Goal: Information Seeking & Learning: Check status

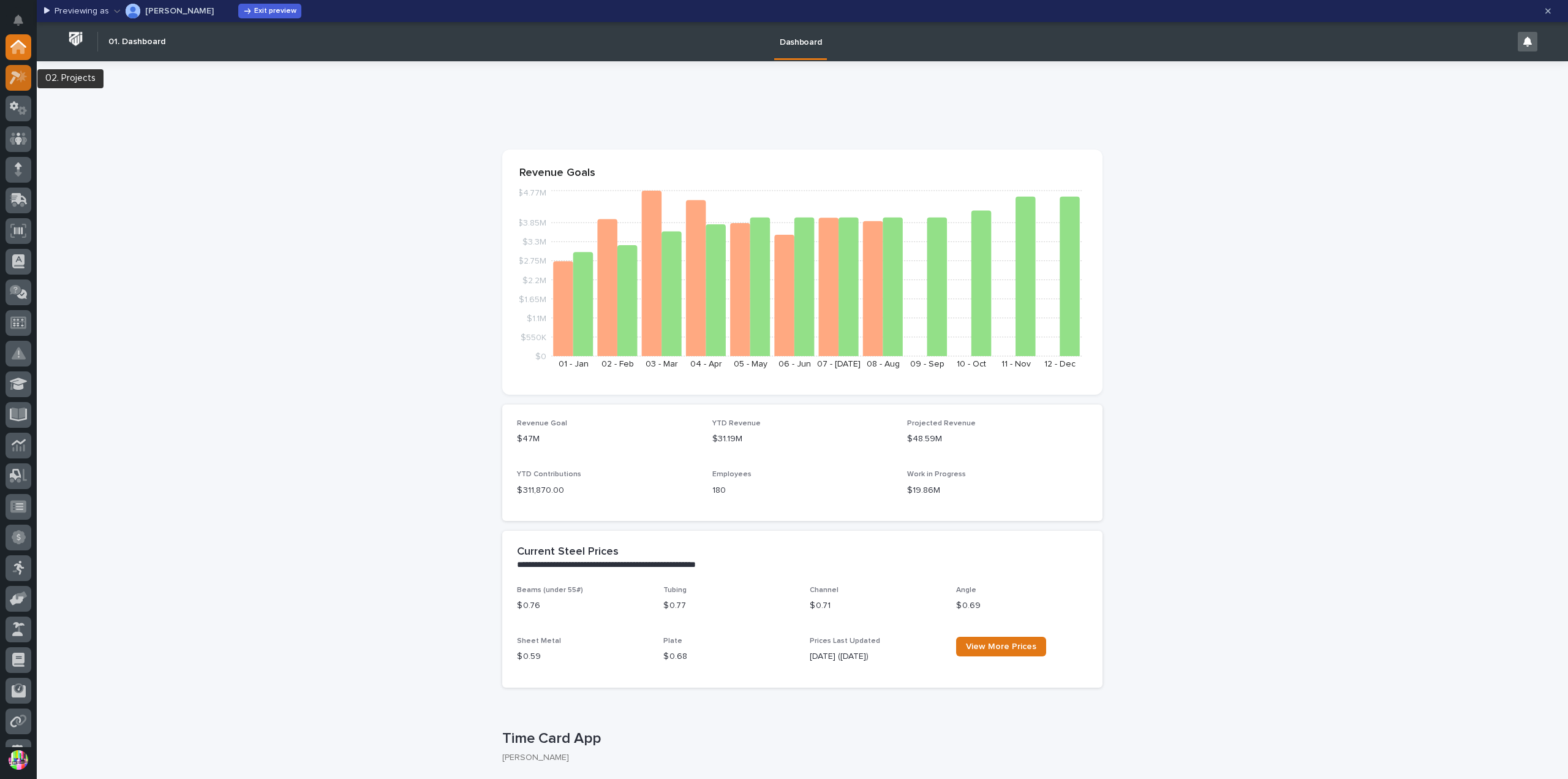
click at [20, 75] on icon at bounding box center [18, 78] width 18 height 14
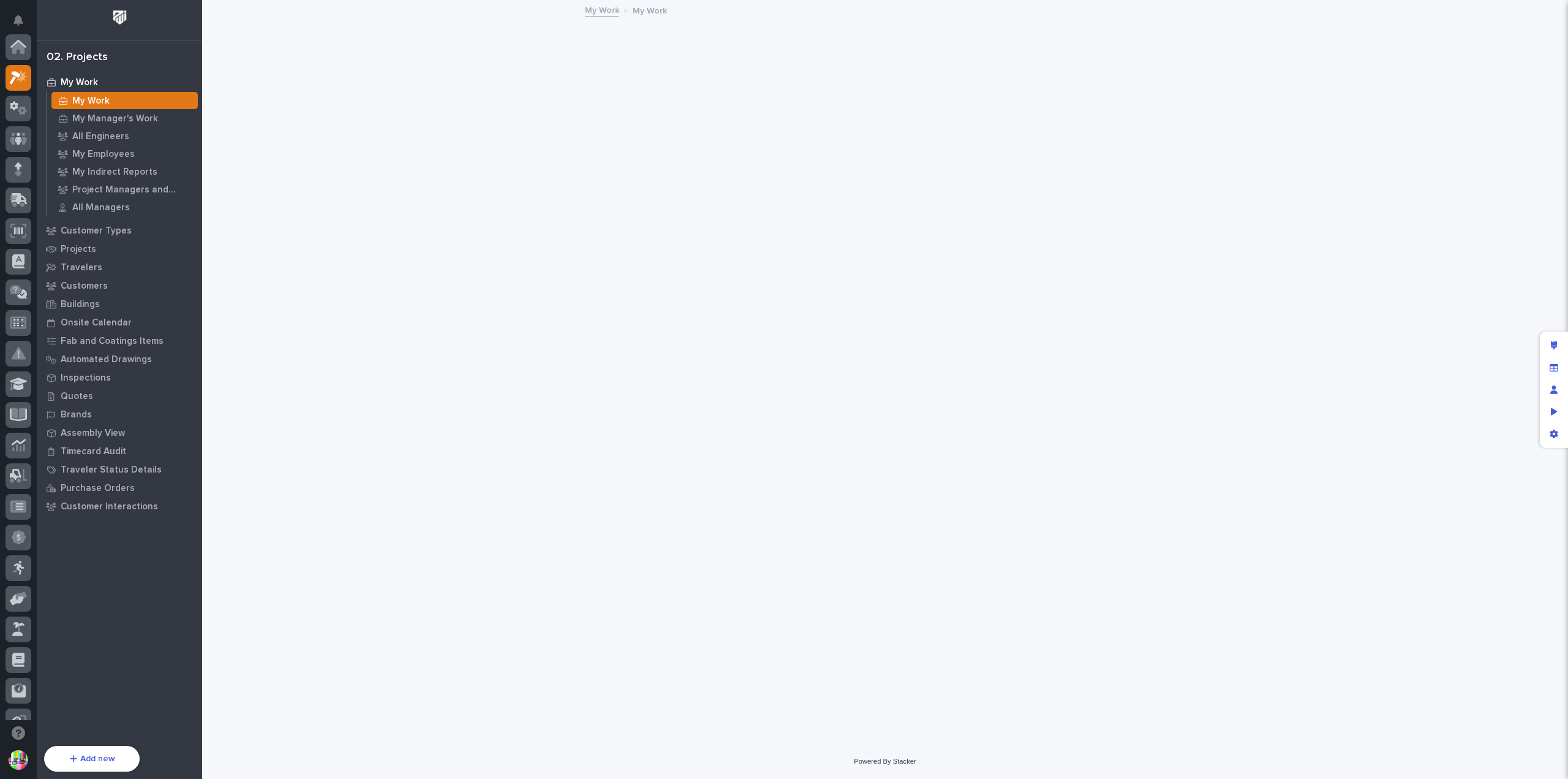
scroll to position [31, 0]
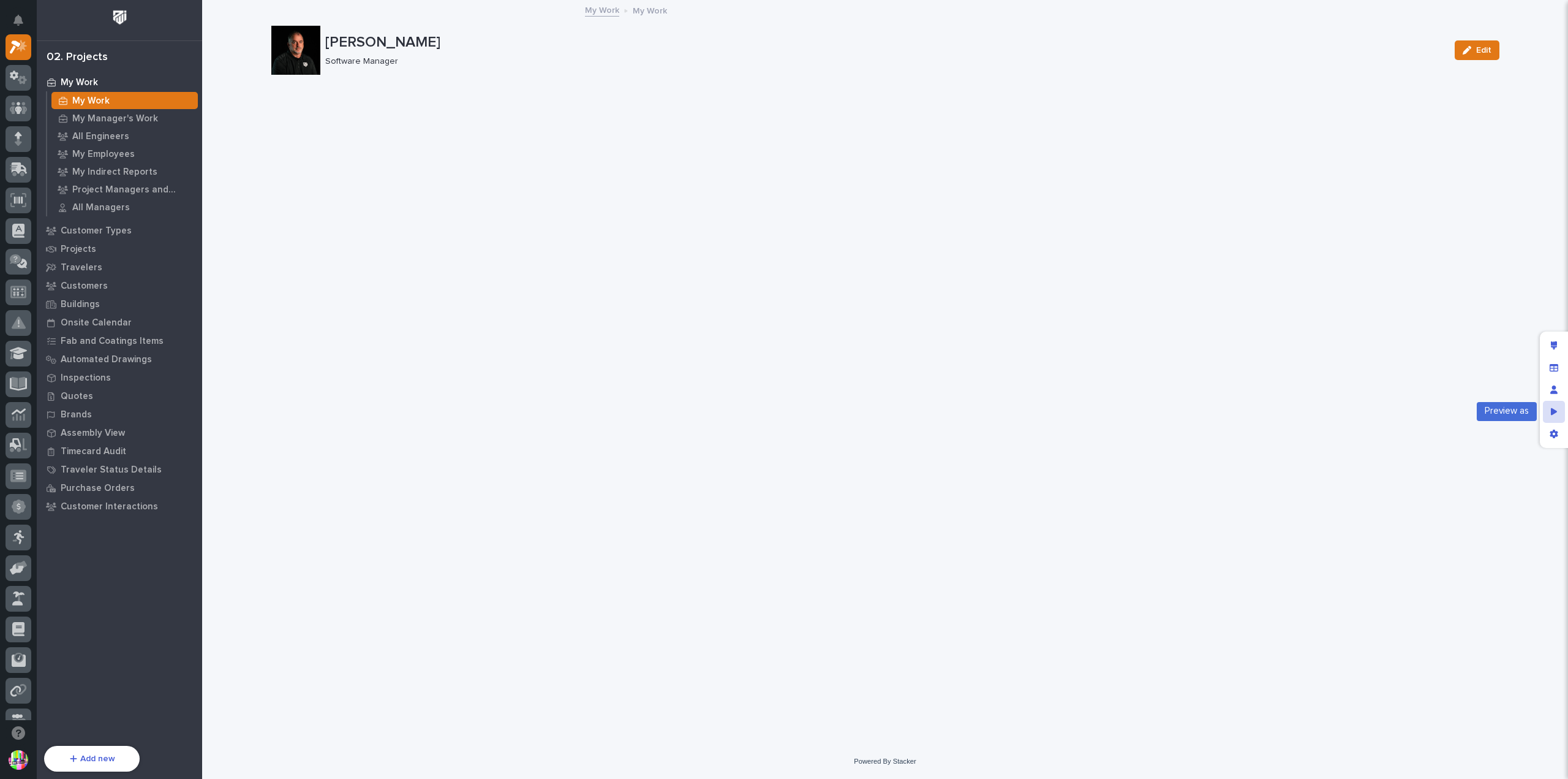
click at [1558, 407] on div "Preview as" at bounding box center [1553, 412] width 22 height 22
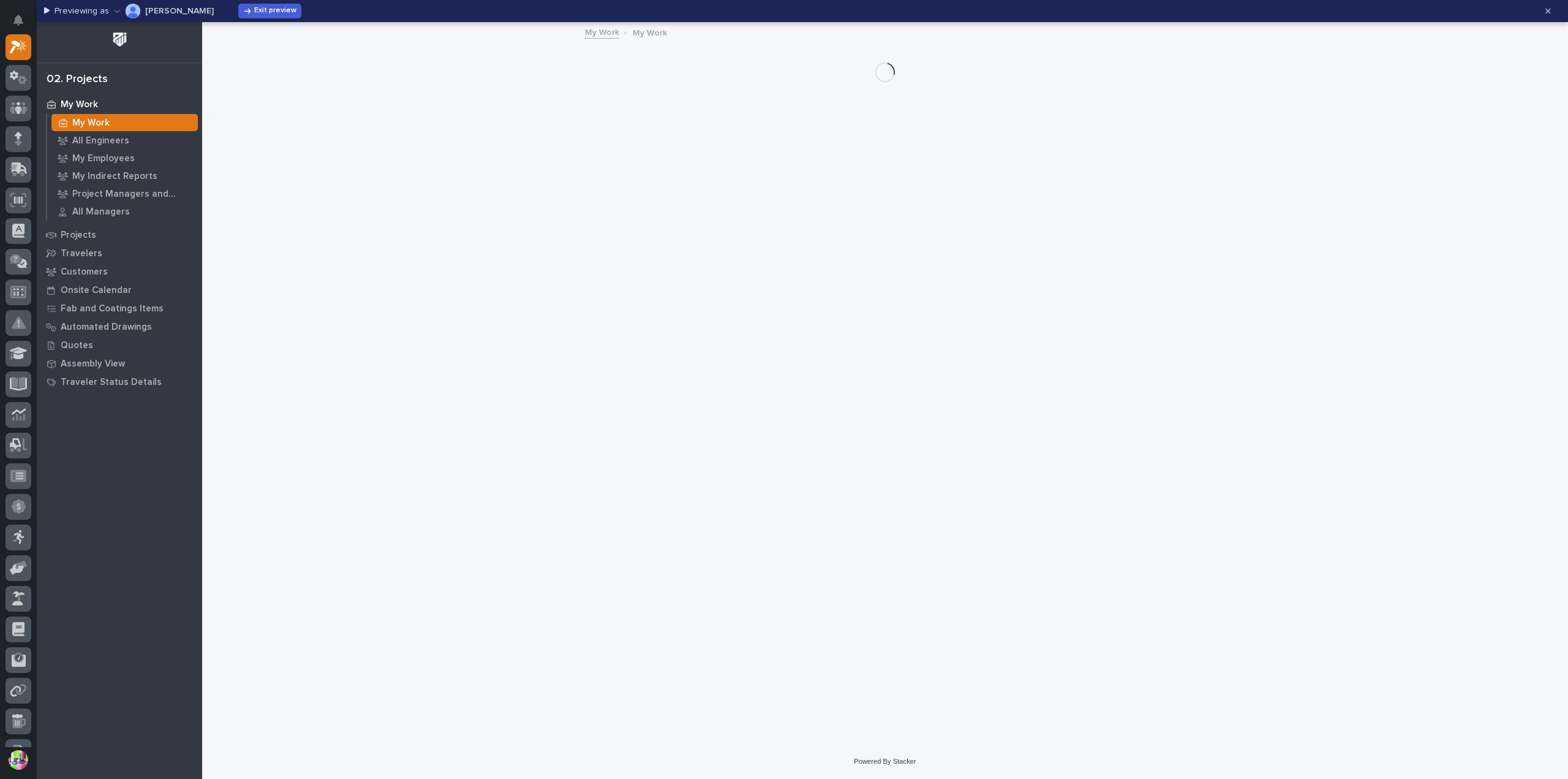
click at [176, 8] on p "[PERSON_NAME]" at bounding box center [179, 11] width 69 height 8
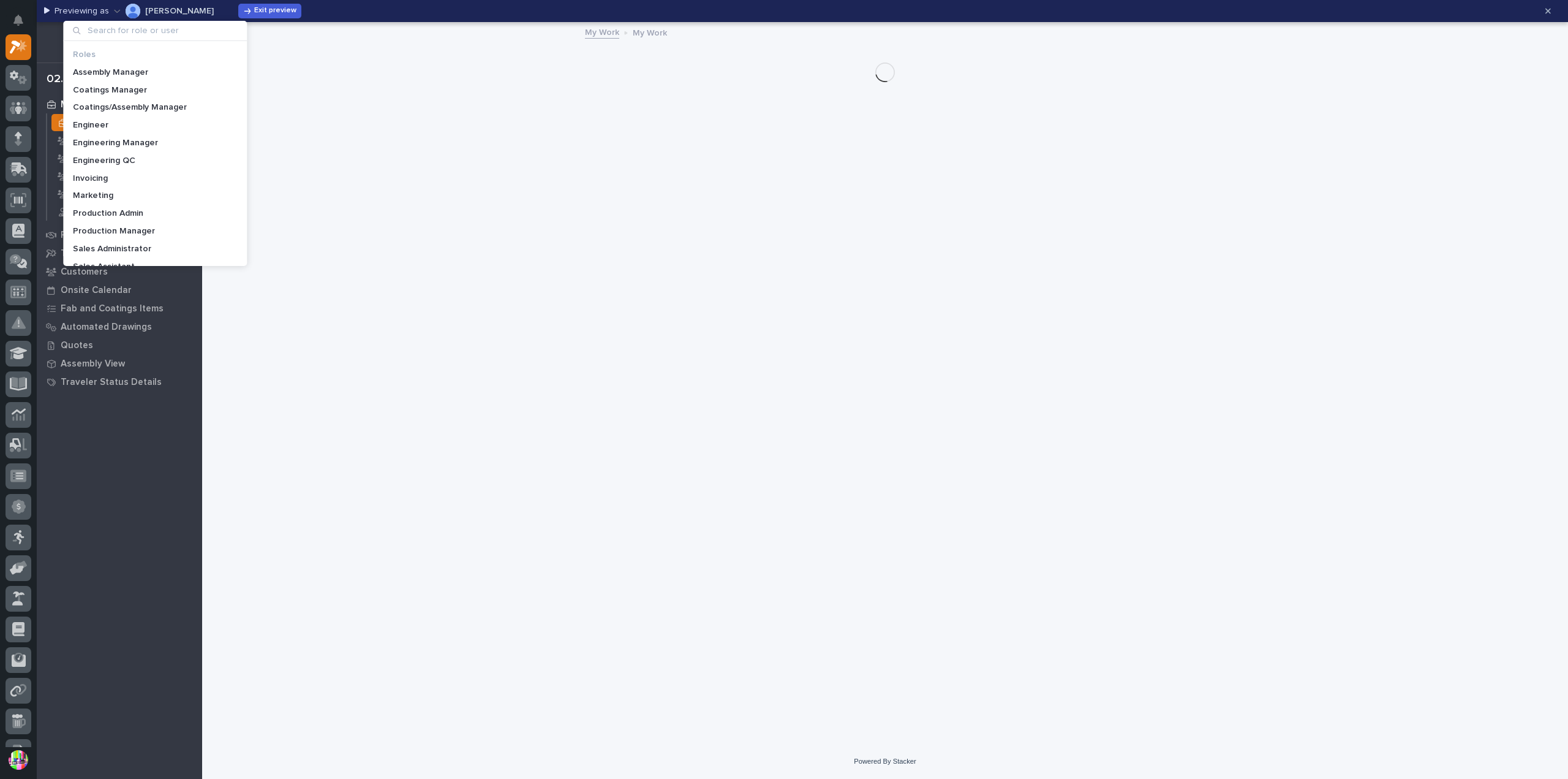
click at [177, 29] on input at bounding box center [155, 31] width 174 height 20
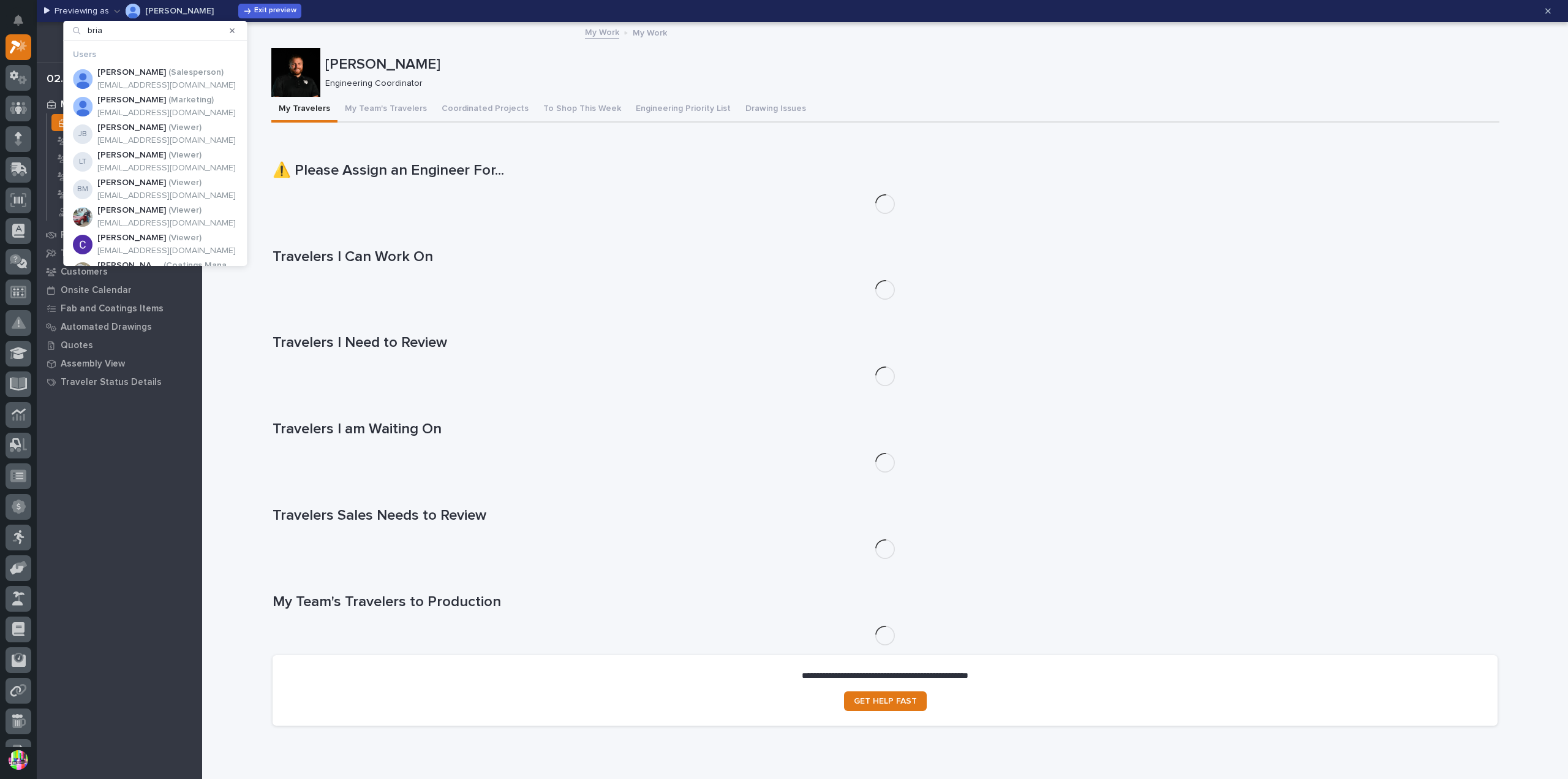
type input "brian"
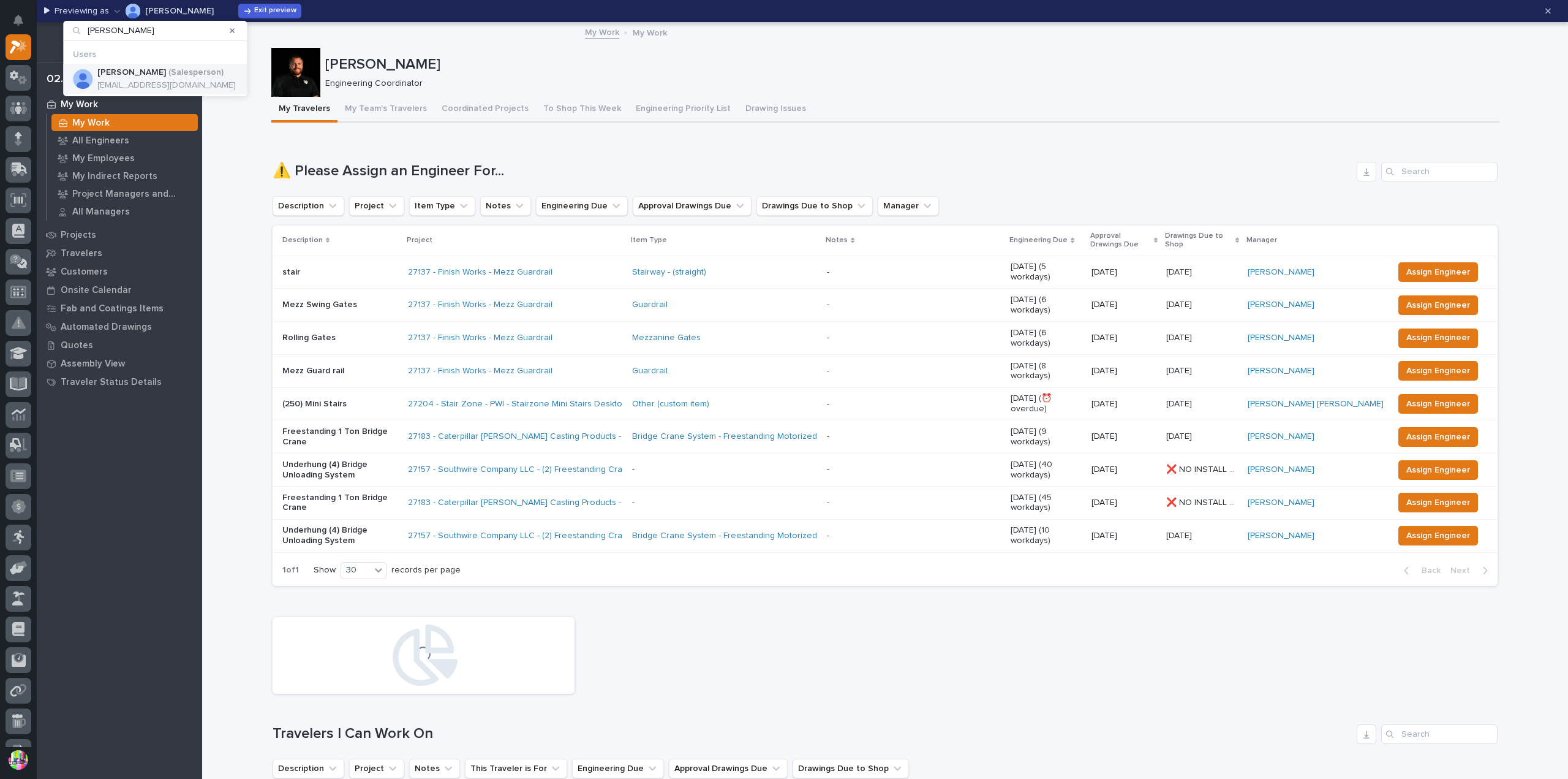
click at [159, 74] on div "Brian Bontrager ( Salesperson )" at bounding box center [167, 73] width 139 height 10
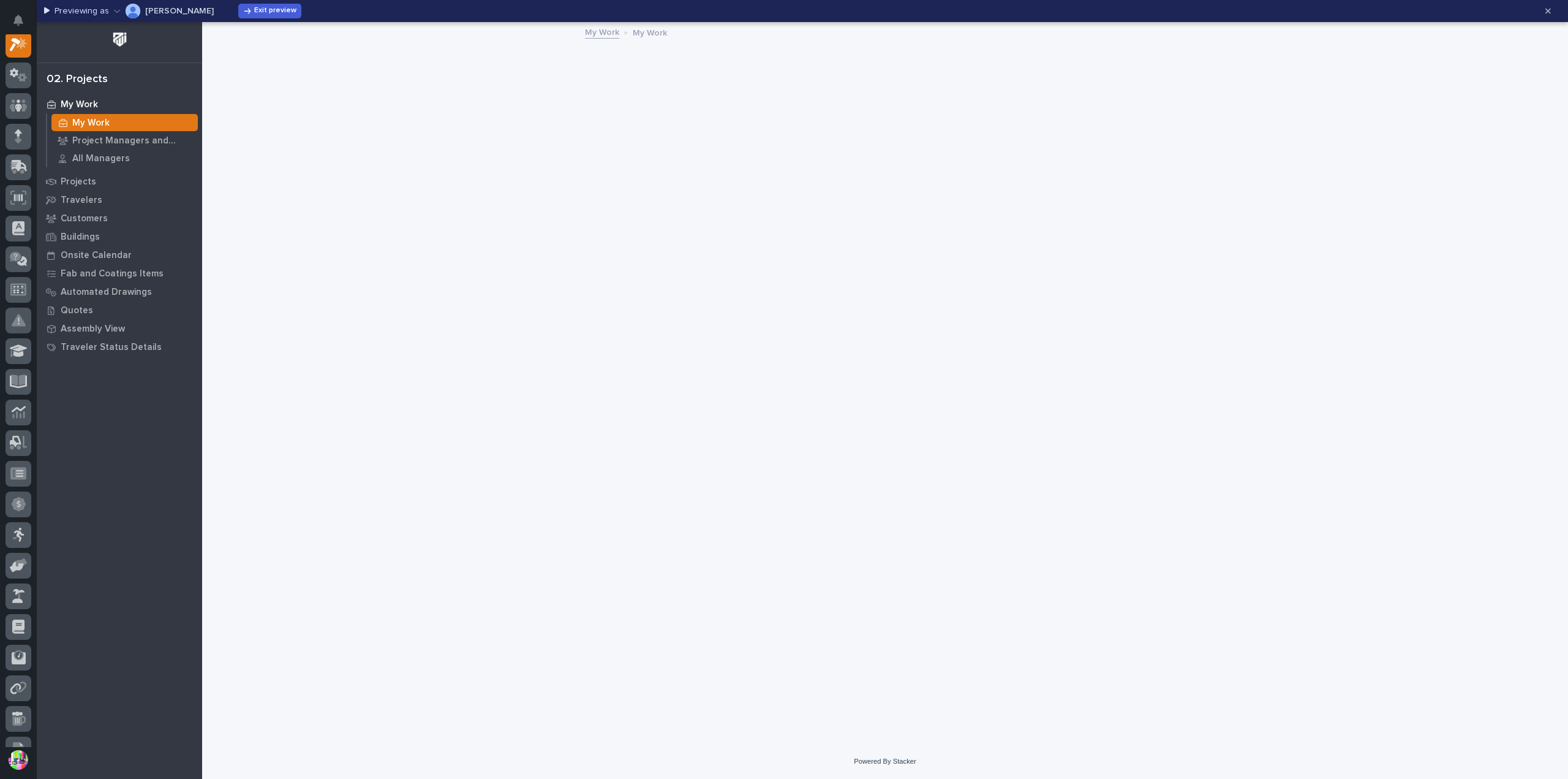
scroll to position [31, 0]
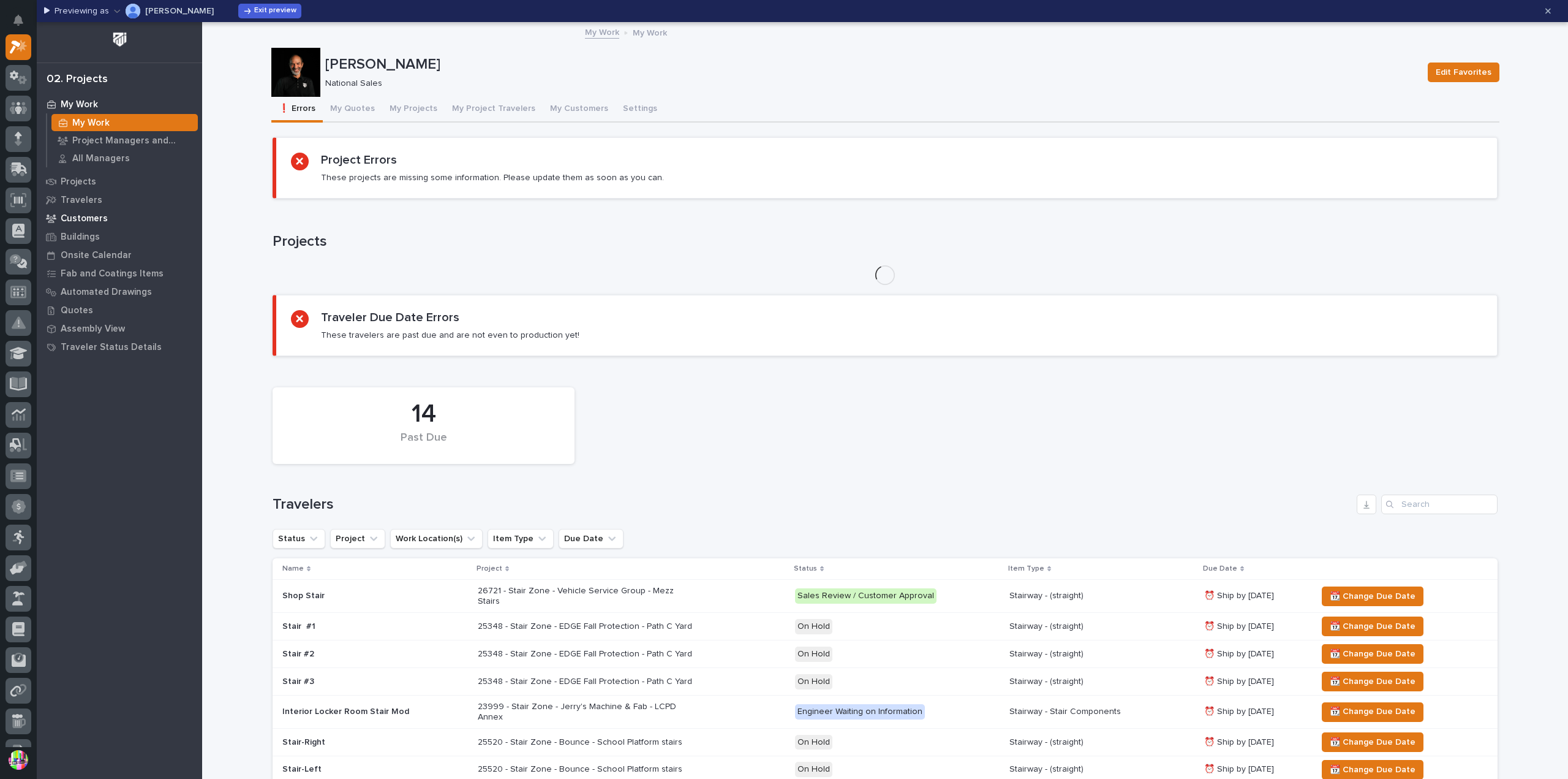
click at [99, 219] on p "Customers" at bounding box center [84, 218] width 47 height 11
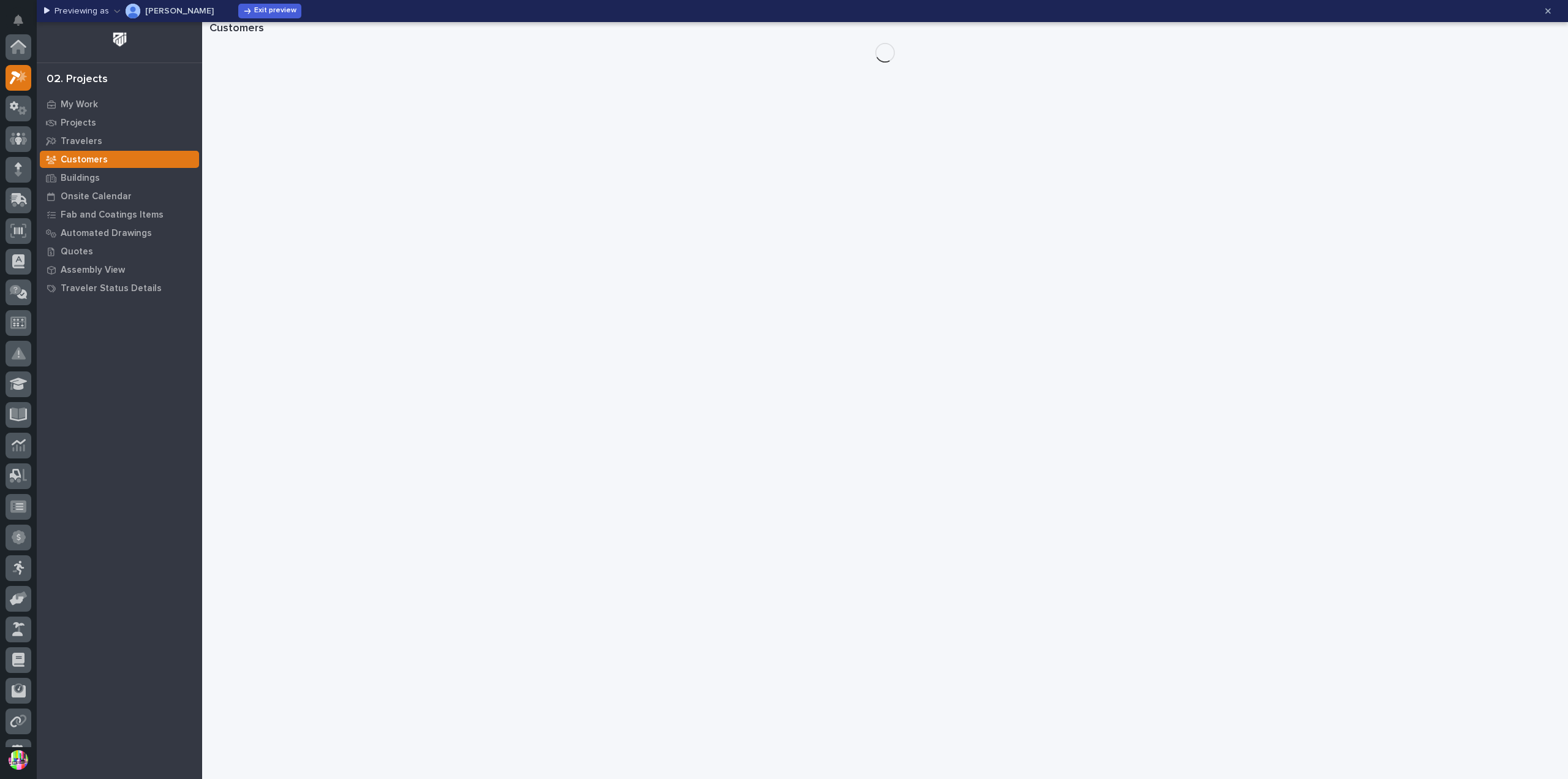
scroll to position [31, 0]
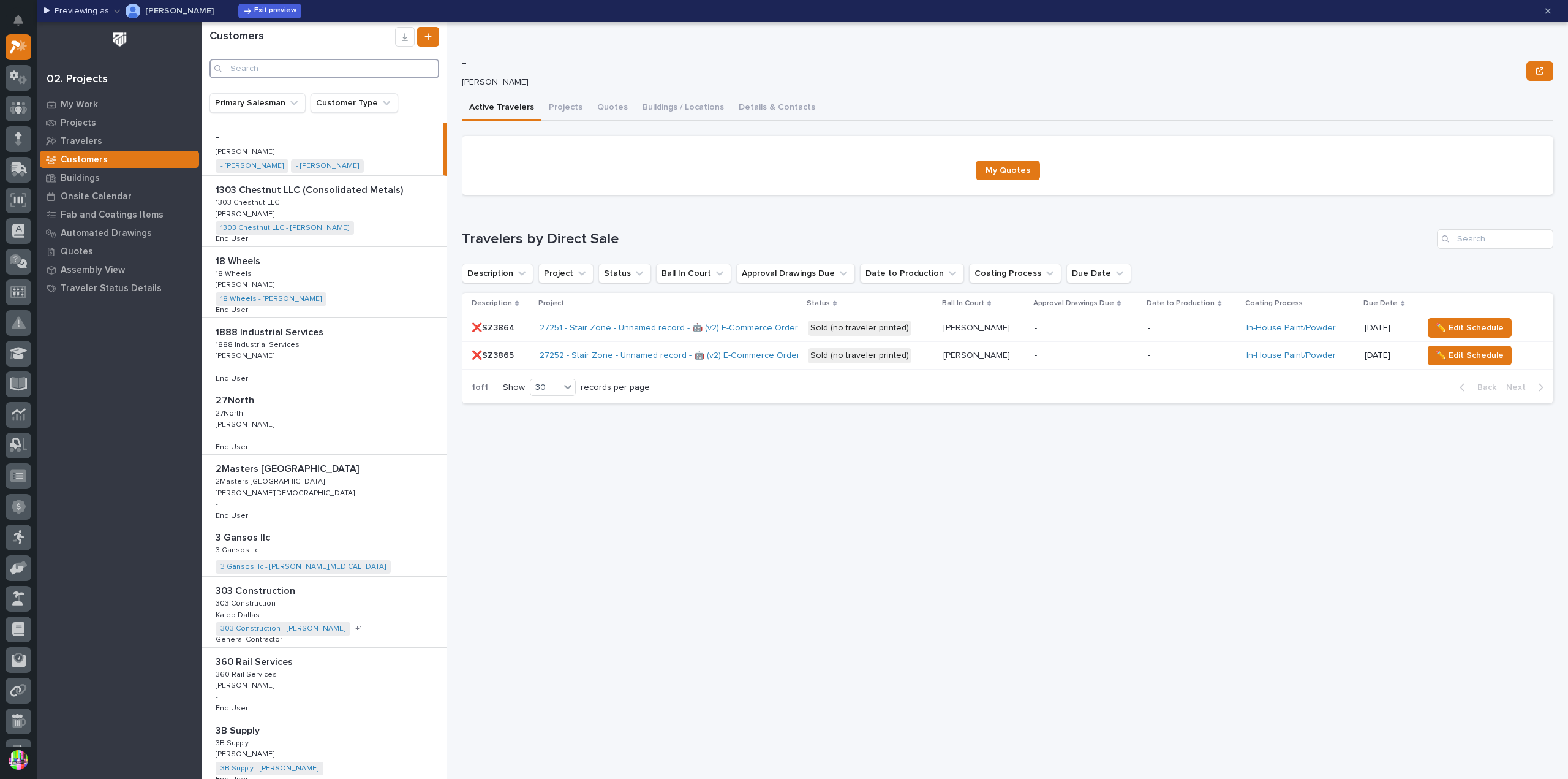
click at [372, 73] on input "Search" at bounding box center [324, 68] width 230 height 20
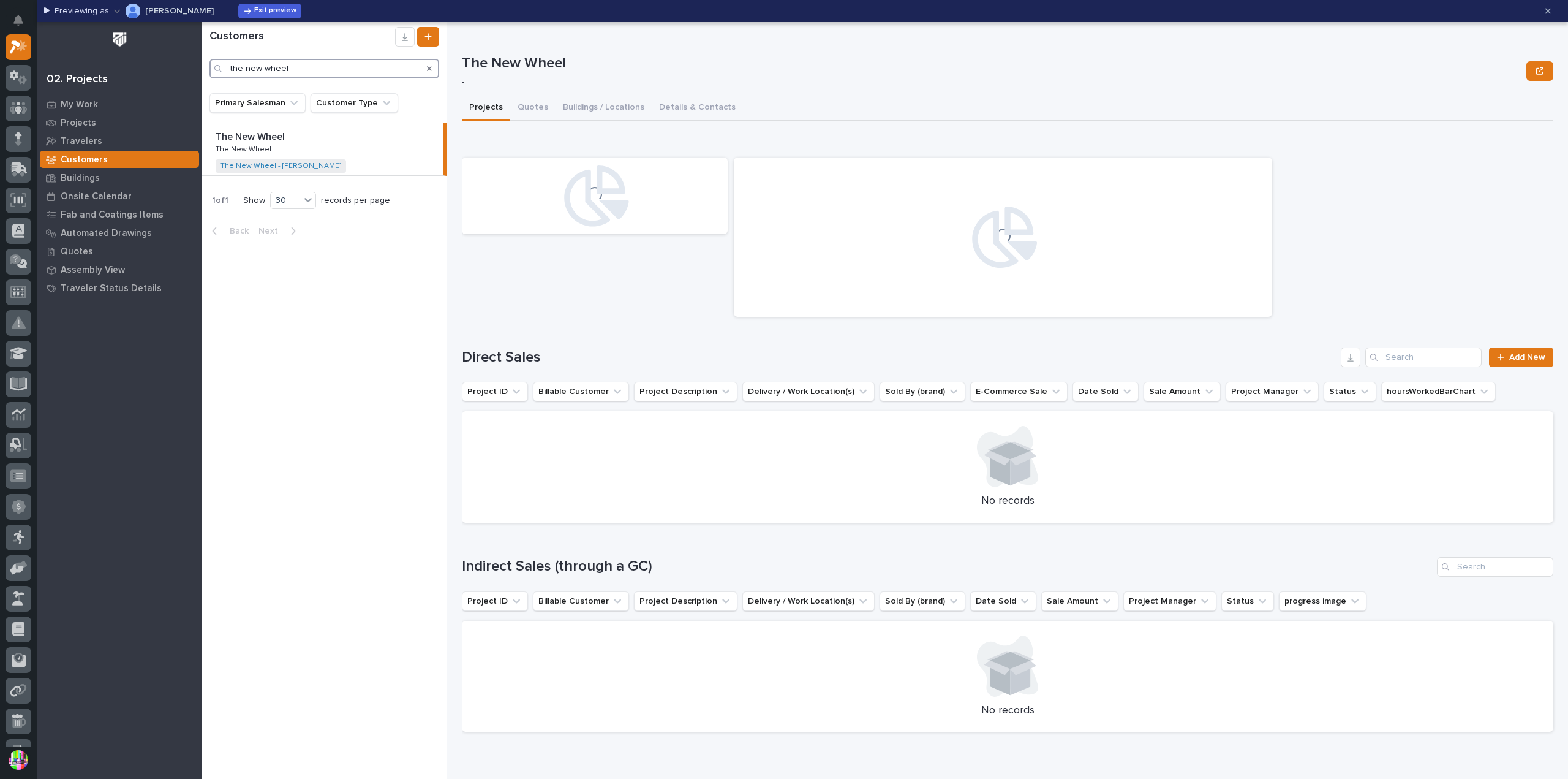
type input "the new wheel"
click at [328, 133] on p at bounding box center [325, 137] width 219 height 11
click at [536, 106] on button "Quotes" at bounding box center [532, 108] width 45 height 25
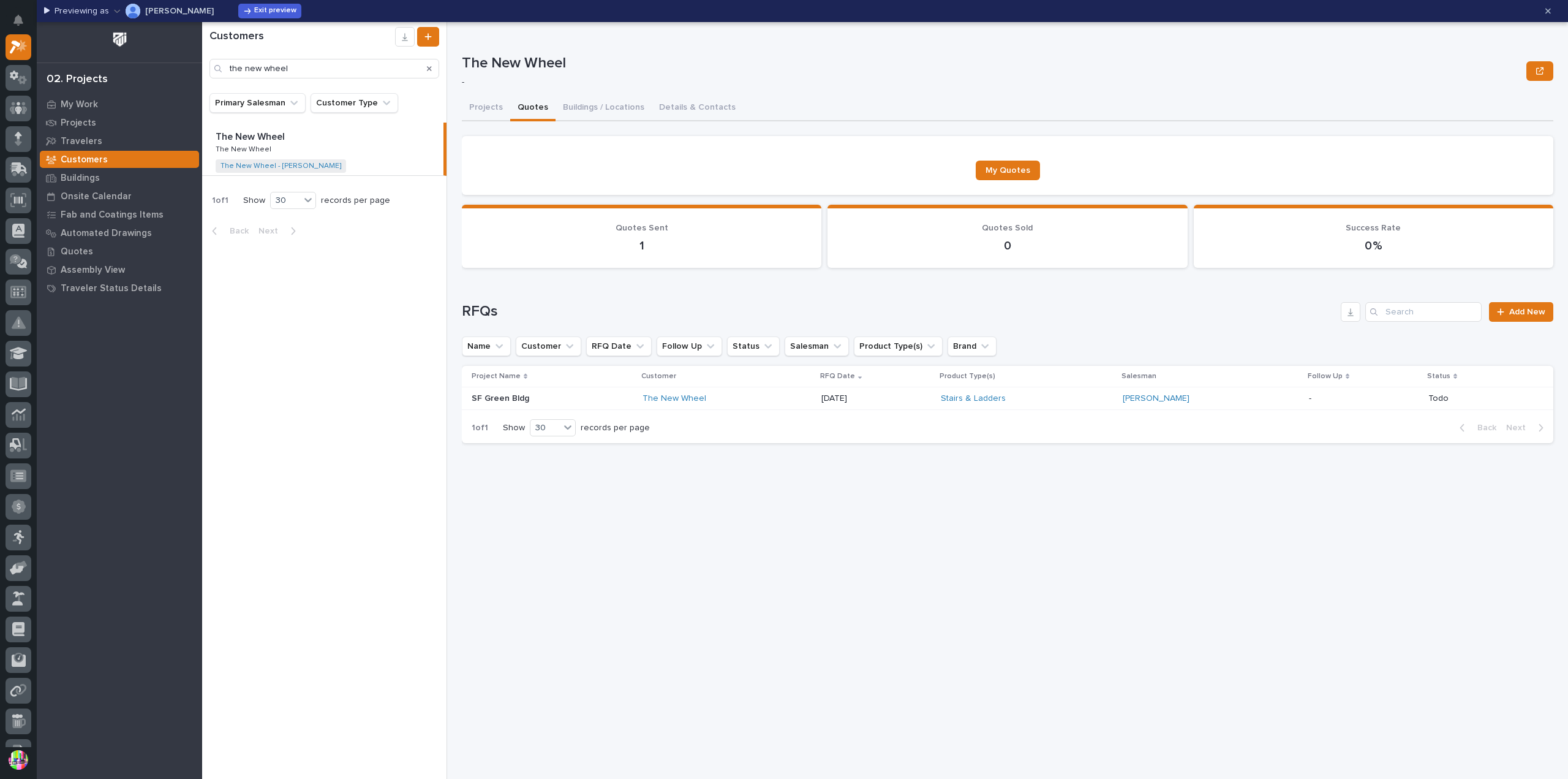
click at [1442, 400] on p "Todo" at bounding box center [1481, 398] width 106 height 10
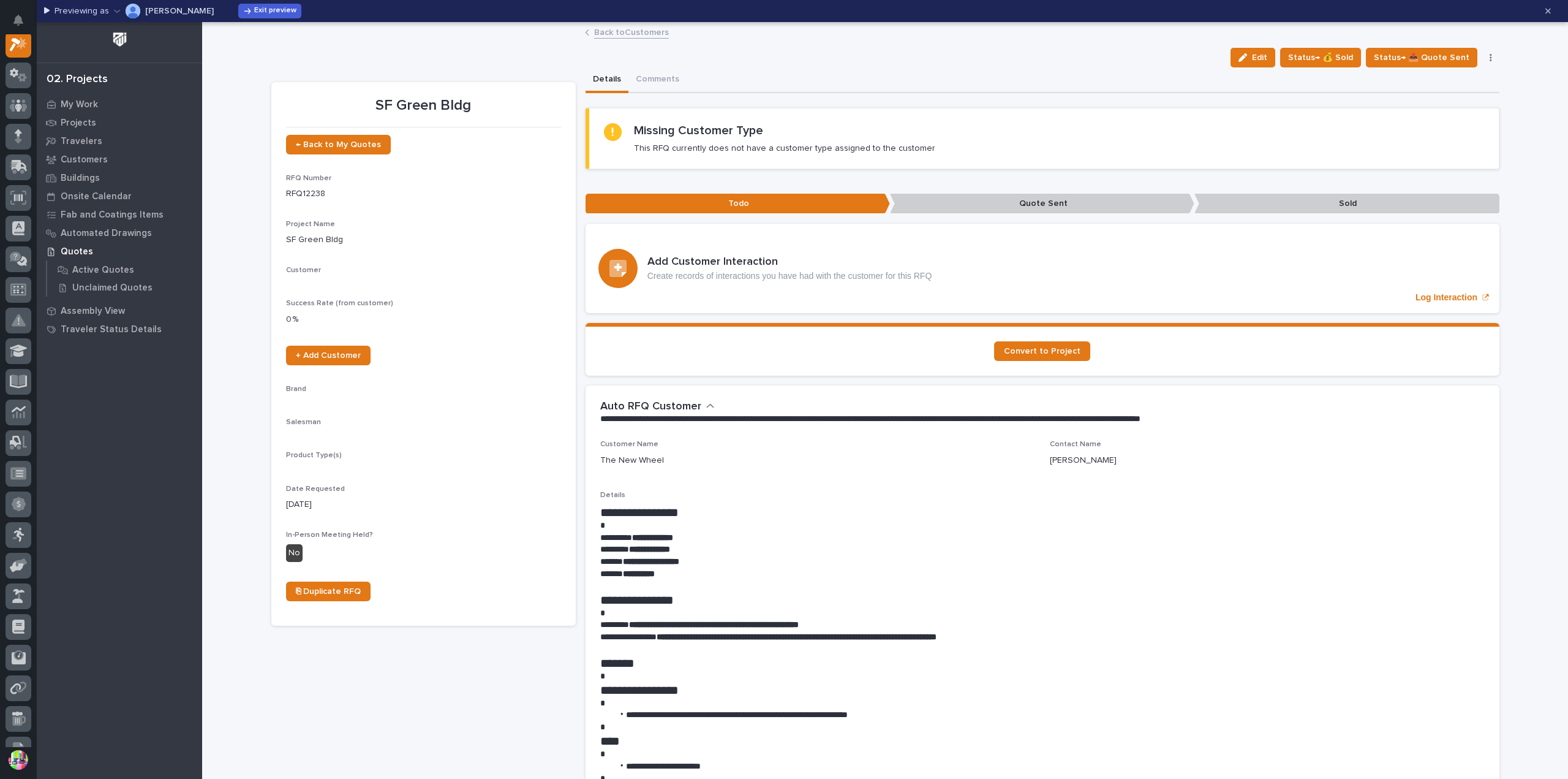
scroll to position [31, 0]
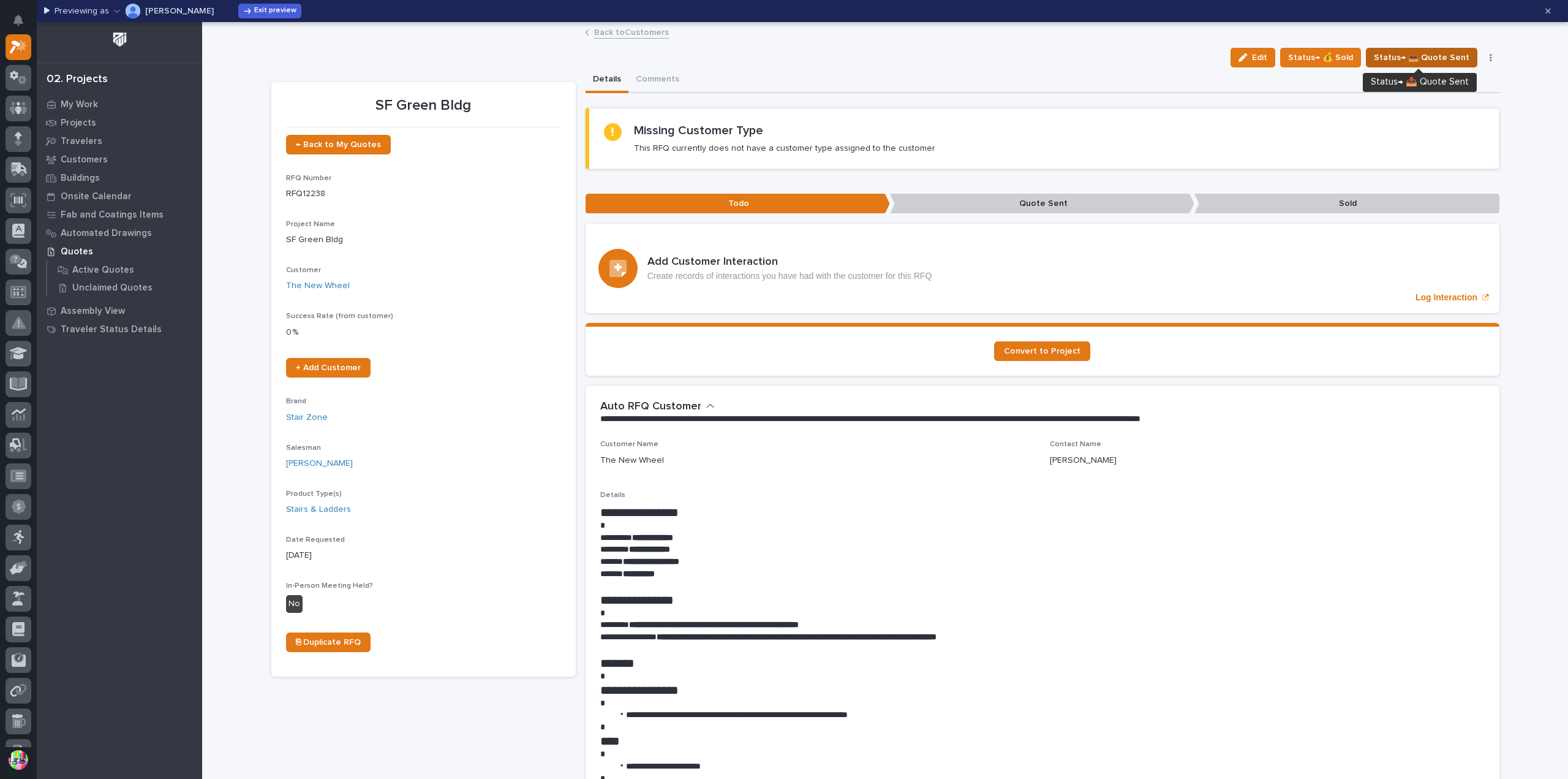
click at [1394, 57] on span "Status→ 📤 Quote Sent" at bounding box center [1421, 57] width 95 height 15
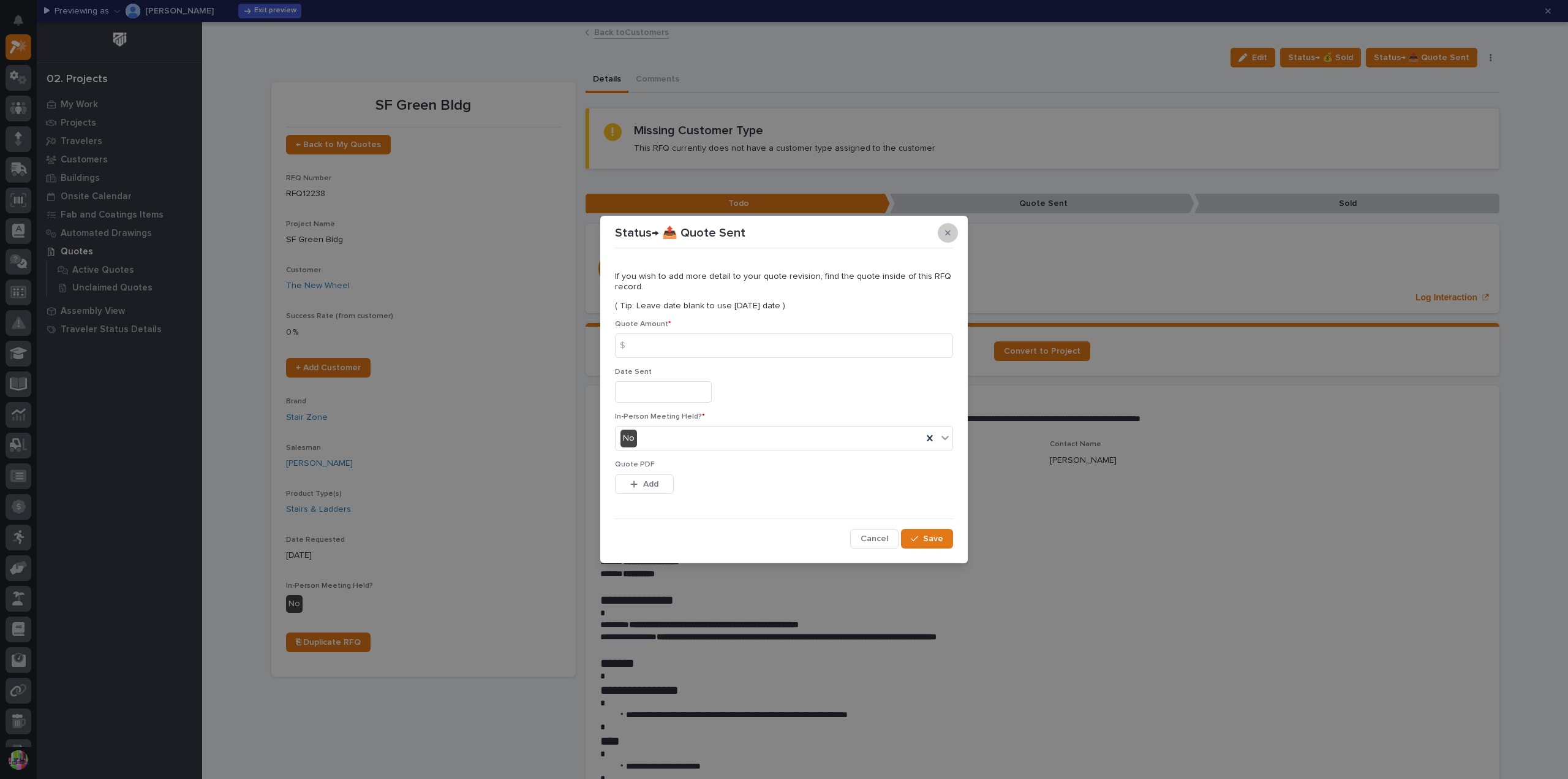
click at [948, 232] on icon "button" at bounding box center [947, 233] width 6 height 6
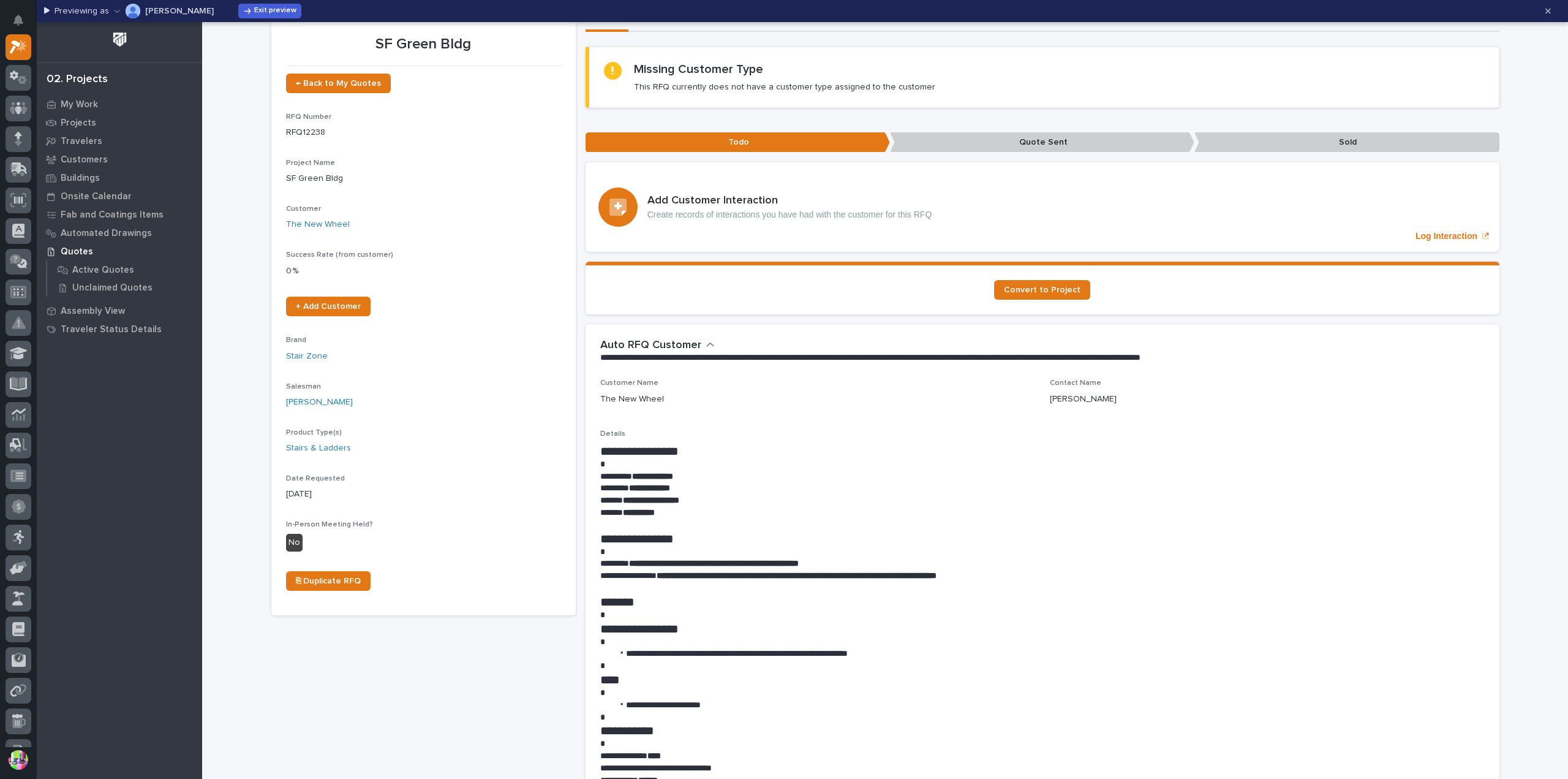
scroll to position [0, 0]
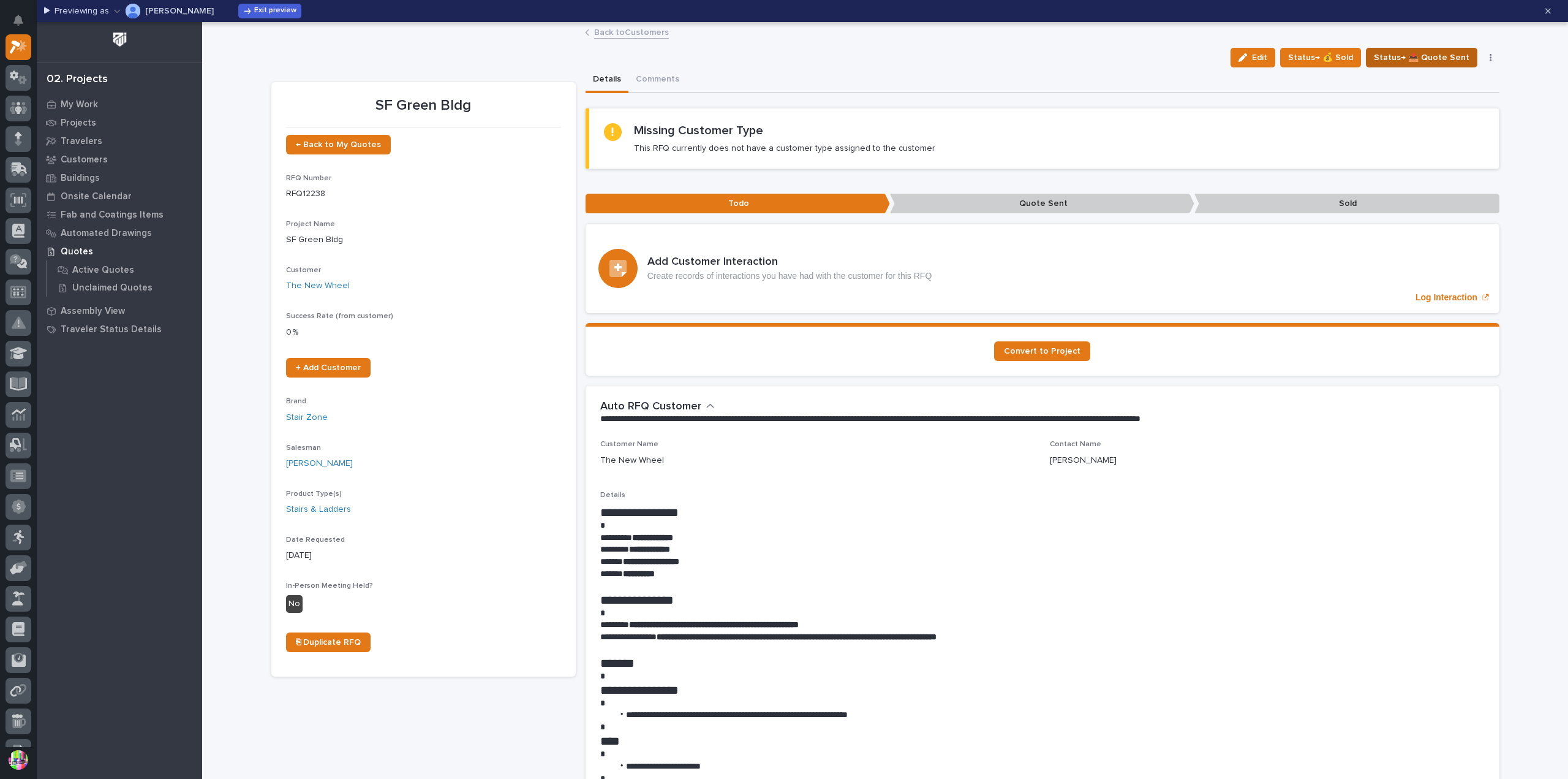
click at [1394, 57] on span "Status→ 📤 Quote Sent" at bounding box center [1421, 57] width 95 height 15
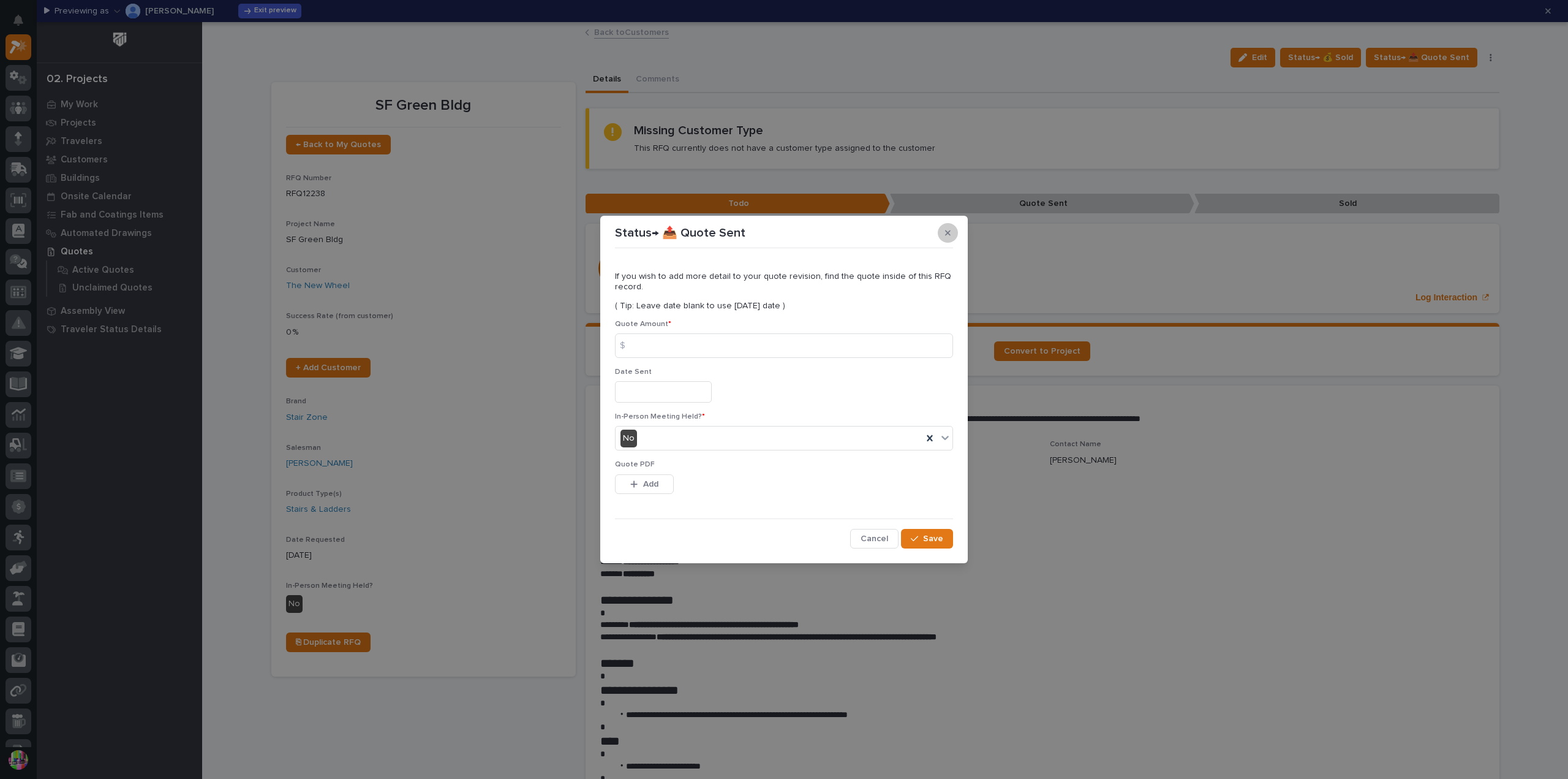
click at [952, 234] on button "button" at bounding box center [948, 232] width 20 height 20
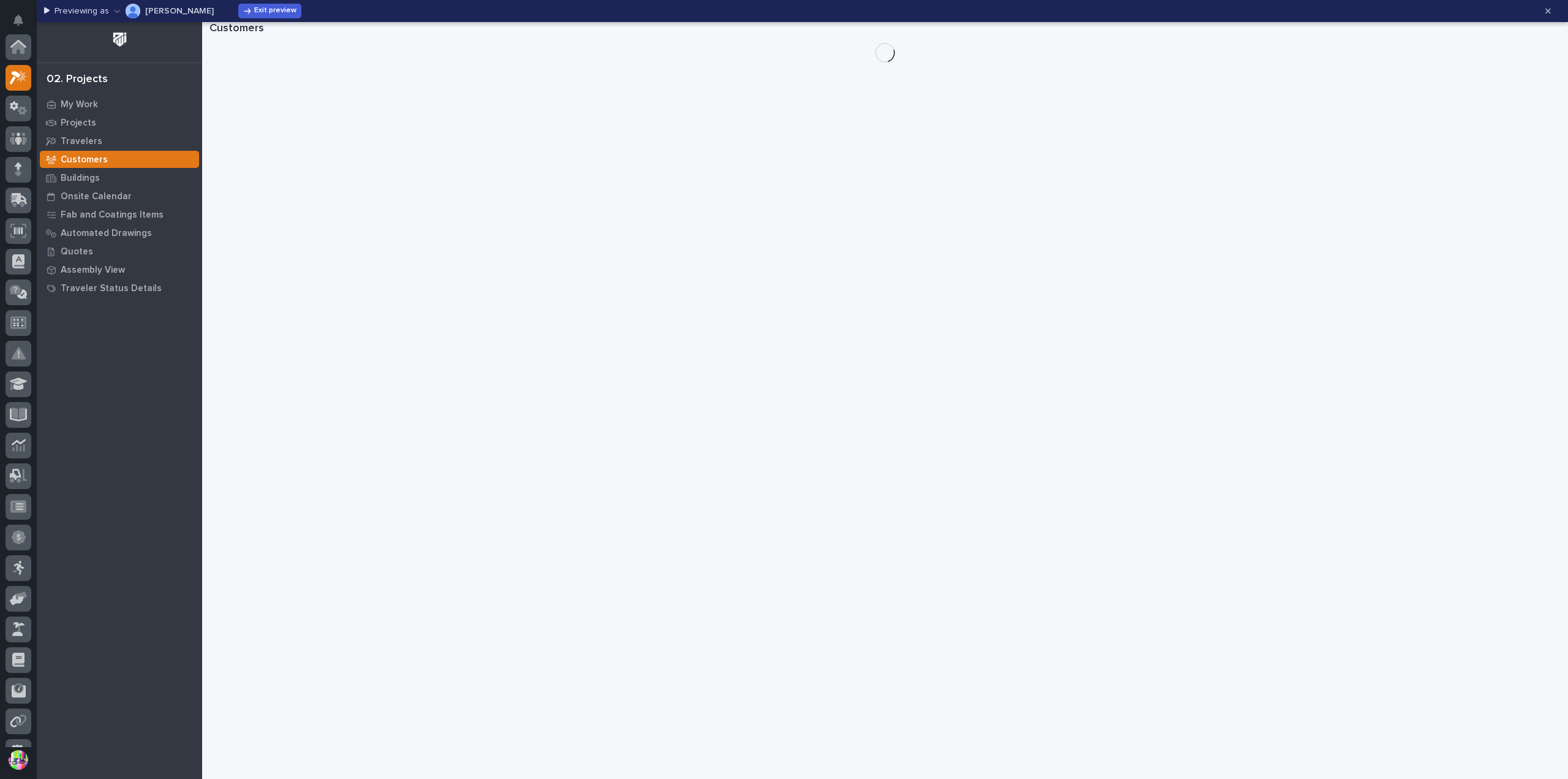
scroll to position [33, 0]
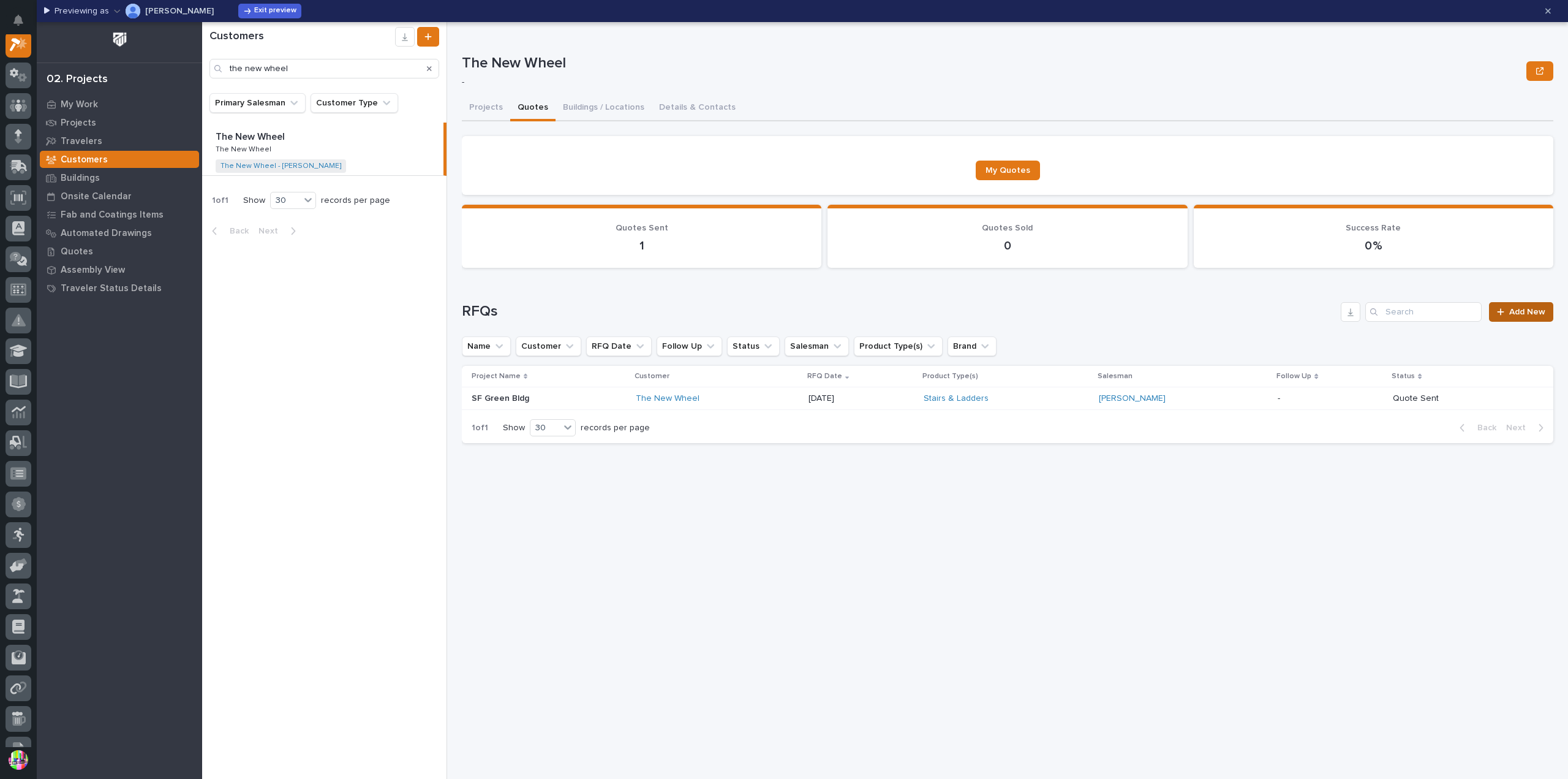
click at [1511, 314] on span "Add New" at bounding box center [1527, 311] width 36 height 8
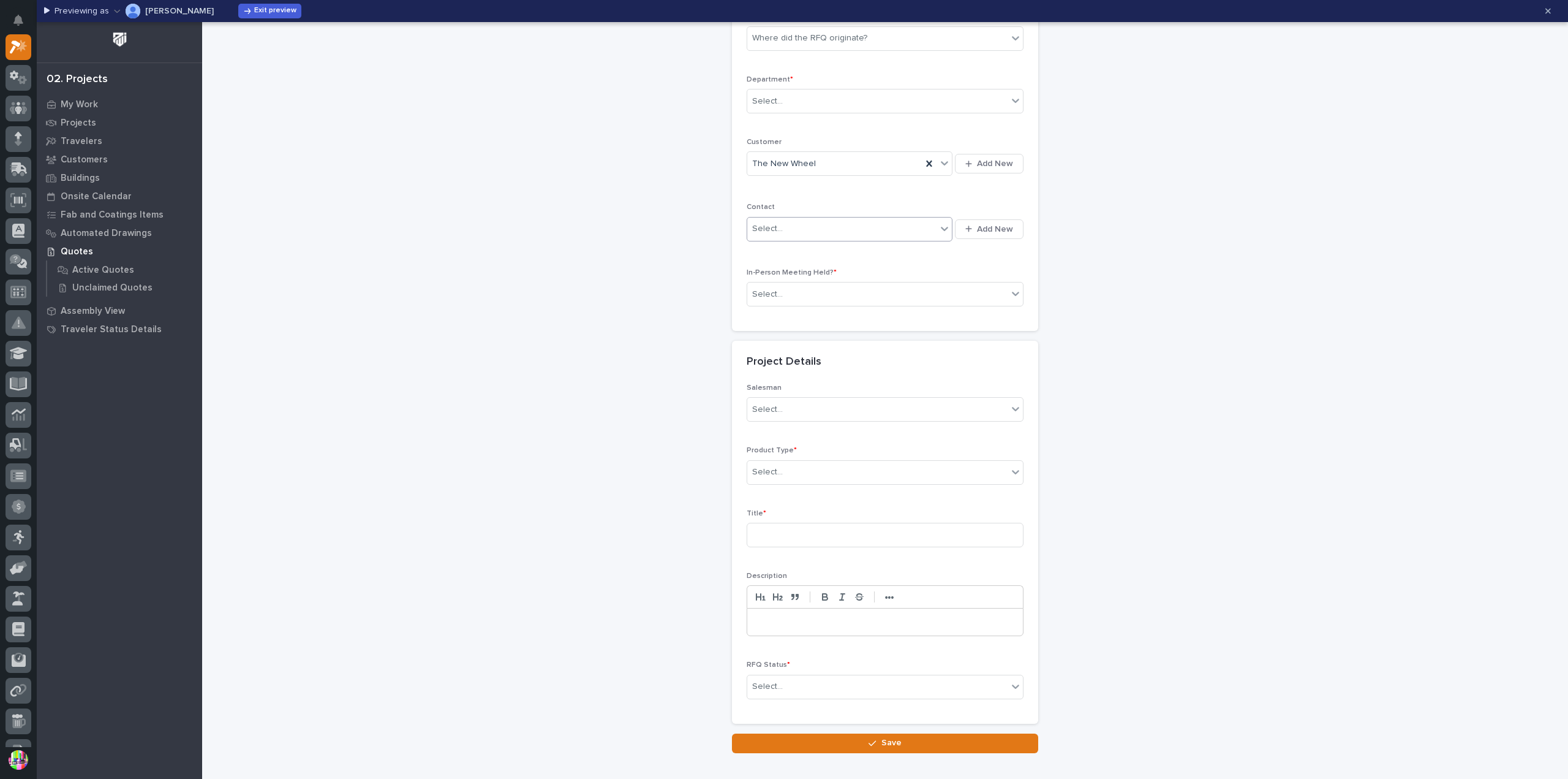
scroll to position [184, 0]
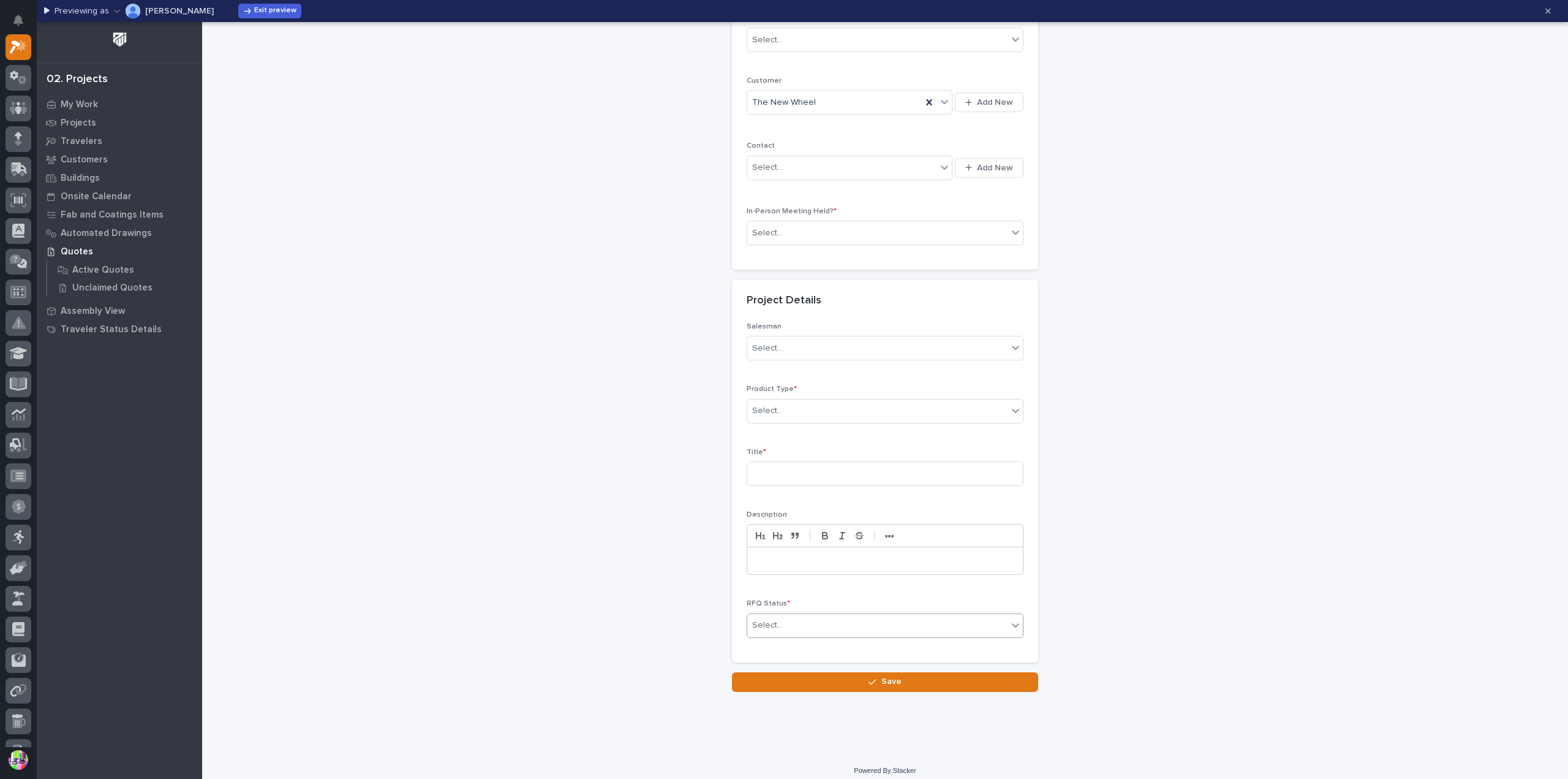
click at [846, 617] on div "Select..." at bounding box center [877, 626] width 260 height 20
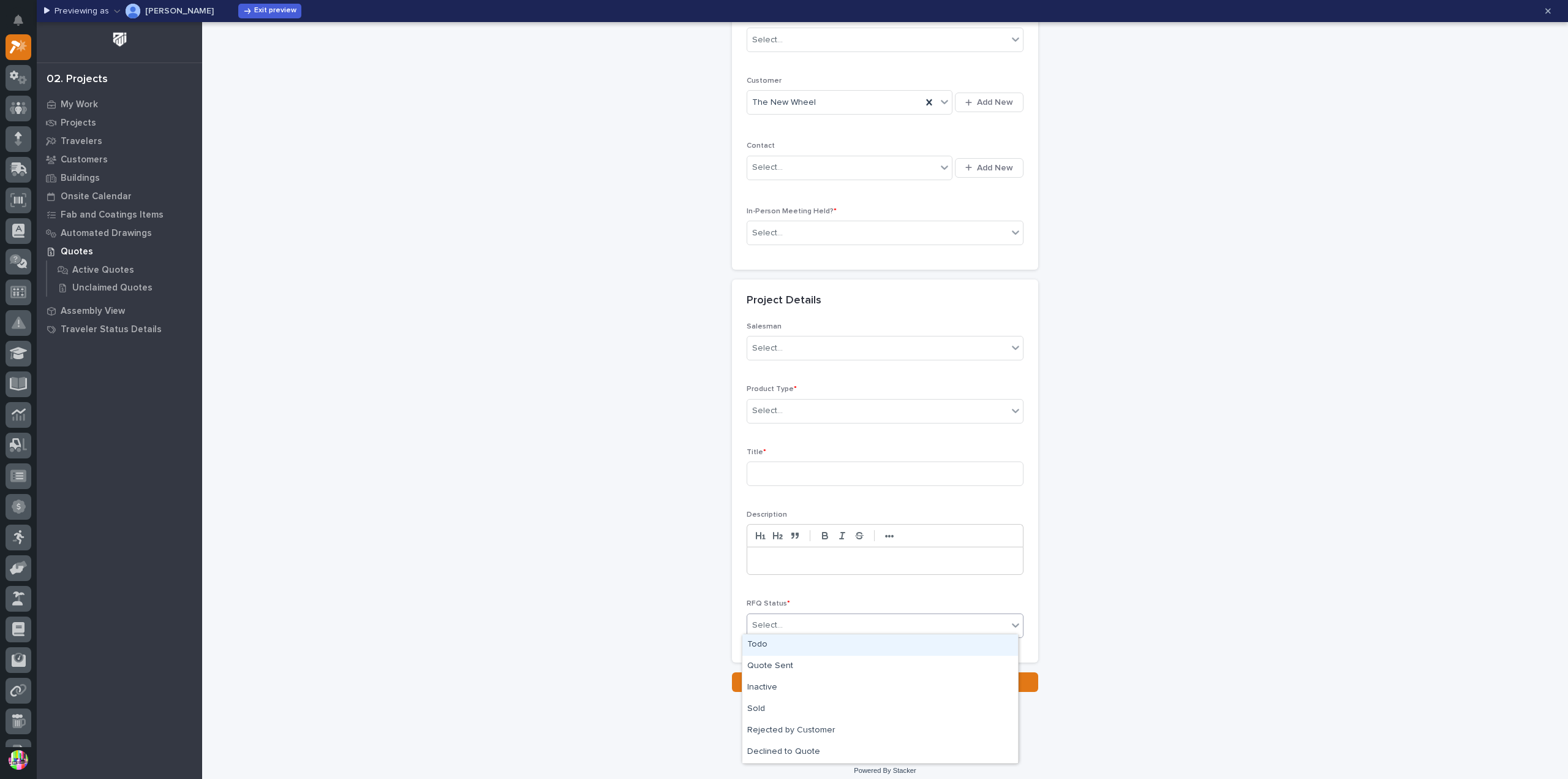
click at [859, 582] on div "Salesman Select... Product Type * Select... Title * Description ••• RFQ Status …" at bounding box center [885, 484] width 277 height 325
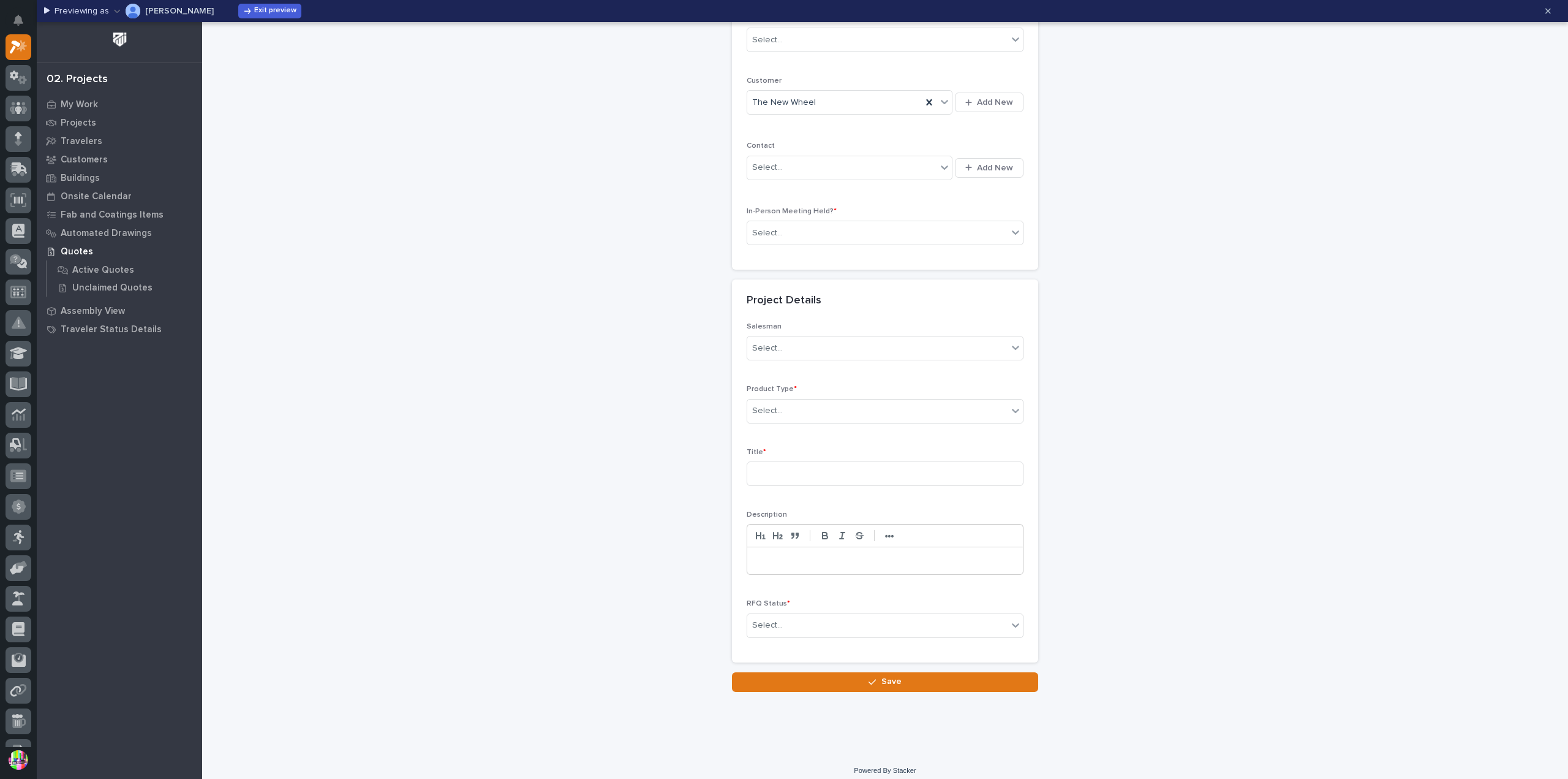
scroll to position [0, 0]
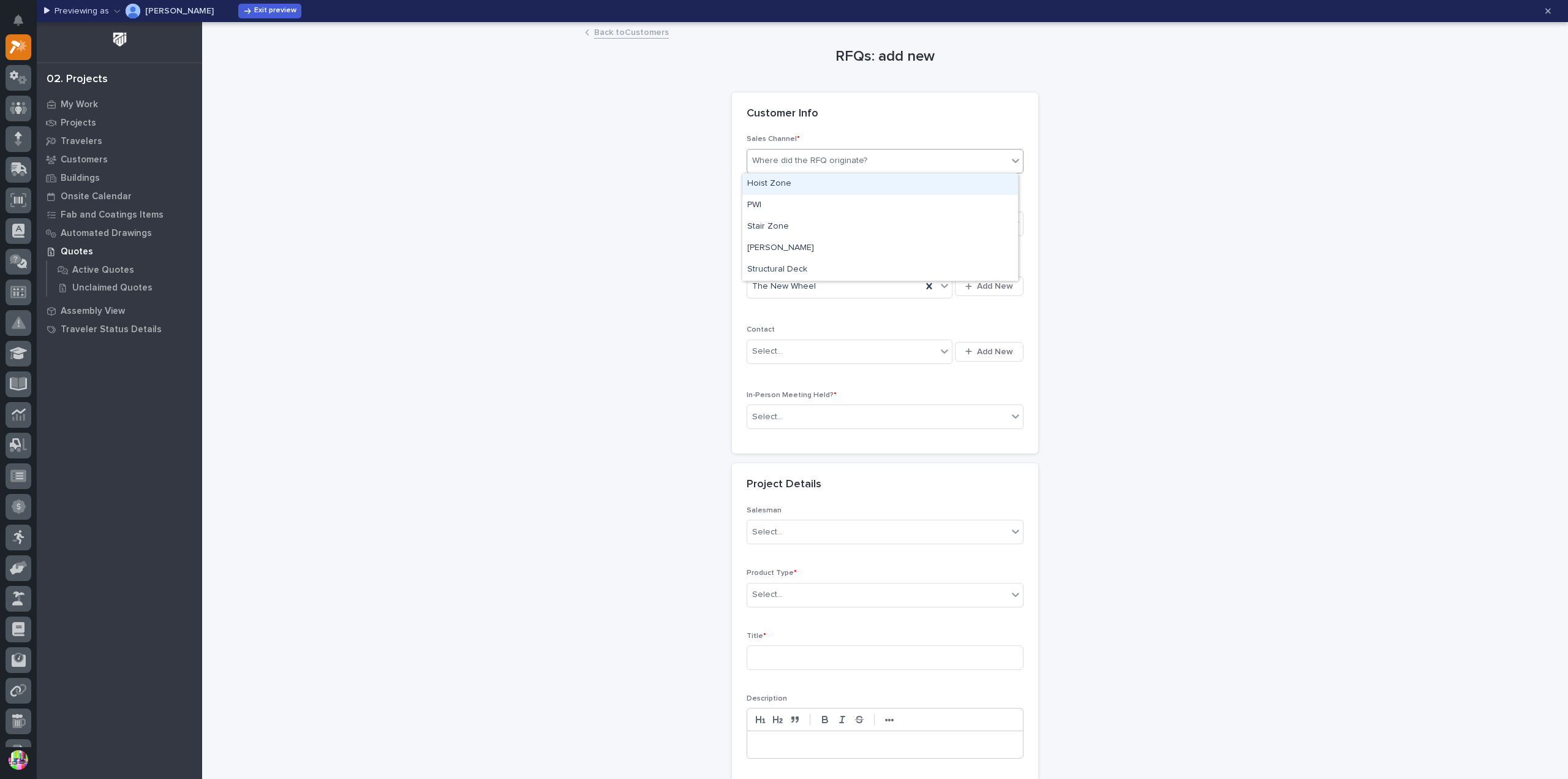
click at [836, 163] on div "Where did the RFQ originate?" at bounding box center [809, 161] width 115 height 13
click at [813, 200] on div "PWI" at bounding box center [880, 206] width 275 height 22
click at [808, 218] on div "Select..." at bounding box center [877, 224] width 260 height 20
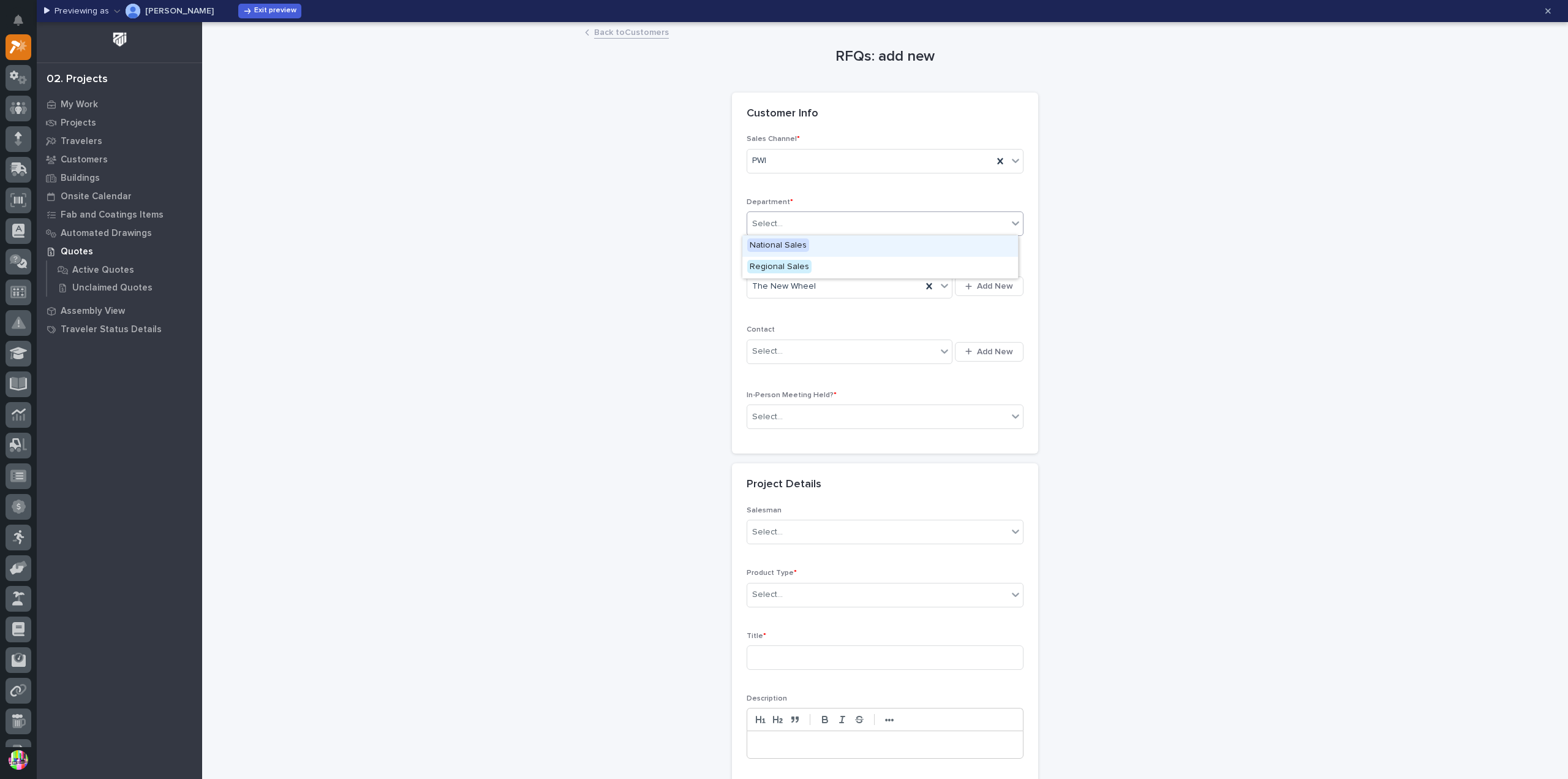
click at [798, 242] on span "National Sales" at bounding box center [777, 244] width 62 height 13
click at [835, 353] on div "Select..." at bounding box center [841, 351] width 189 height 20
click at [812, 347] on div "Select..." at bounding box center [841, 351] width 189 height 20
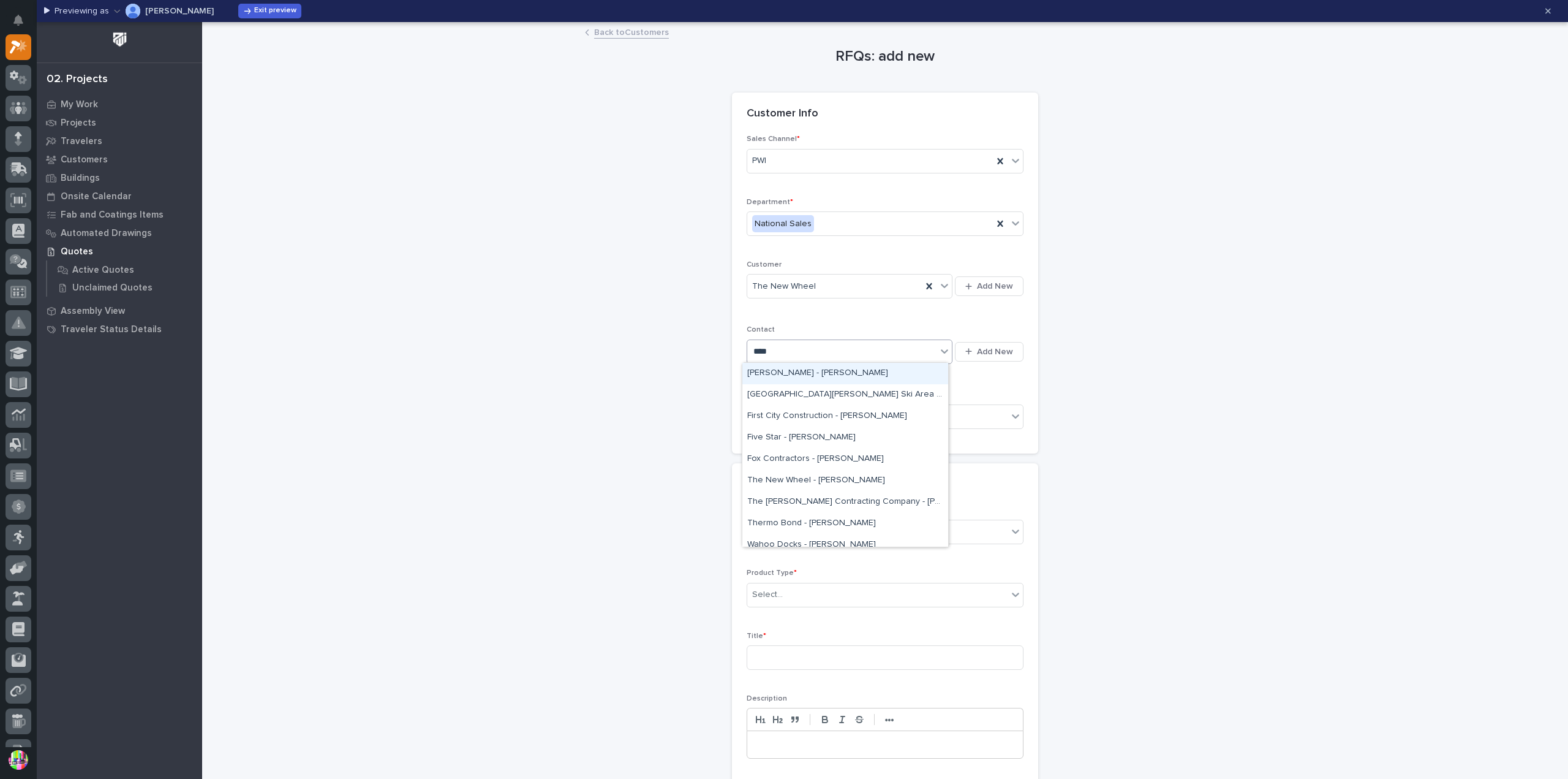
type input "*****"
click at [796, 454] on div "The New Wheel - Brett Thurber" at bounding box center [845, 460] width 205 height 22
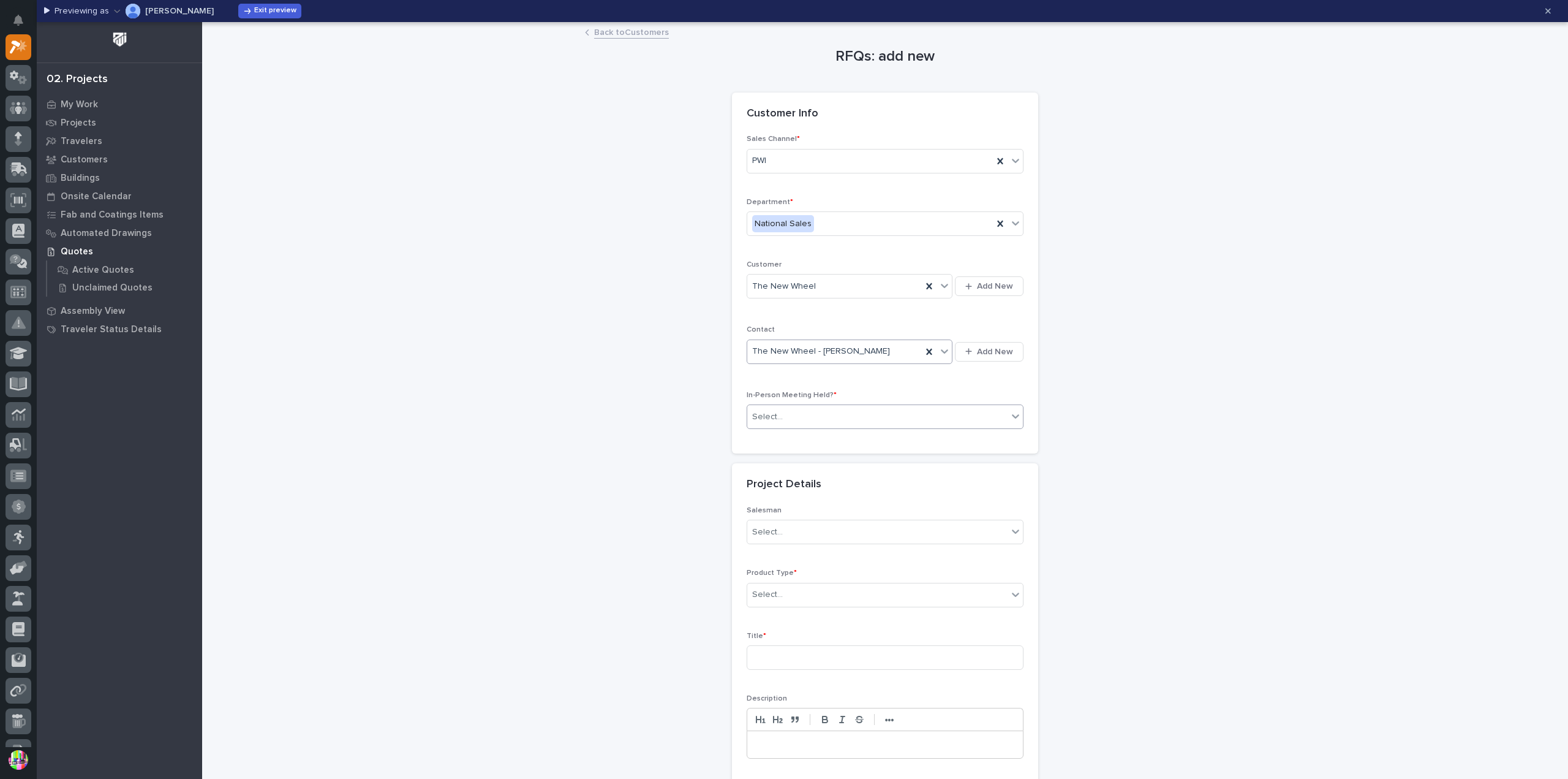
click at [868, 416] on div "Select..." at bounding box center [877, 417] width 260 height 20
click at [845, 461] on div "No" at bounding box center [880, 460] width 275 height 22
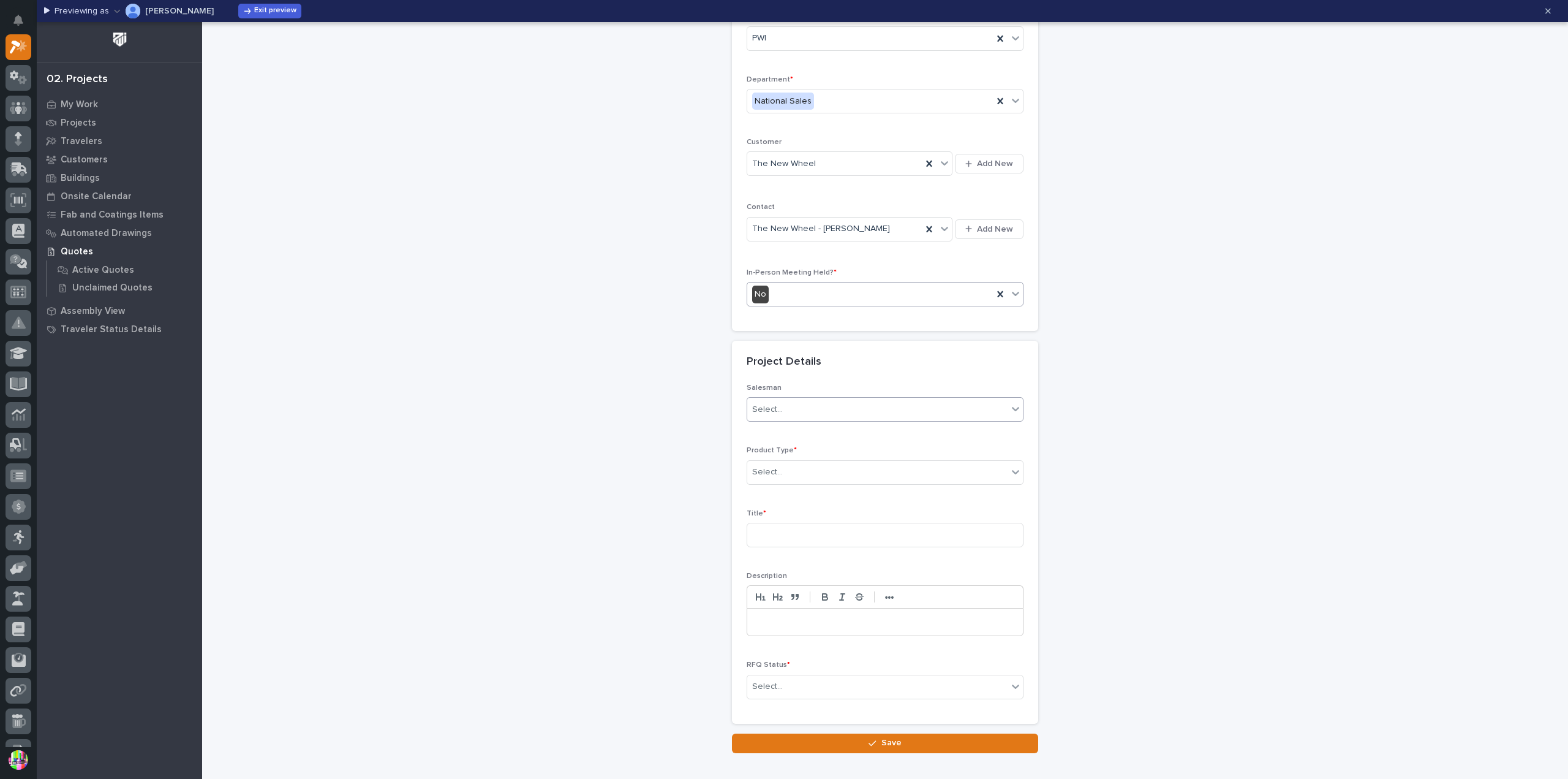
click at [826, 406] on div "Select..." at bounding box center [877, 410] width 260 height 20
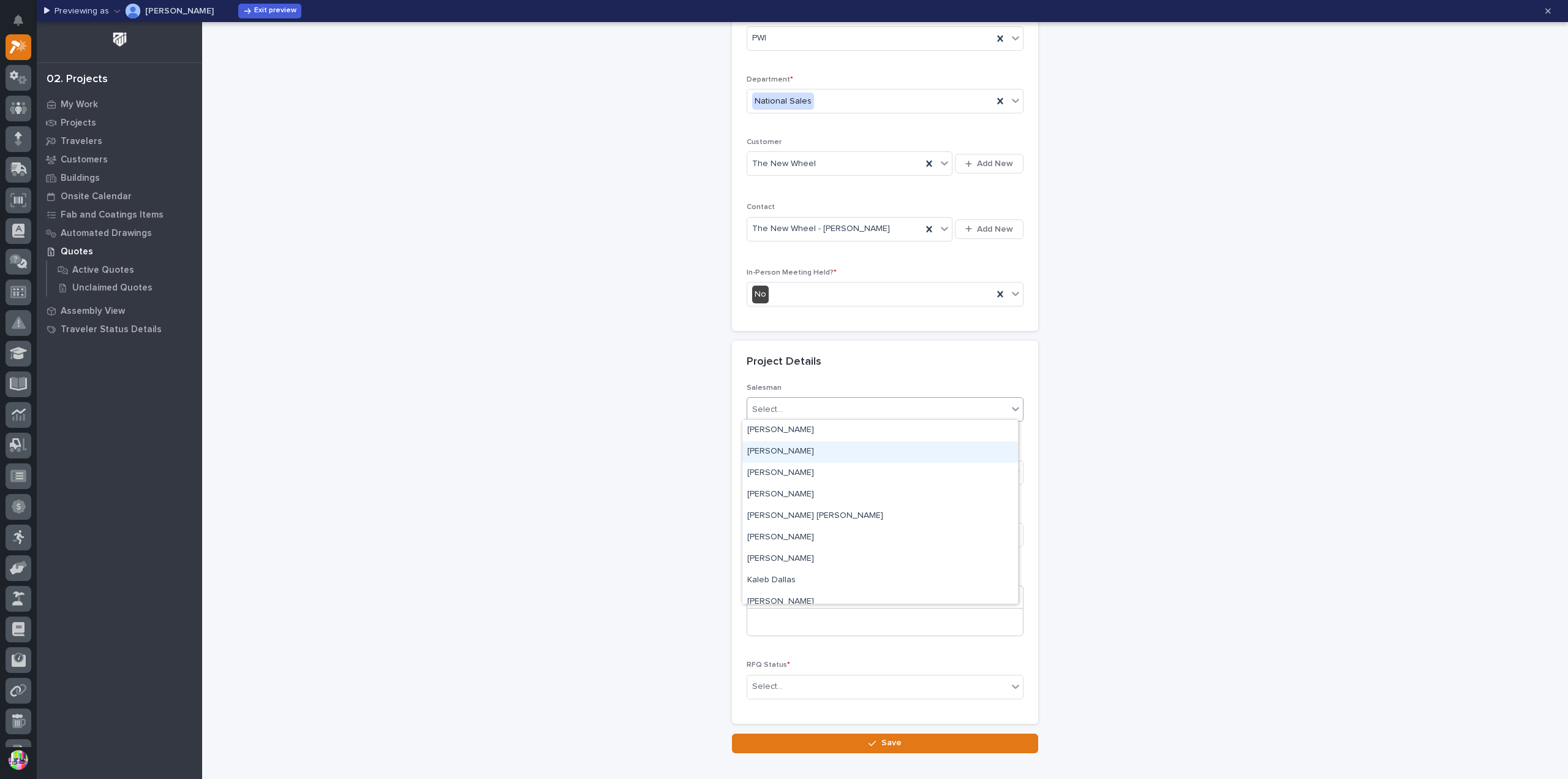
click at [817, 451] on div "[PERSON_NAME]" at bounding box center [880, 452] width 275 height 22
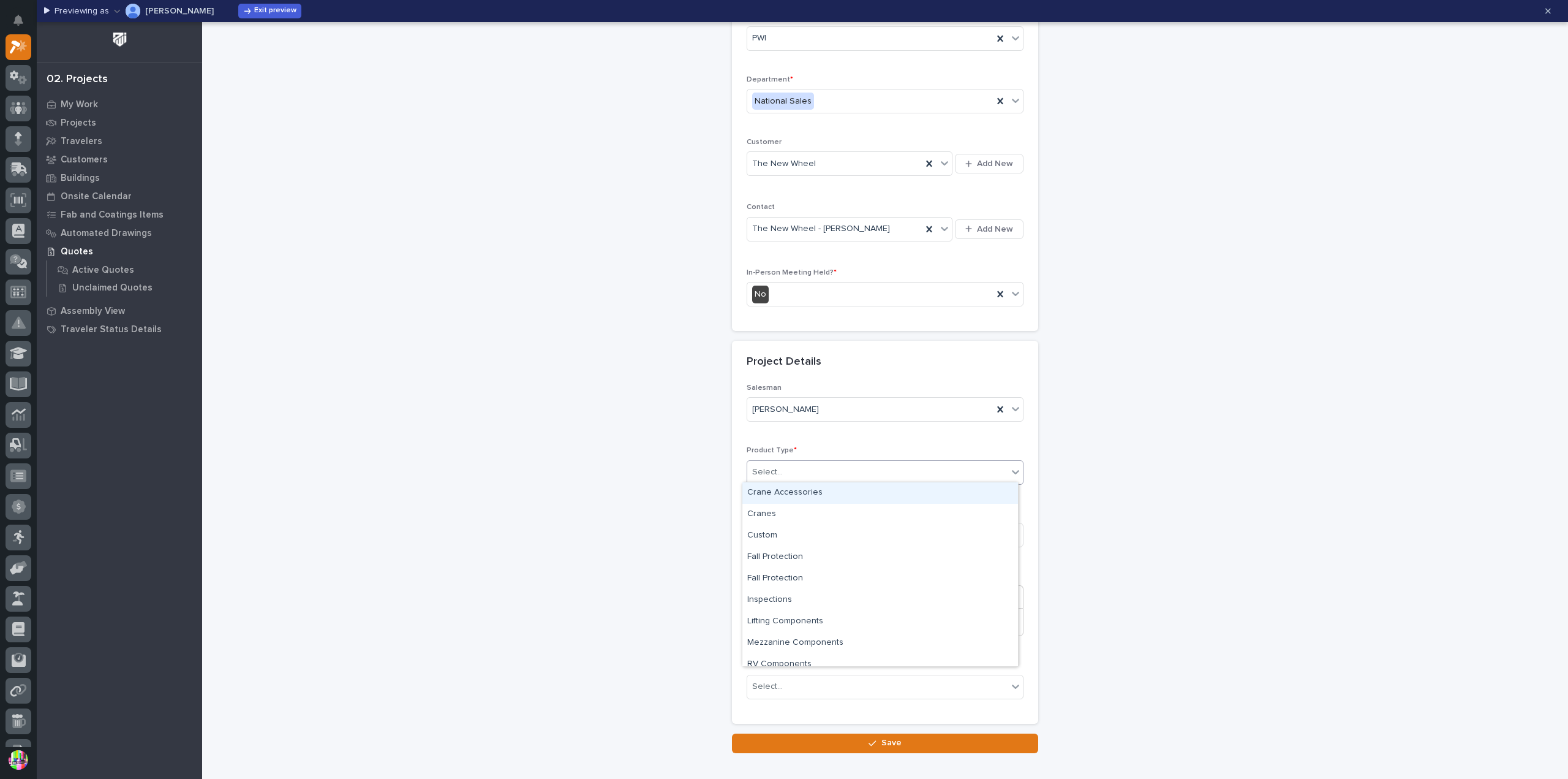
click at [827, 465] on div "Select..." at bounding box center [877, 472] width 260 height 20
click at [818, 467] on div "Select..." at bounding box center [877, 472] width 260 height 20
click at [813, 649] on div "Stairs & Ladders" at bounding box center [880, 656] width 275 height 22
click at [897, 535] on input at bounding box center [885, 535] width 277 height 25
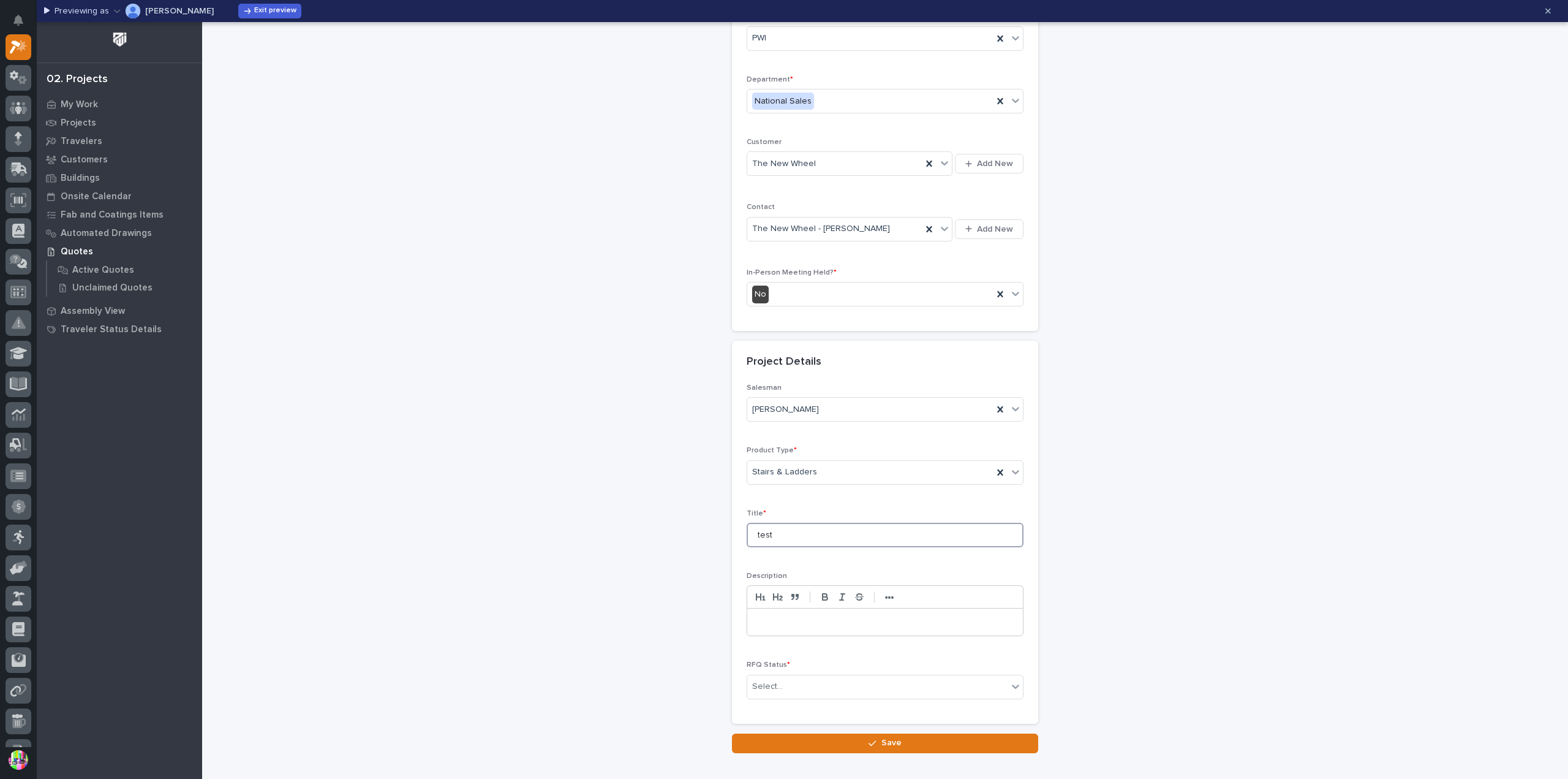
scroll to position [188, 0]
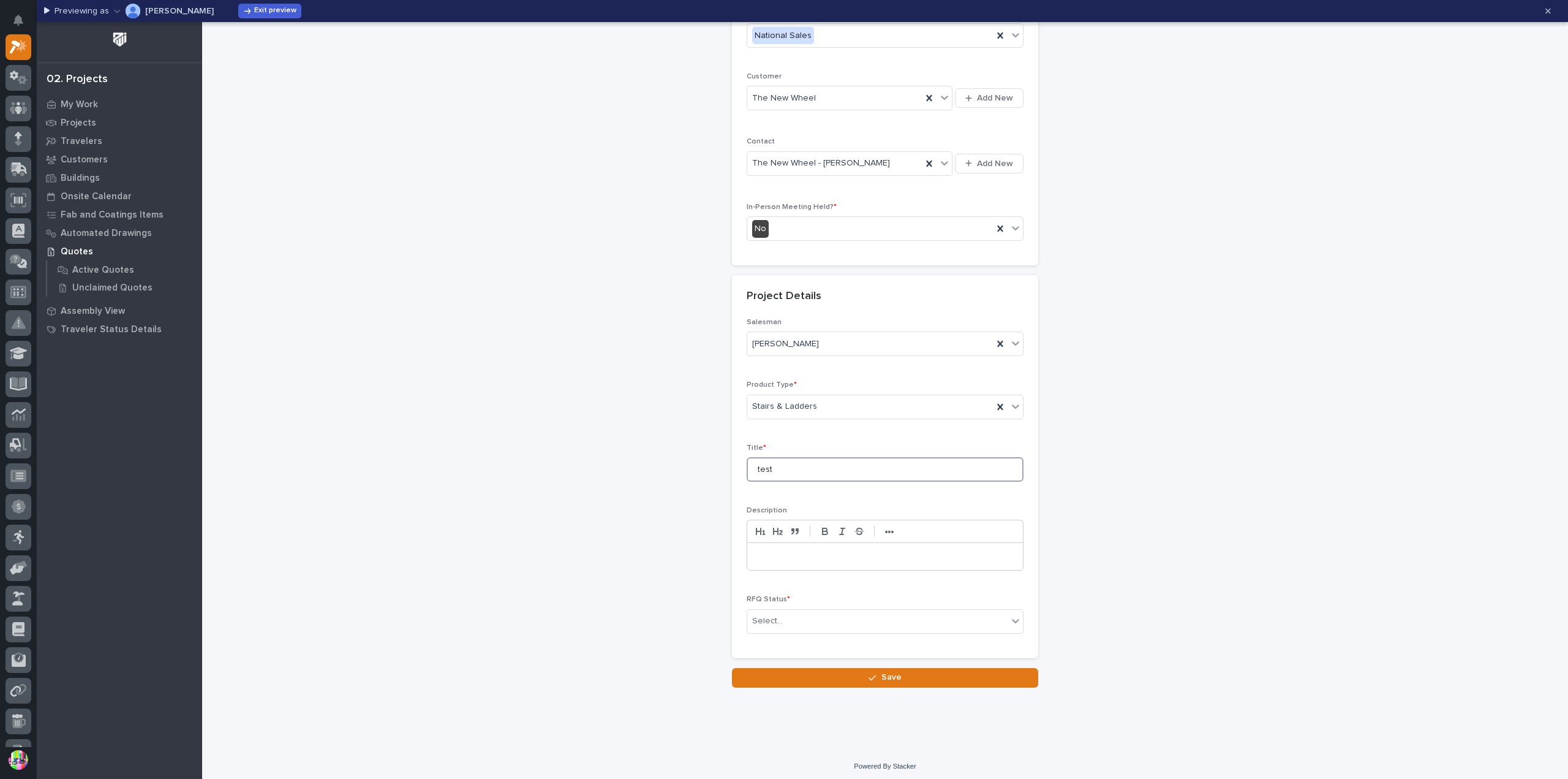
type input "test"
click at [860, 552] on p at bounding box center [885, 556] width 257 height 12
click at [847, 614] on div "Select..." at bounding box center [877, 621] width 260 height 20
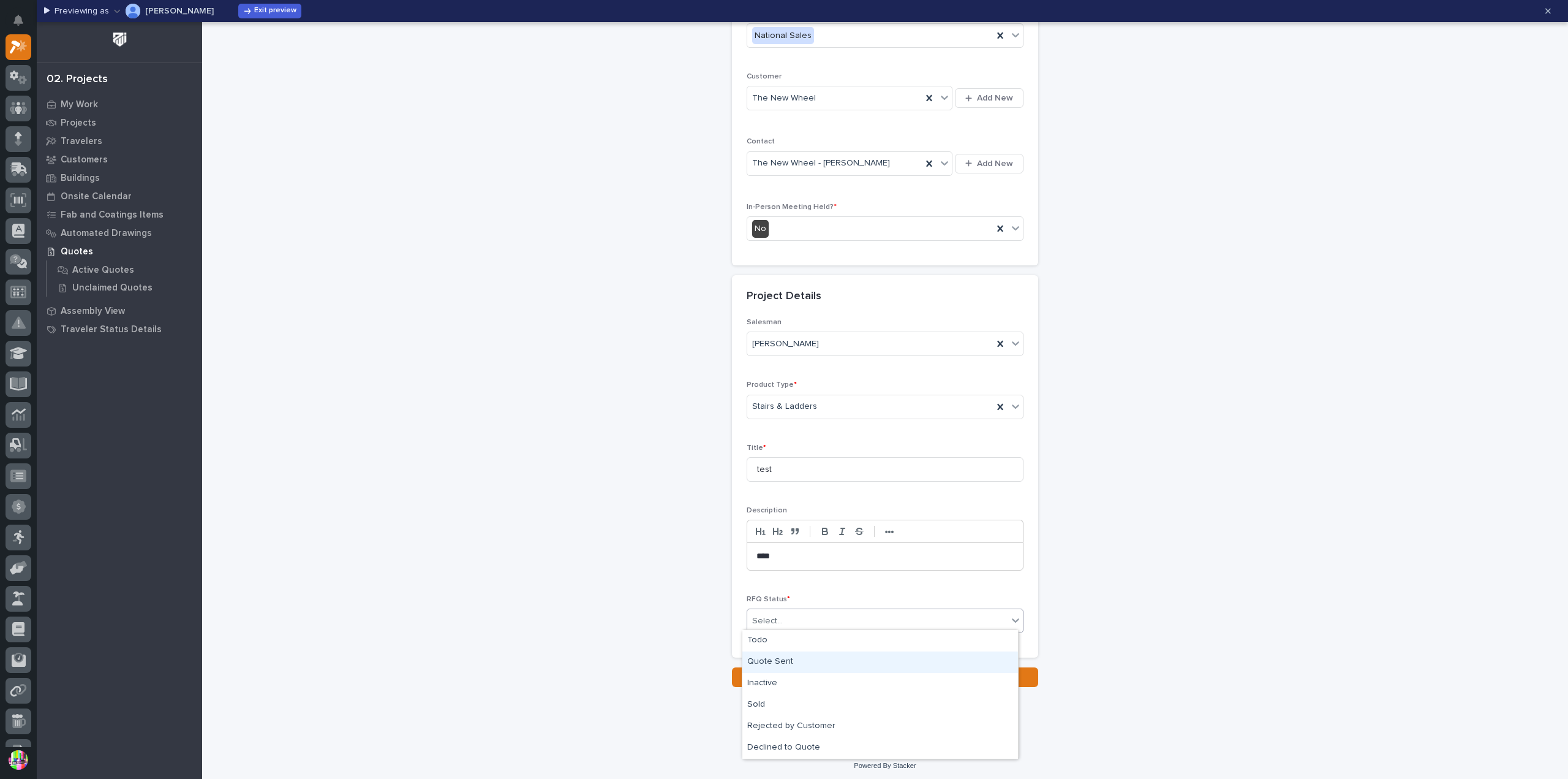
click at [821, 662] on div "Quote Sent" at bounding box center [880, 662] width 275 height 22
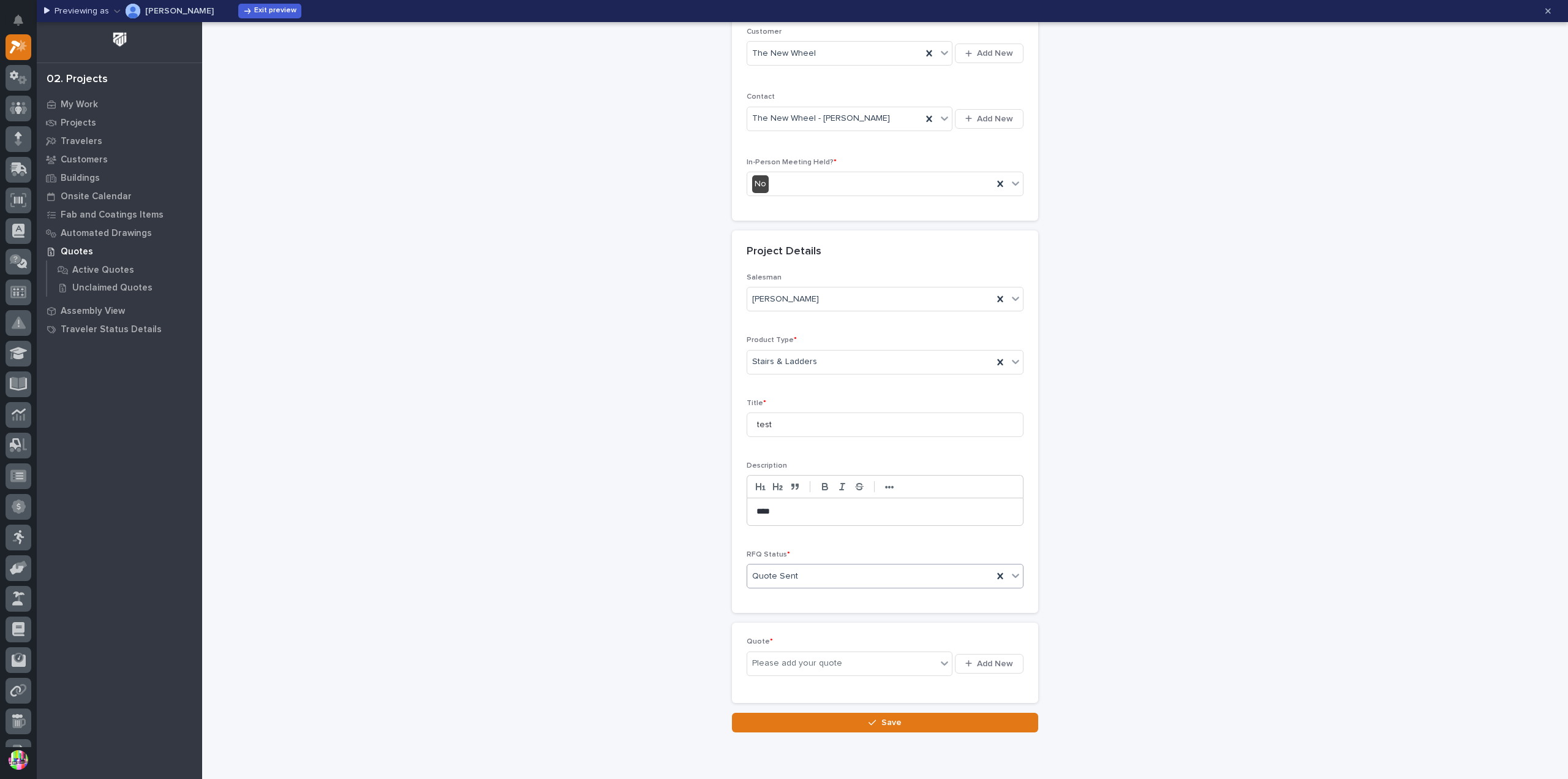
scroll to position [277, 0]
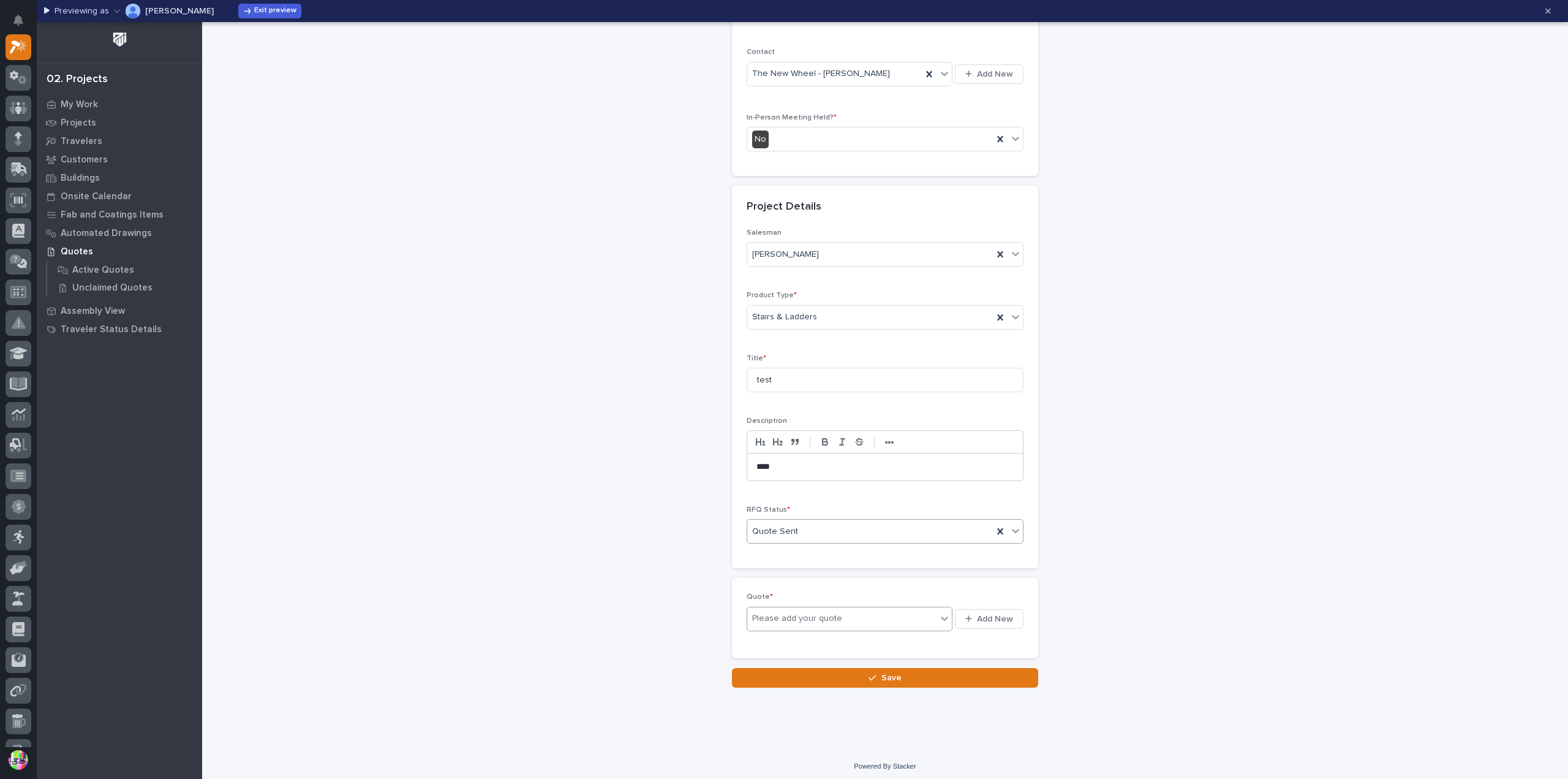
click at [875, 611] on div "Please add your quote" at bounding box center [841, 619] width 189 height 15
click at [970, 615] on div "button" at bounding box center [971, 619] width 11 height 8
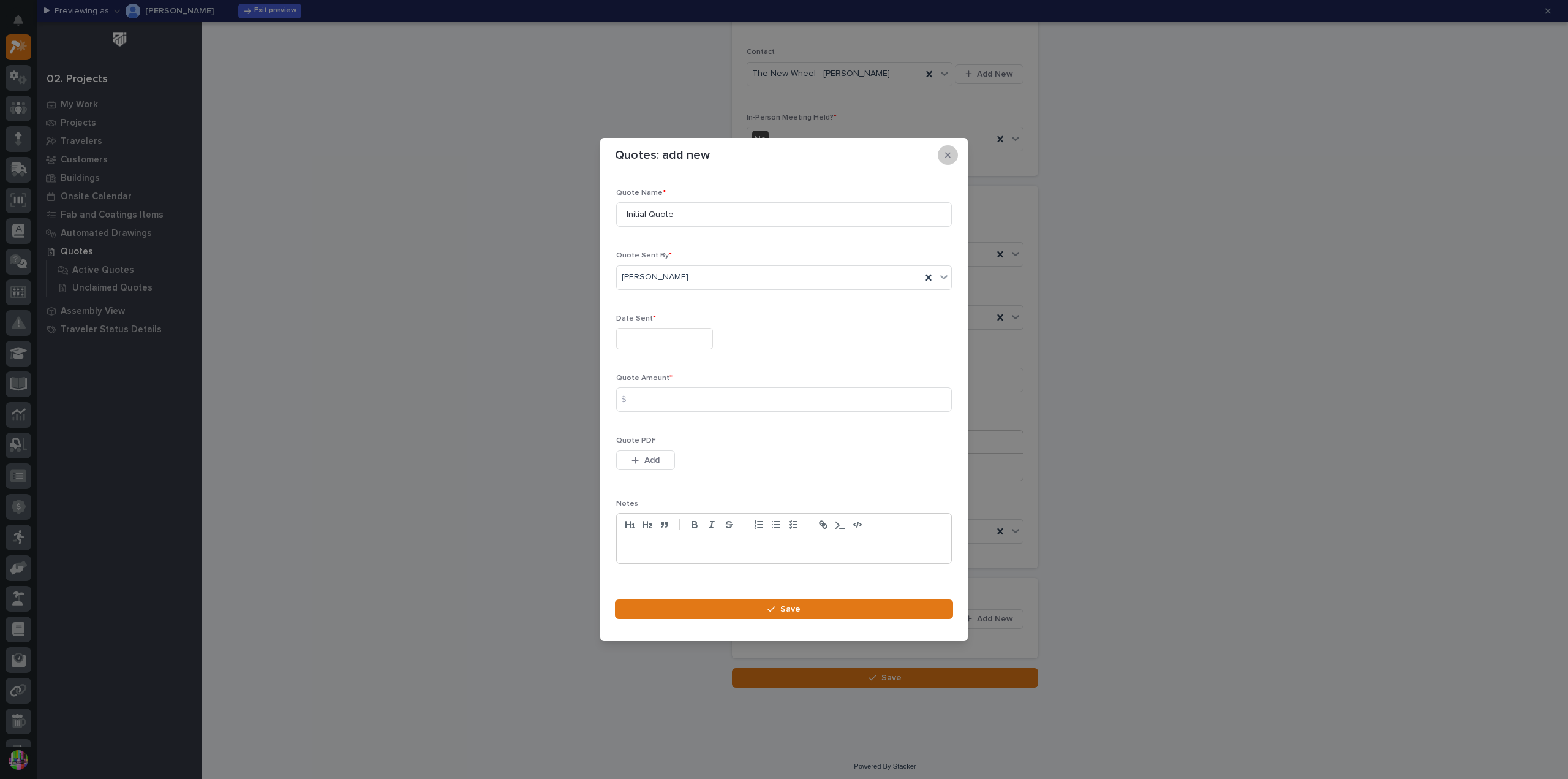
click at [946, 155] on icon "button" at bounding box center [947, 155] width 6 height 8
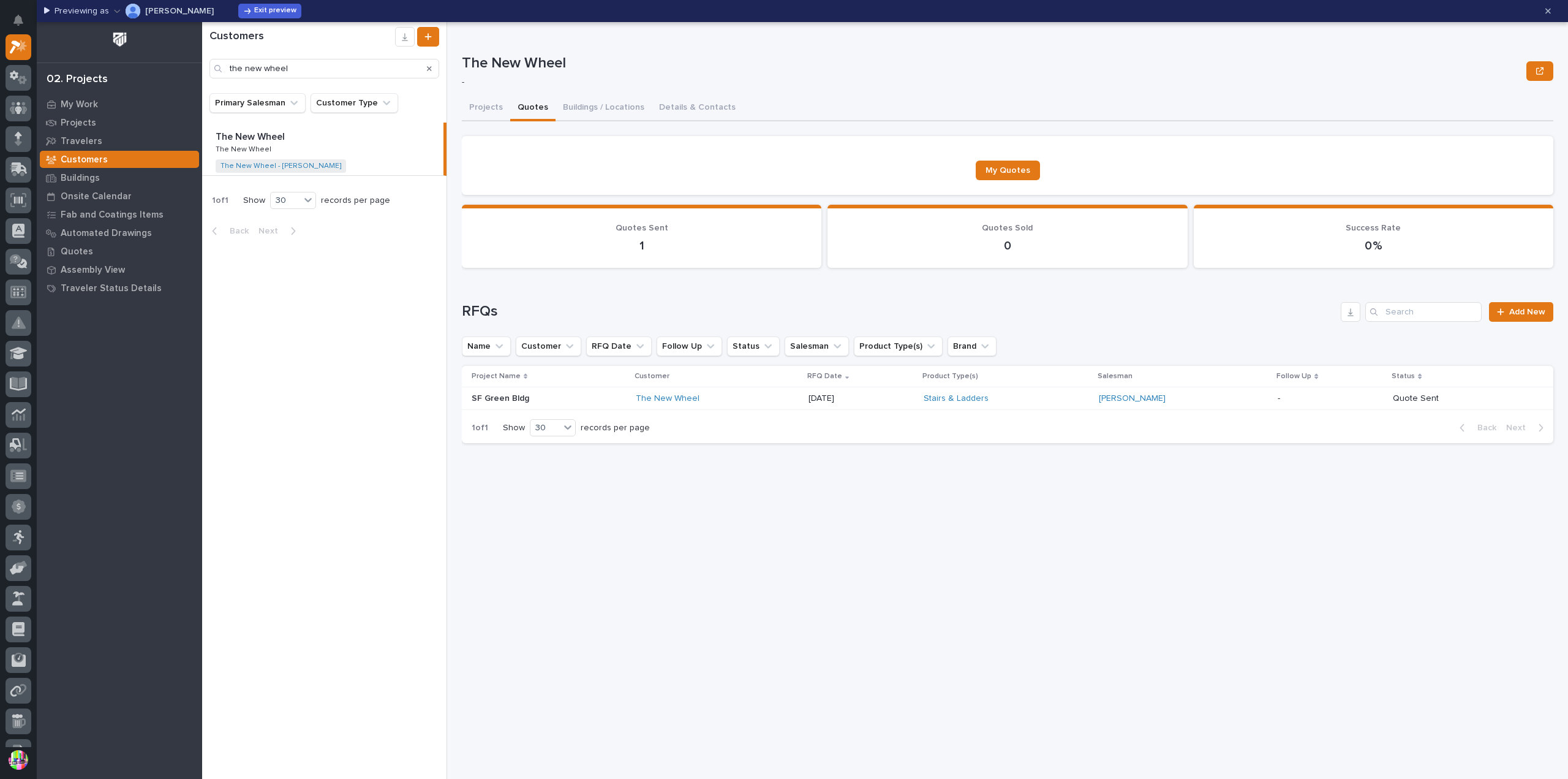
click at [522, 400] on p "SF Green Bldg" at bounding box center [501, 397] width 60 height 13
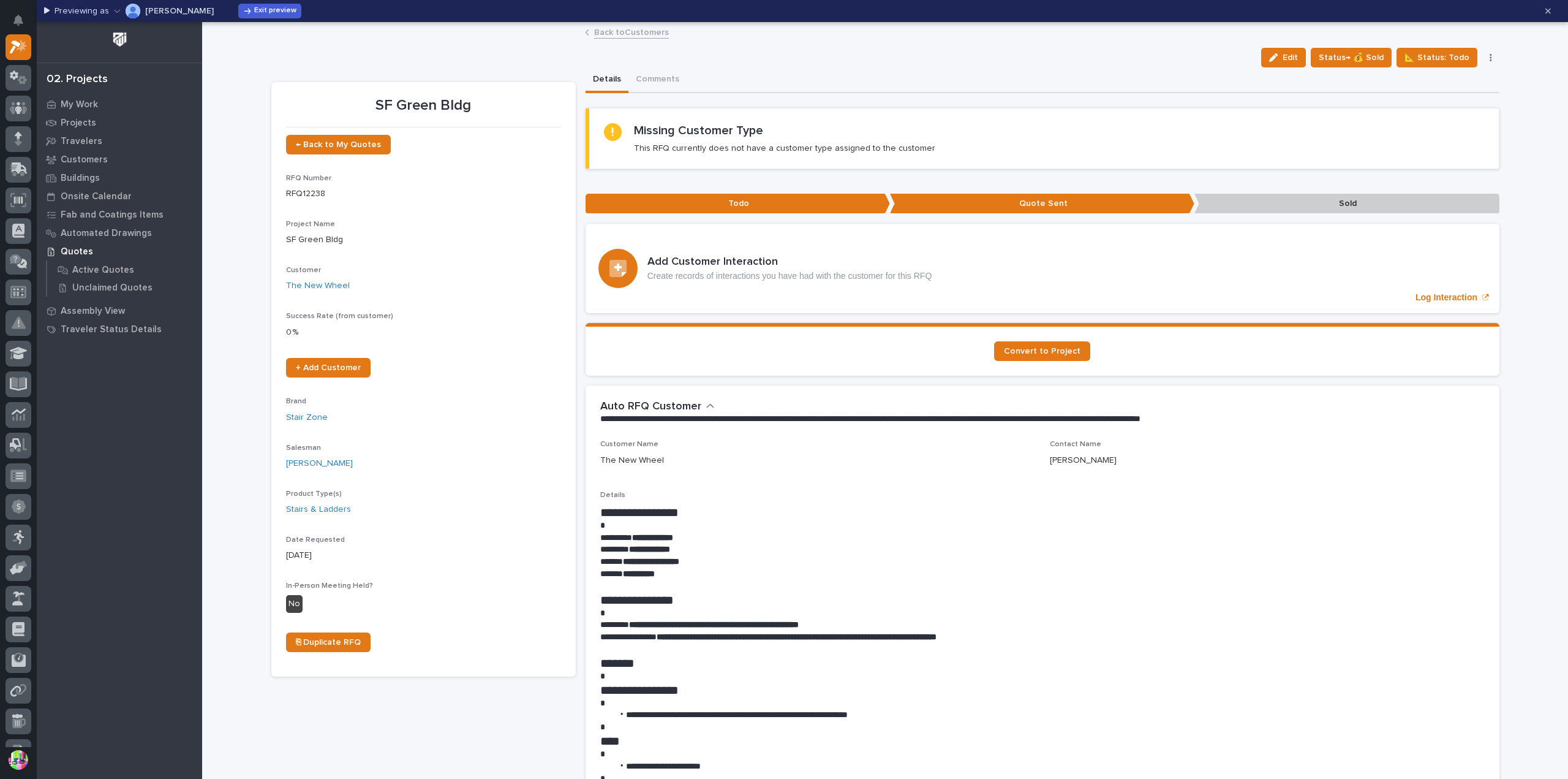
scroll to position [123, 0]
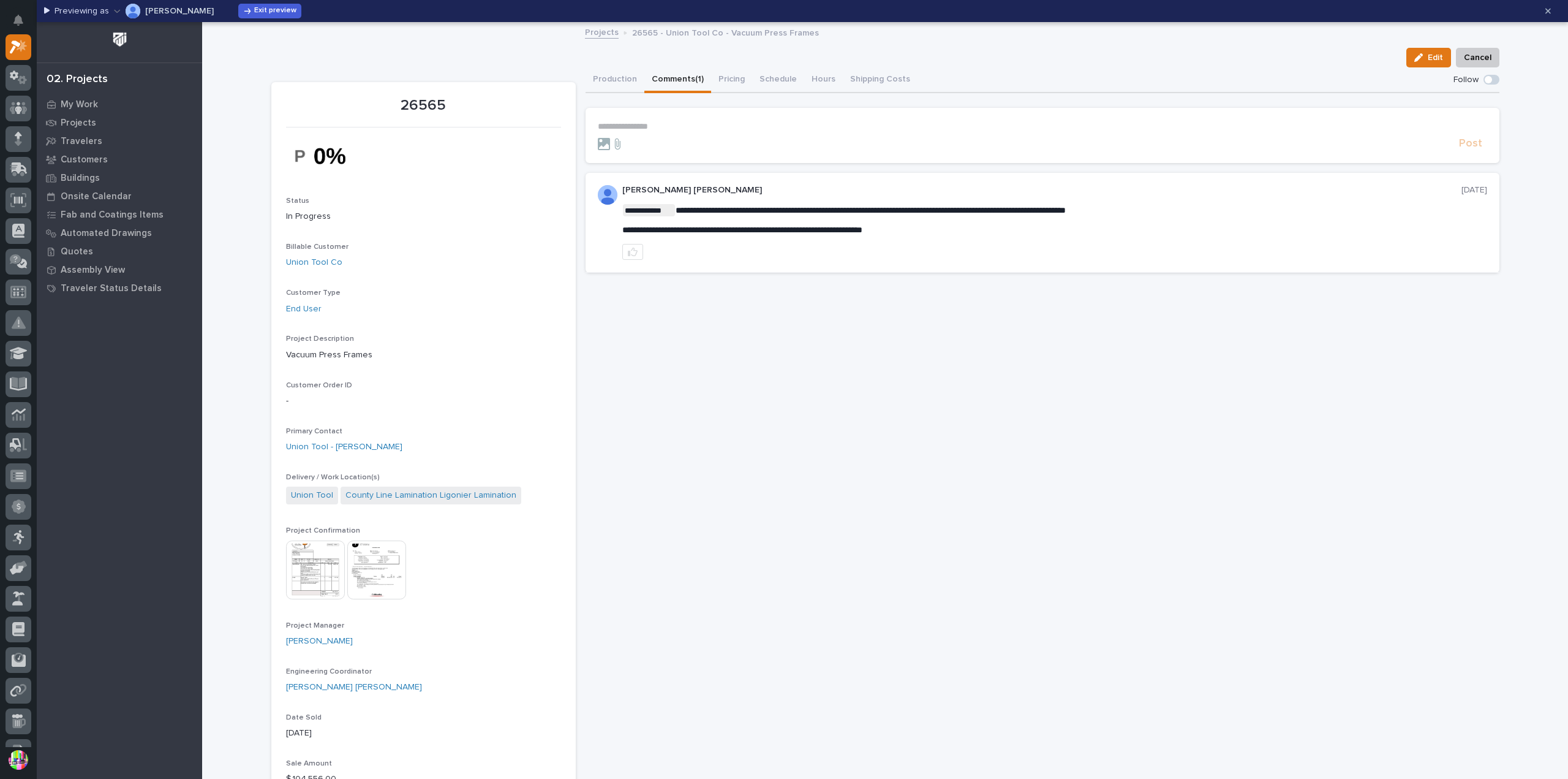
click at [664, 74] on button "Comments (1)" at bounding box center [677, 80] width 67 height 25
click at [610, 75] on button "Production" at bounding box center [614, 80] width 59 height 25
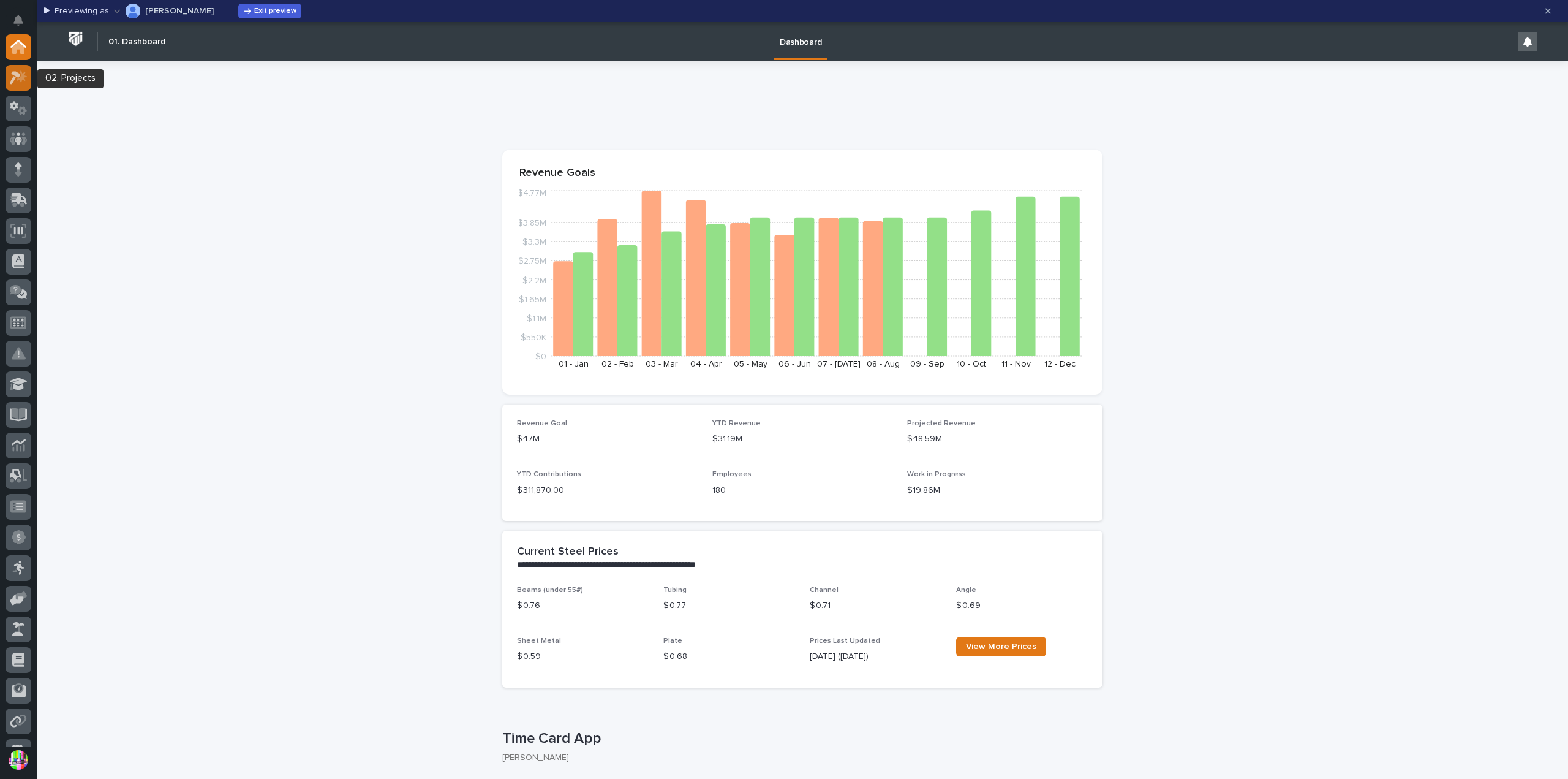
click at [18, 67] on div at bounding box center [18, 78] width 25 height 25
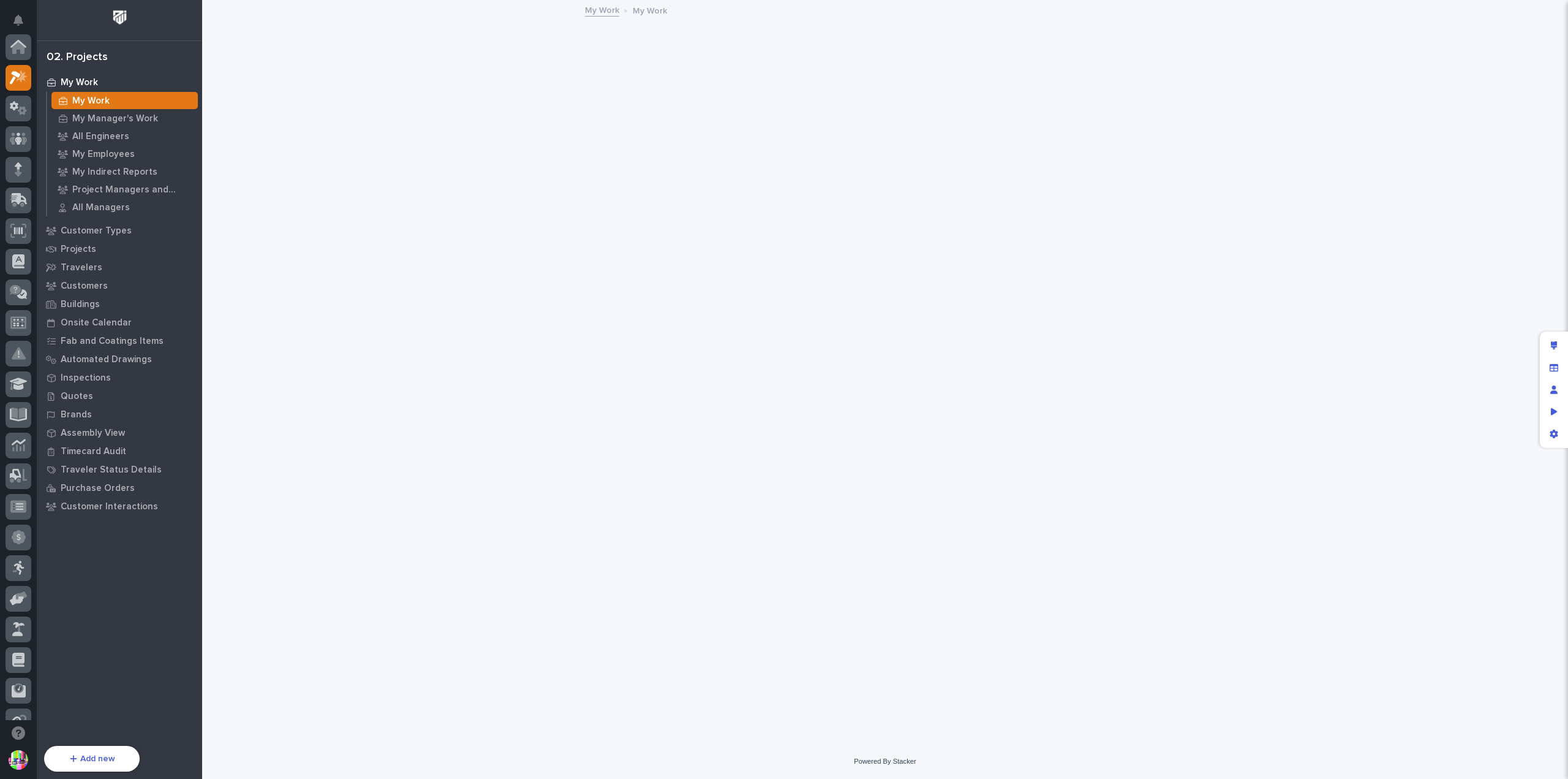
scroll to position [31, 0]
click at [76, 391] on p "Quotes" at bounding box center [76, 396] width 32 height 11
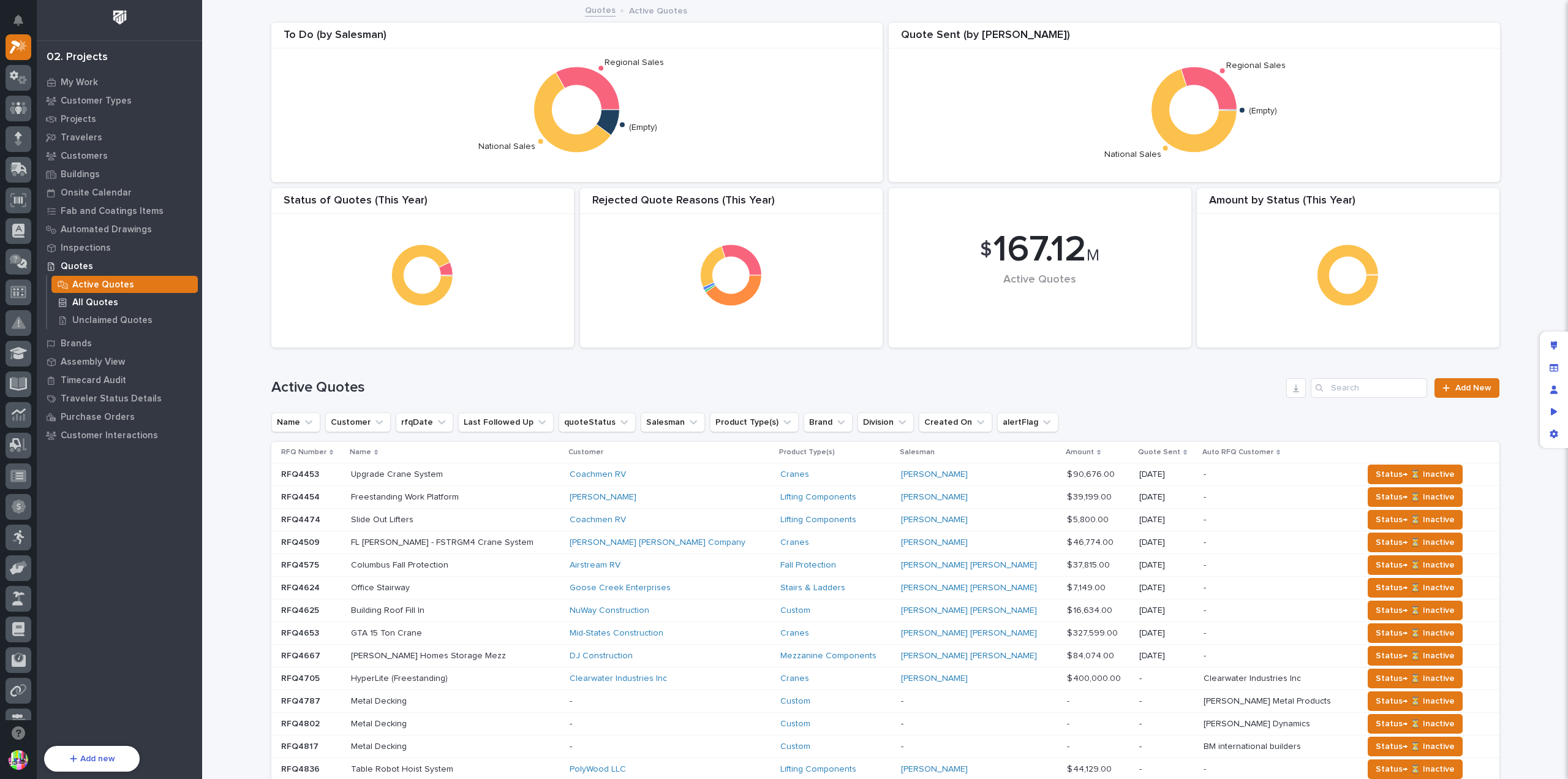
click at [120, 298] on div "All Quotes" at bounding box center [125, 302] width 146 height 17
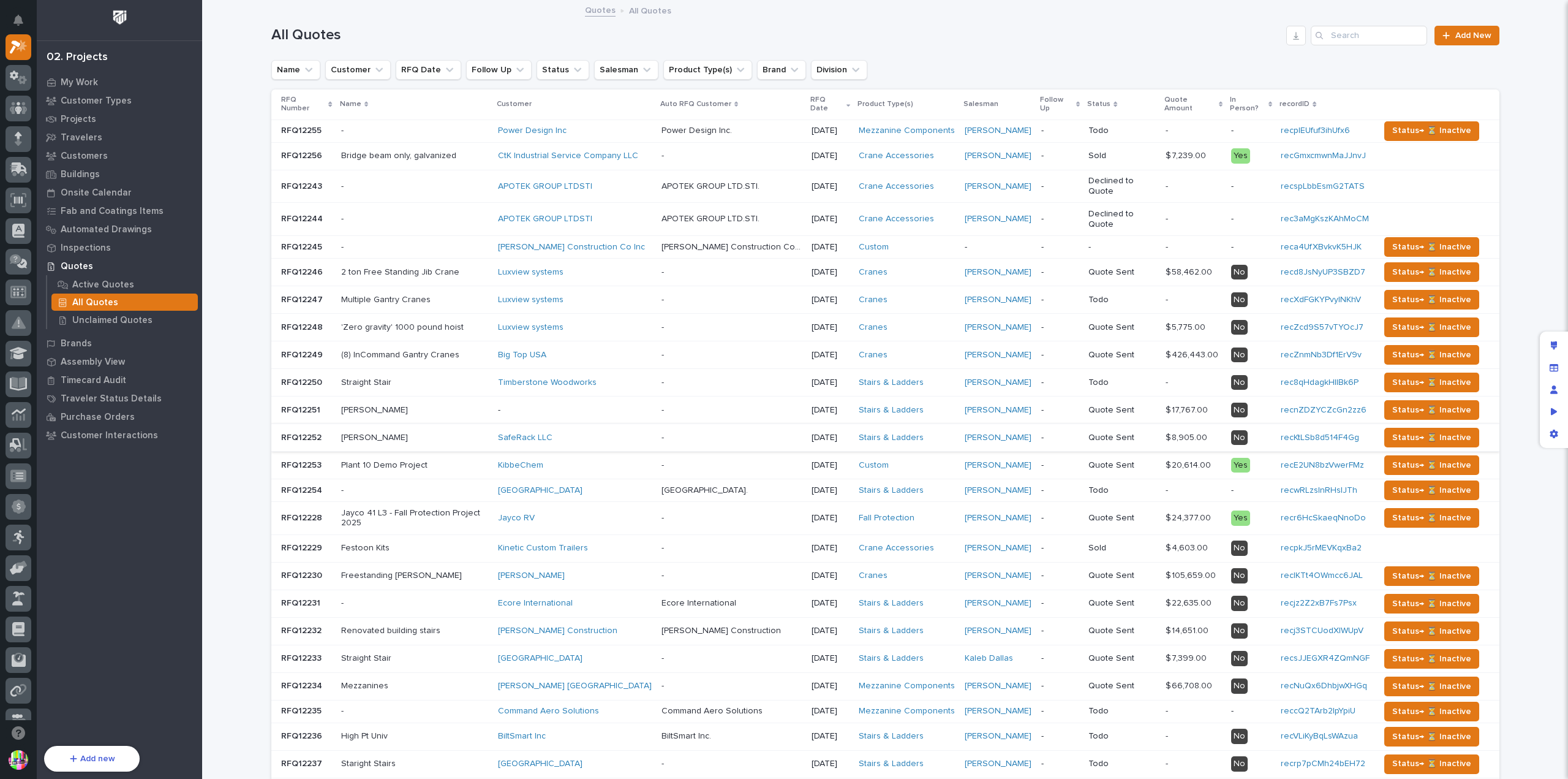
scroll to position [184, 0]
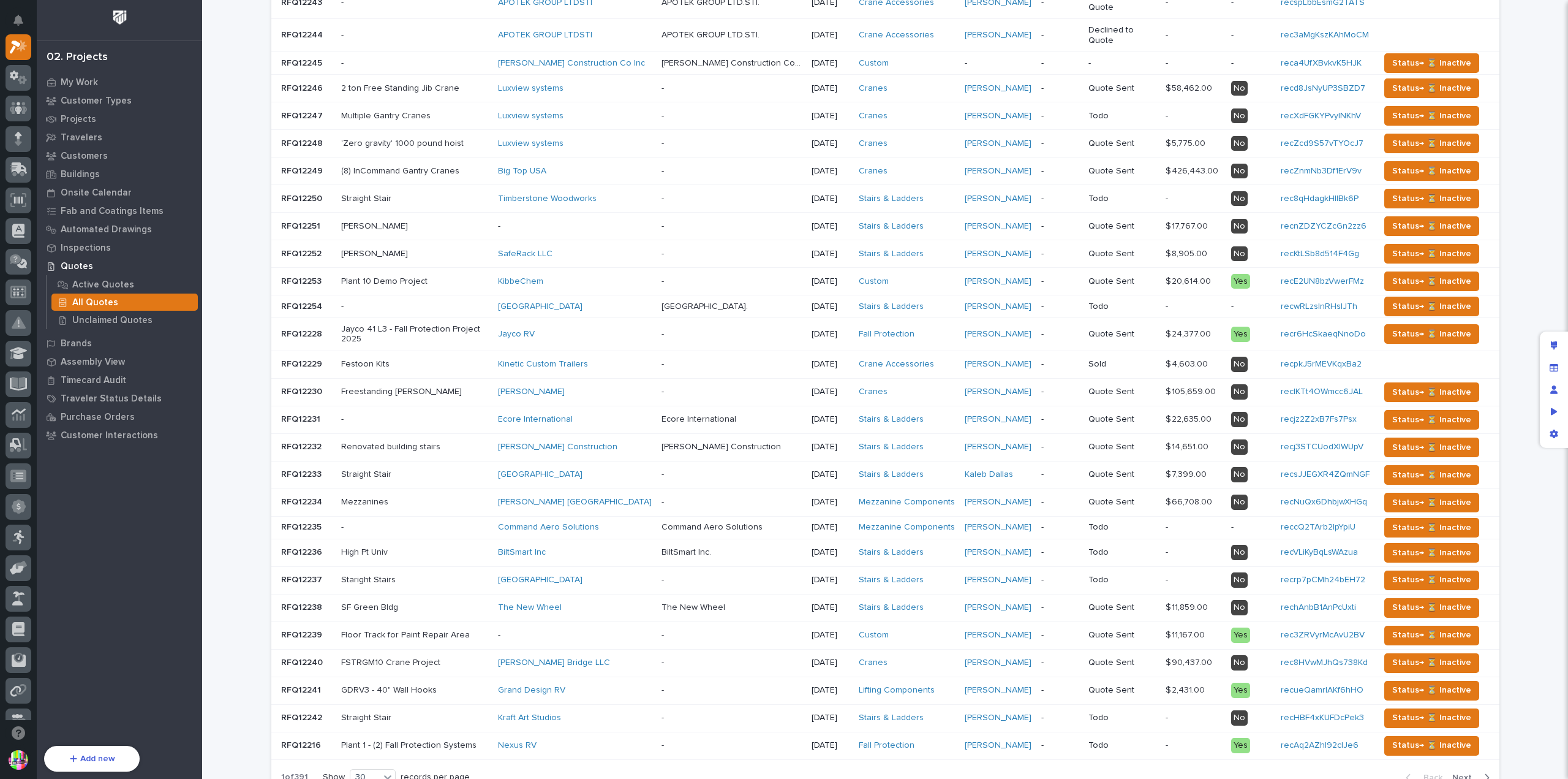
click at [1464, 743] on span "Next" at bounding box center [1466, 777] width 27 height 11
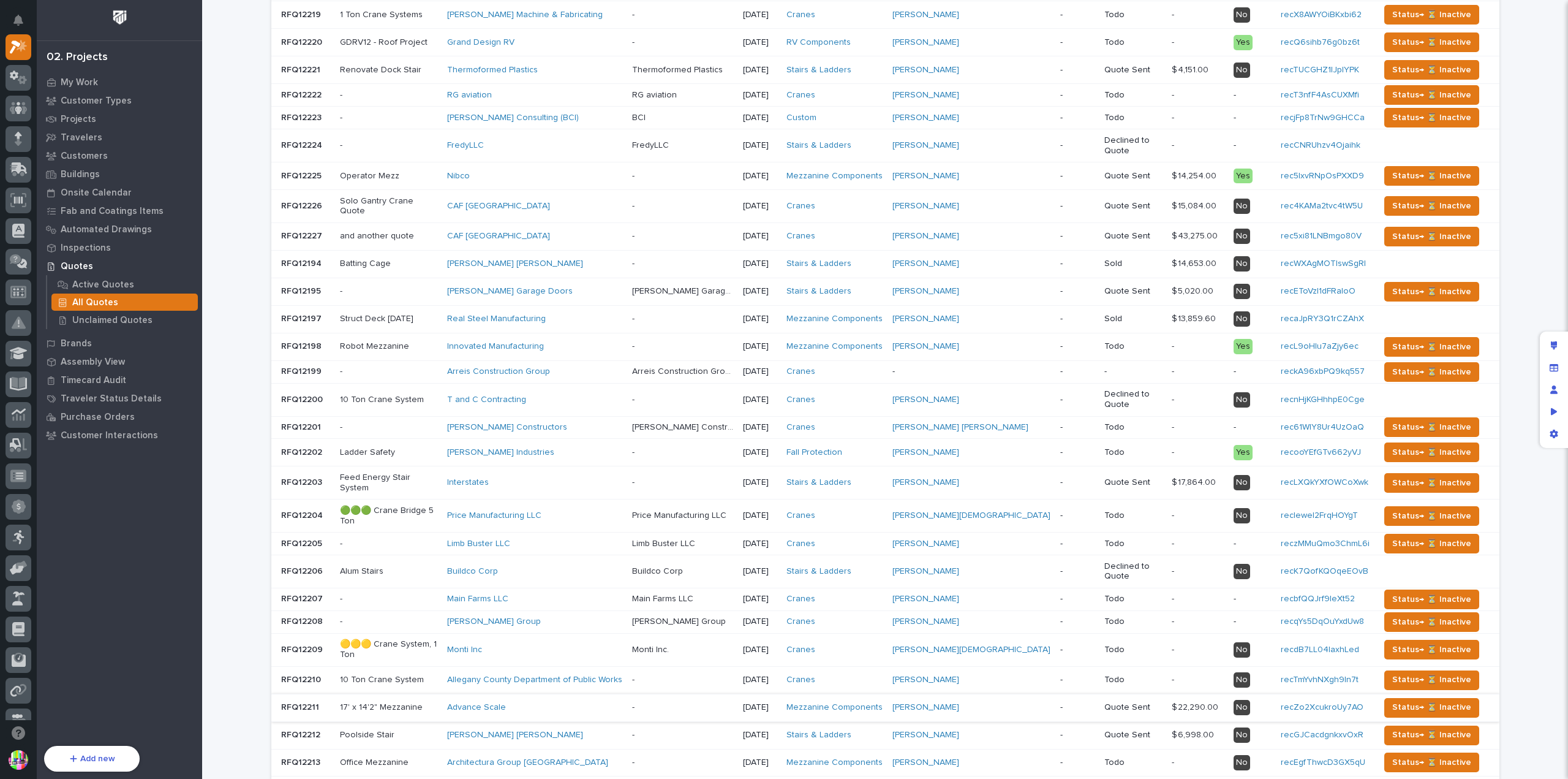
scroll to position [240, 0]
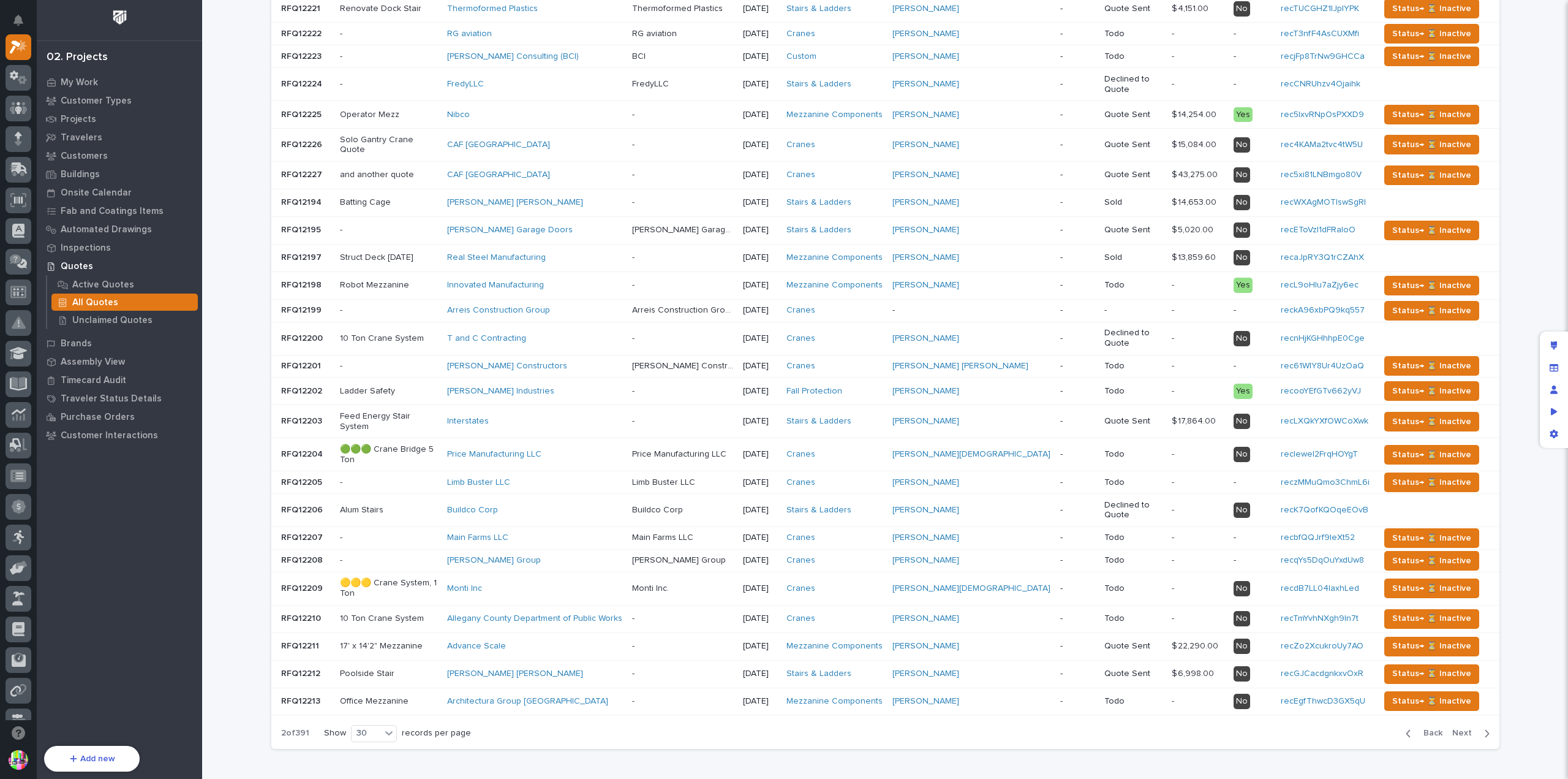
click at [1464, 727] on span "Next" at bounding box center [1466, 733] width 27 height 11
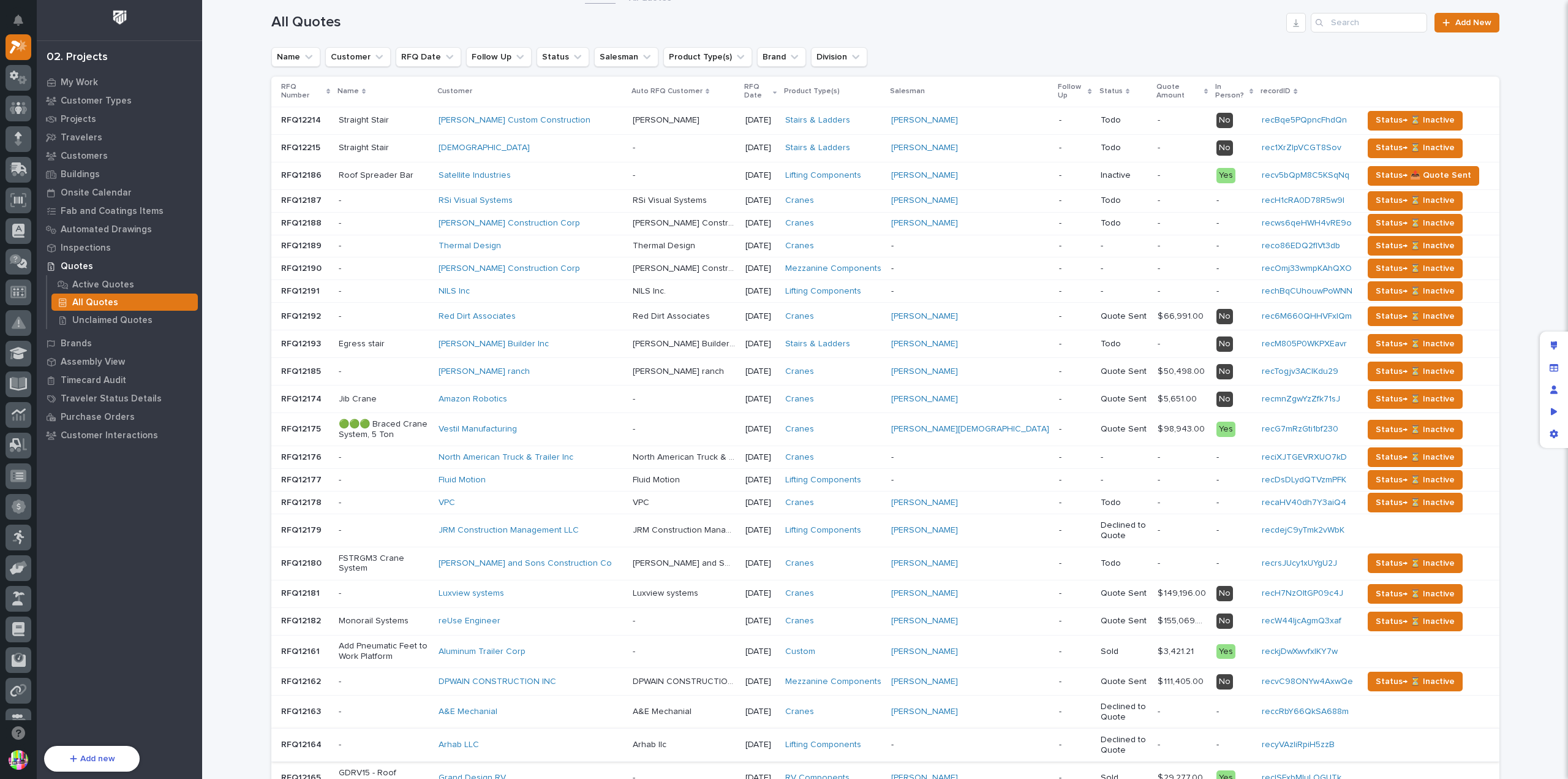
scroll to position [288, 0]
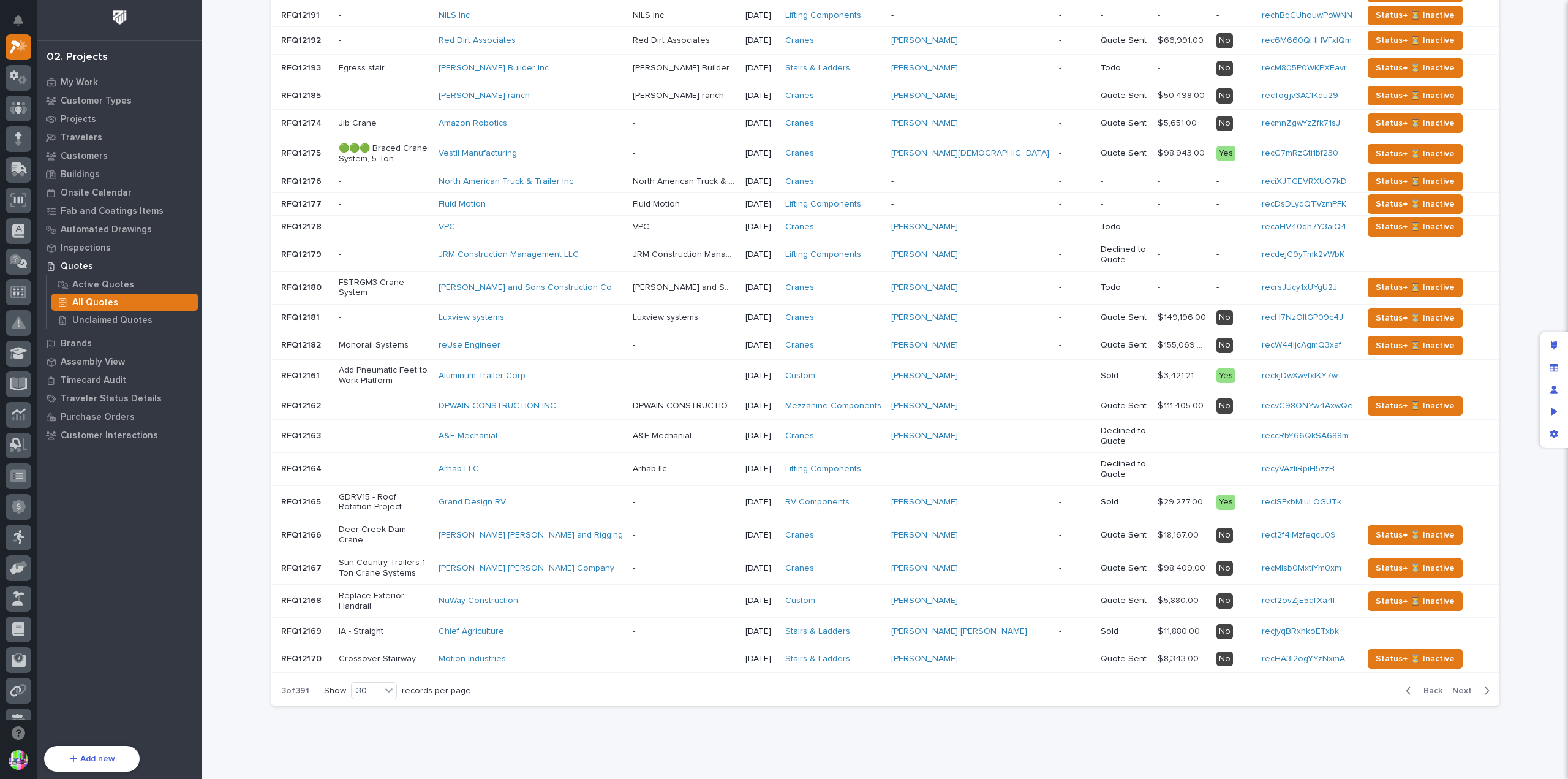
drag, startPoint x: 1427, startPoint y: 662, endPoint x: 1097, endPoint y: 654, distance: 330.1
click at [1427, 685] on span "Back" at bounding box center [1429, 690] width 26 height 11
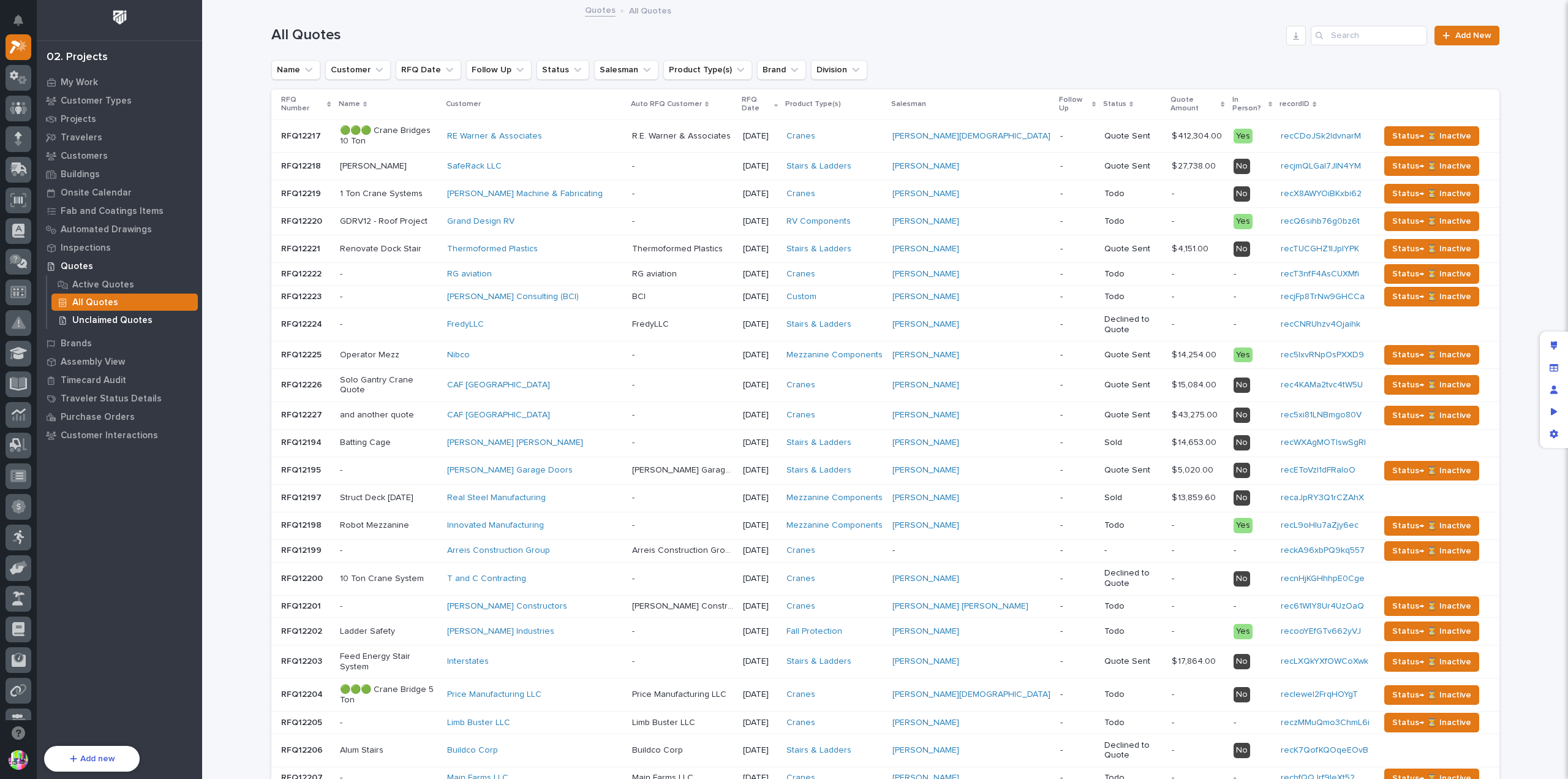
click at [139, 316] on p "Unclaimed Quotes" at bounding box center [113, 320] width 80 height 11
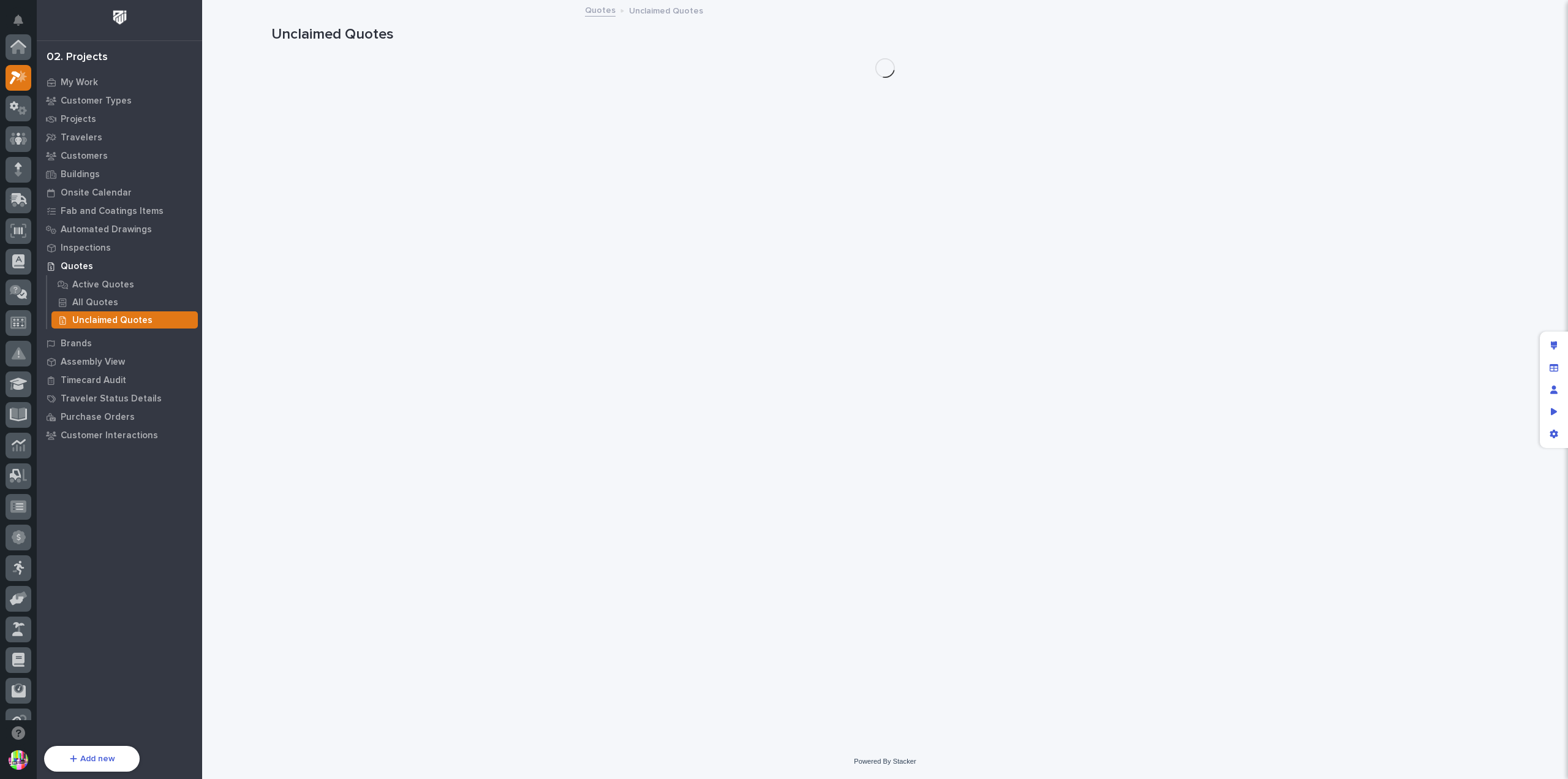
scroll to position [31, 0]
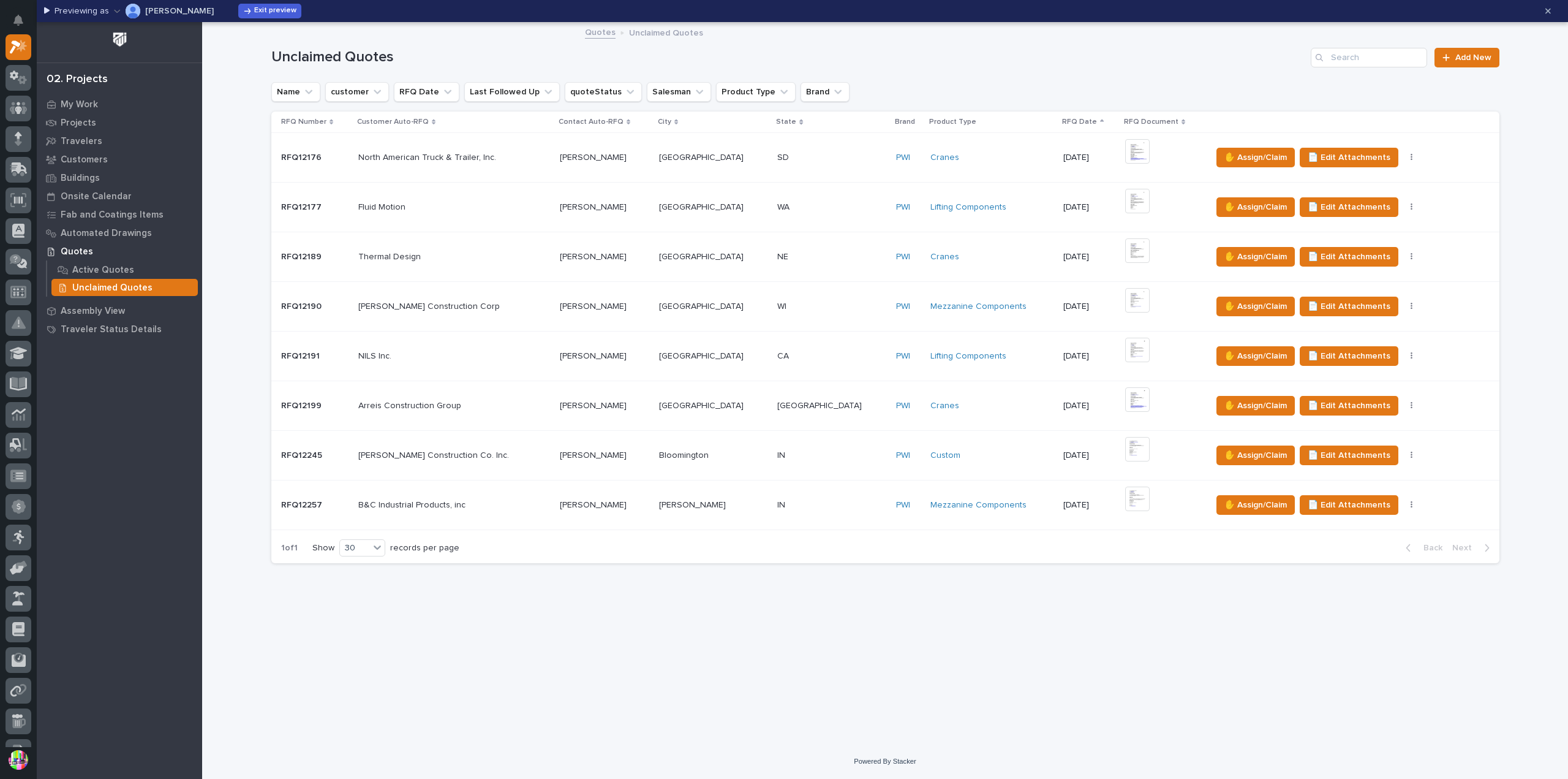
click at [603, 24] on div "Unclaimed Quotes Add New" at bounding box center [885, 53] width 1228 height 59
click at [599, 29] on link "Quotes" at bounding box center [600, 32] width 31 height 14
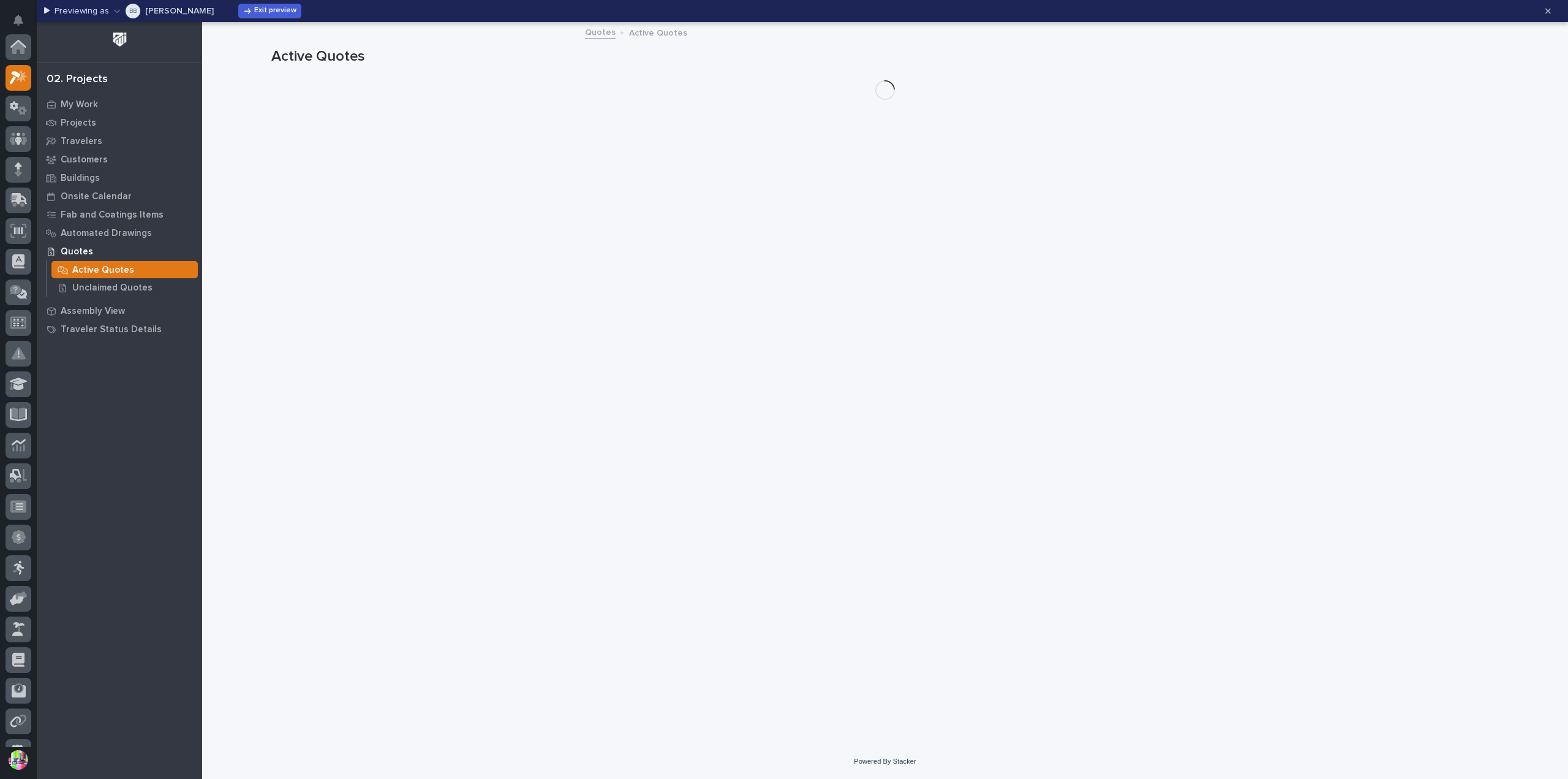
scroll to position [31, 0]
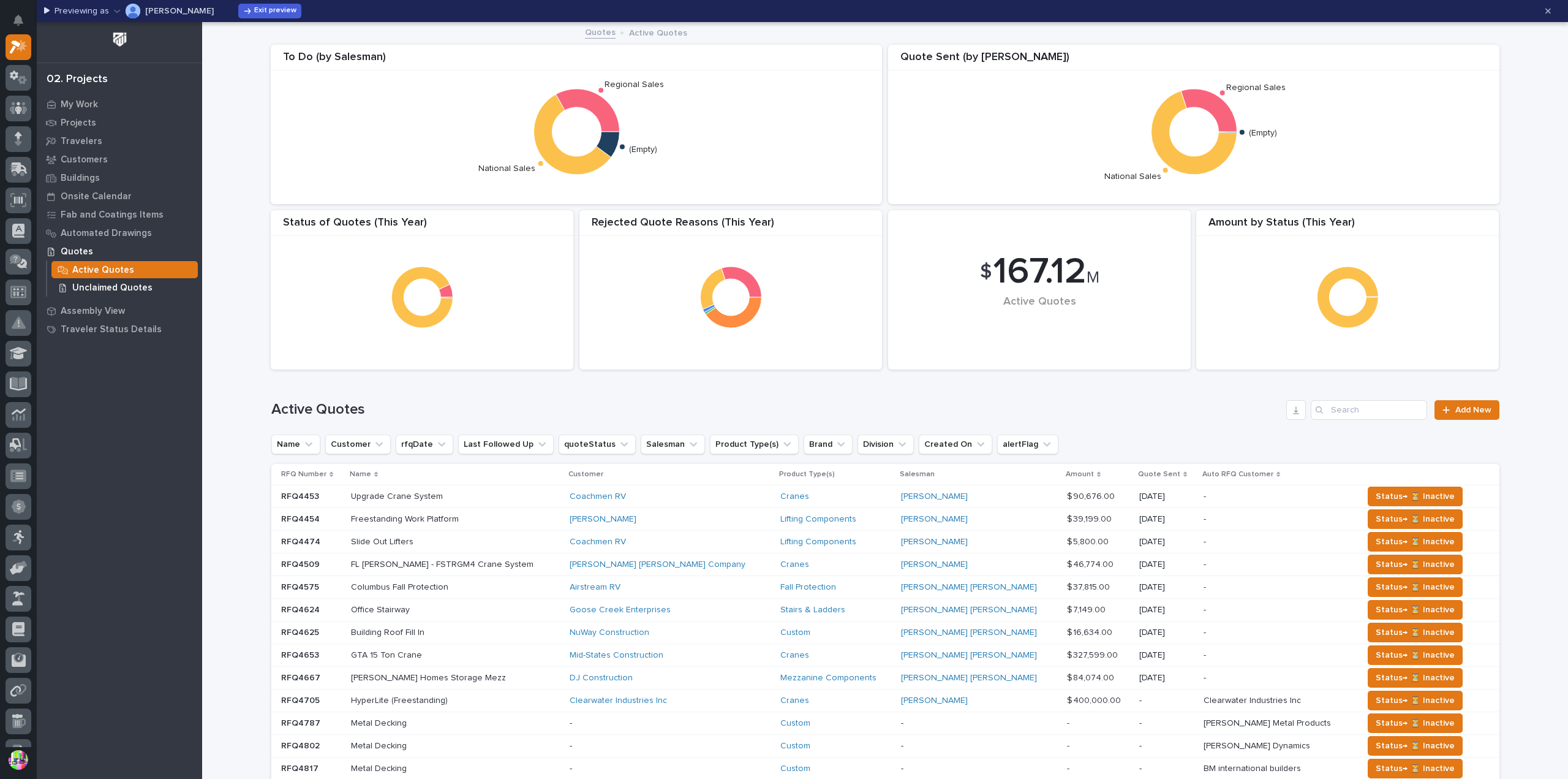
click at [137, 284] on p "Unclaimed Quotes" at bounding box center [113, 288] width 80 height 11
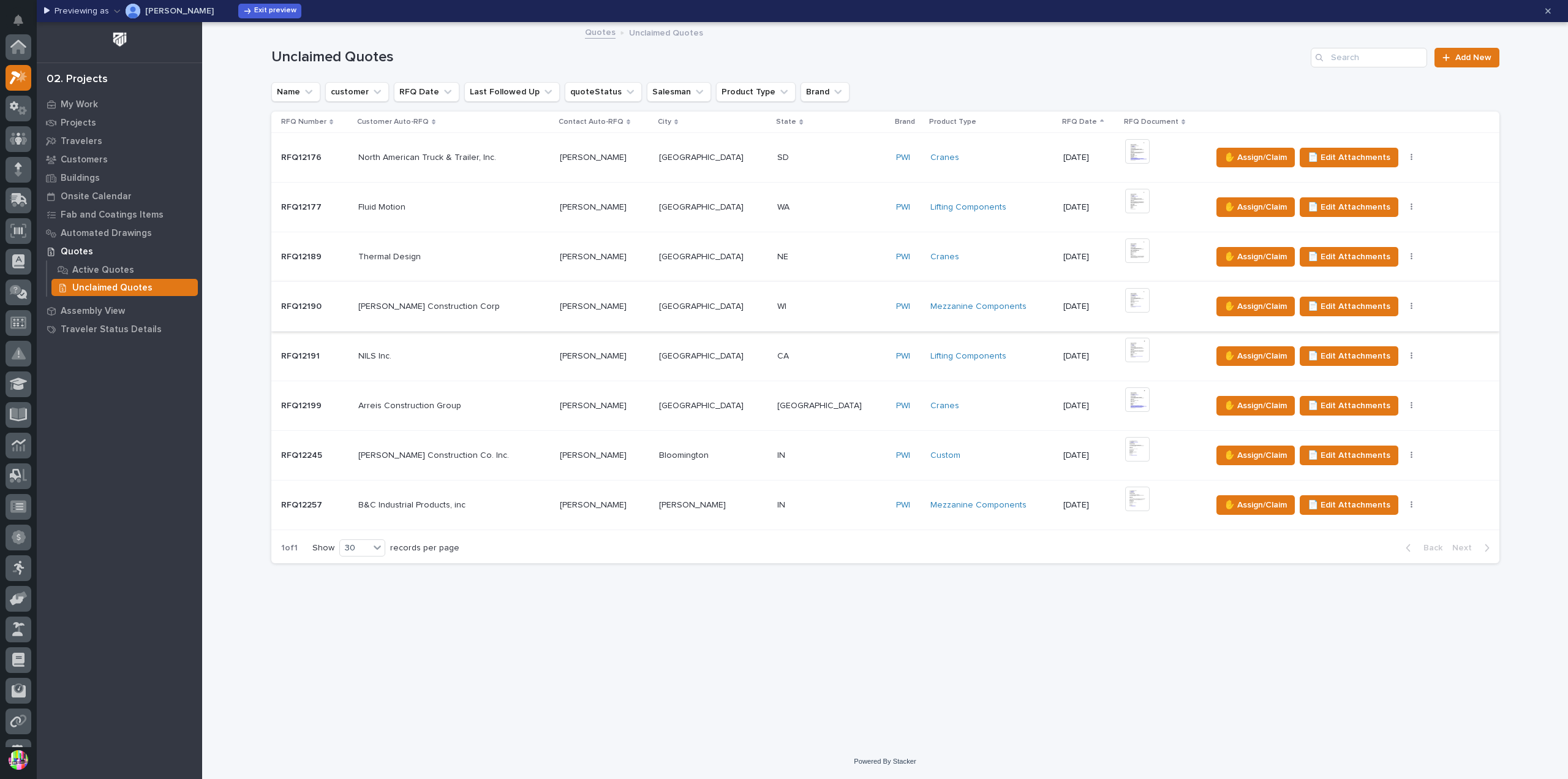
scroll to position [31, 0]
click at [431, 90] on button "RFQ Date" at bounding box center [426, 92] width 66 height 20
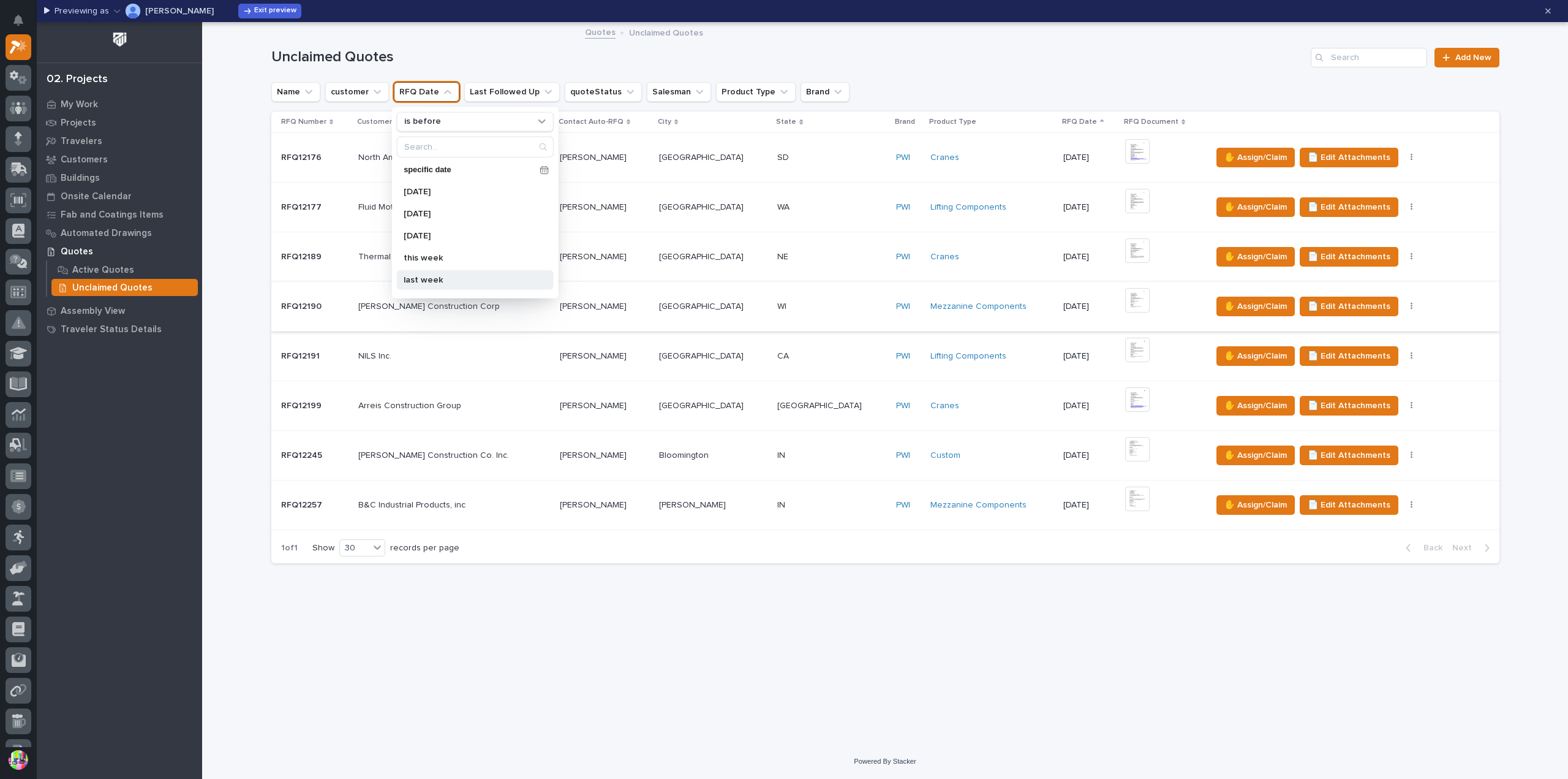
click at [459, 271] on div "last week" at bounding box center [475, 279] width 156 height 20
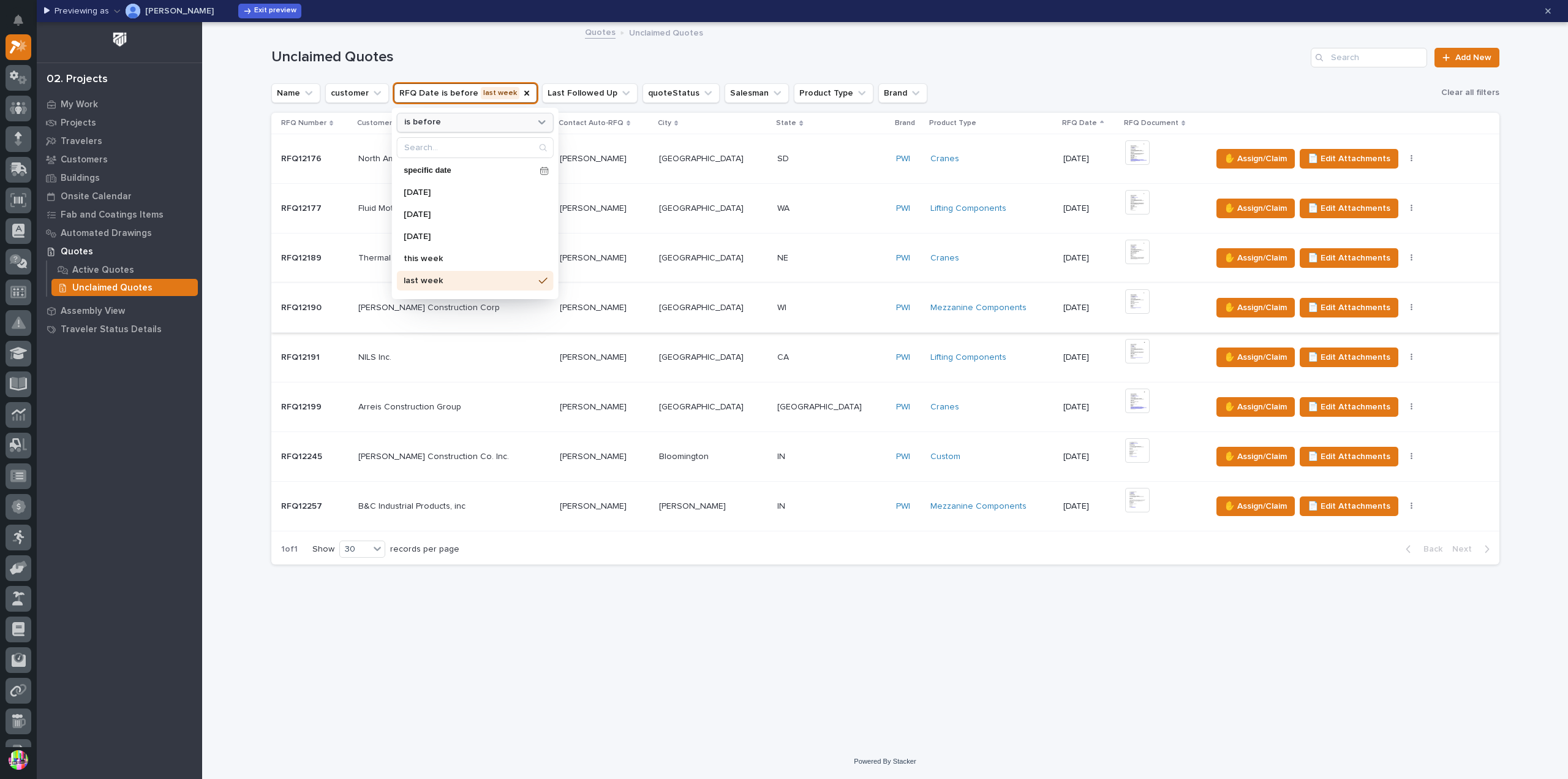
click at [483, 120] on div "is before" at bounding box center [467, 122] width 135 height 13
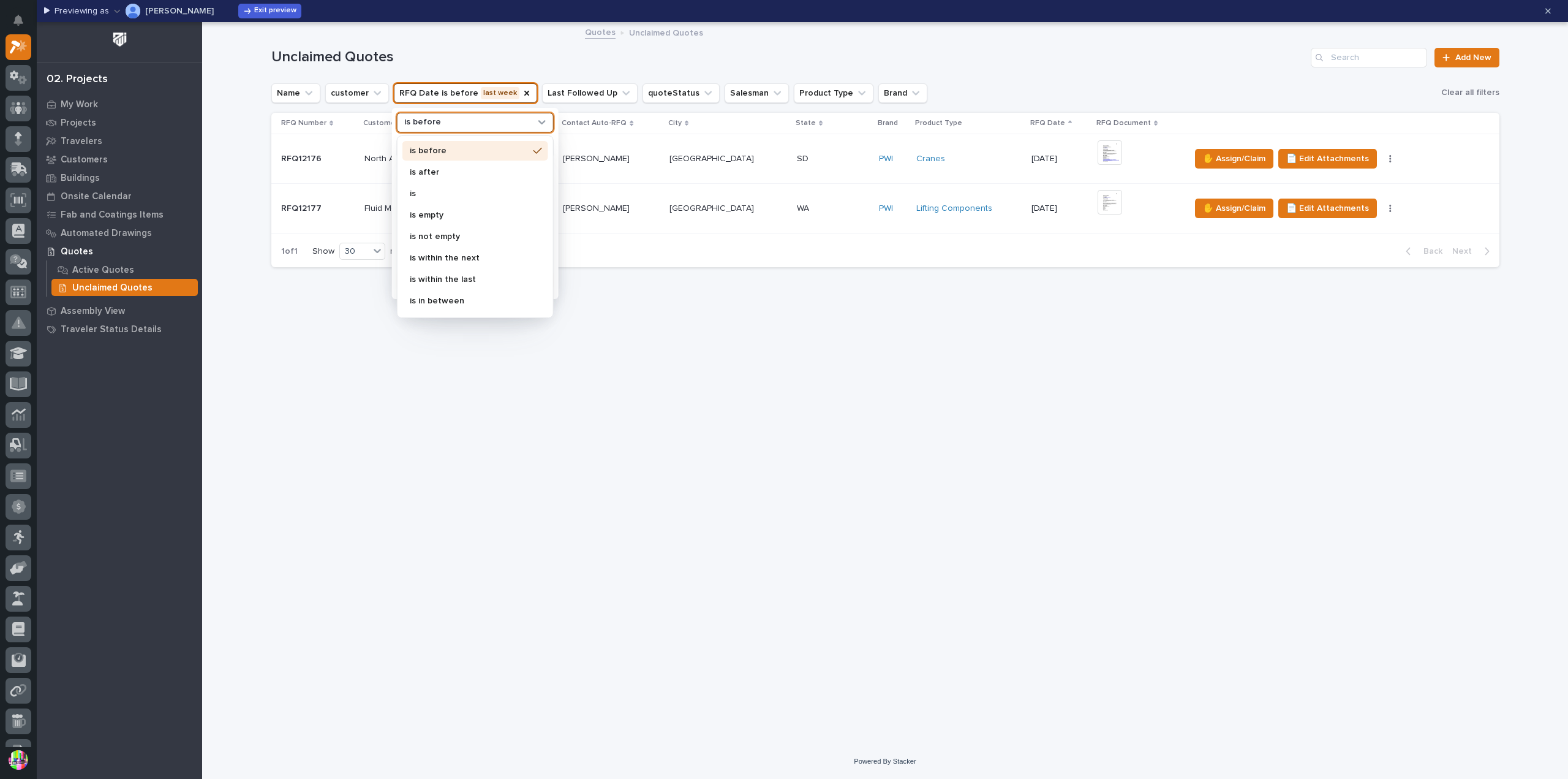
click at [473, 186] on div "is" at bounding box center [475, 193] width 146 height 20
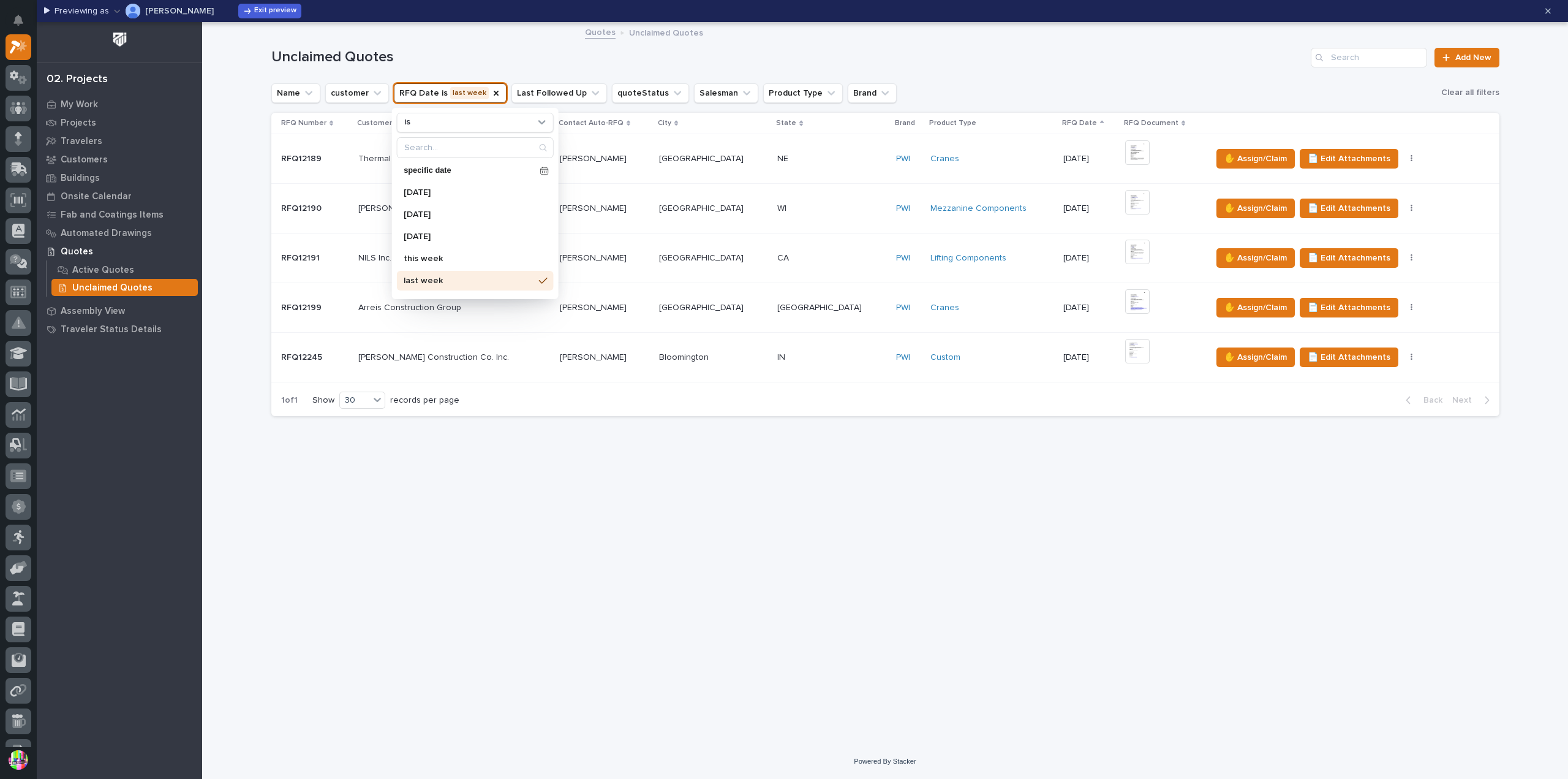
click at [682, 55] on h1 "Unclaimed Quotes" at bounding box center [788, 57] width 1035 height 18
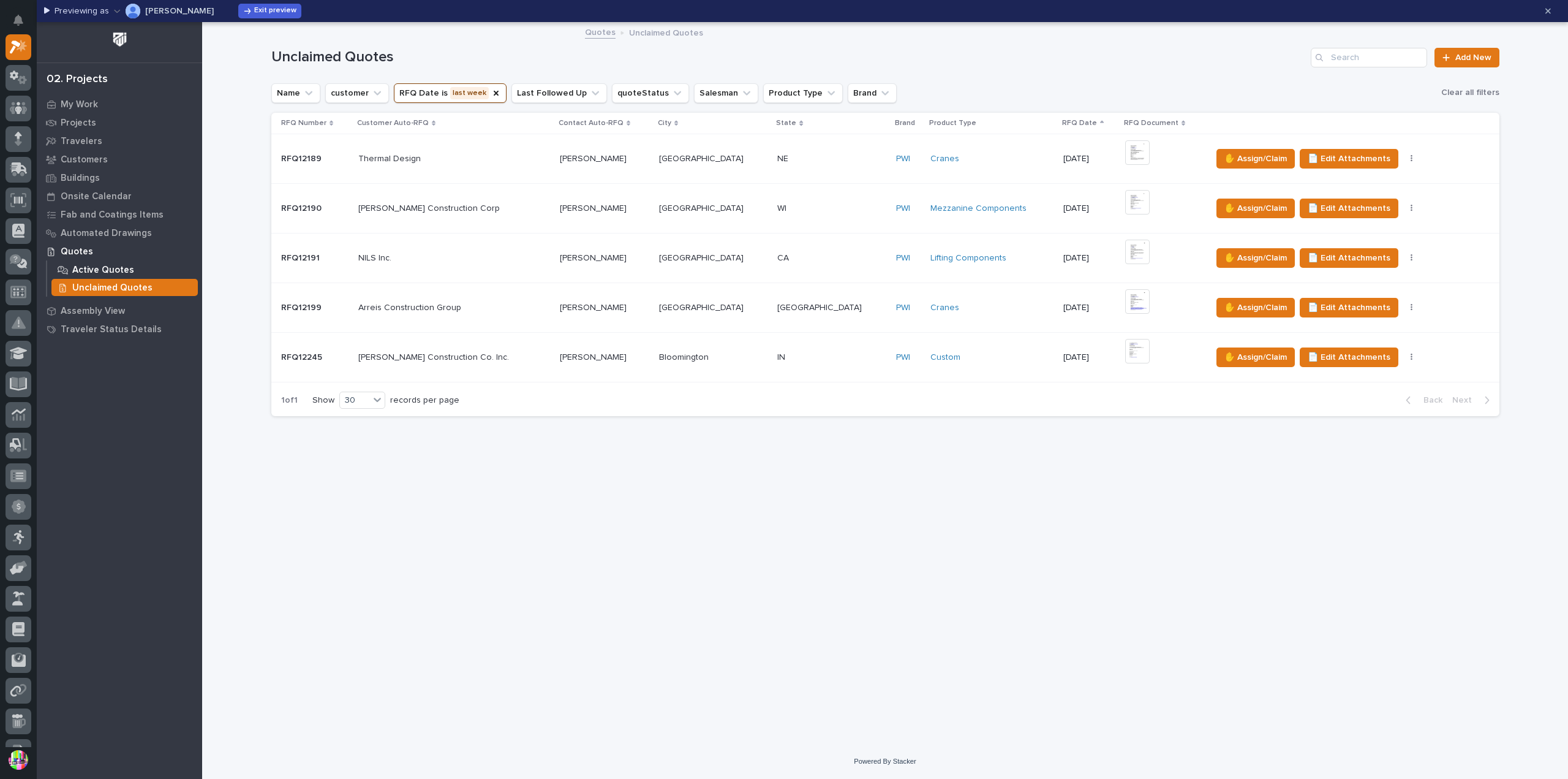
click at [123, 268] on p "Active Quotes" at bounding box center [103, 270] width 62 height 11
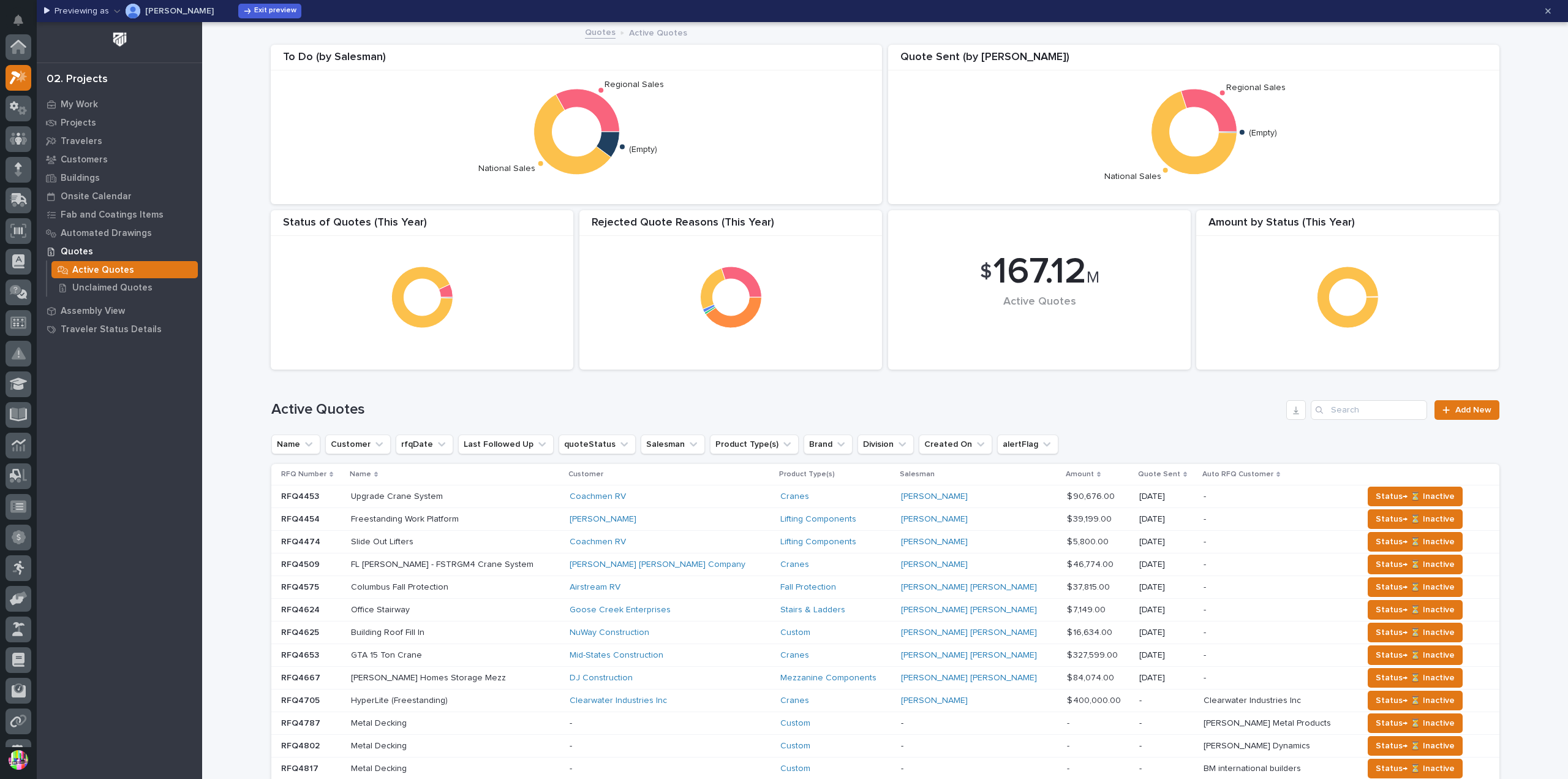
scroll to position [31, 0]
click at [85, 251] on p "Quotes" at bounding box center [76, 251] width 32 height 11
click at [599, 31] on link "Quotes" at bounding box center [600, 32] width 31 height 14
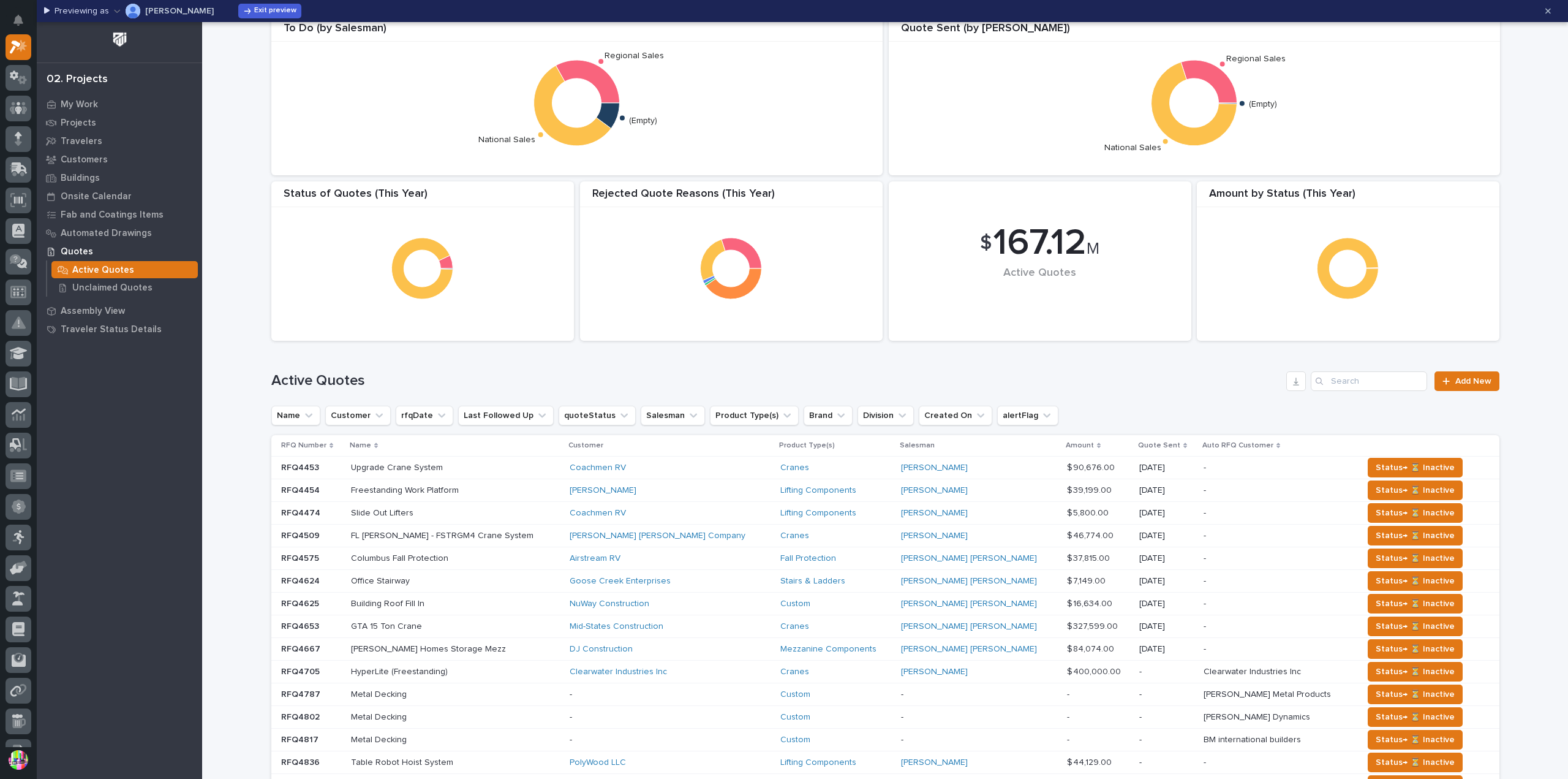
scroll to position [0, 0]
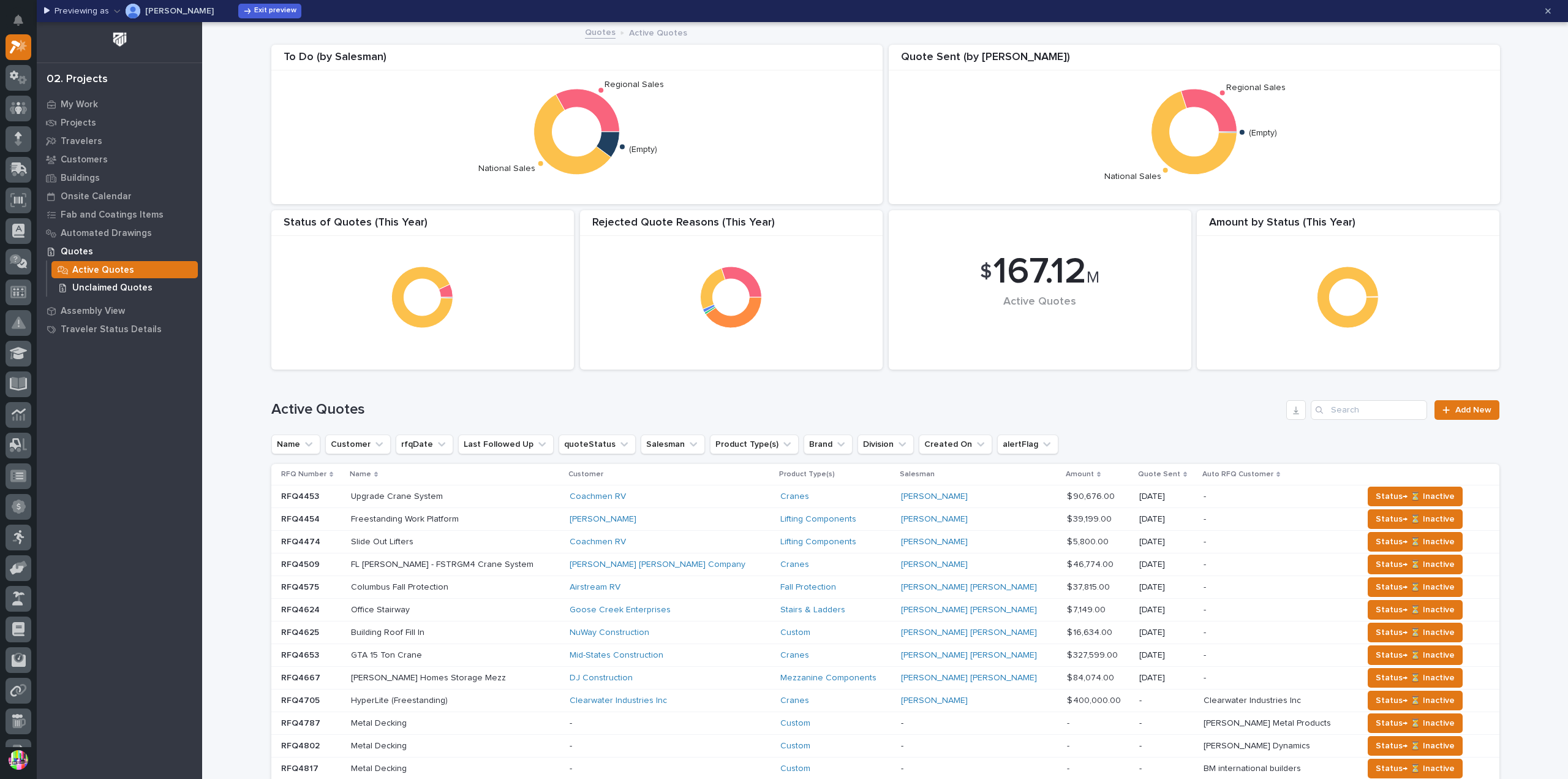
click at [135, 284] on p "Unclaimed Quotes" at bounding box center [113, 288] width 80 height 11
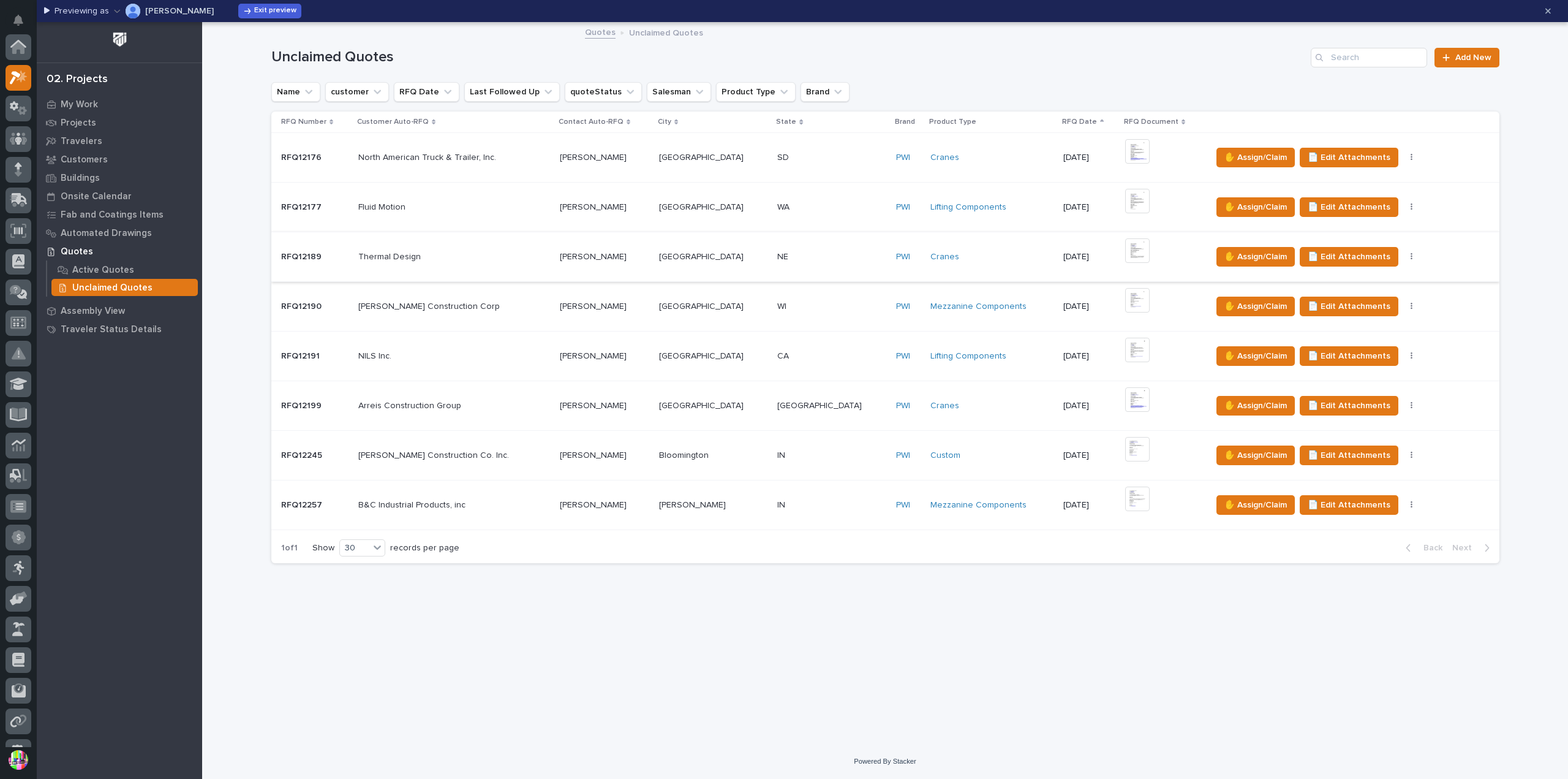
scroll to position [31, 0]
click at [254, 11] on span "Exit preview" at bounding box center [275, 11] width 42 height 10
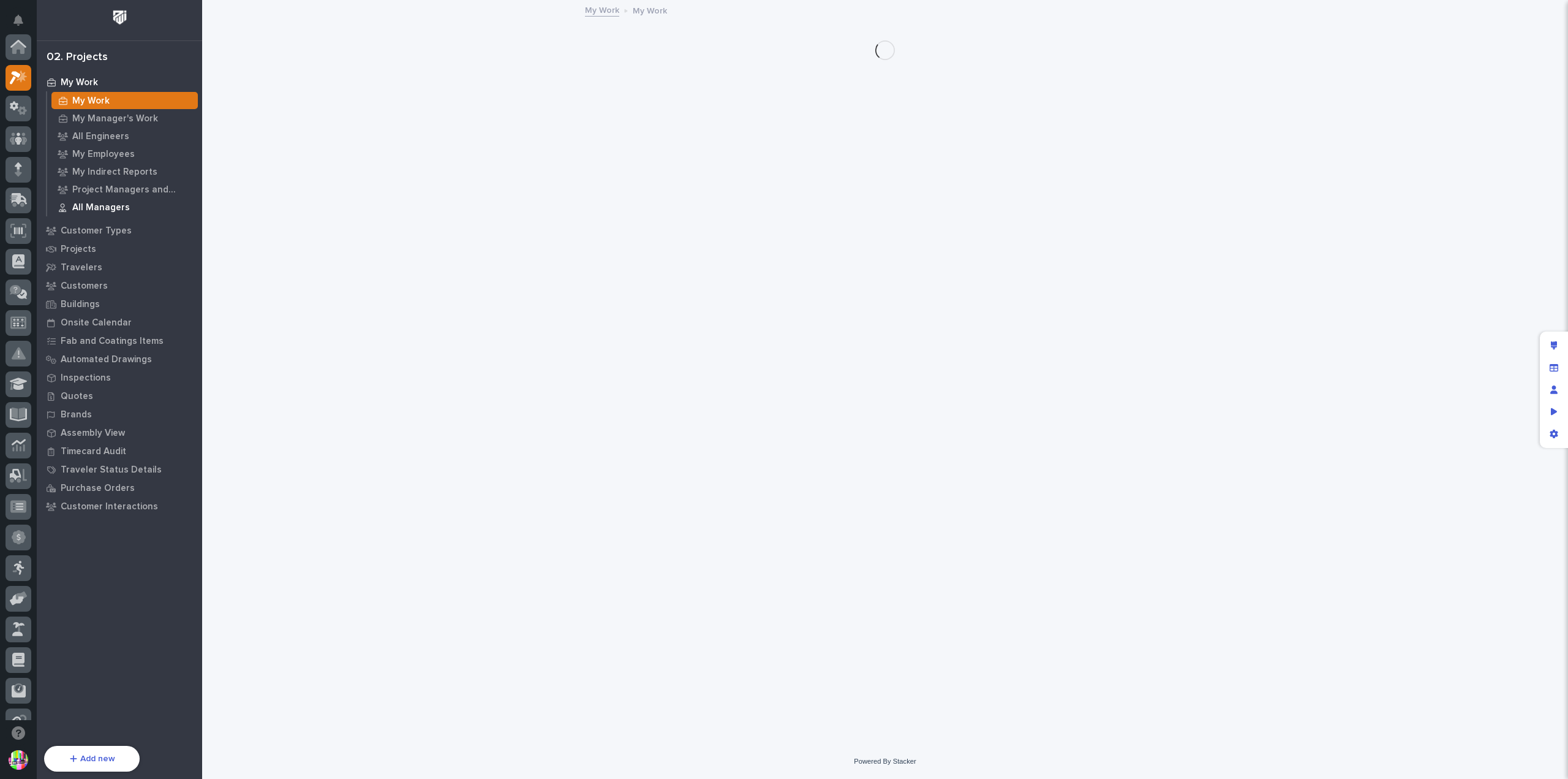
scroll to position [31, 0]
click at [86, 396] on p "Quotes" at bounding box center [76, 396] width 32 height 11
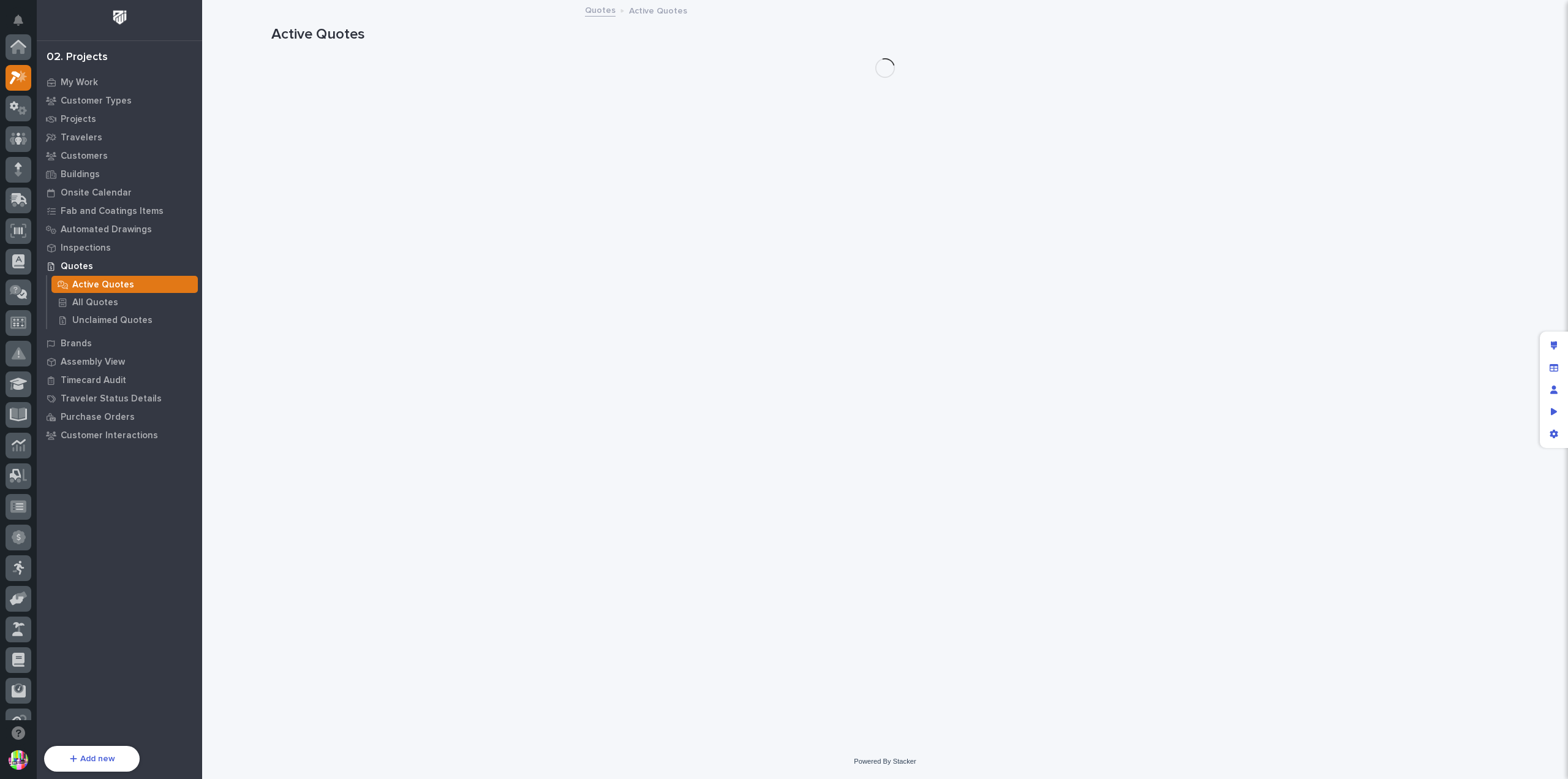
scroll to position [31, 0]
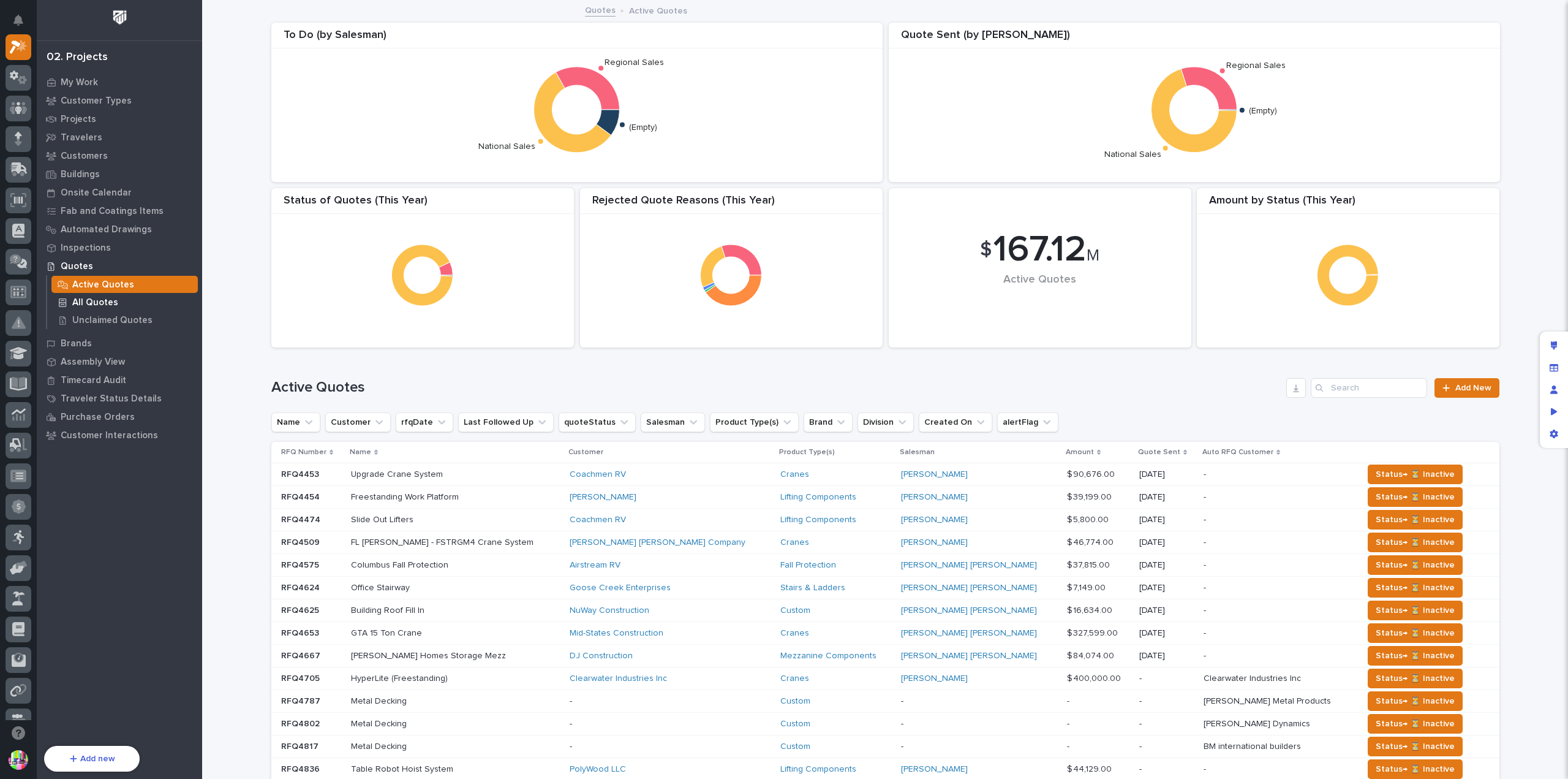
click at [114, 298] on p "All Quotes" at bounding box center [95, 302] width 46 height 11
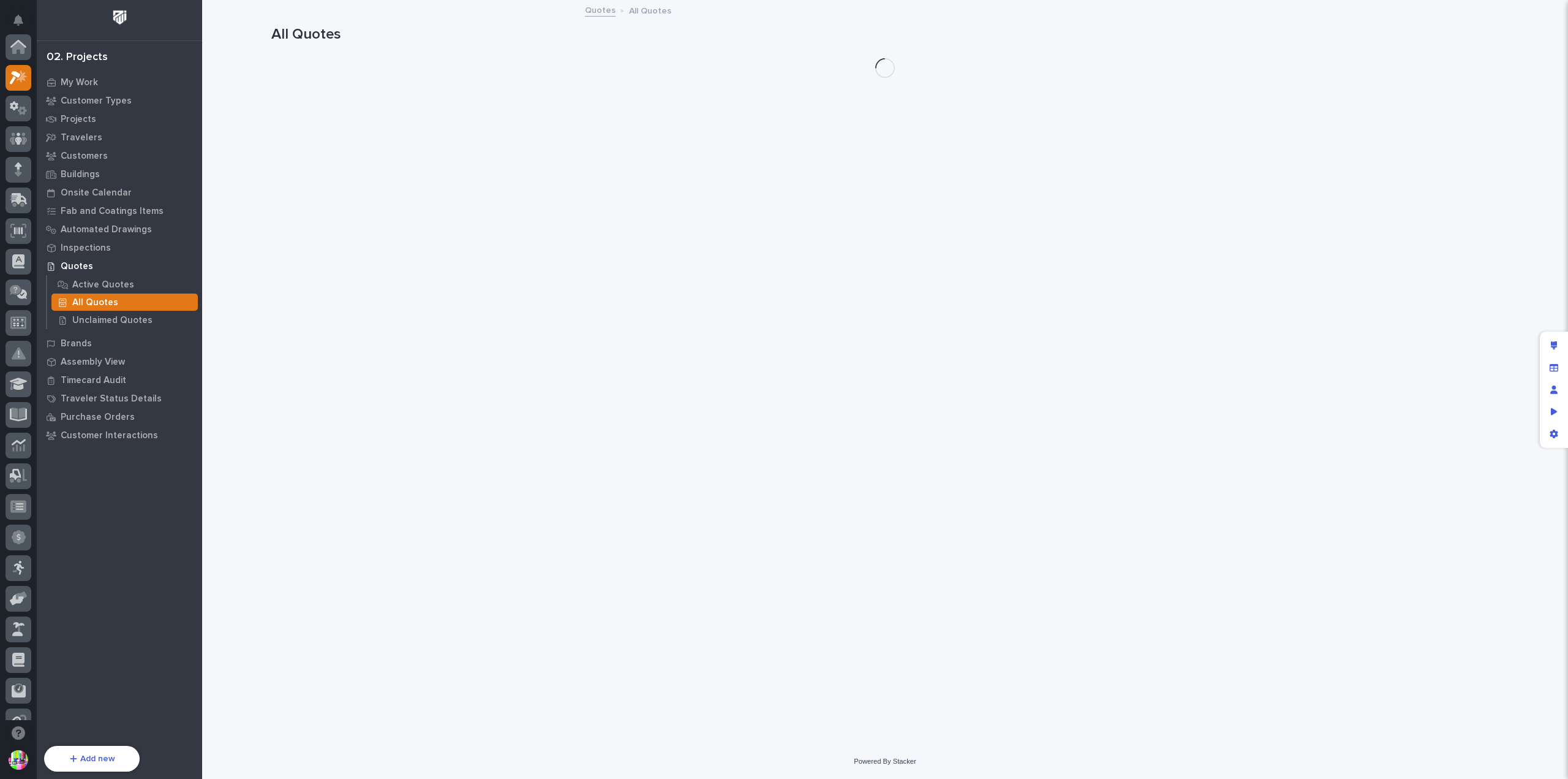
scroll to position [31, 0]
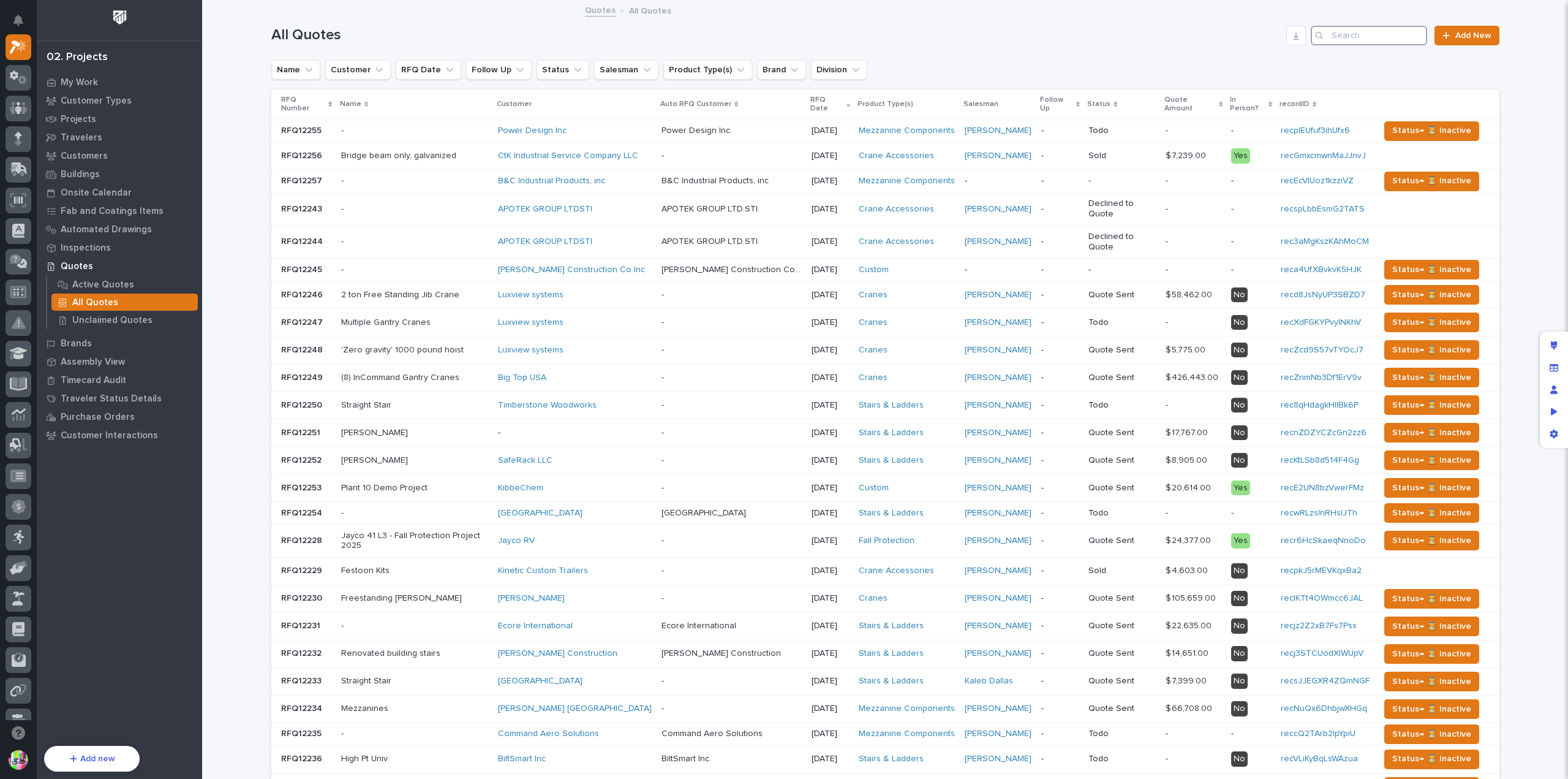
click at [1404, 38] on input "Search" at bounding box center [1368, 35] width 116 height 20
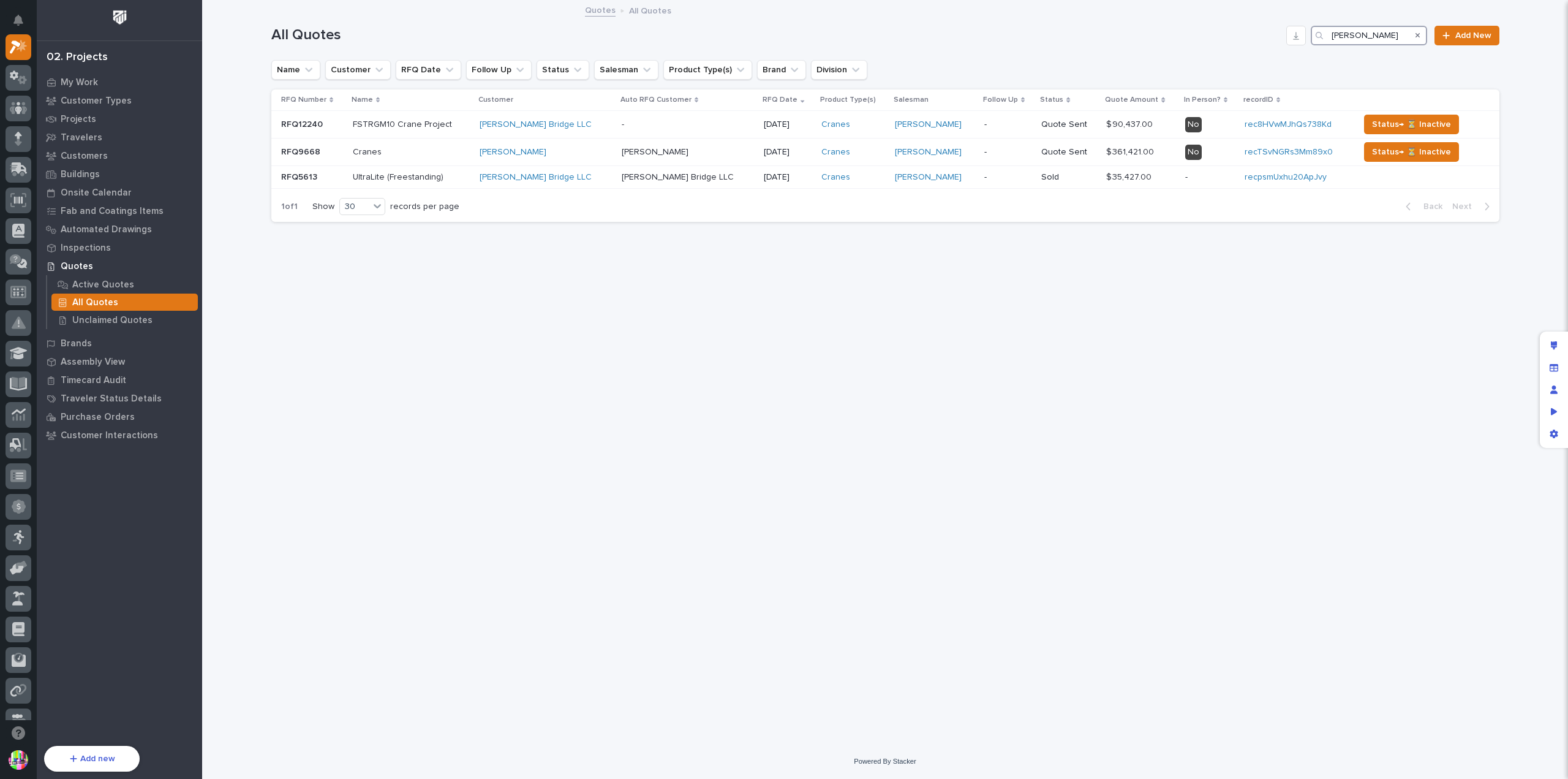
drag, startPoint x: 1368, startPoint y: 31, endPoint x: 1314, endPoint y: 27, distance: 54.1
click at [1314, 27] on div "[PERSON_NAME]" at bounding box center [1368, 35] width 116 height 20
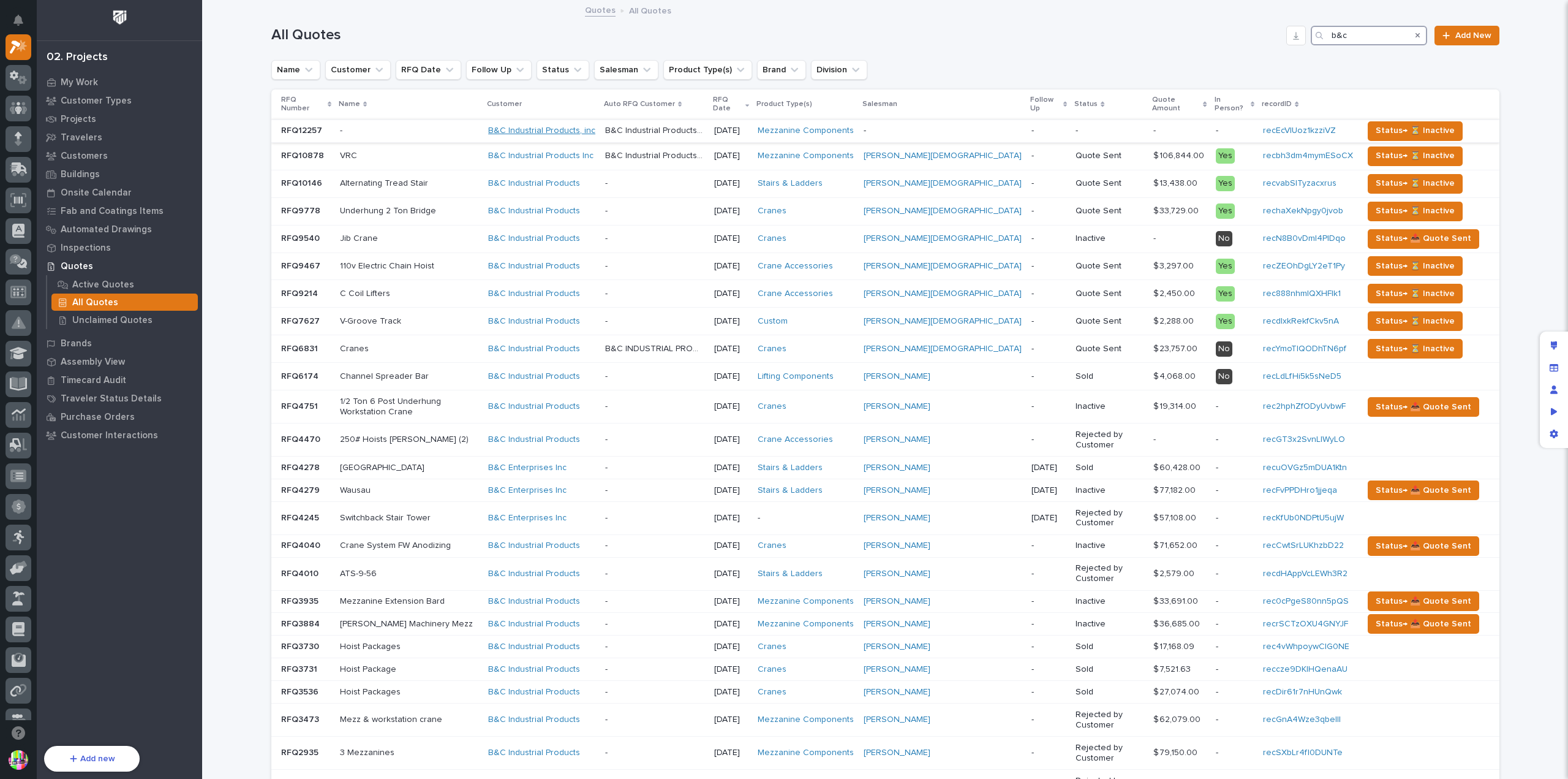
type input "b&c"
click at [581, 125] on link "B&C Industrial Products, inc" at bounding box center [541, 130] width 107 height 10
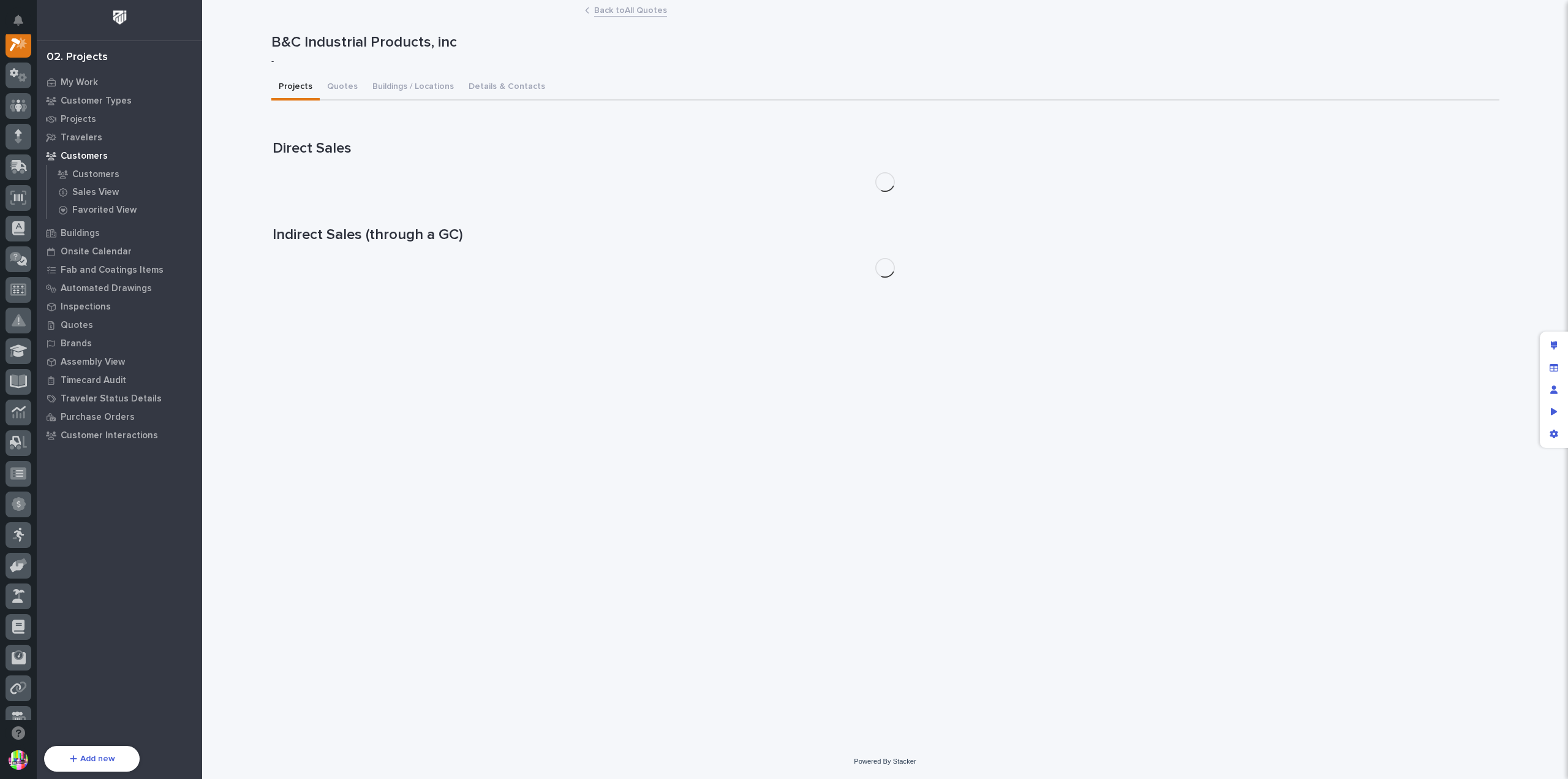
scroll to position [31, 0]
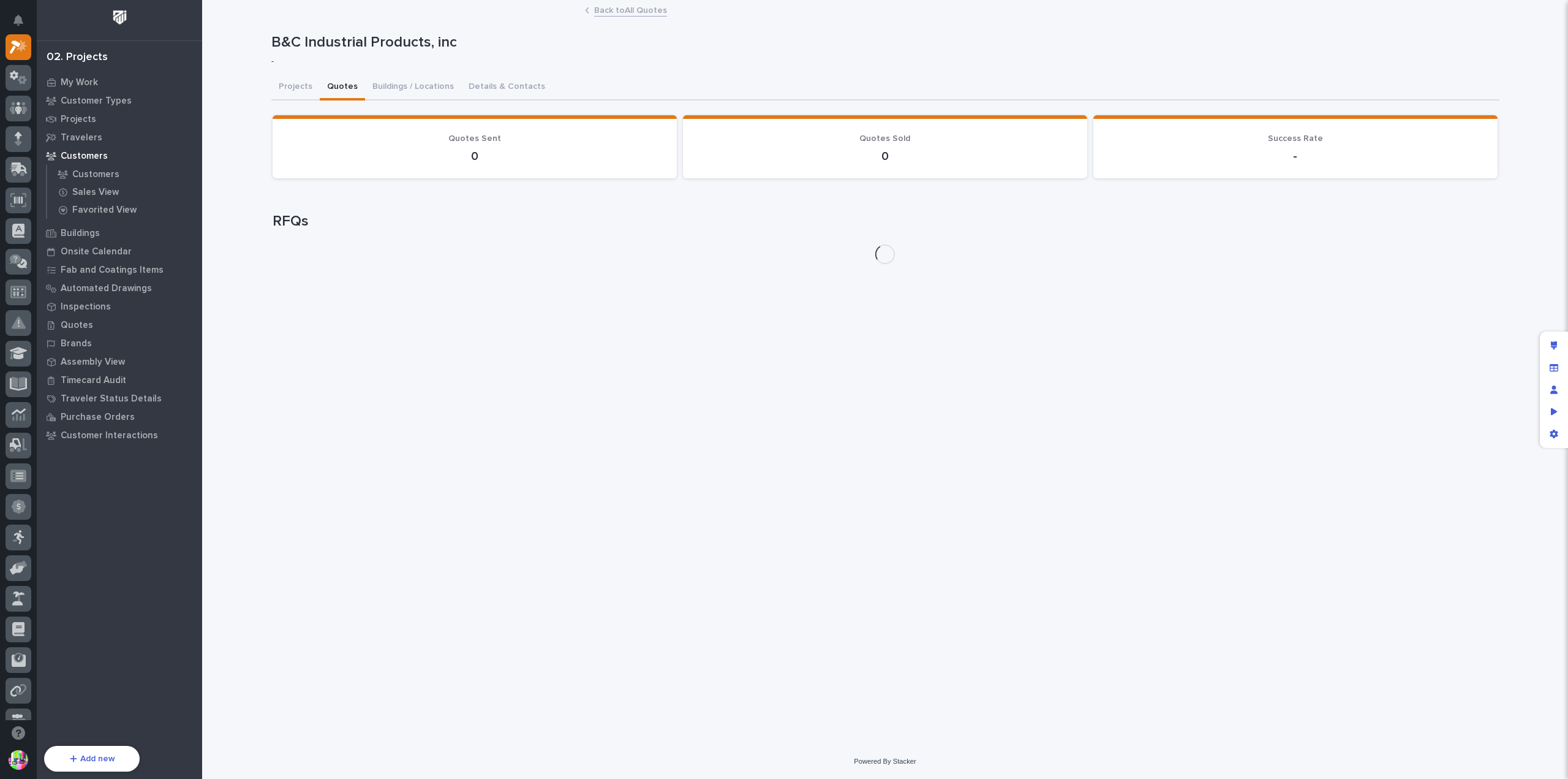
click at [338, 85] on button "Quotes" at bounding box center [342, 87] width 45 height 25
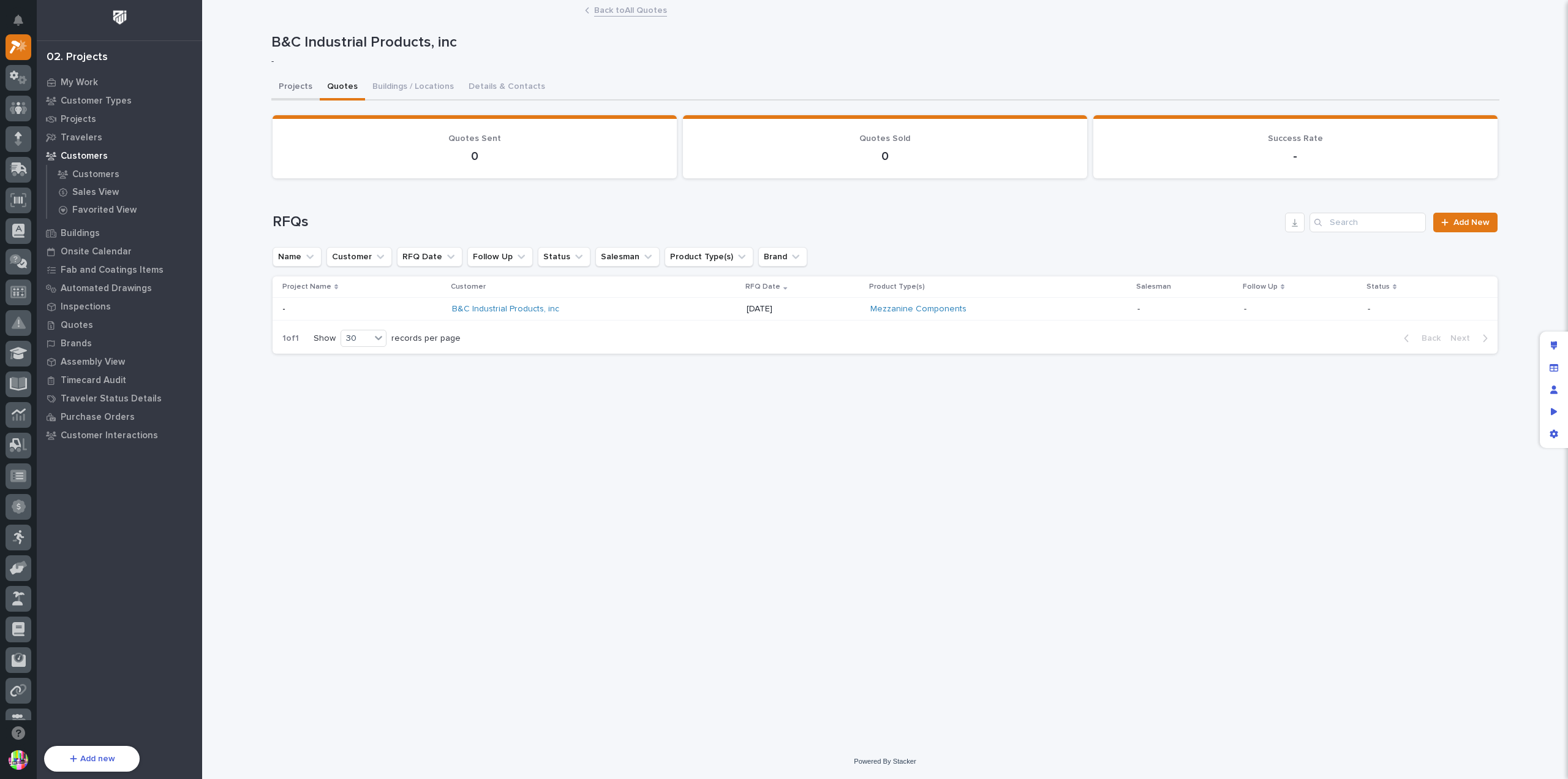
click at [303, 83] on button "Projects" at bounding box center [295, 87] width 48 height 25
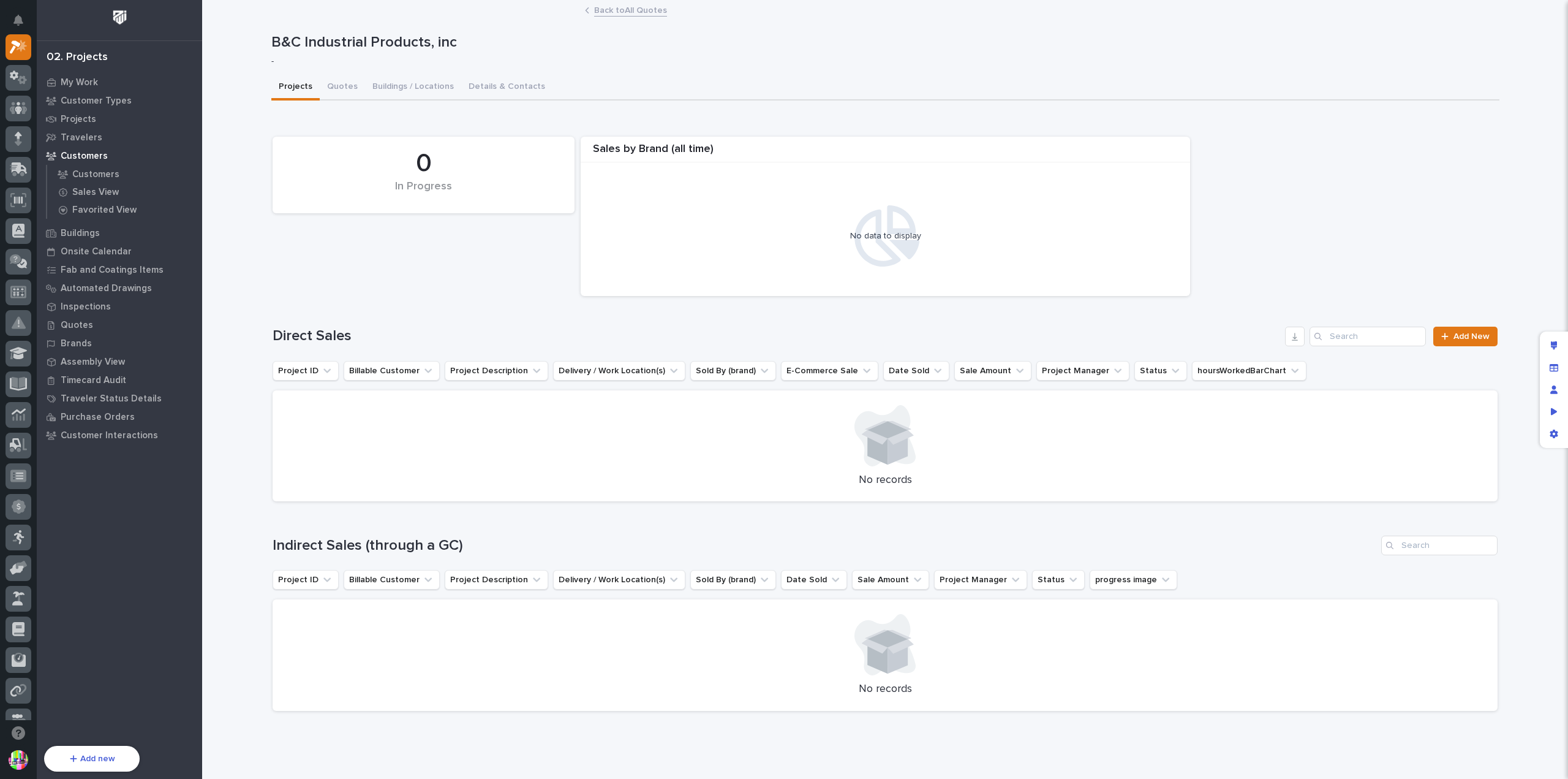
click at [612, 6] on link "Back to All Quotes" at bounding box center [630, 10] width 73 height 14
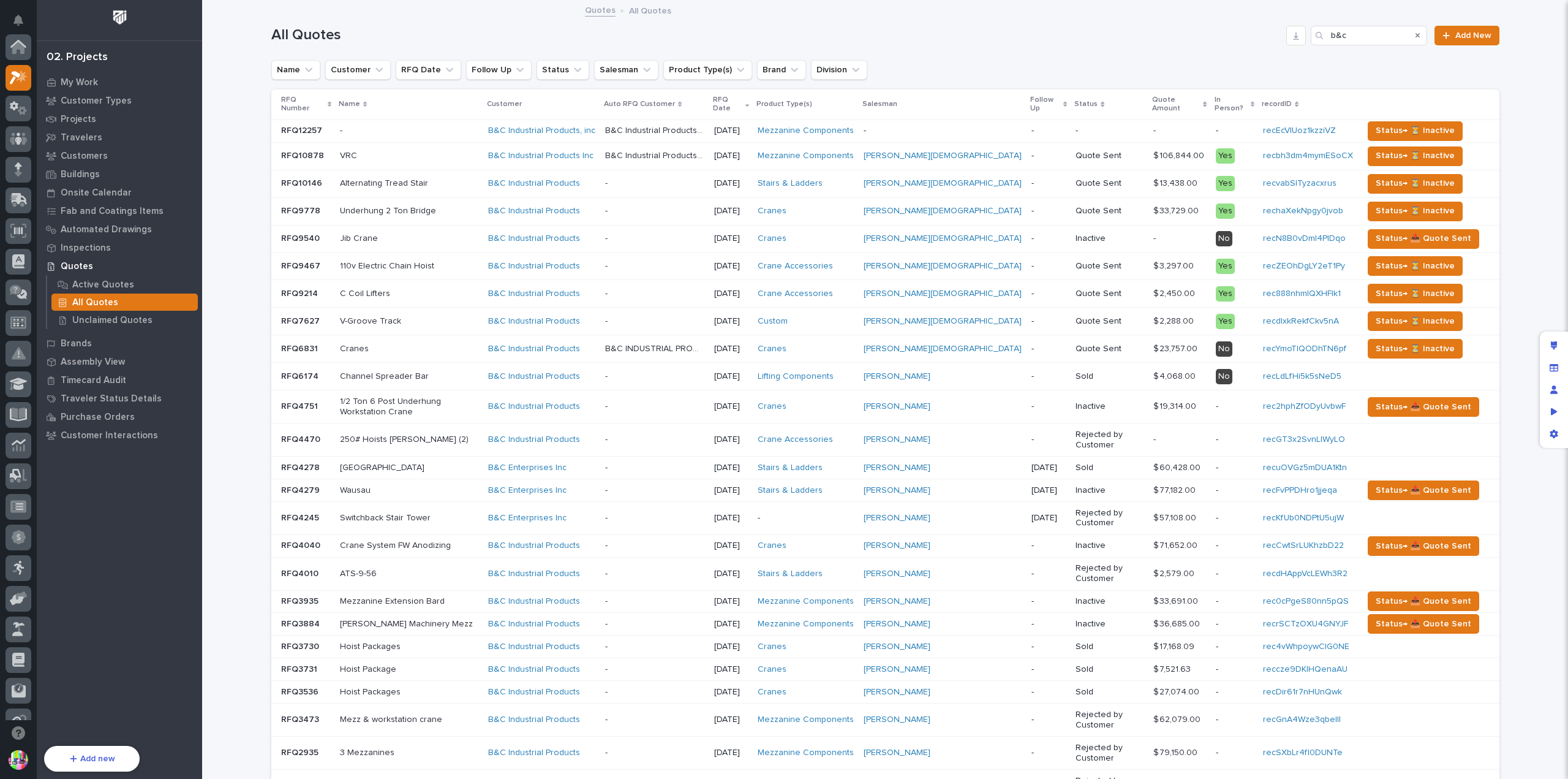
scroll to position [33, 0]
drag, startPoint x: 1334, startPoint y: 36, endPoint x: 1317, endPoint y: 37, distance: 17.0
click at [1317, 37] on div "b&c" at bounding box center [1368, 35] width 116 height 20
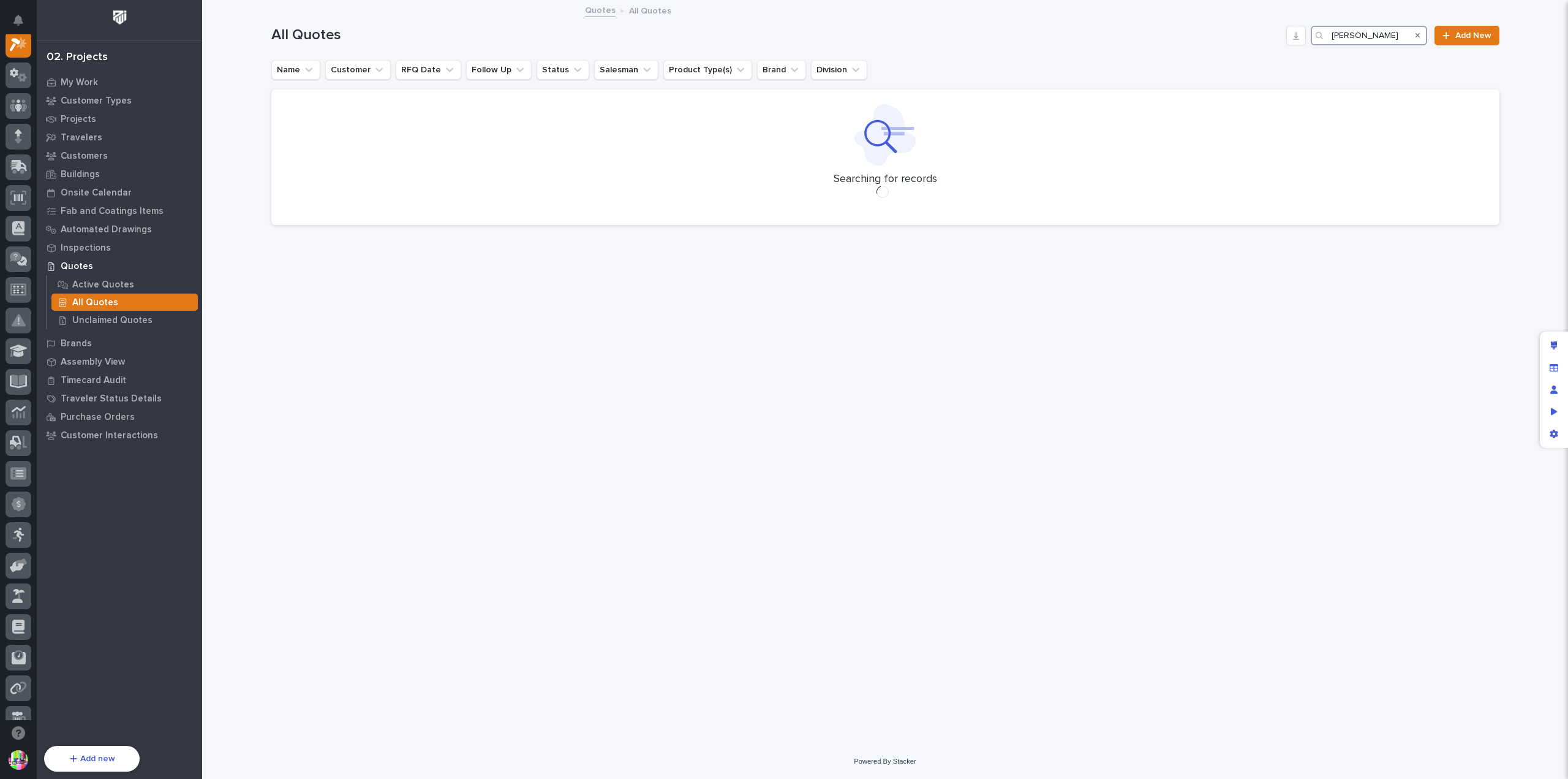
scroll to position [31, 0]
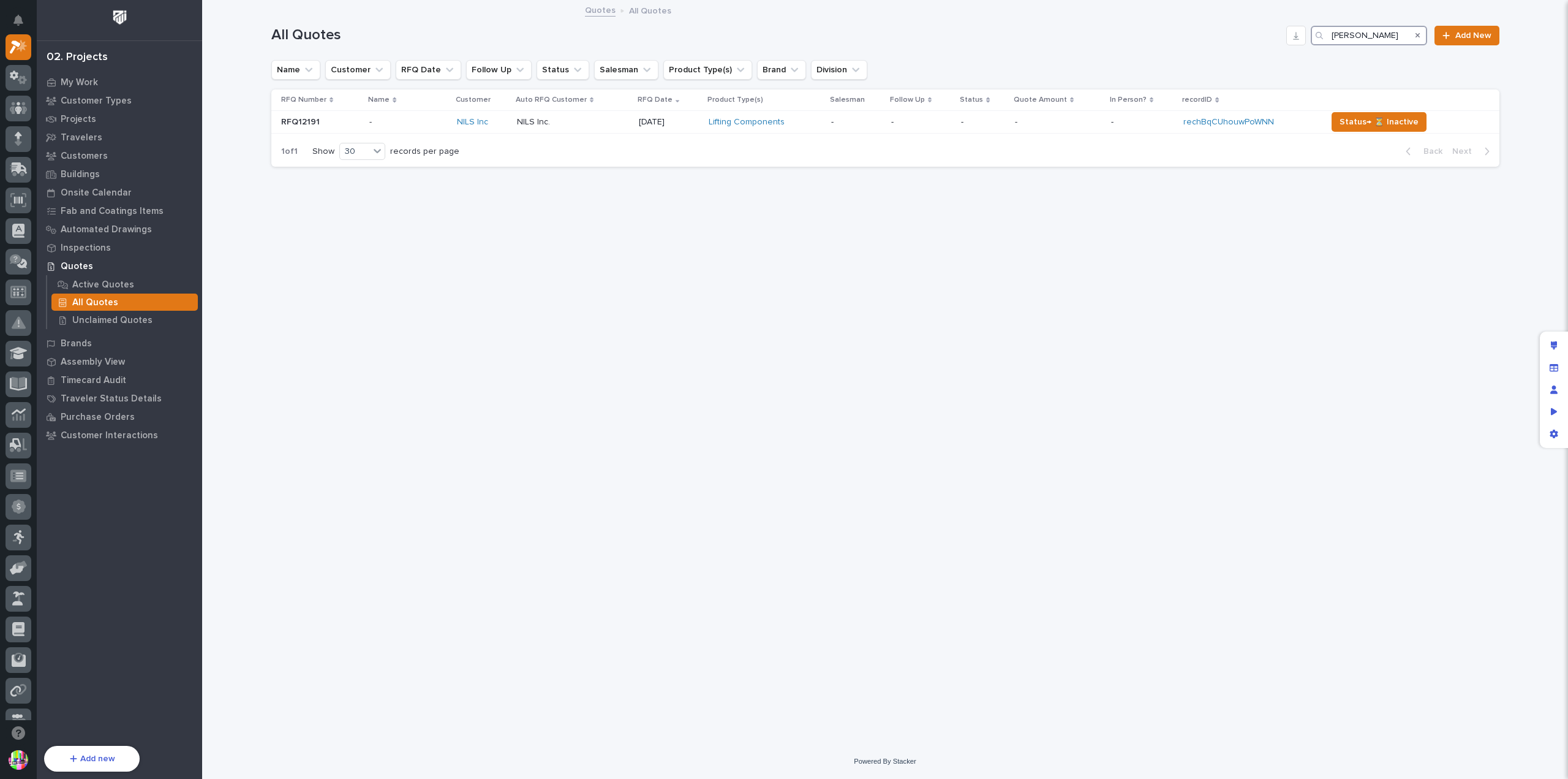
drag, startPoint x: 1362, startPoint y: 32, endPoint x: 1330, endPoint y: 34, distance: 32.1
click at [1330, 34] on div "[PERSON_NAME]" at bounding box center [1368, 35] width 116 height 20
paste input "Arrei"
drag, startPoint x: 1371, startPoint y: 38, endPoint x: 1328, endPoint y: 32, distance: 43.4
click at [1328, 32] on div "Arreis" at bounding box center [1368, 35] width 116 height 20
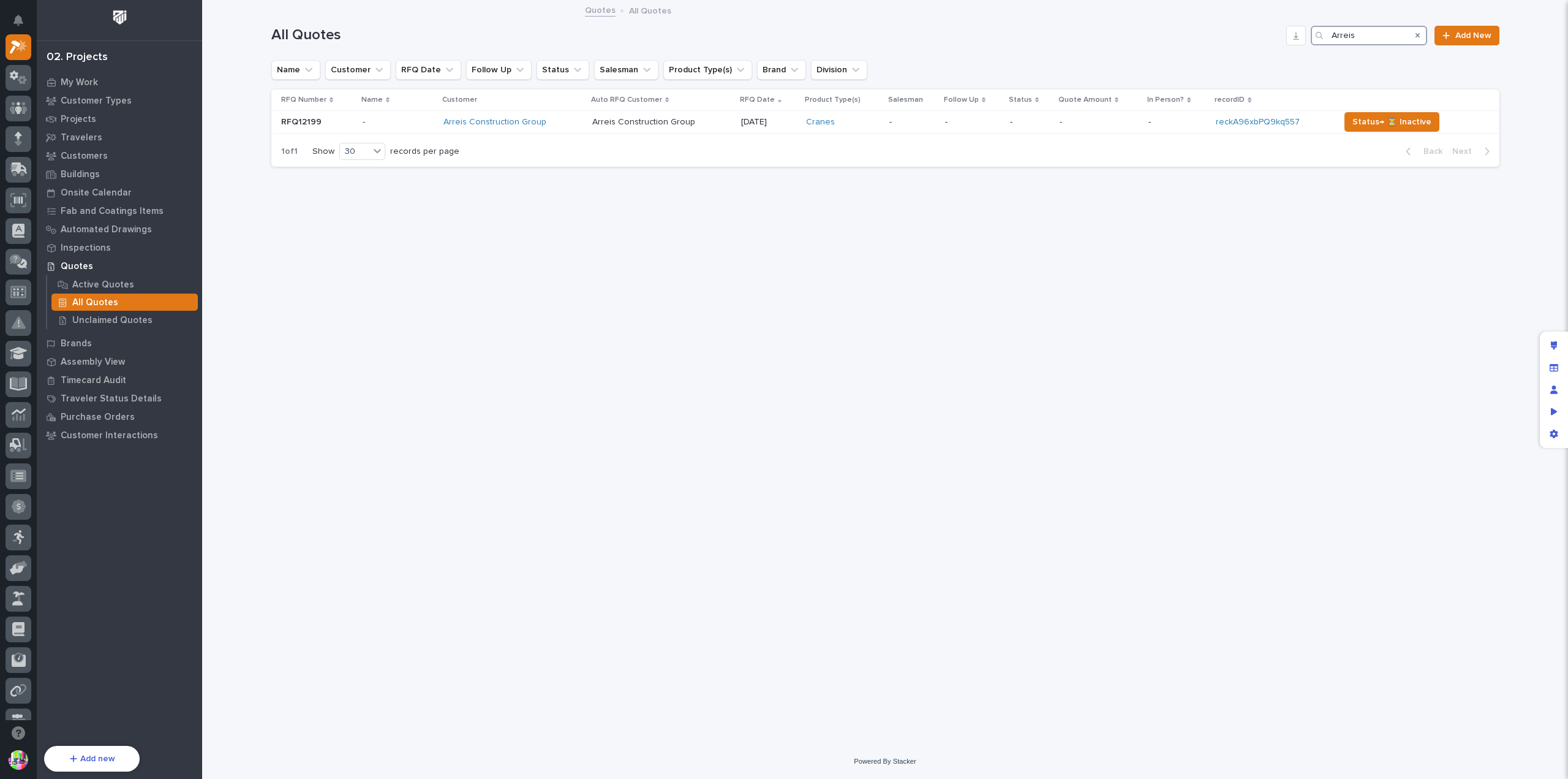
paste input "lberici"
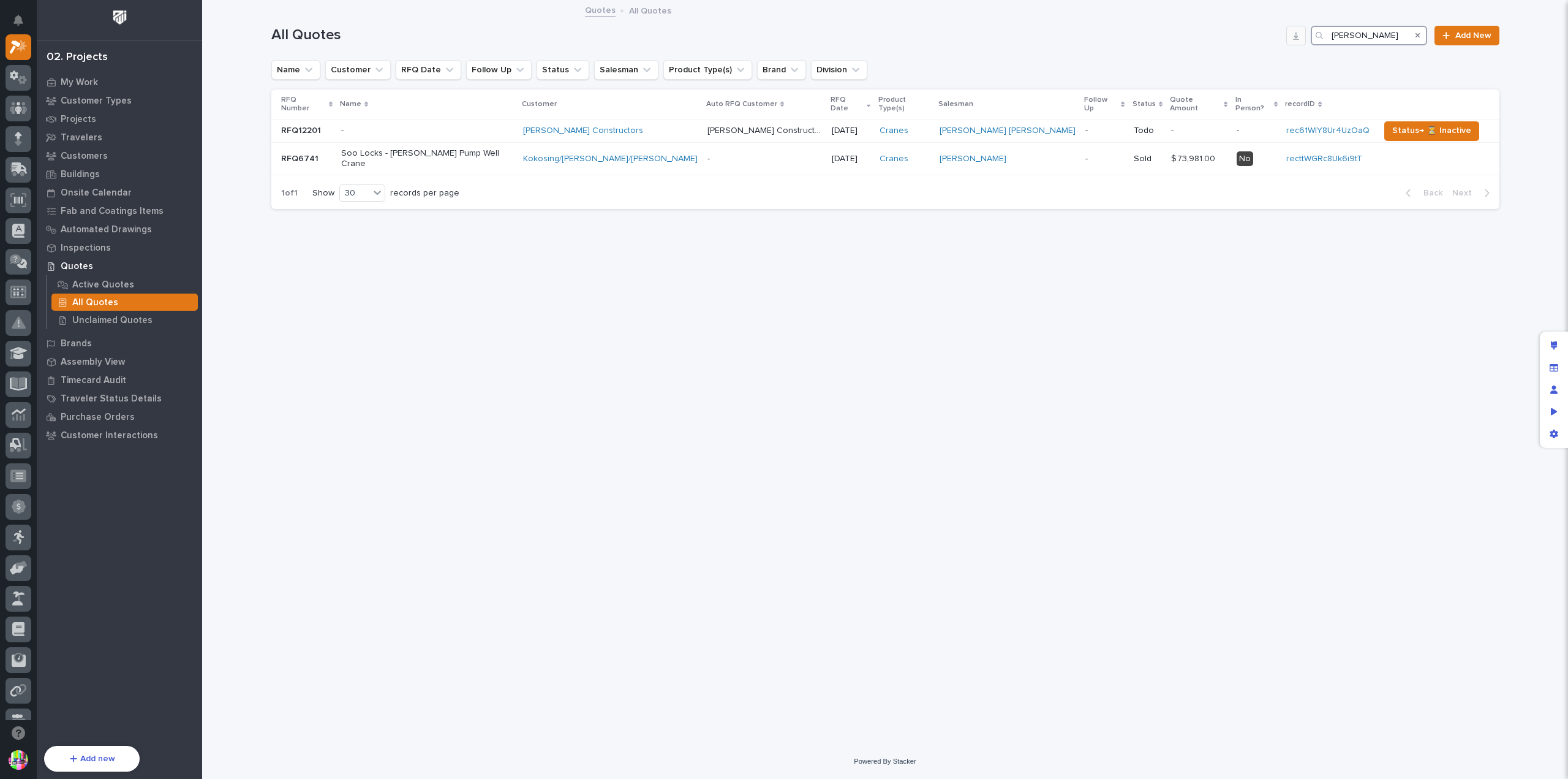
drag, startPoint x: 1367, startPoint y: 35, endPoint x: 1296, endPoint y: 32, distance: 71.1
click at [1296, 32] on div "All Quotes [PERSON_NAME] Add New" at bounding box center [885, 35] width 1228 height 20
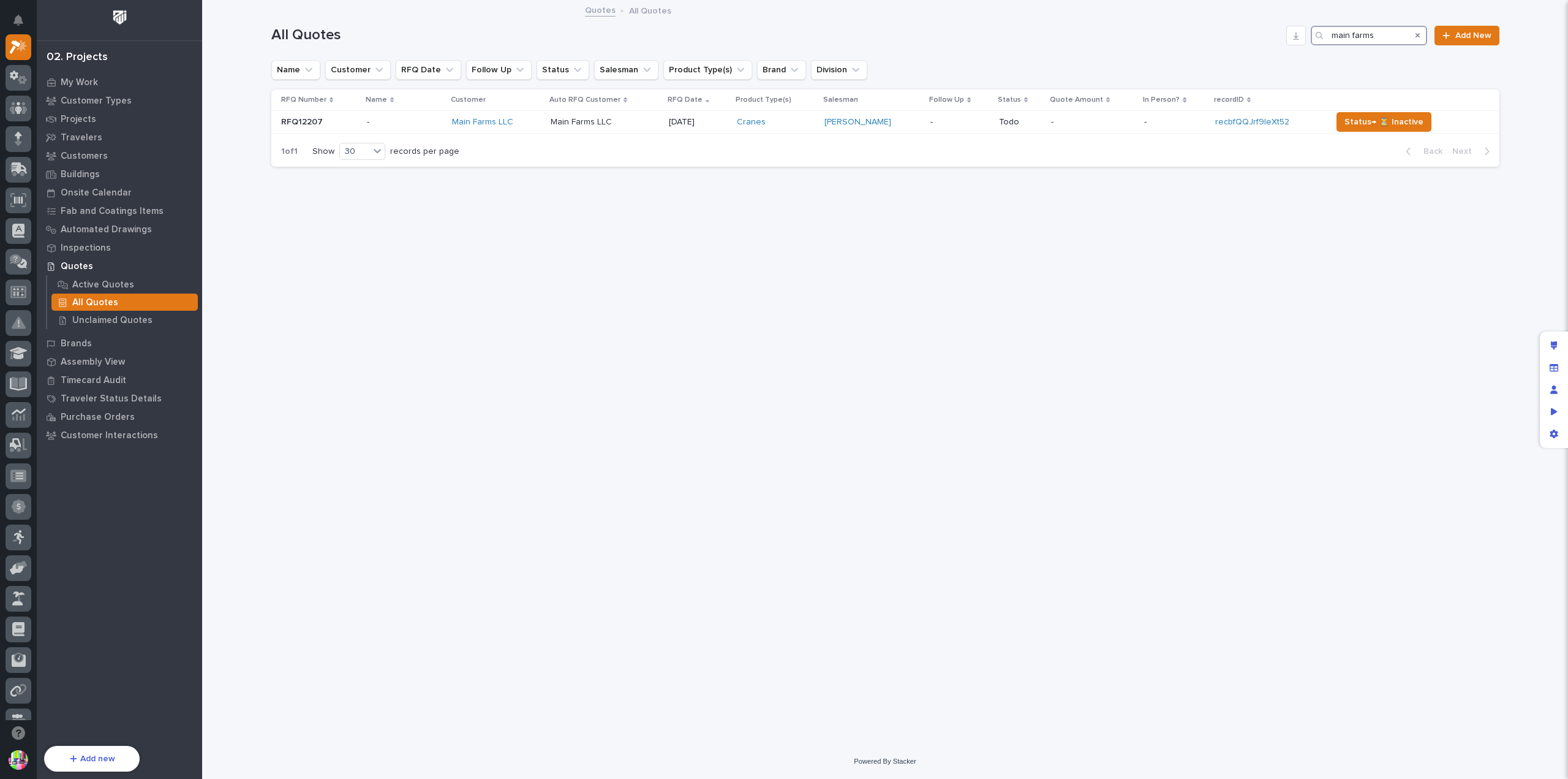
drag, startPoint x: 1382, startPoint y: 37, endPoint x: 1298, endPoint y: 46, distance: 84.5
click at [1298, 46] on div "All Quotes main farms Add New" at bounding box center [885, 31] width 1228 height 59
drag, startPoint x: 1359, startPoint y: 36, endPoint x: 1313, endPoint y: 30, distance: 46.4
click at [1313, 30] on div "[PERSON_NAME]" at bounding box center [1368, 35] width 116 height 20
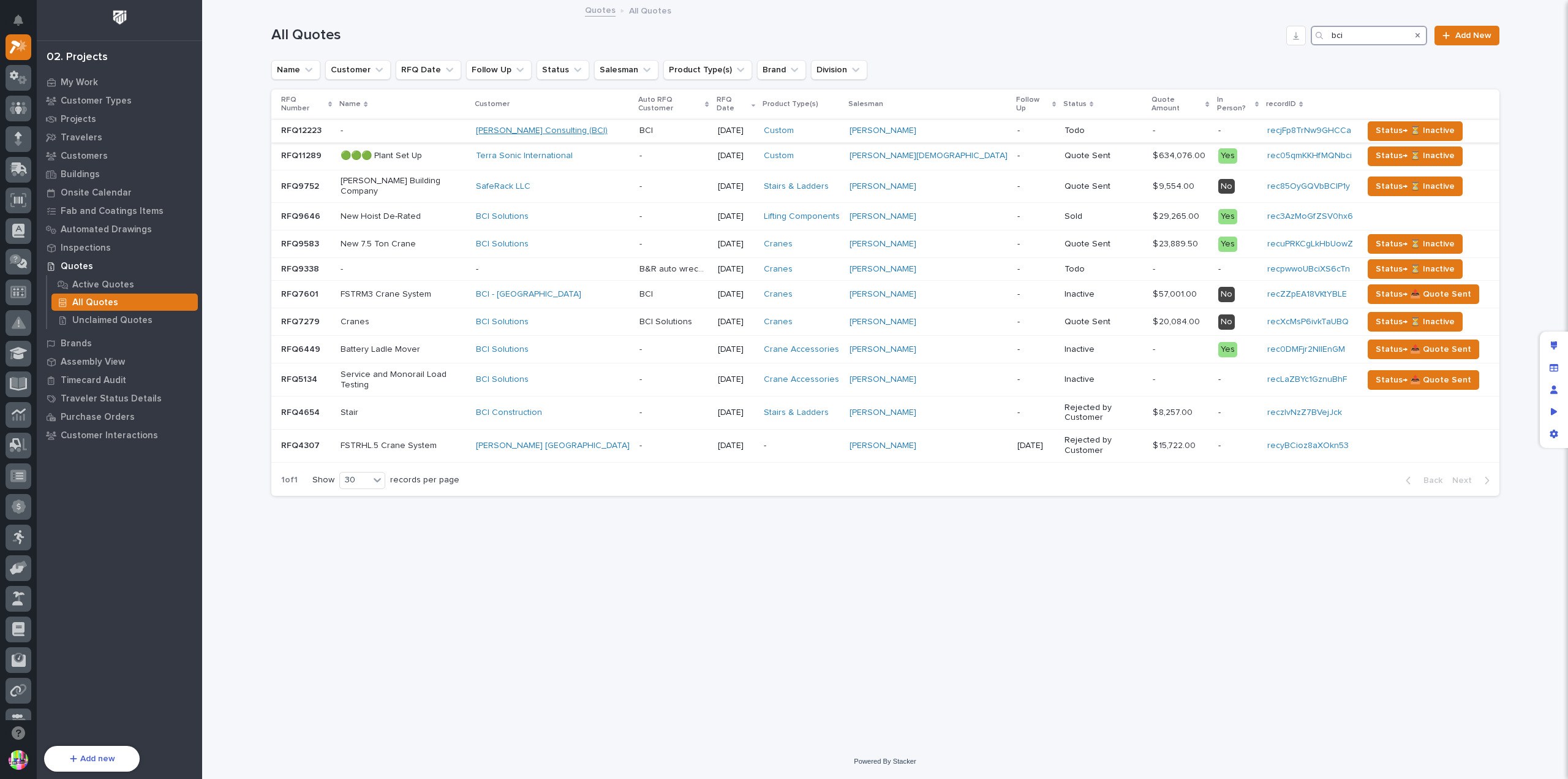
type input "bci"
click at [558, 125] on link "[PERSON_NAME] Consulting (BCI)" at bounding box center [541, 130] width 132 height 10
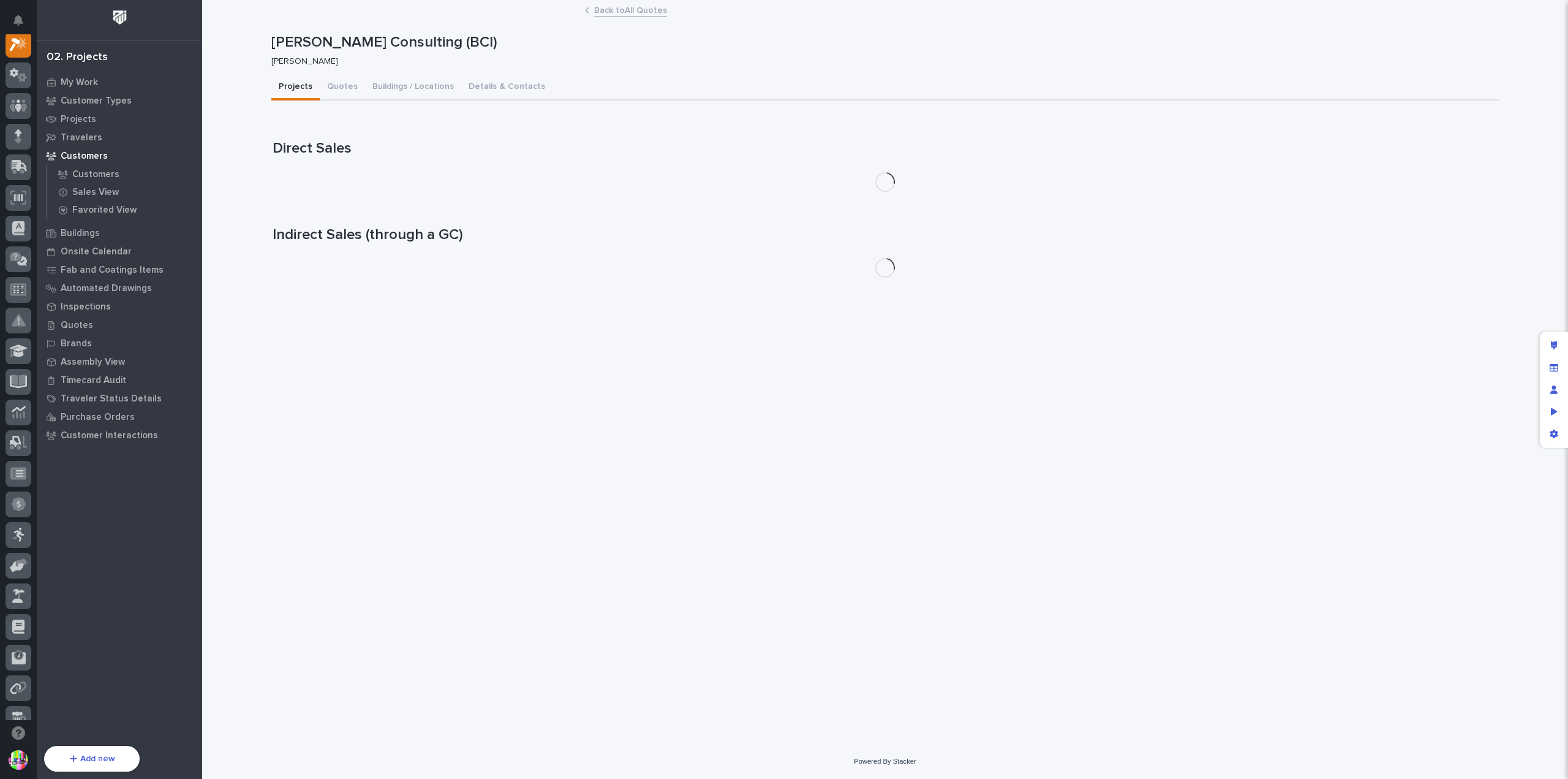
scroll to position [31, 0]
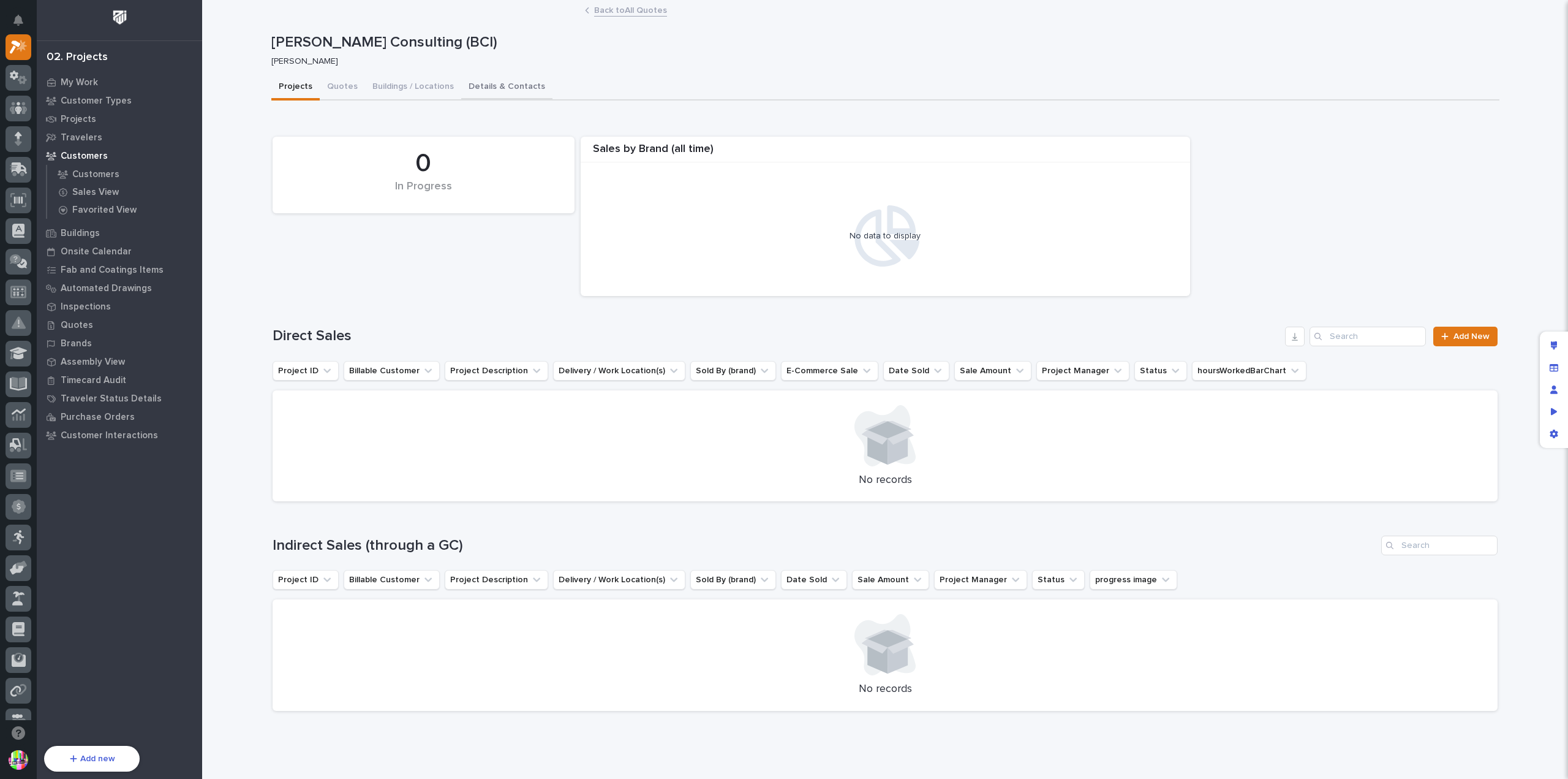
click at [478, 80] on button "Details & Contacts" at bounding box center [506, 87] width 91 height 25
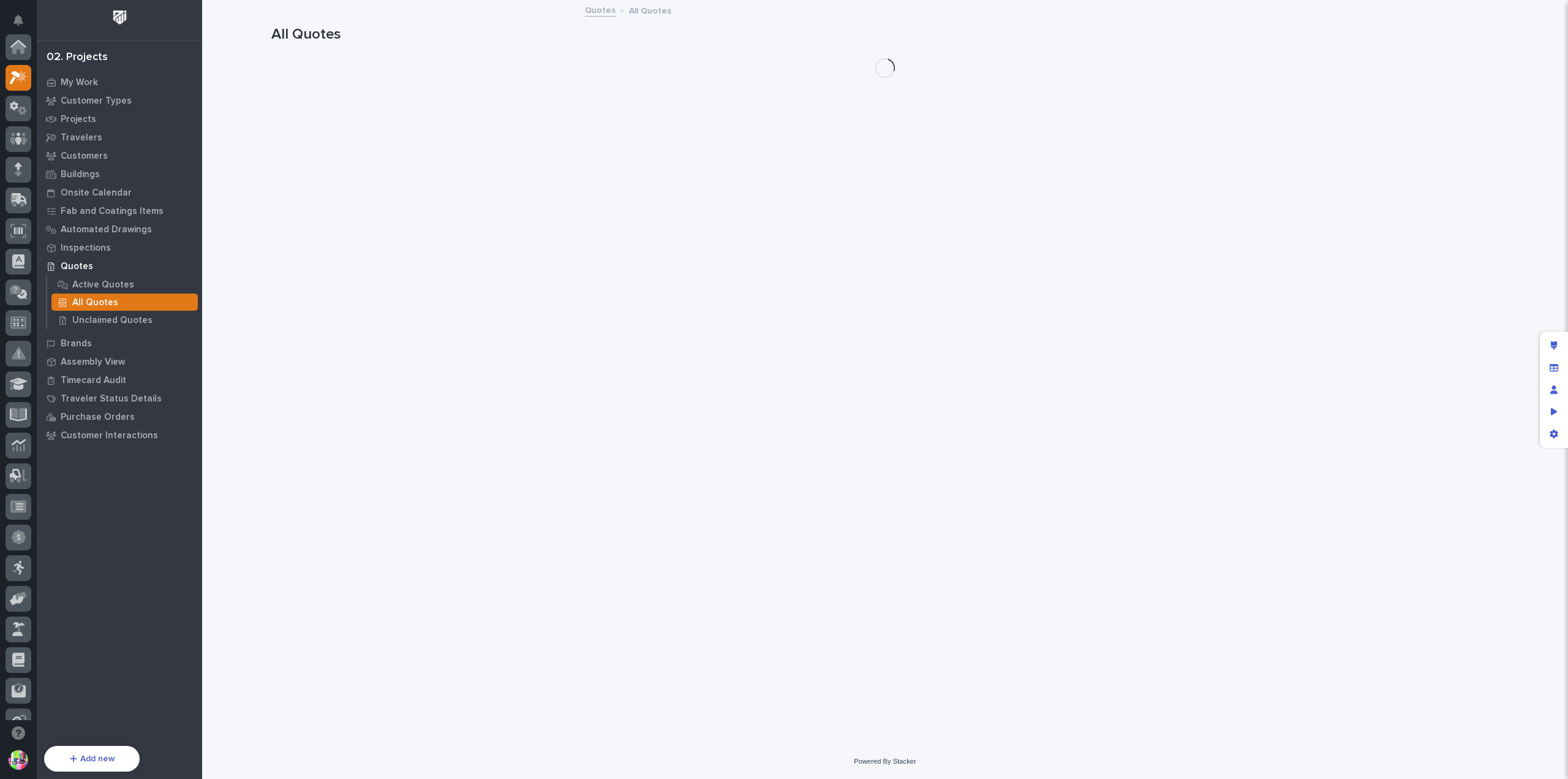
scroll to position [31, 0]
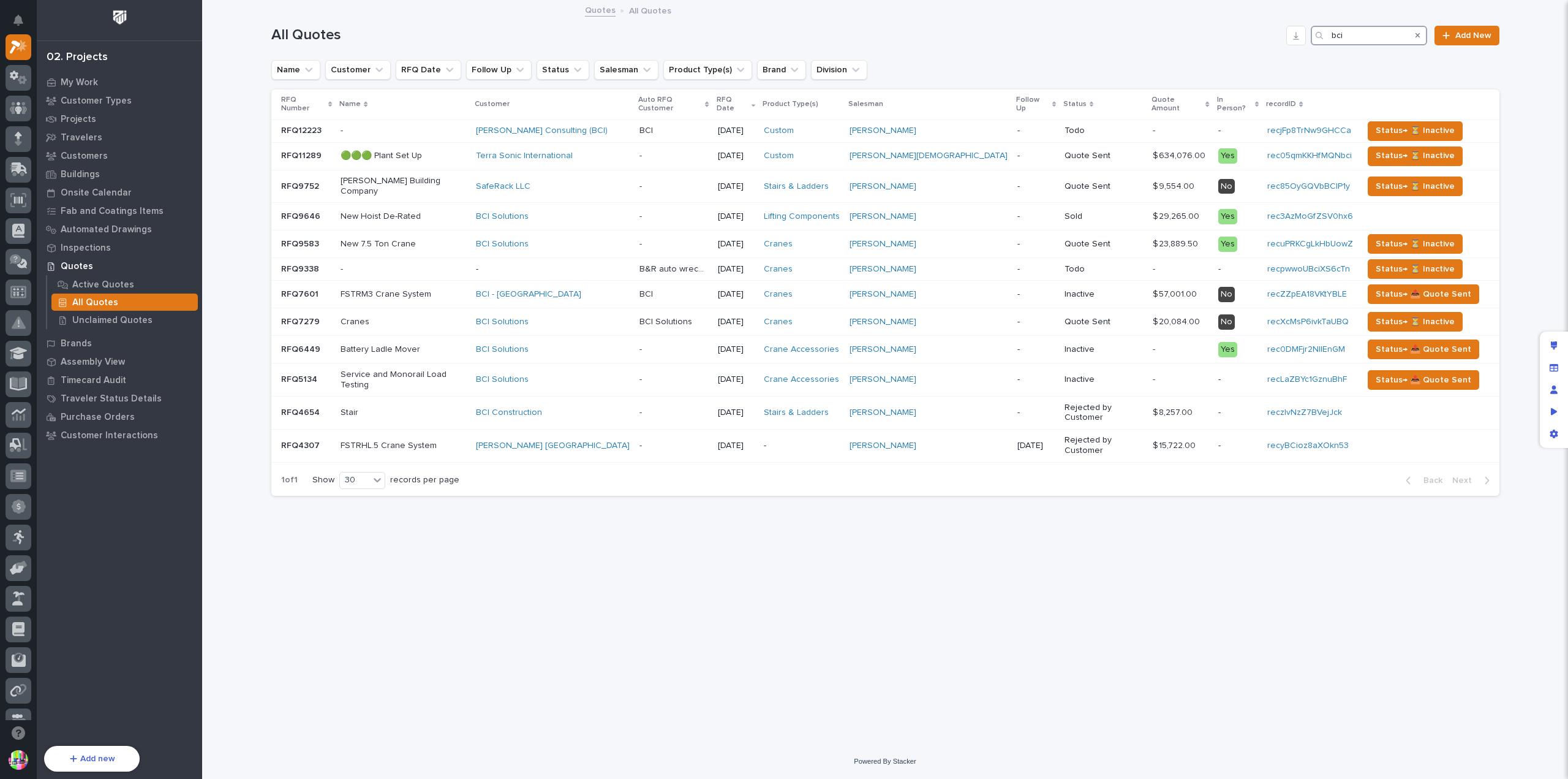
drag, startPoint x: 1368, startPoint y: 36, endPoint x: 1331, endPoint y: 32, distance: 37.2
click at [1331, 32] on div "bci" at bounding box center [1368, 35] width 116 height 20
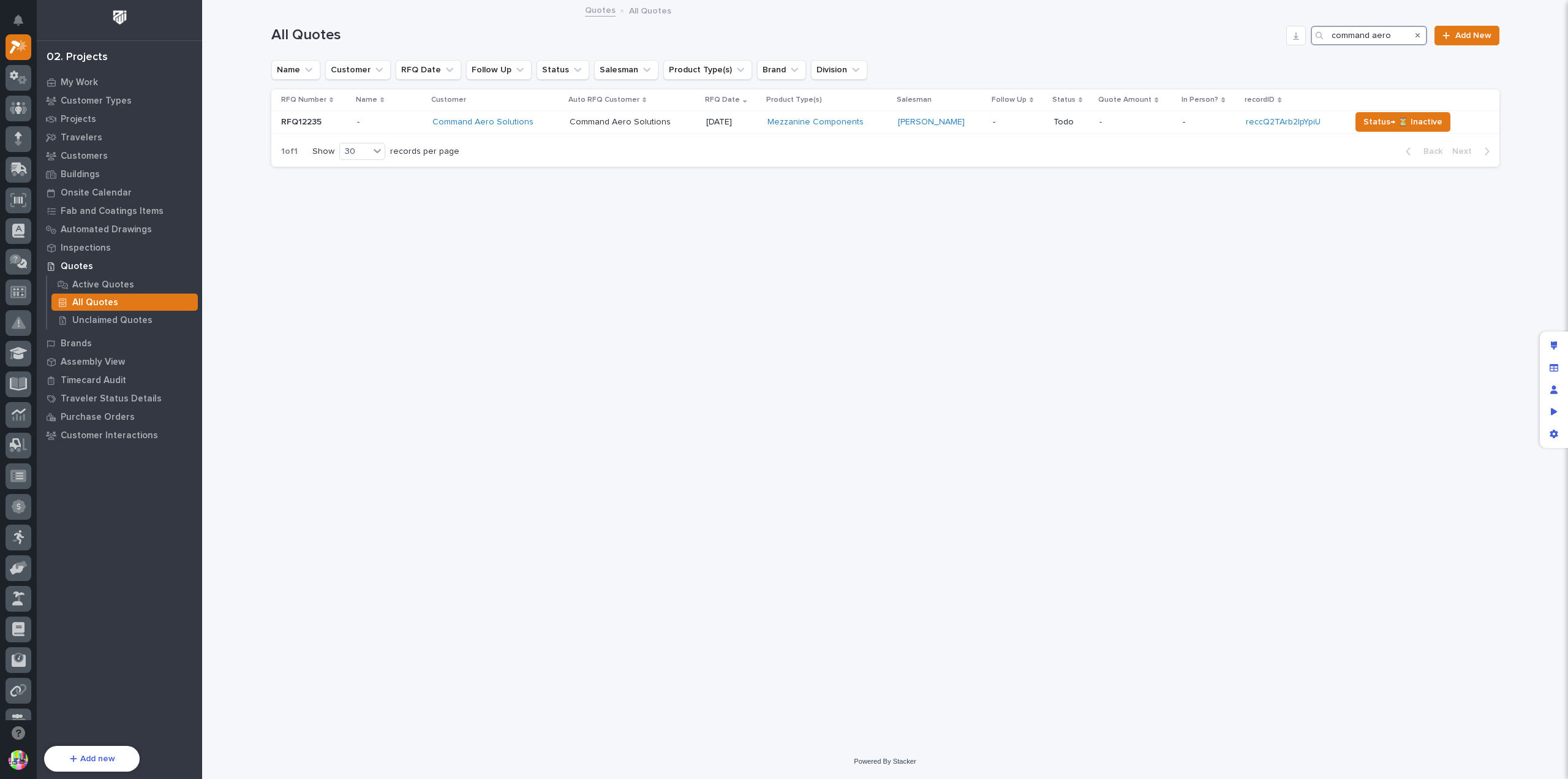
drag, startPoint x: 1402, startPoint y: 35, endPoint x: 1319, endPoint y: 27, distance: 83.4
click at [1319, 27] on div "command aero" at bounding box center [1368, 35] width 116 height 20
type input "command aero"
click at [1416, 32] on icon "Search" at bounding box center [1418, 36] width 5 height 8
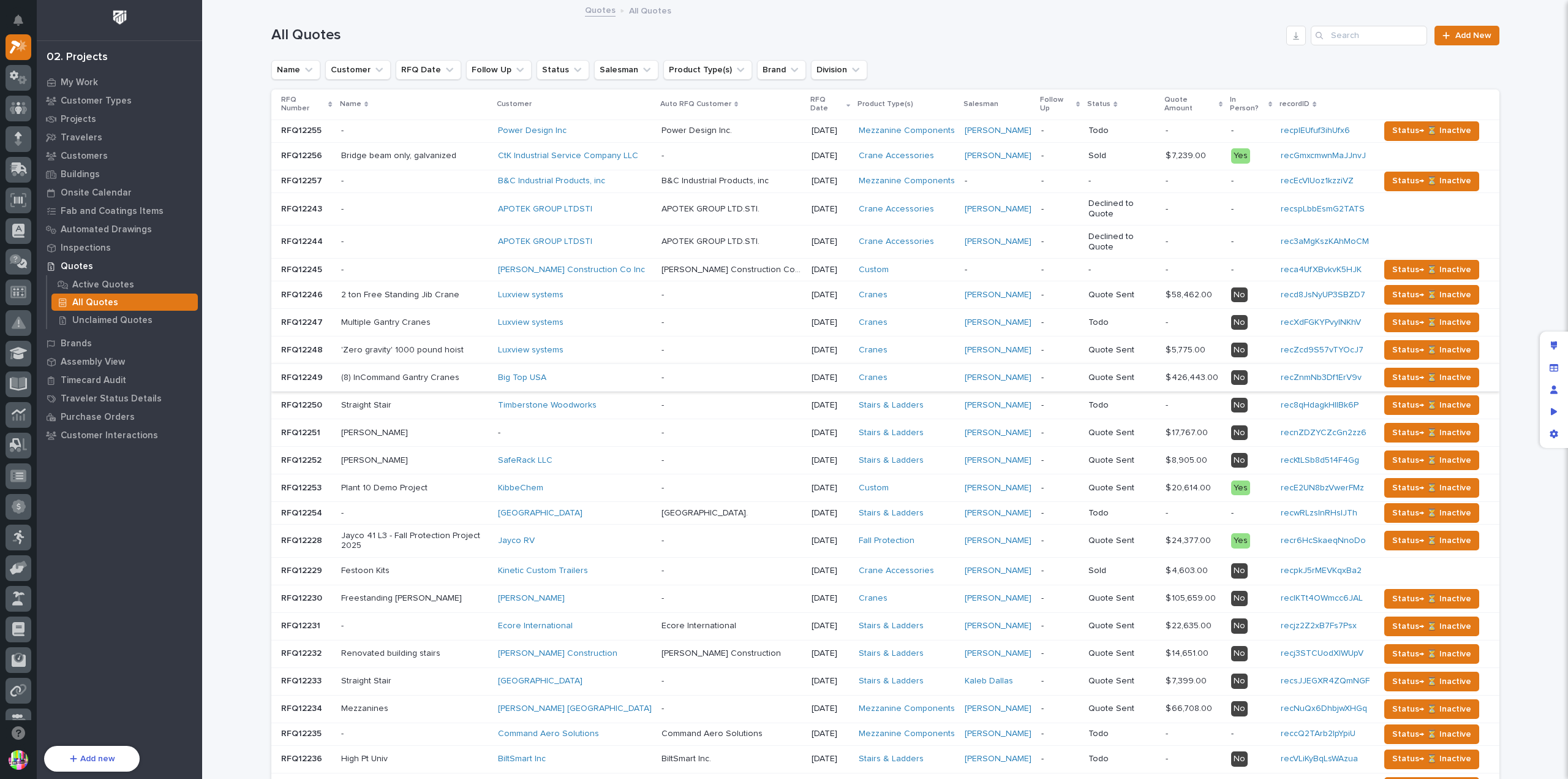
scroll to position [245, 0]
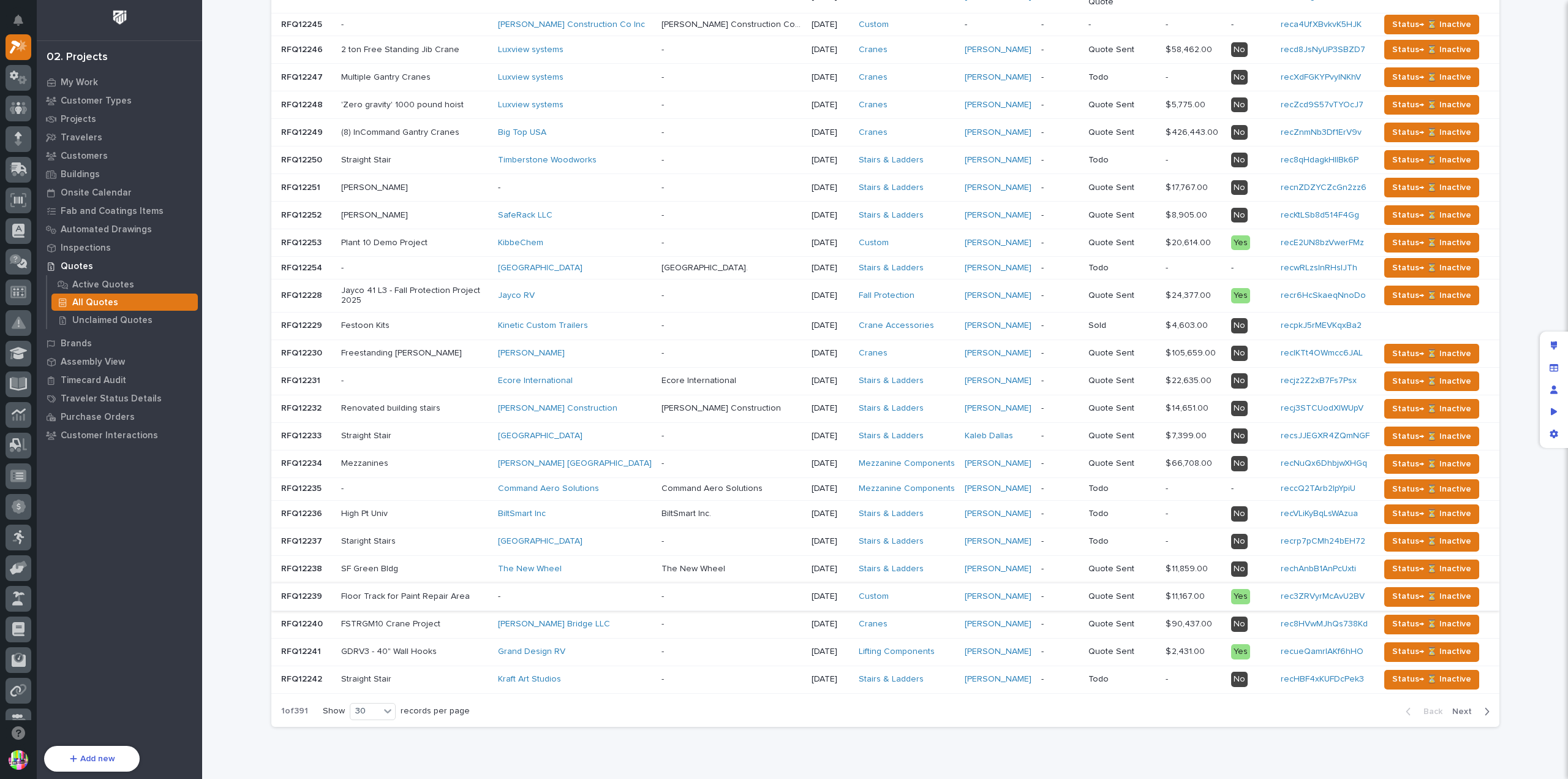
drag, startPoint x: 1453, startPoint y: 667, endPoint x: 1302, endPoint y: 547, distance: 192.9
click at [1453, 706] on span "Next" at bounding box center [1466, 711] width 27 height 11
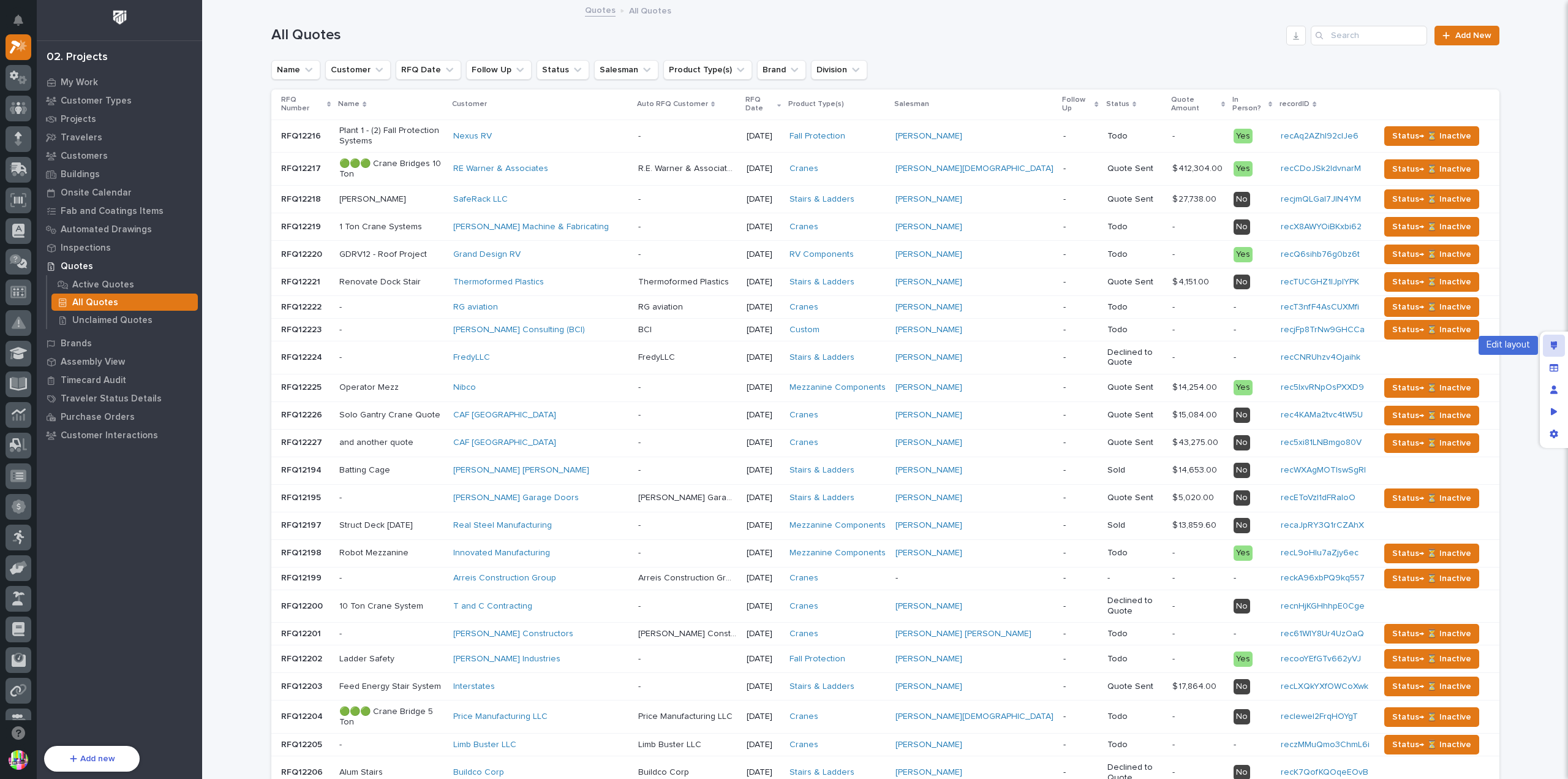
click at [1564, 337] on div "Edit layout" at bounding box center [1553, 346] width 22 height 22
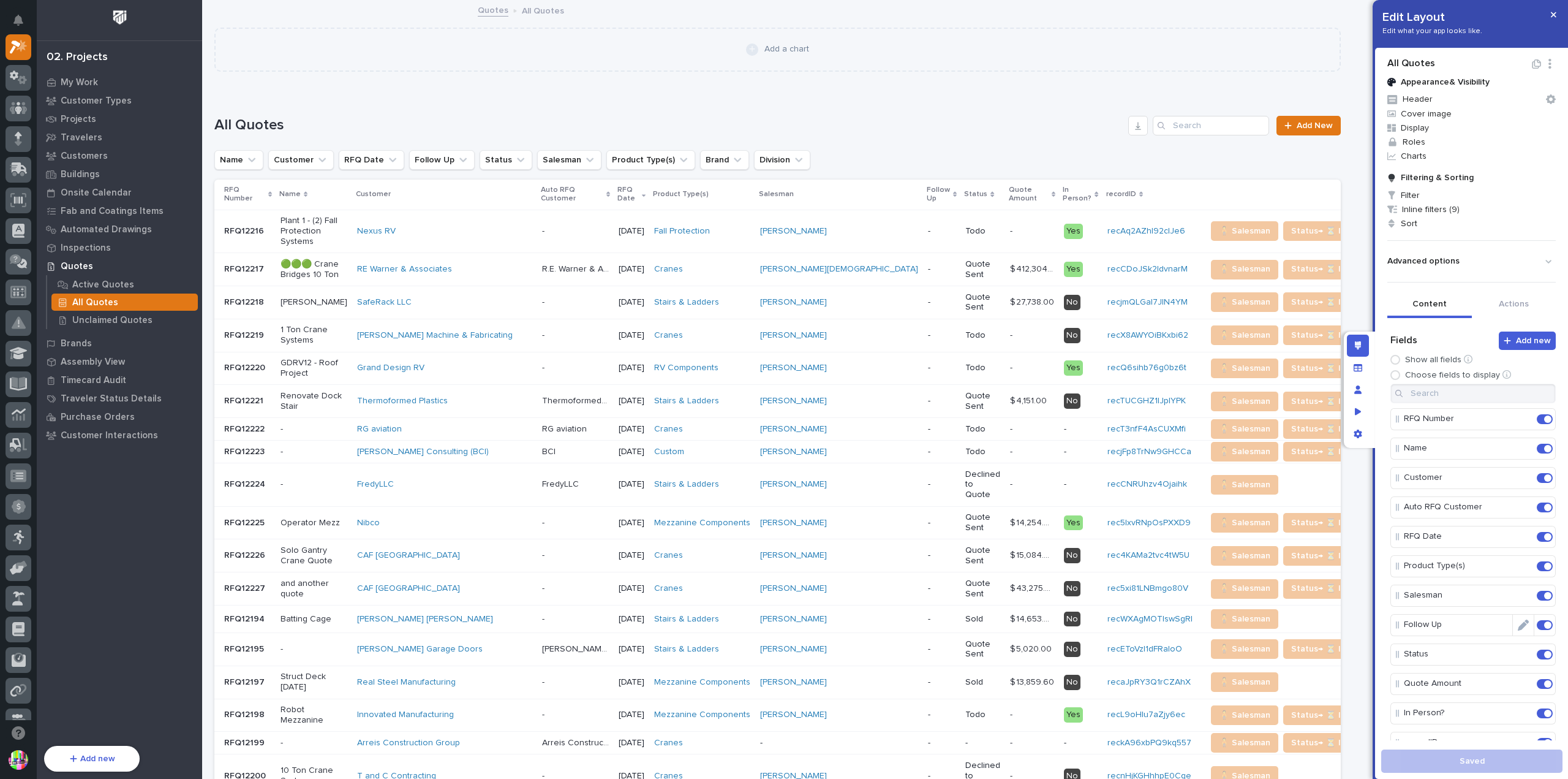
scroll to position [123, 0]
click at [1544, 616] on span at bounding box center [1548, 620] width 8 height 8
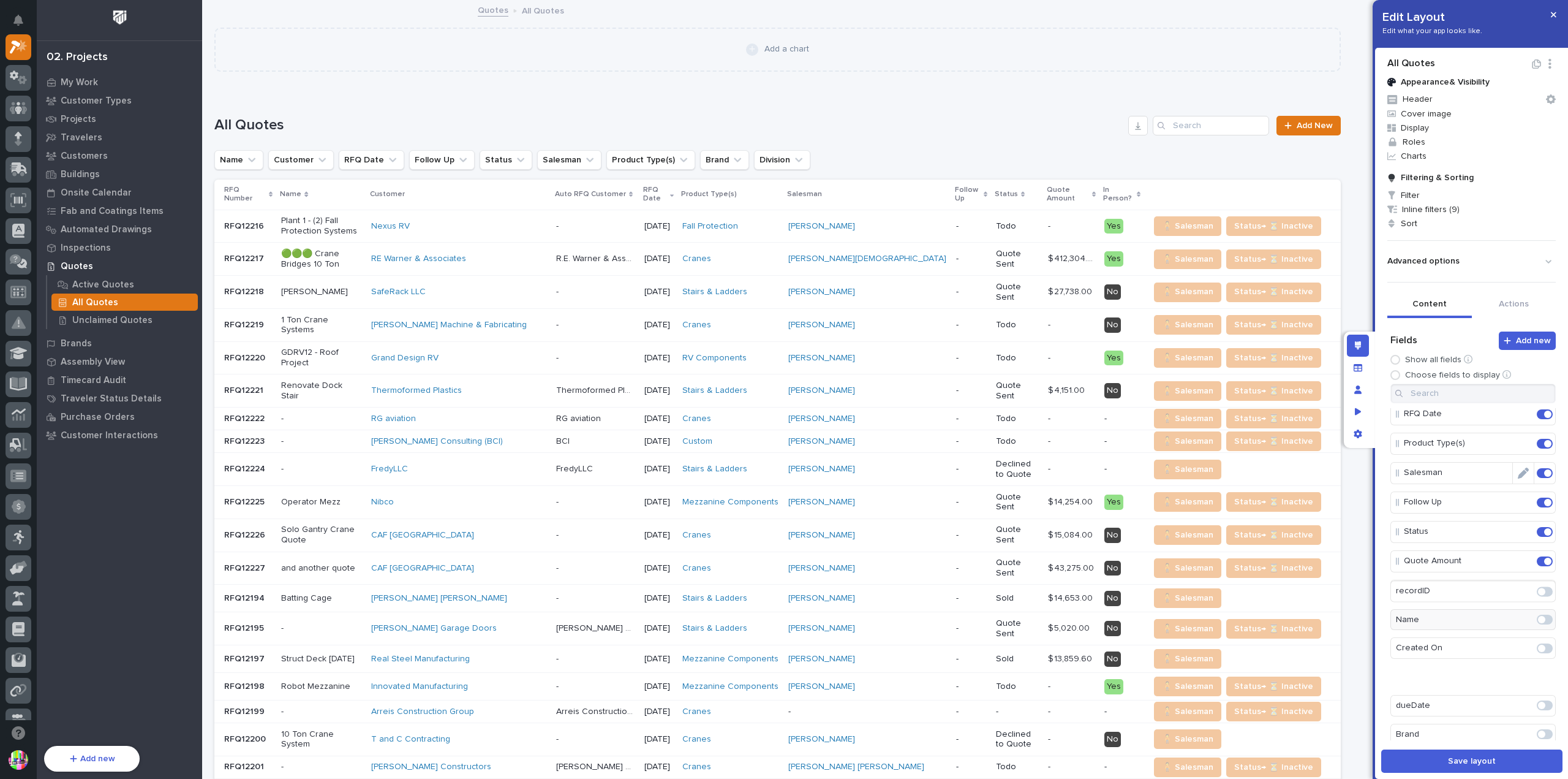
scroll to position [93, 0]
click at [1473, 757] on span "Save layout" at bounding box center [1471, 761] width 48 height 11
click at [1549, 14] on button "button" at bounding box center [1553, 15] width 20 height 20
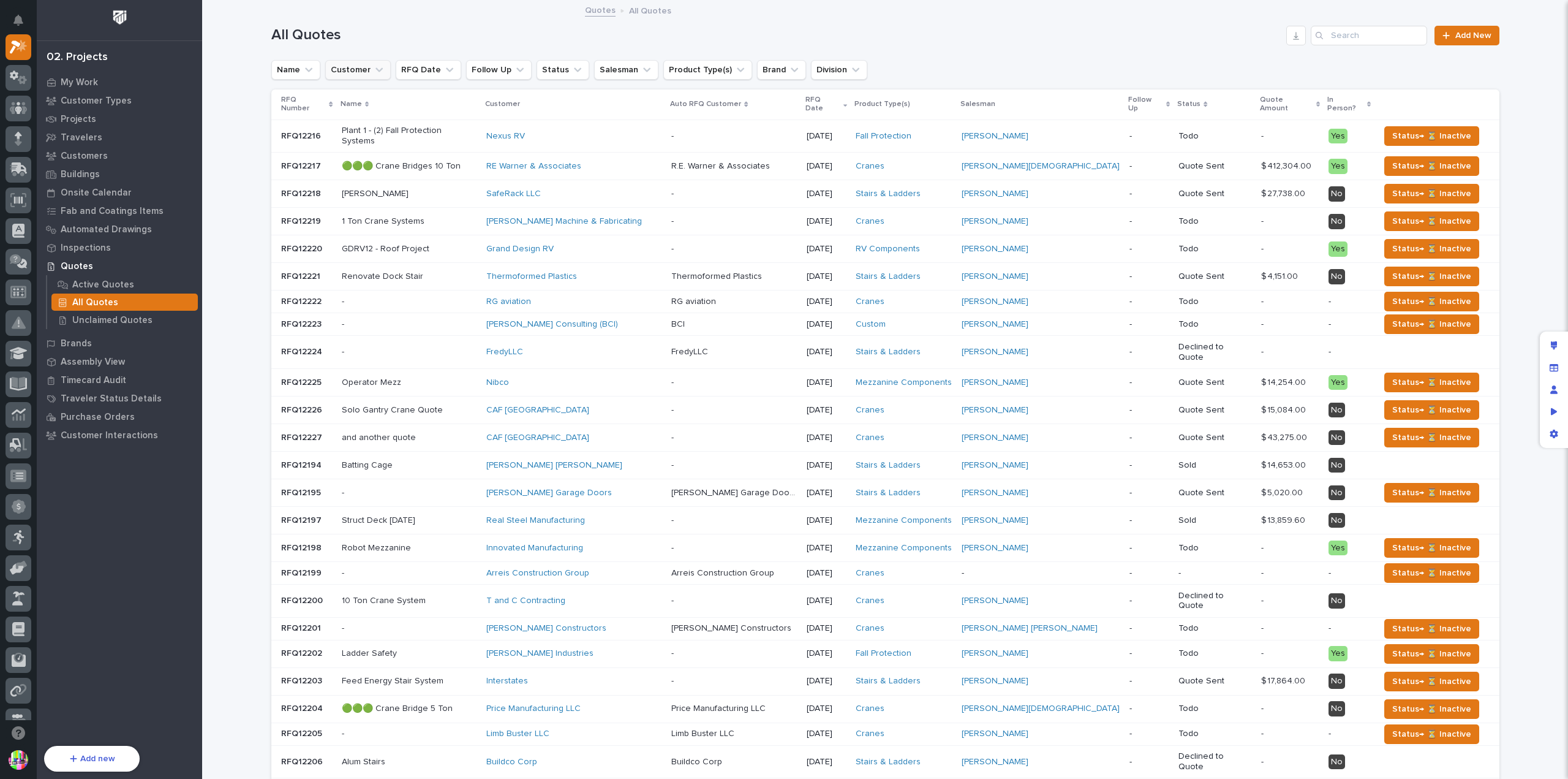
click at [356, 68] on button "Customer" at bounding box center [357, 69] width 66 height 20
click at [760, 66] on button "Brand" at bounding box center [781, 69] width 49 height 20
click at [779, 191] on p "PWI" at bounding box center [822, 192] width 130 height 8
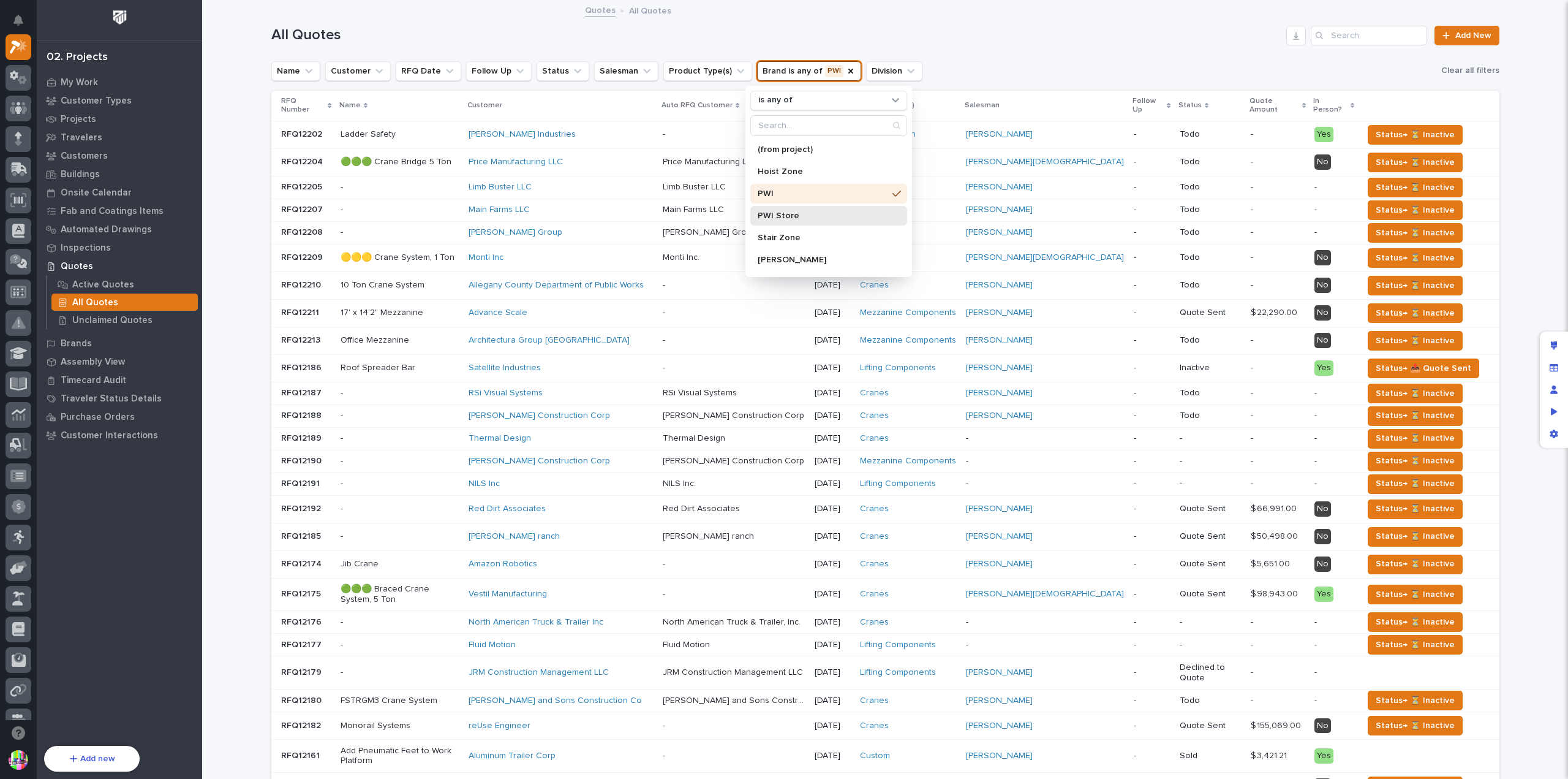
click at [813, 209] on div "PWI Store" at bounding box center [828, 215] width 156 height 20
click at [782, 188] on div "PWI" at bounding box center [828, 193] width 156 height 20
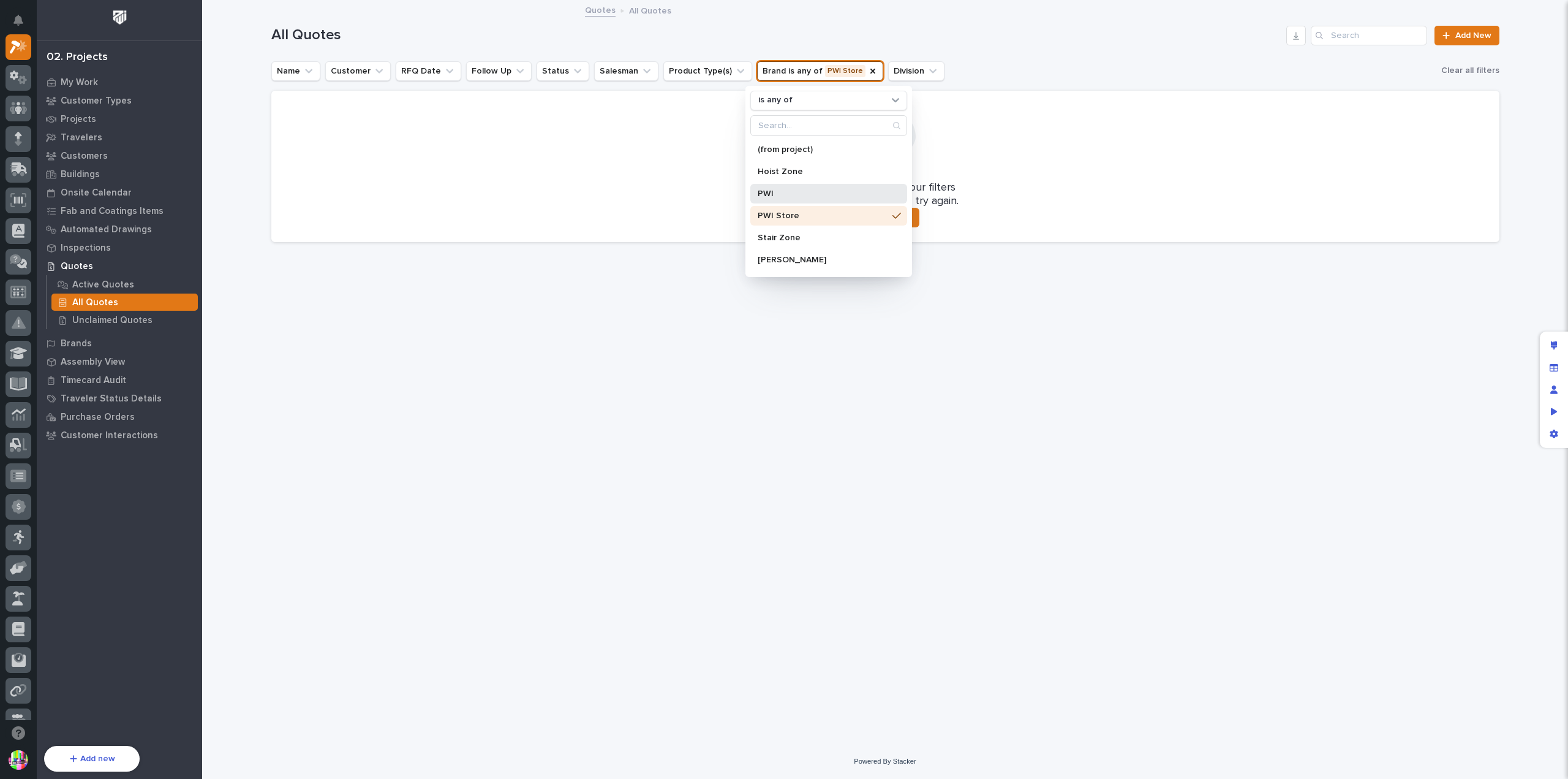
click at [796, 194] on p "PWI" at bounding box center [822, 193] width 130 height 8
click at [804, 211] on p "PWI Store" at bounding box center [822, 215] width 130 height 8
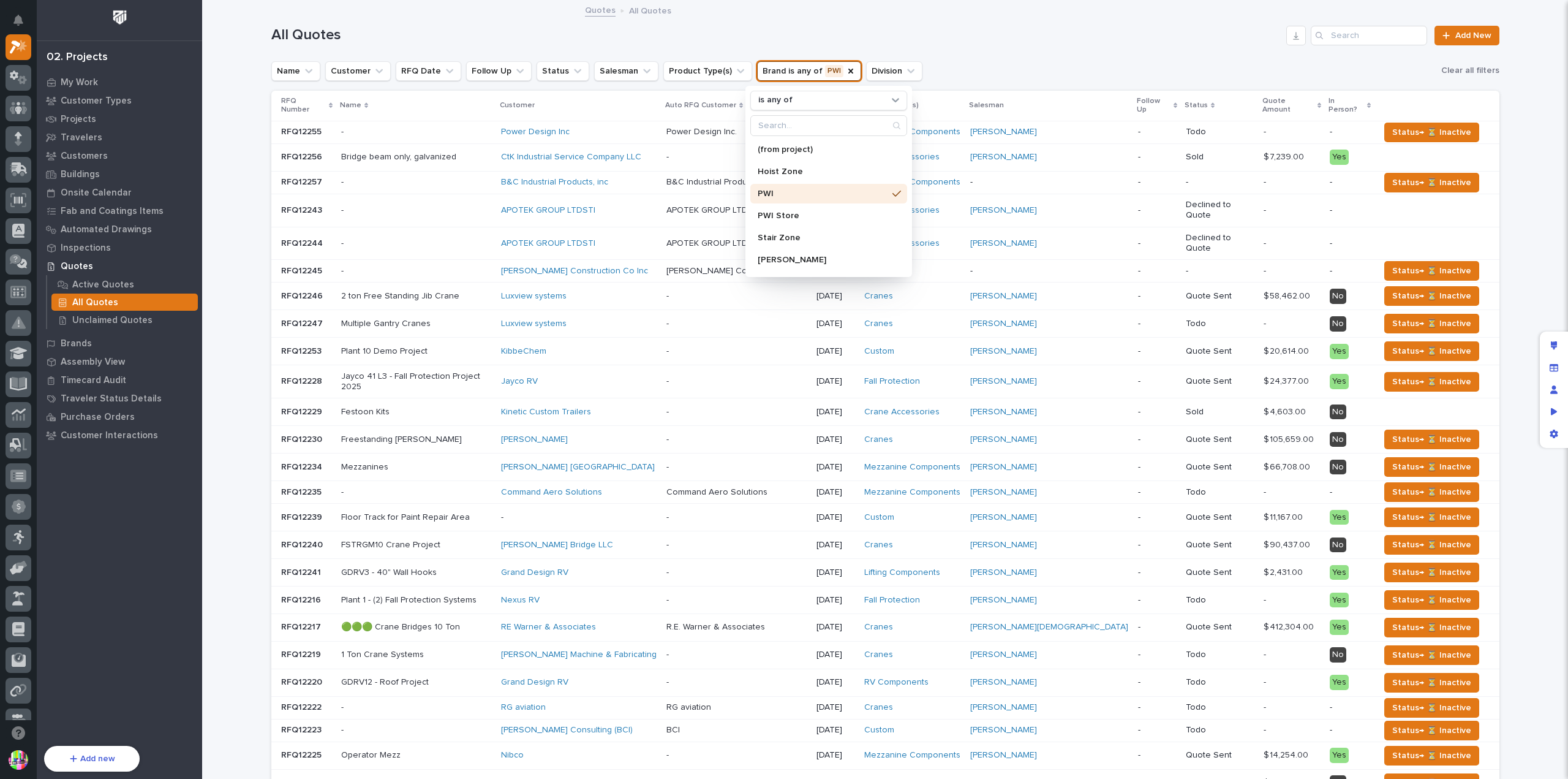
click at [1011, 57] on div "All Quotes Add New" at bounding box center [885, 31] width 1228 height 59
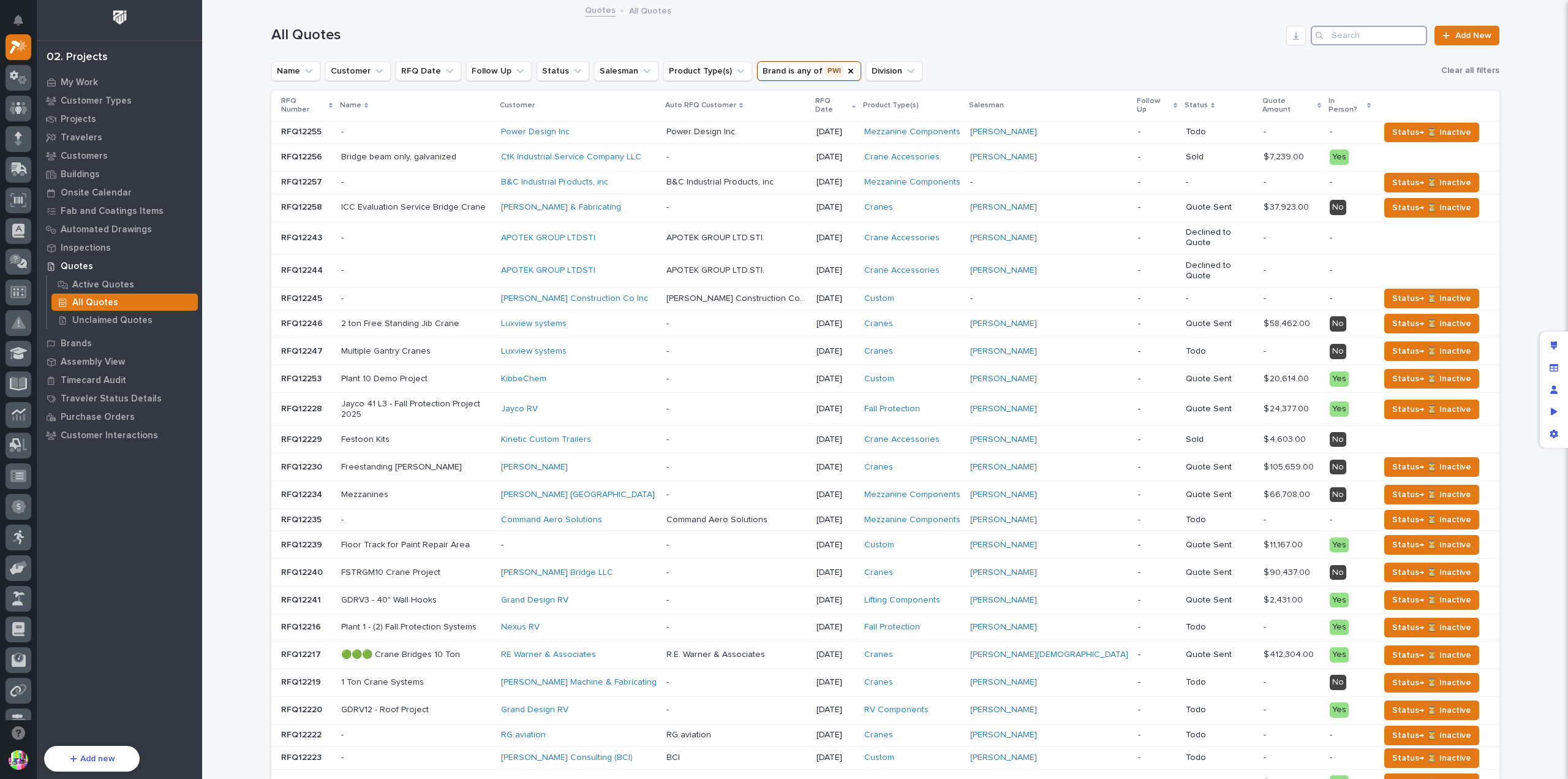
click at [1349, 38] on input "Search" at bounding box center [1368, 35] width 116 height 20
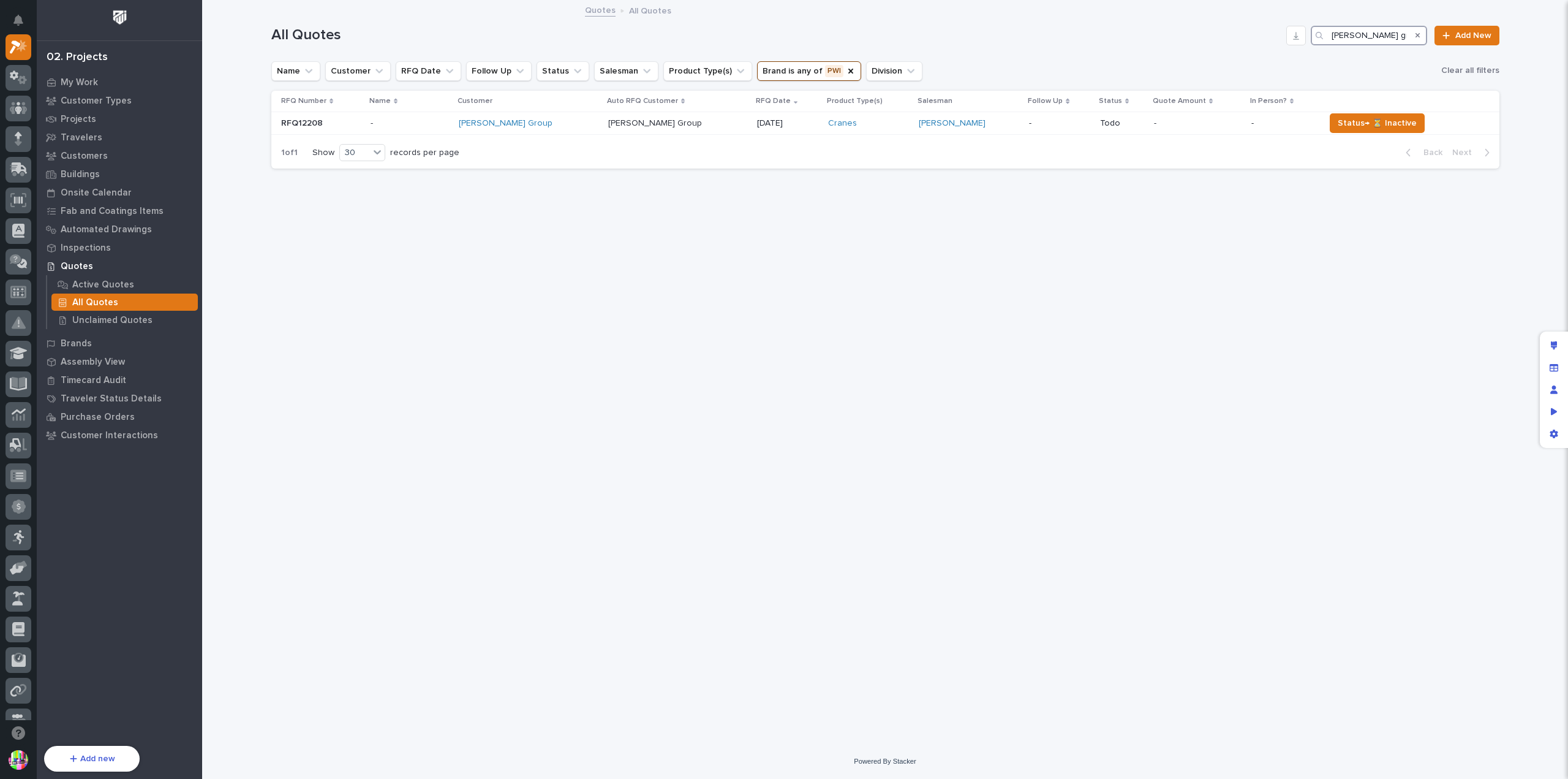
type input "[PERSON_NAME] group"
click at [326, 120] on p at bounding box center [321, 123] width 80 height 10
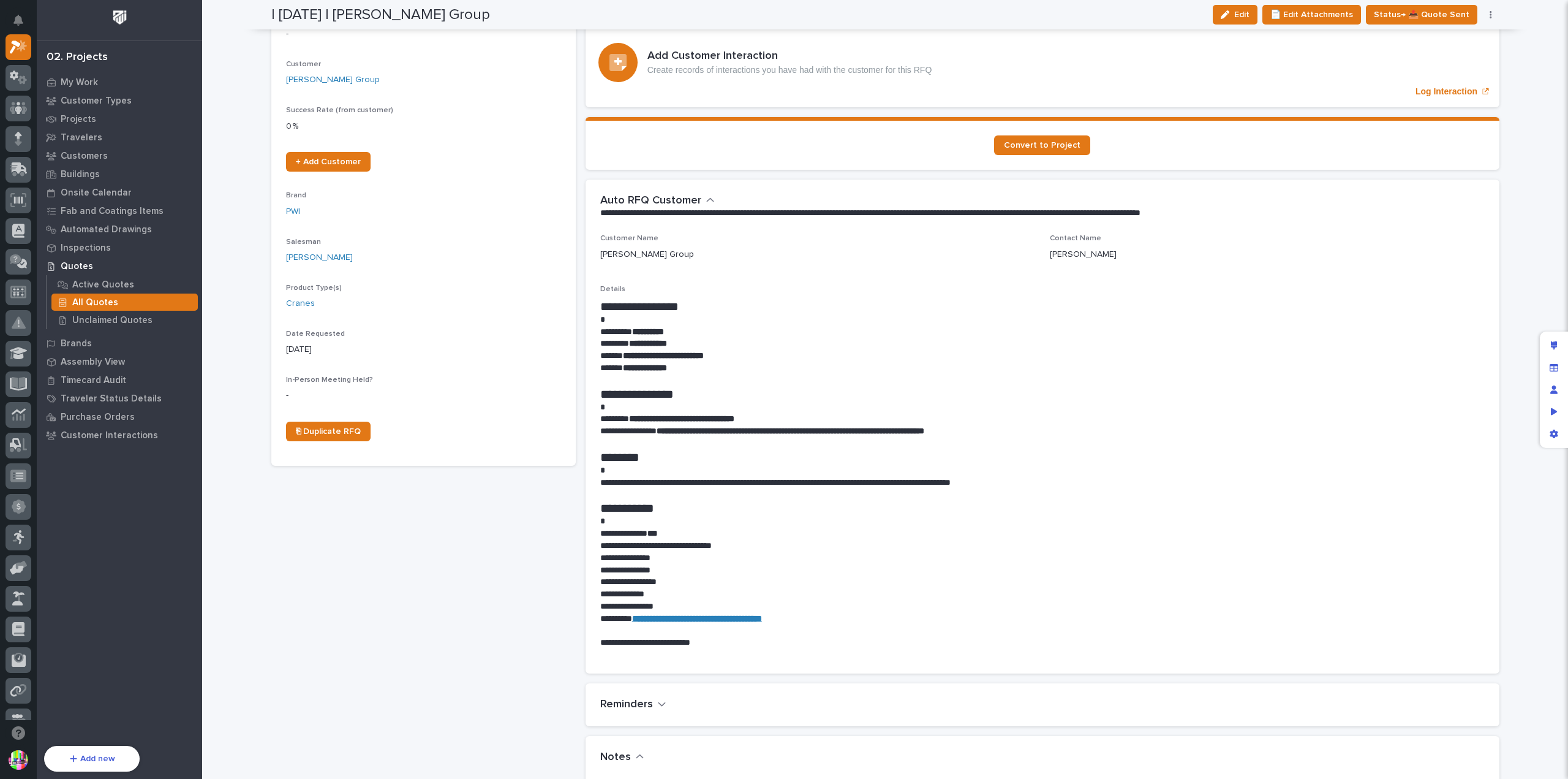
scroll to position [551, 0]
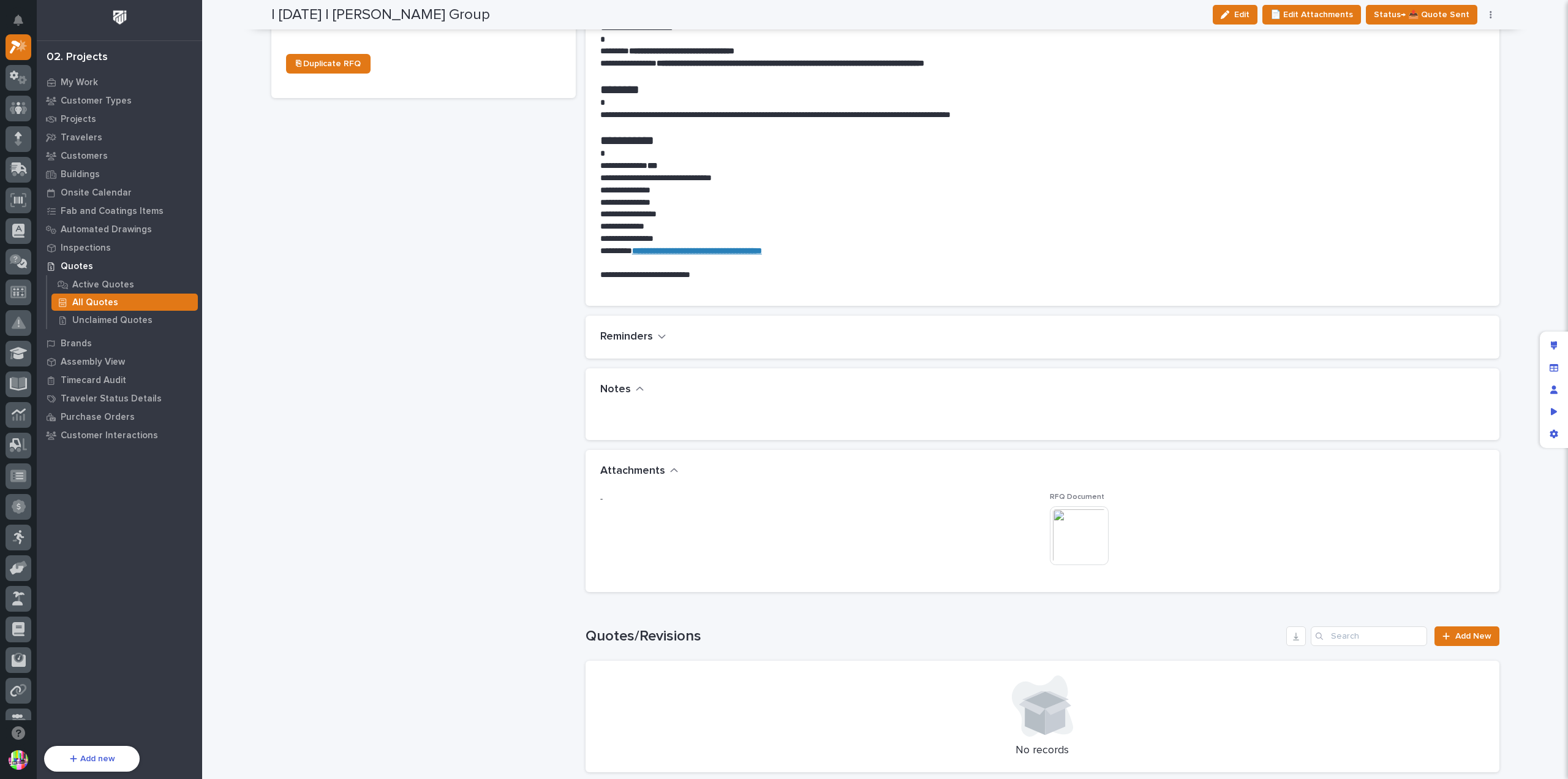
click at [1056, 529] on img at bounding box center [1079, 535] width 59 height 59
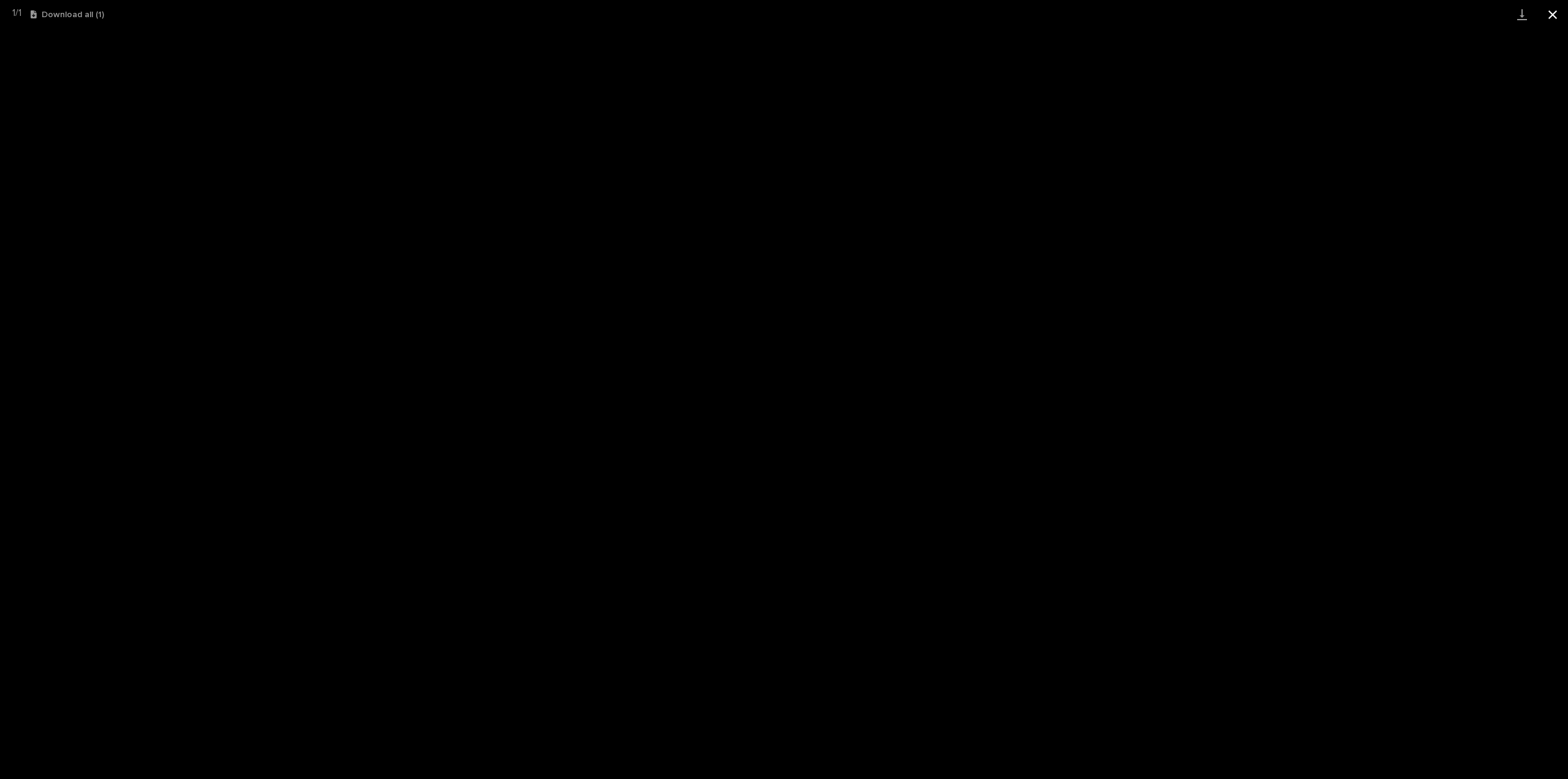
click at [1564, 19] on button "Close gallery" at bounding box center [1552, 14] width 31 height 29
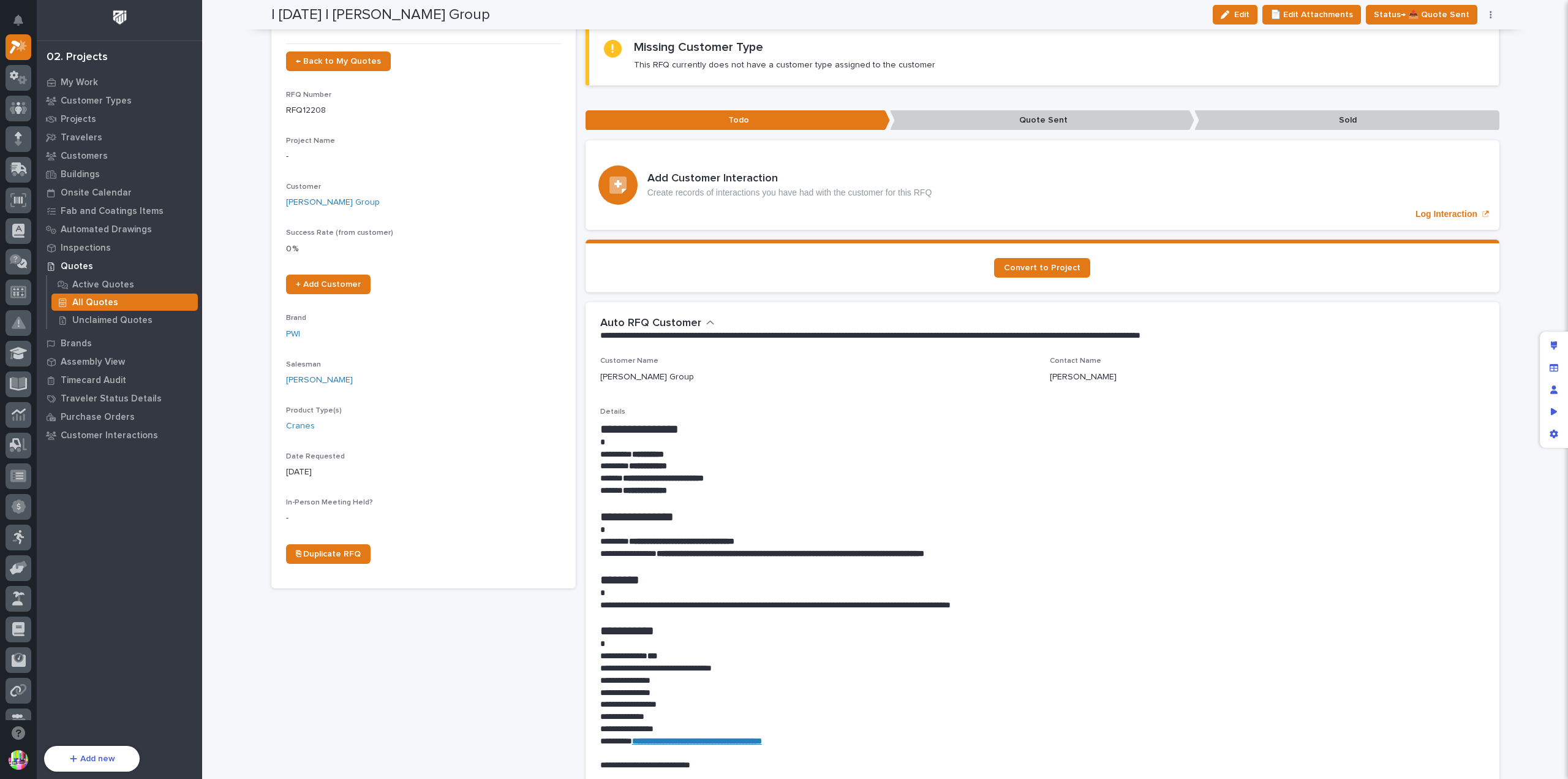
scroll to position [0, 0]
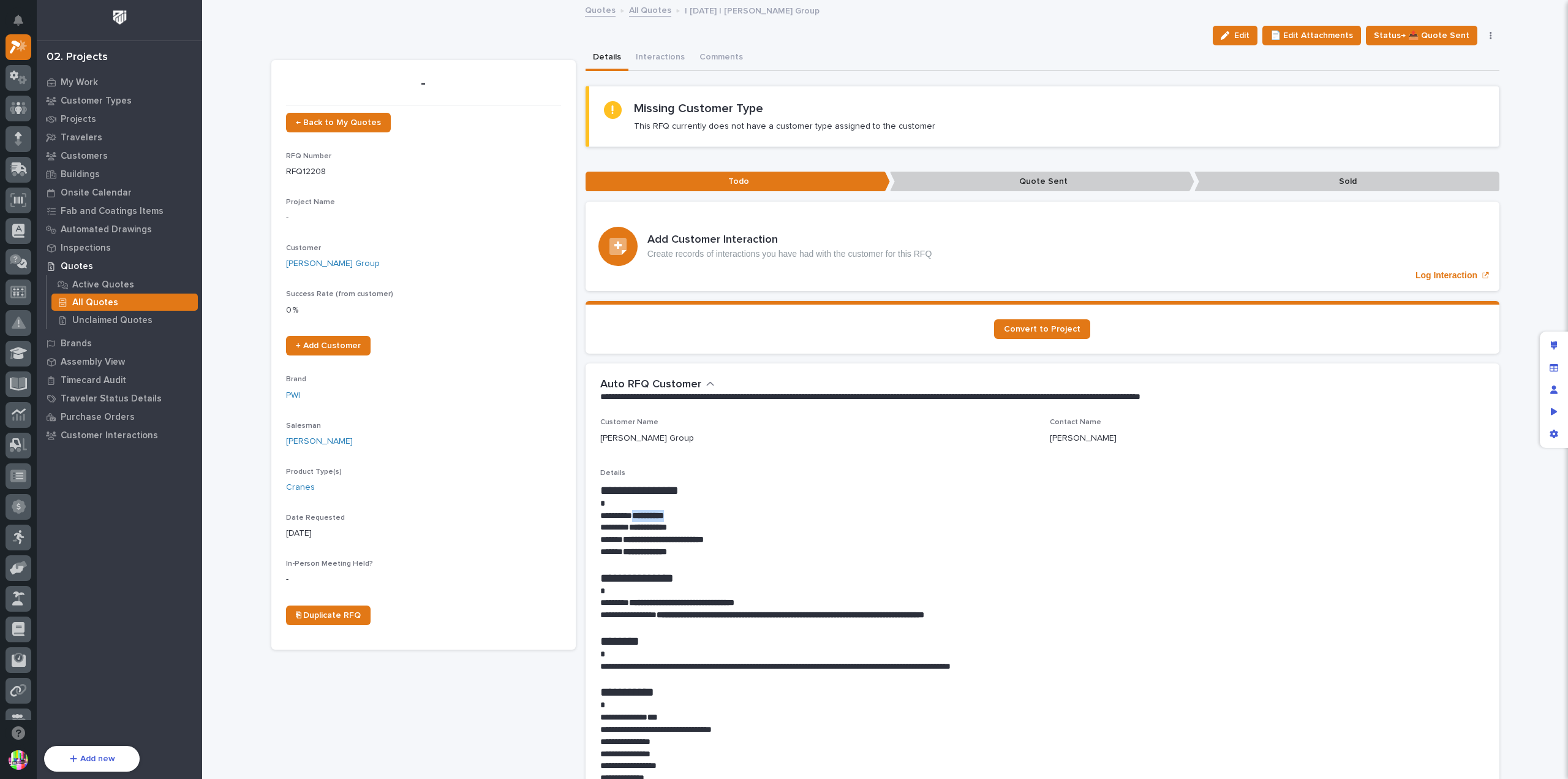
drag, startPoint x: 682, startPoint y: 514, endPoint x: 637, endPoint y: 514, distance: 45.0
click at [637, 514] on p "**********" at bounding box center [1042, 516] width 884 height 12
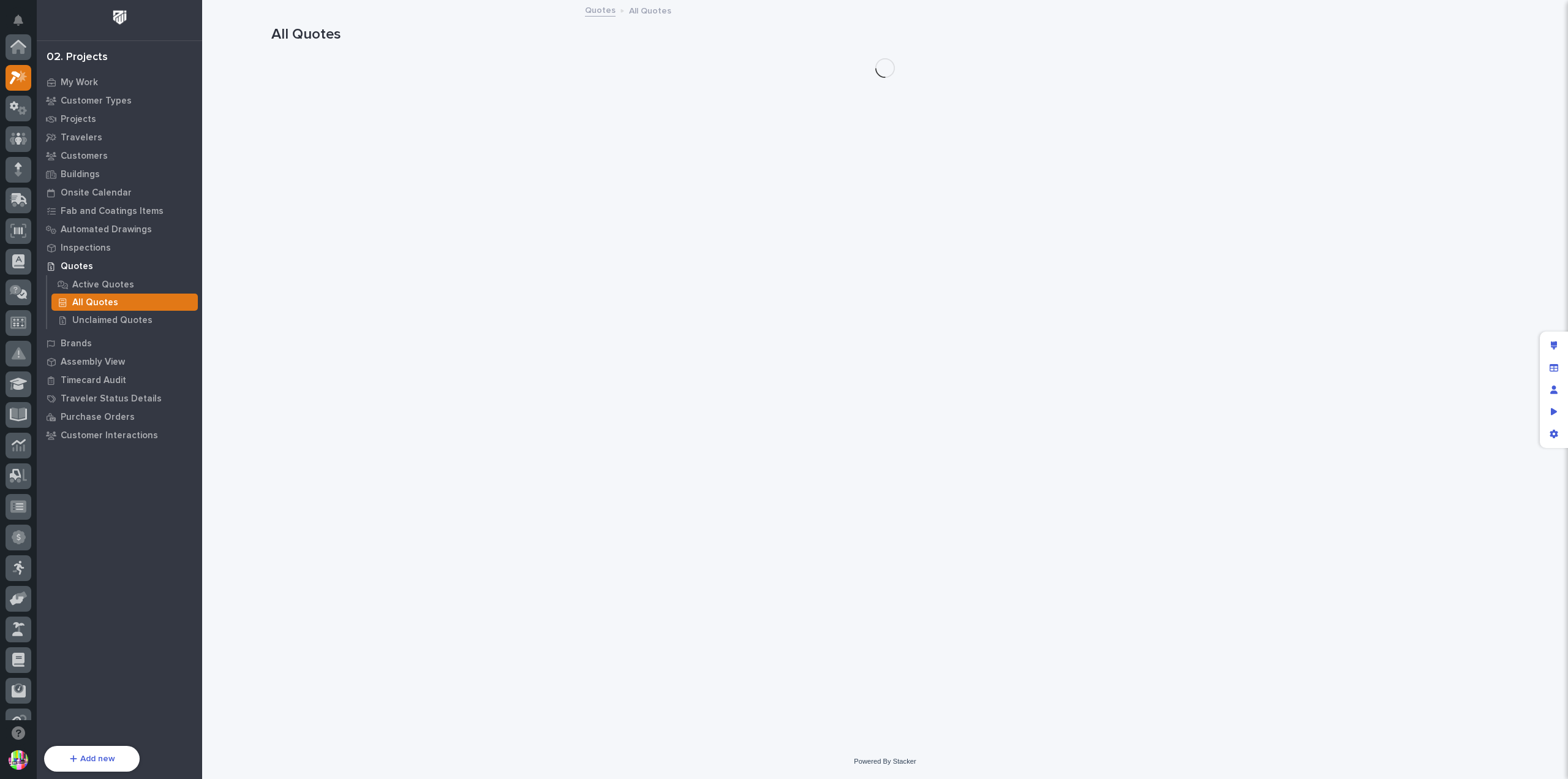
scroll to position [31, 0]
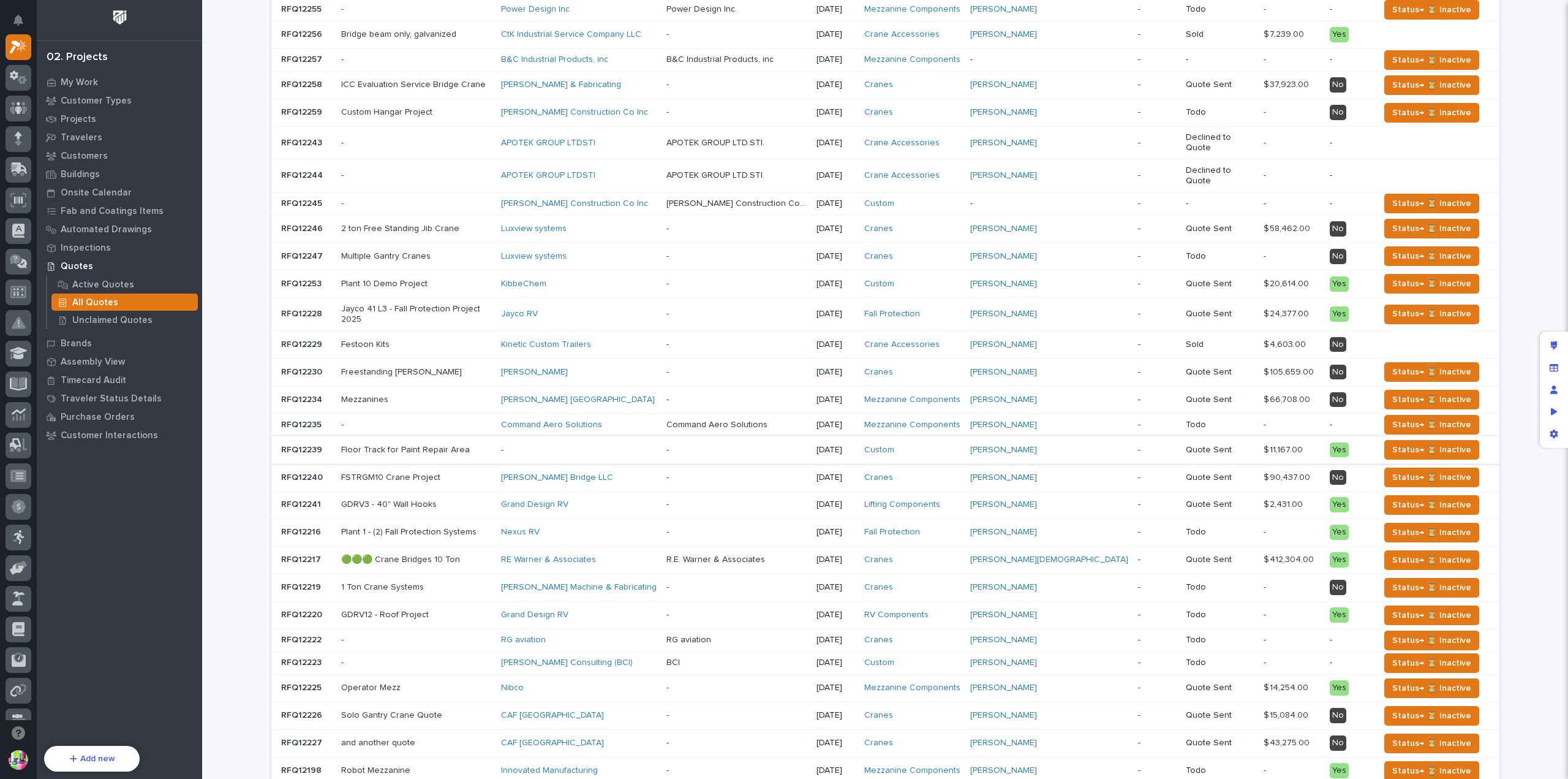
scroll to position [245, 0]
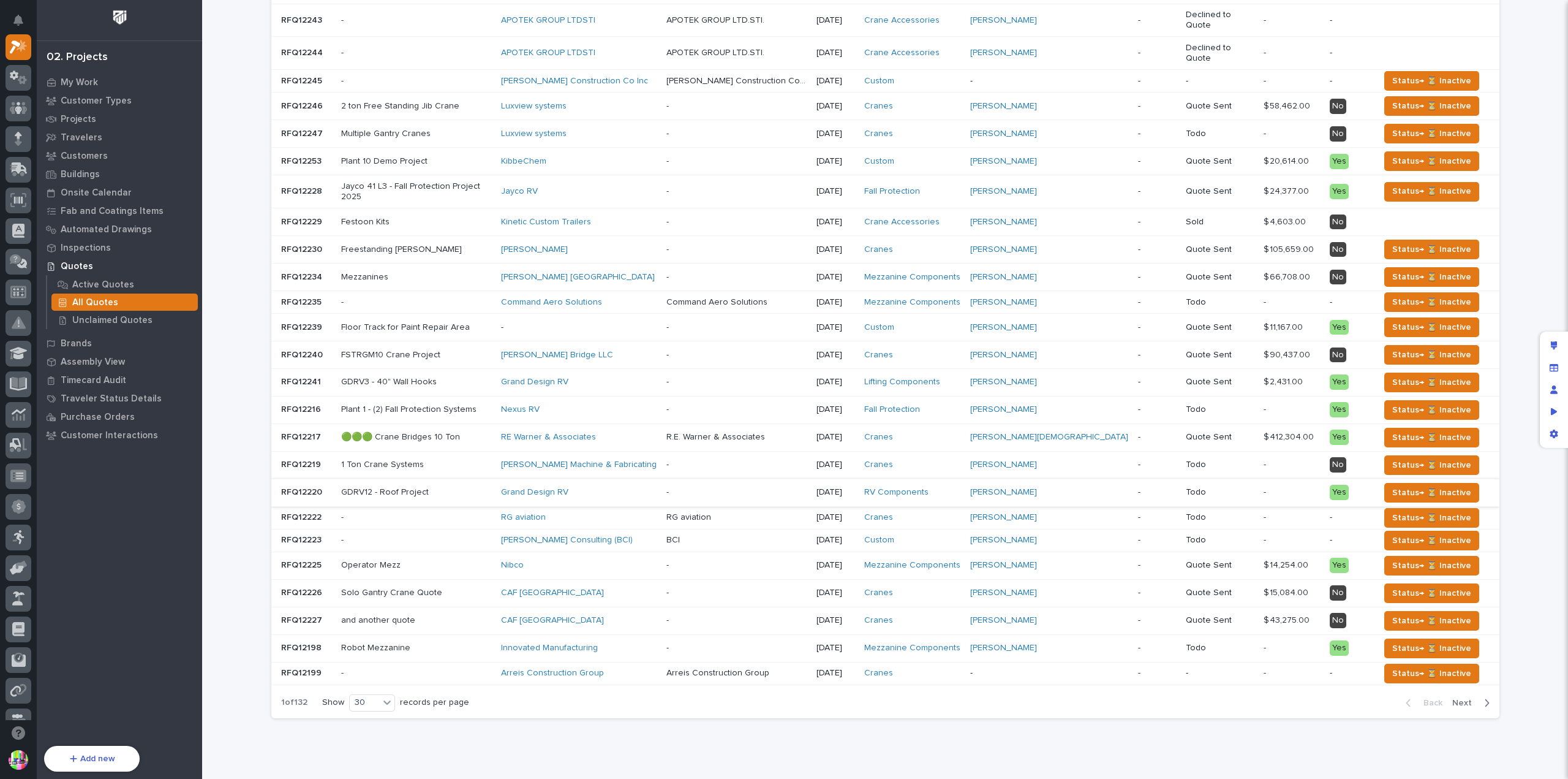
drag, startPoint x: 1459, startPoint y: 661, endPoint x: 1222, endPoint y: 460, distance: 310.8
click at [1459, 698] on span "Next" at bounding box center [1466, 703] width 27 height 11
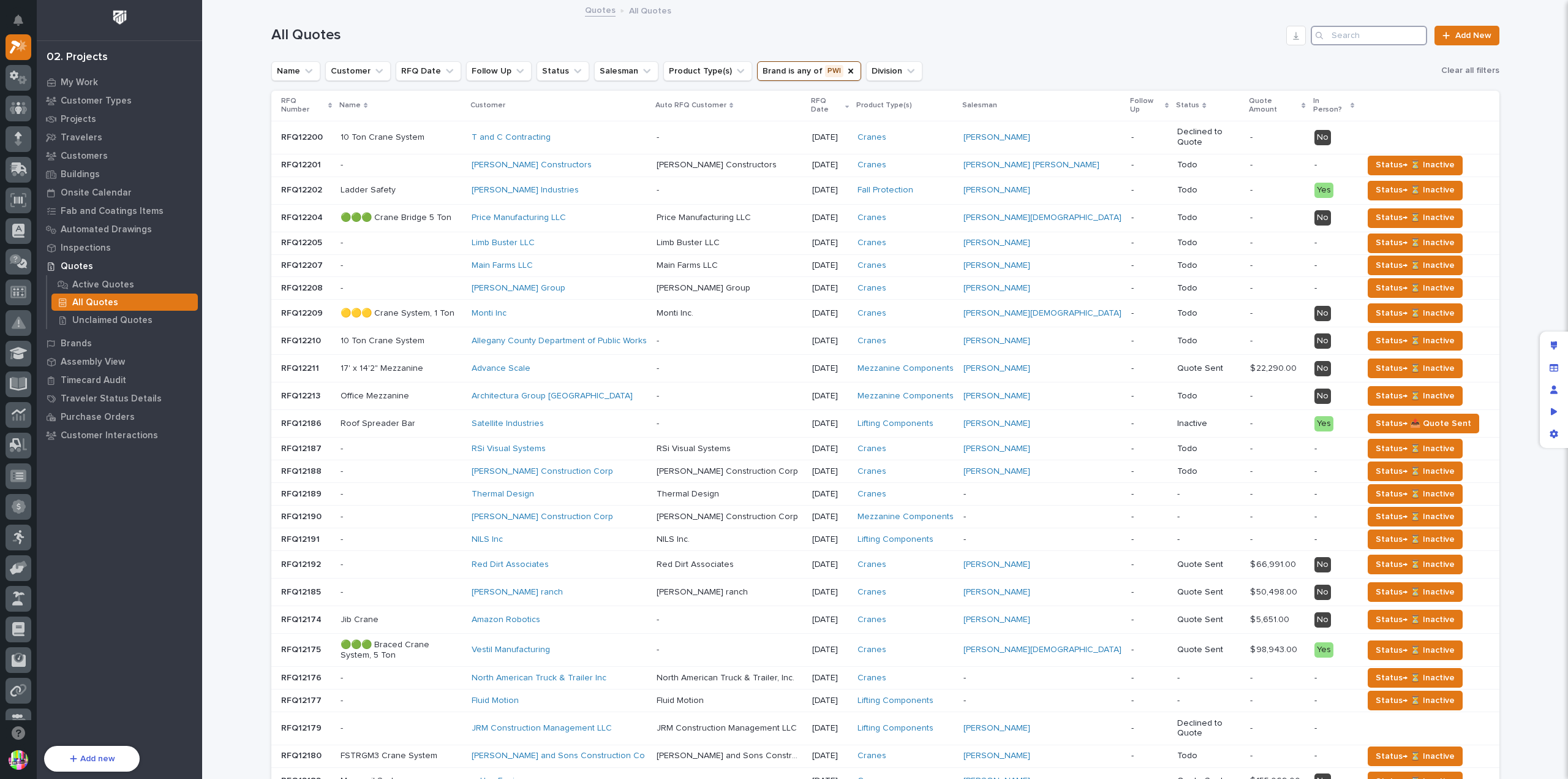
click at [1362, 39] on input "Search" at bounding box center [1368, 35] width 116 height 20
paste input "[PERSON_NAME]"
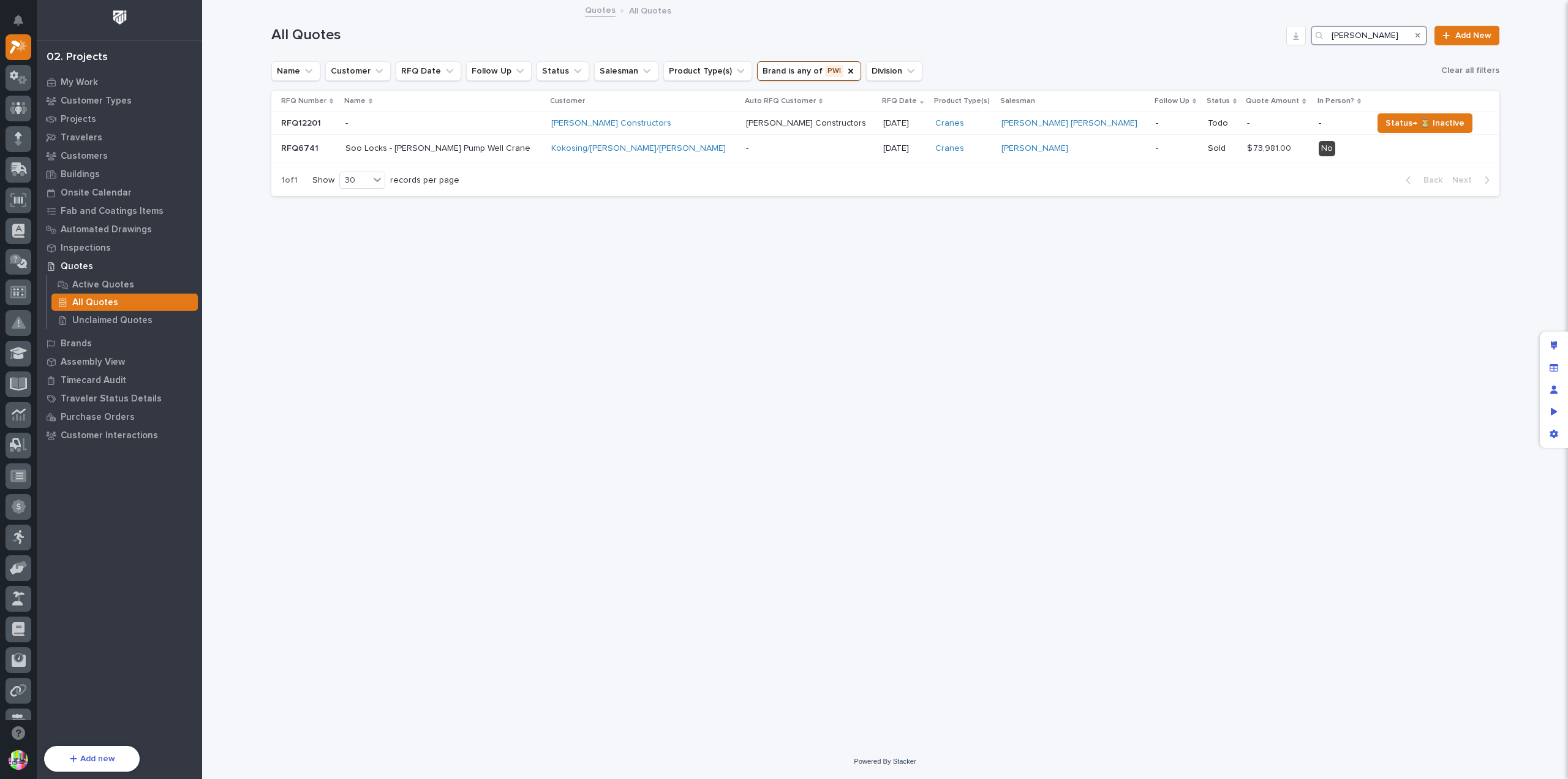
type input "[PERSON_NAME]"
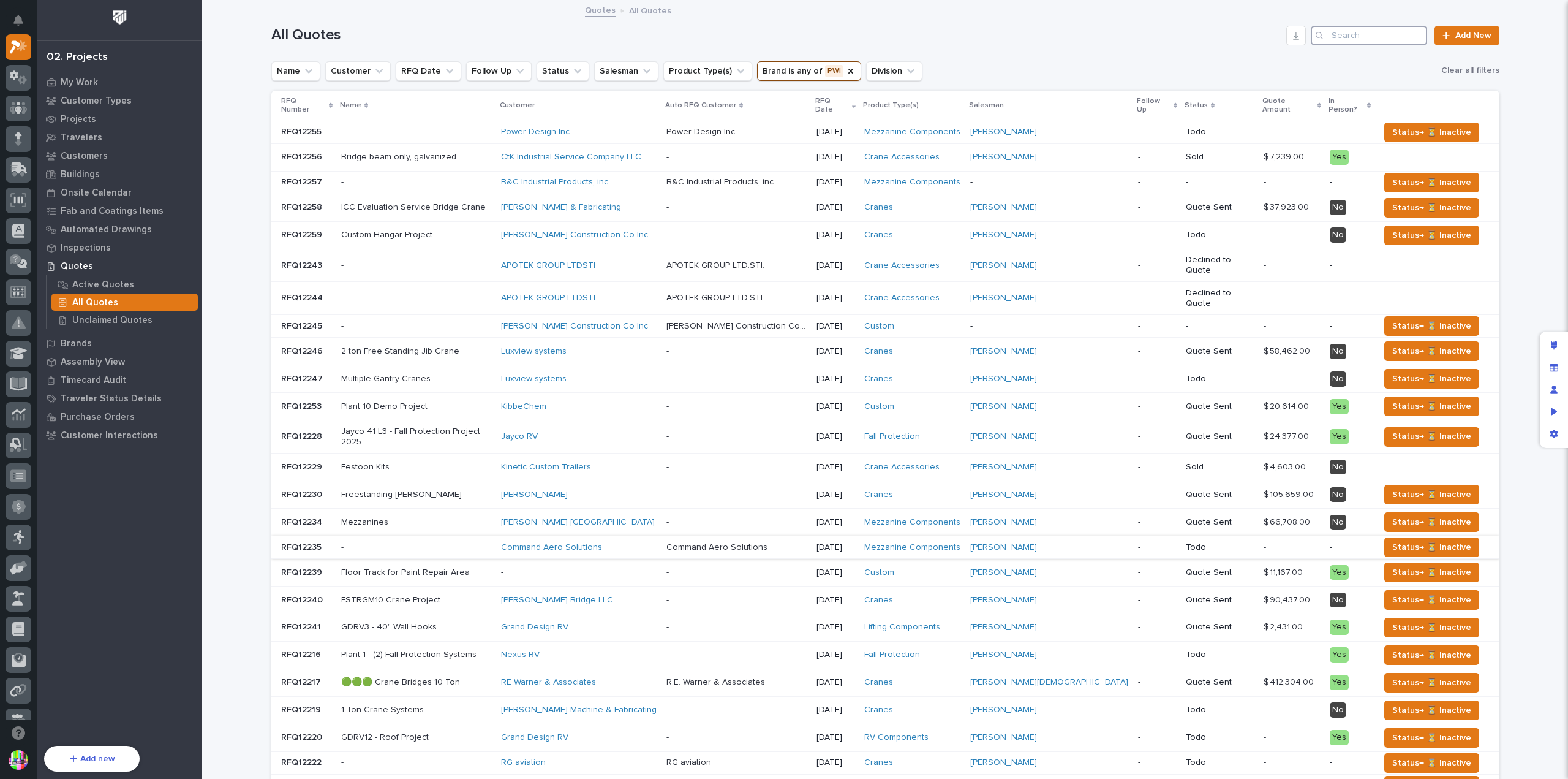
paste input "[PERSON_NAME]"
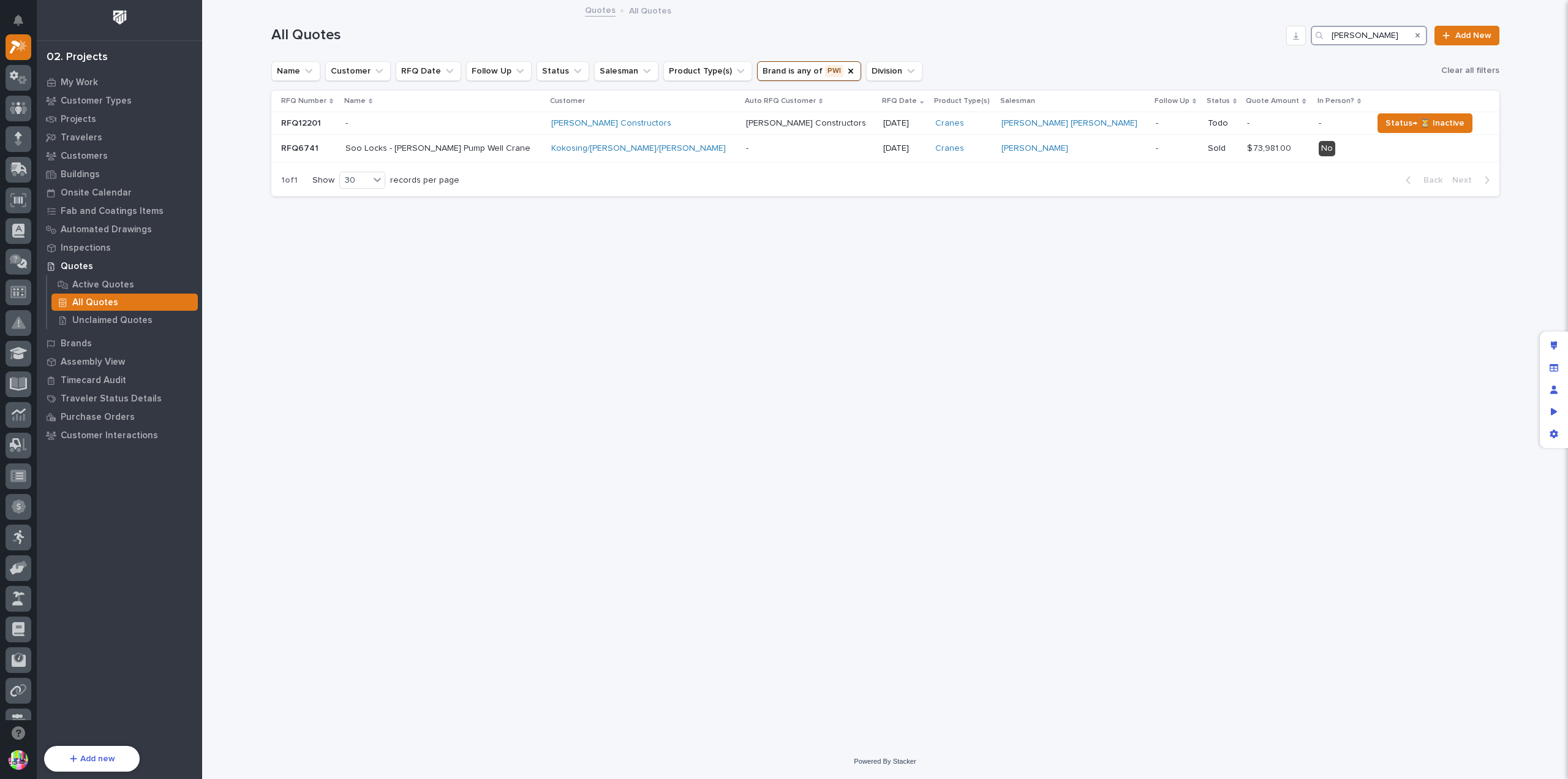
type input "[PERSON_NAME]"
click at [1132, 34] on h1 "All Quotes" at bounding box center [776, 35] width 1010 height 18
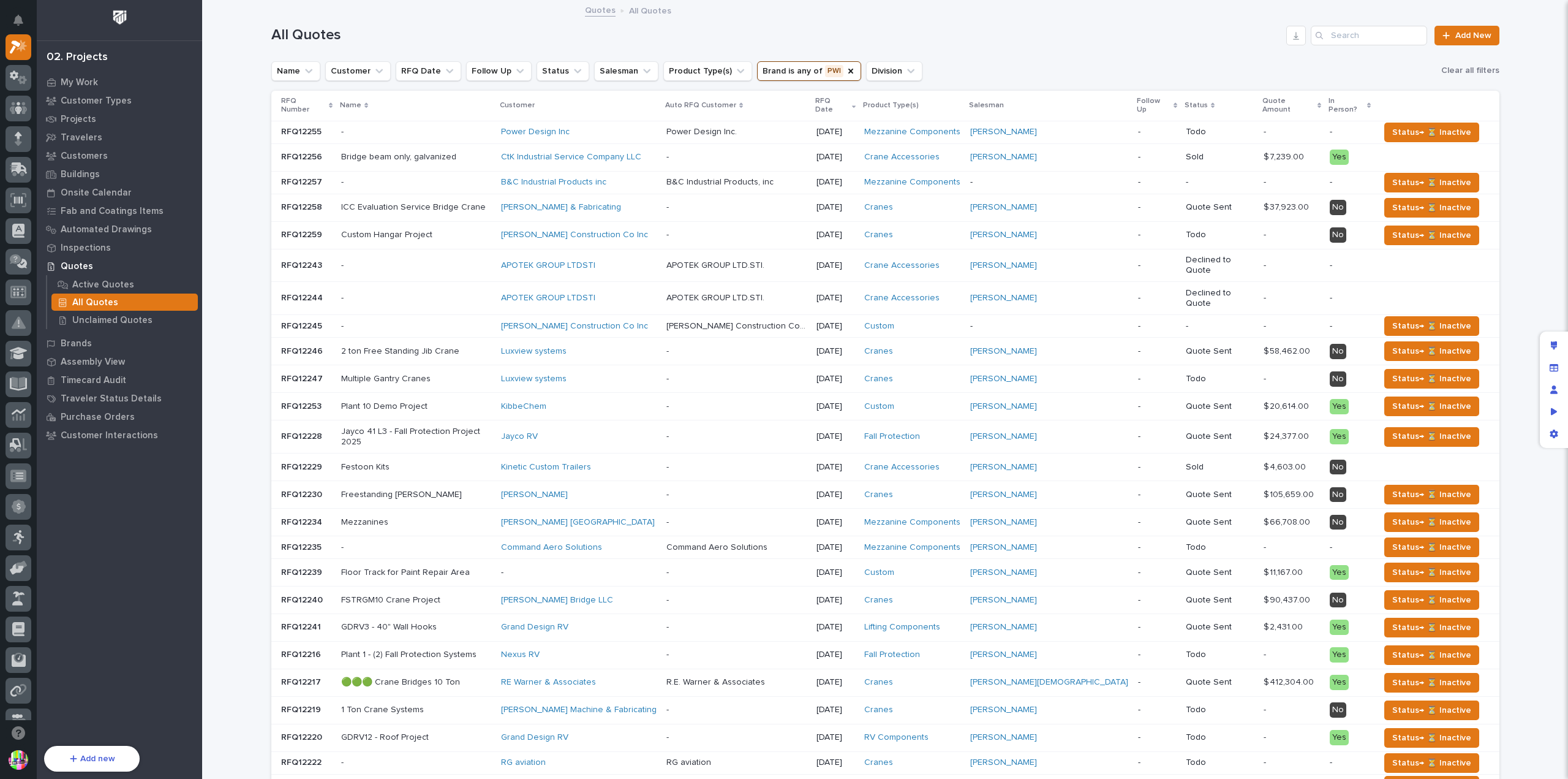
click at [315, 99] on p "RFQ Number" at bounding box center [303, 106] width 45 height 23
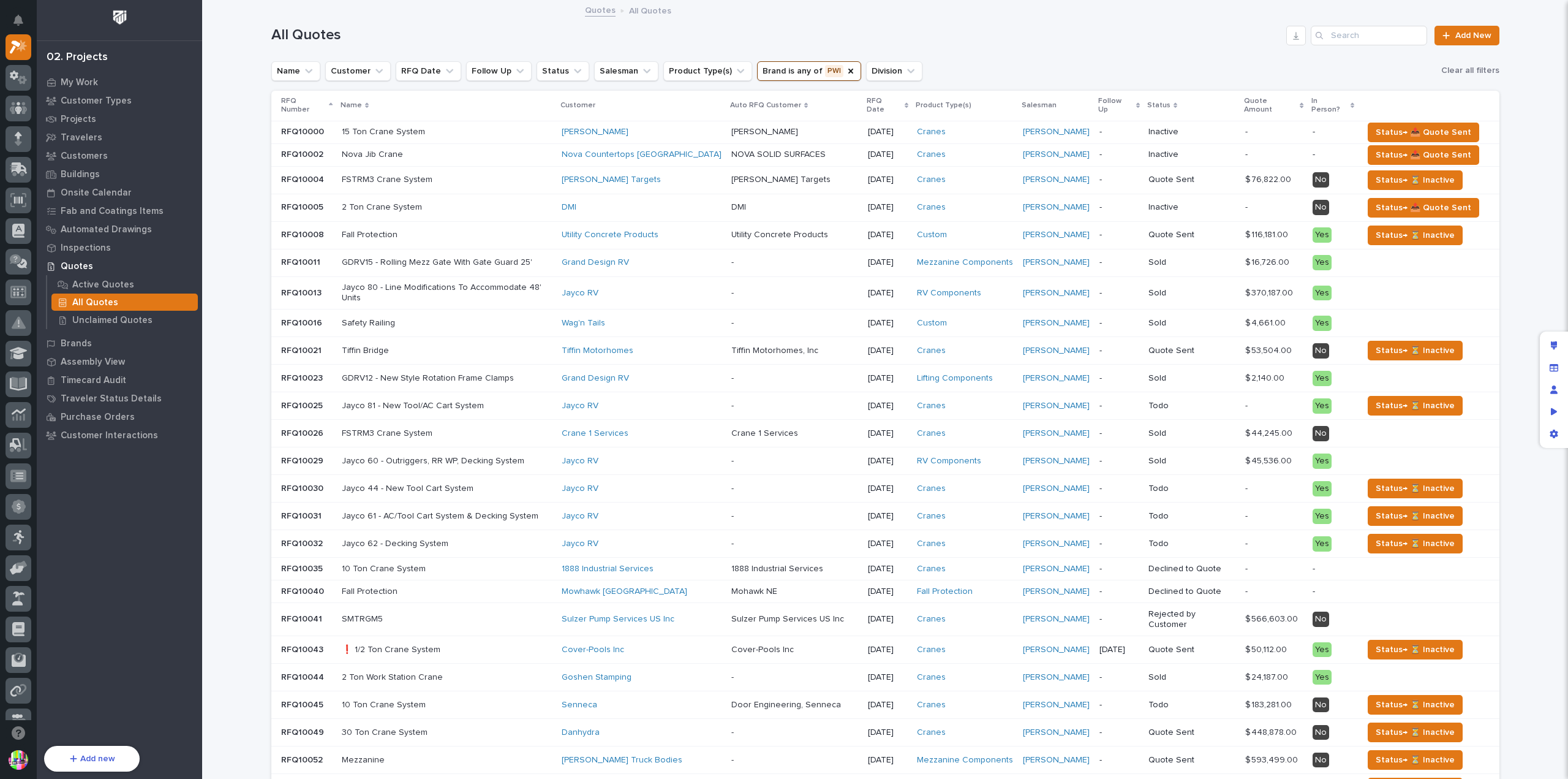
click at [319, 96] on p "RFQ Number" at bounding box center [303, 106] width 45 height 23
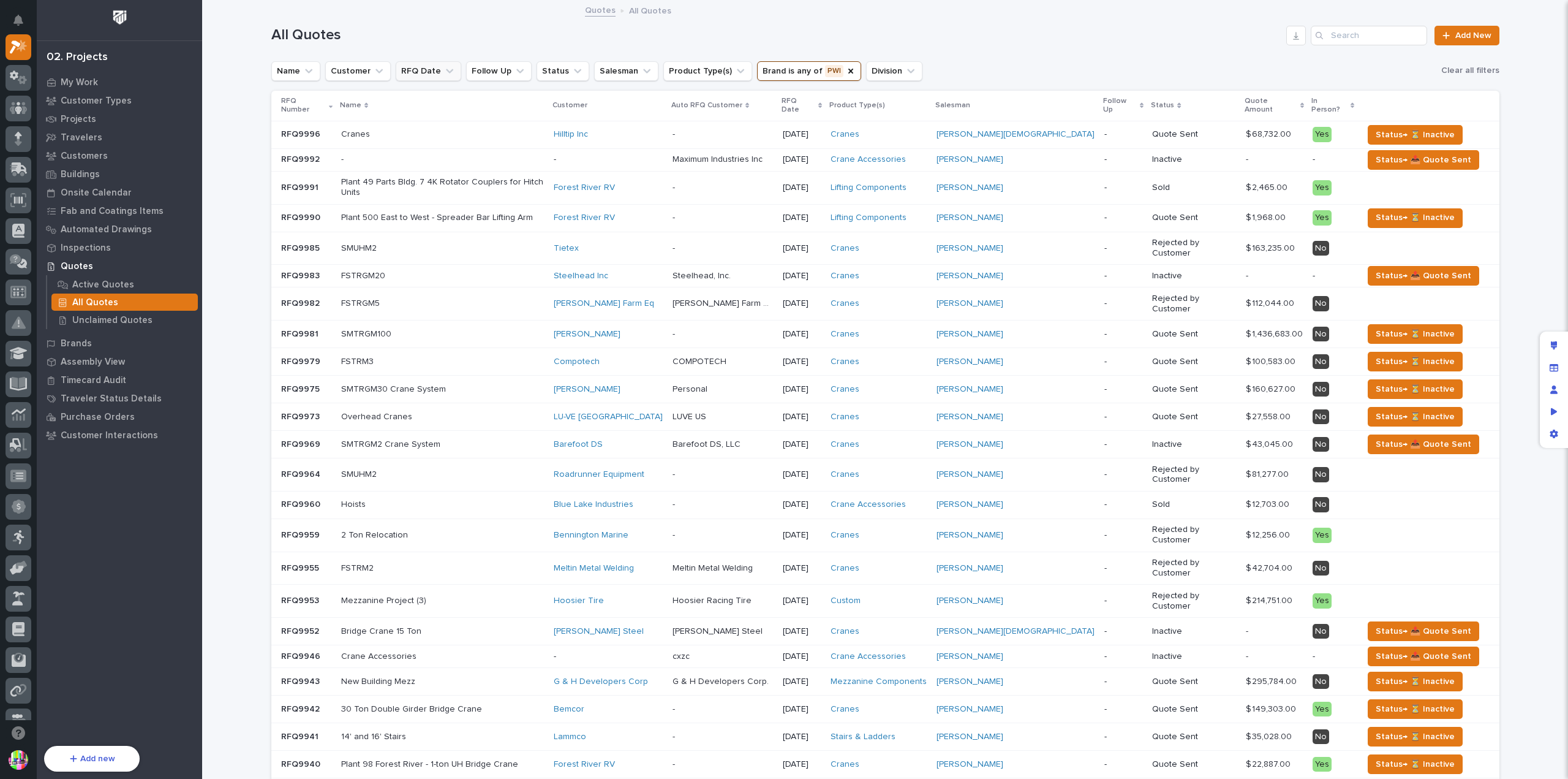
click at [433, 68] on button "RFQ Date" at bounding box center [428, 71] width 66 height 20
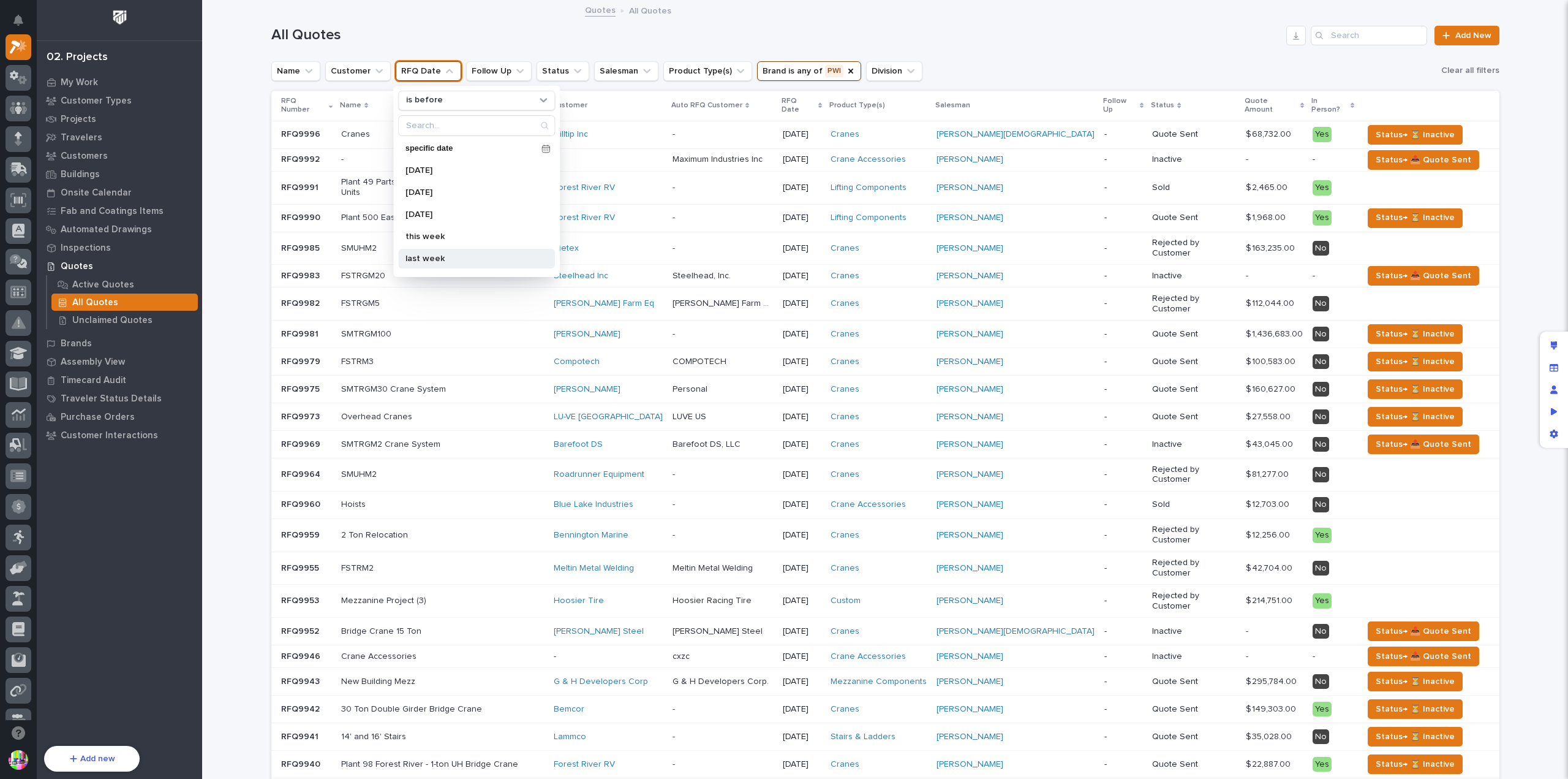
click at [447, 253] on div "last week" at bounding box center [476, 258] width 156 height 20
click at [449, 104] on div "is before" at bounding box center [469, 100] width 135 height 13
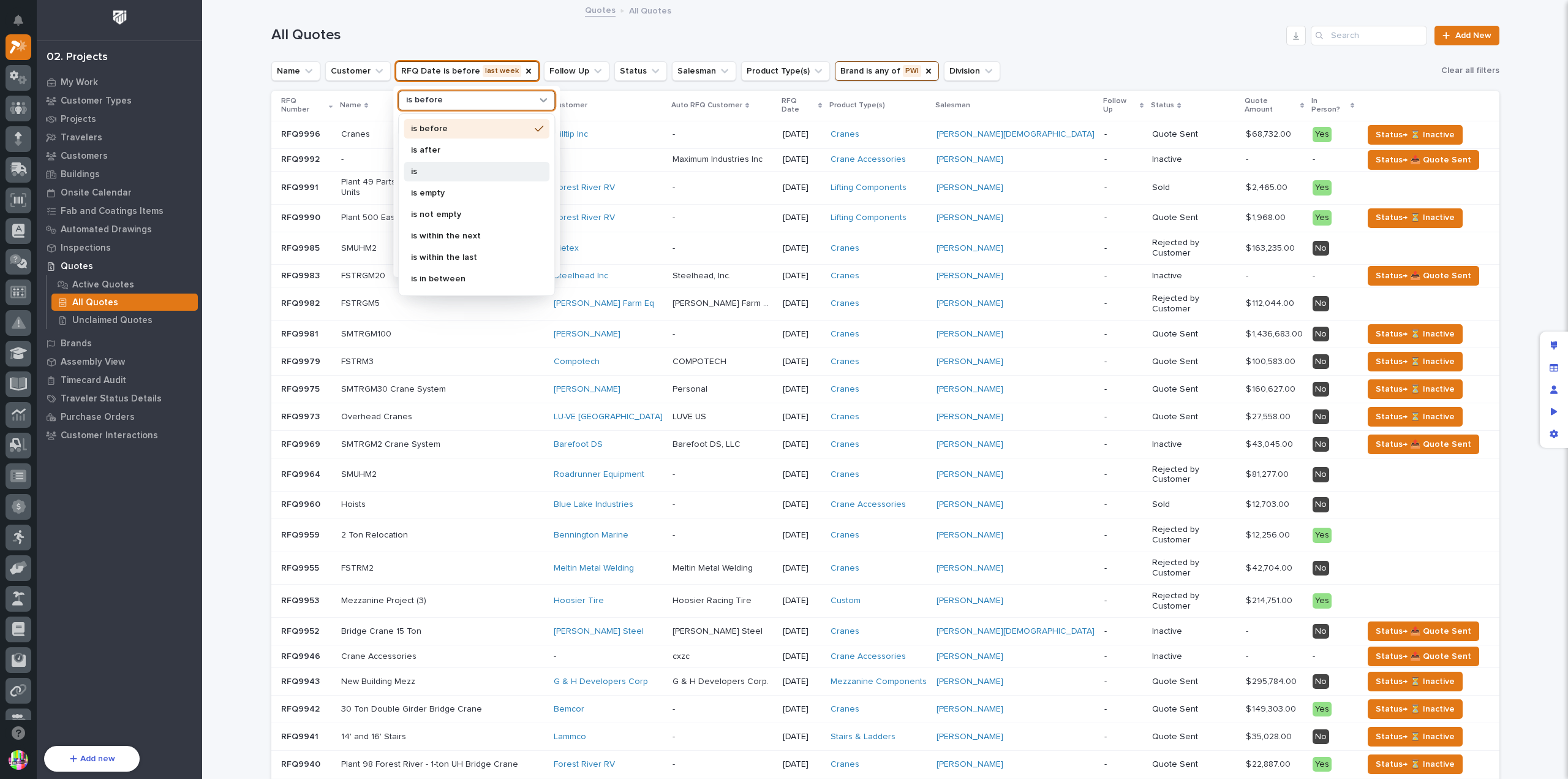
click at [446, 172] on p "is" at bounding box center [470, 171] width 119 height 8
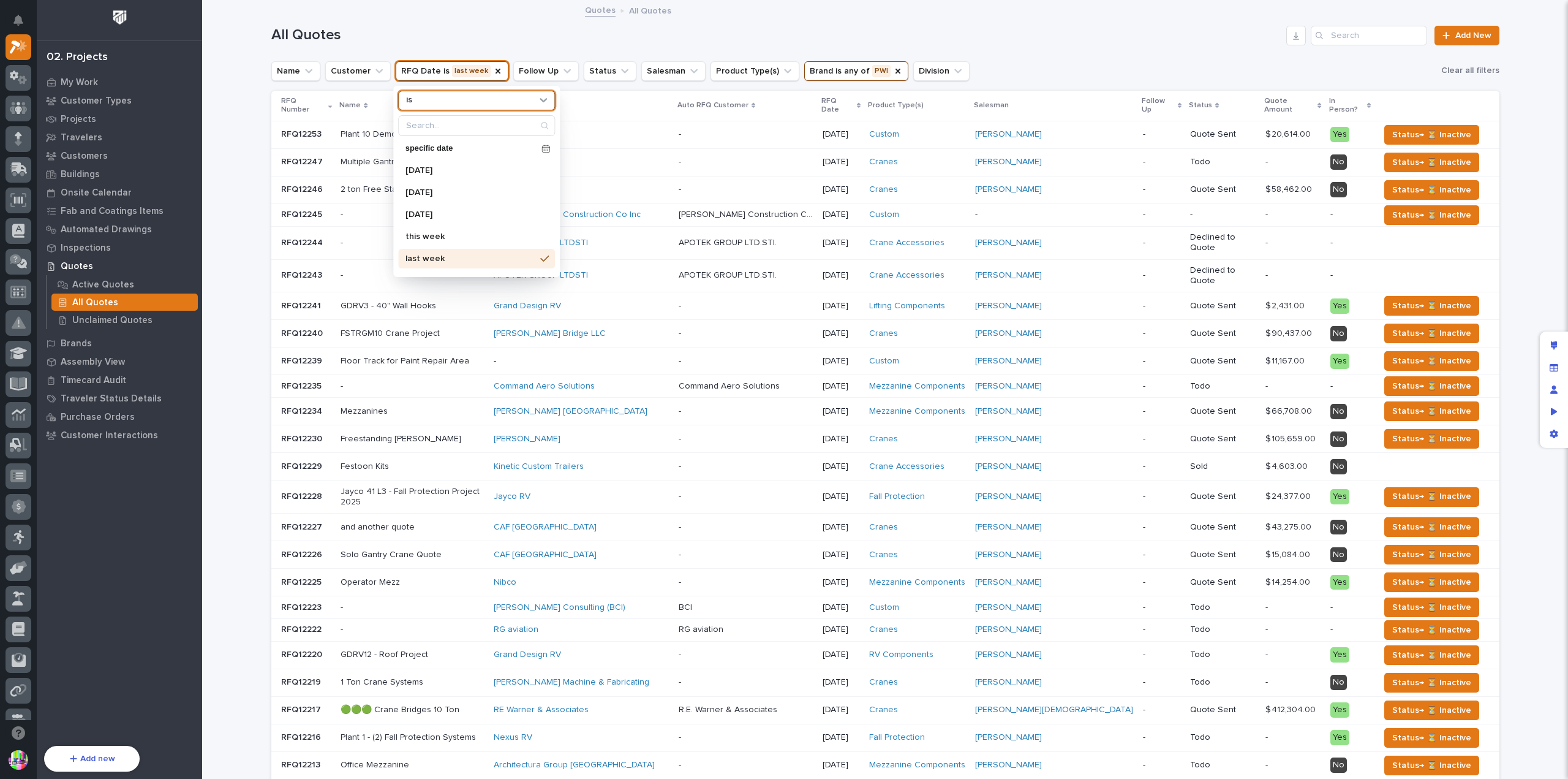
click at [1016, 54] on div "All Quotes Add New" at bounding box center [885, 31] width 1228 height 59
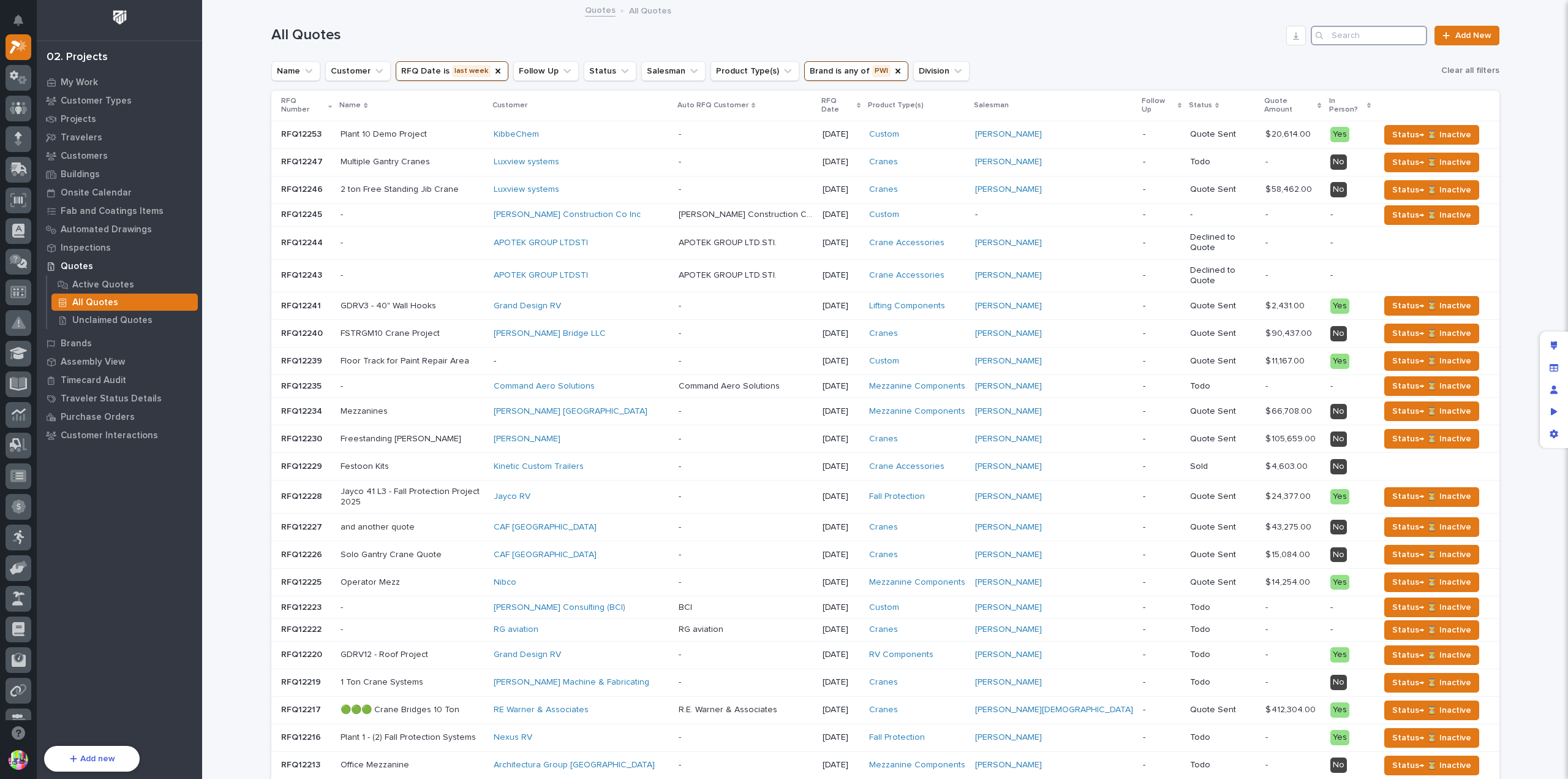
click at [1345, 37] on input "Search" at bounding box center [1368, 35] width 116 height 20
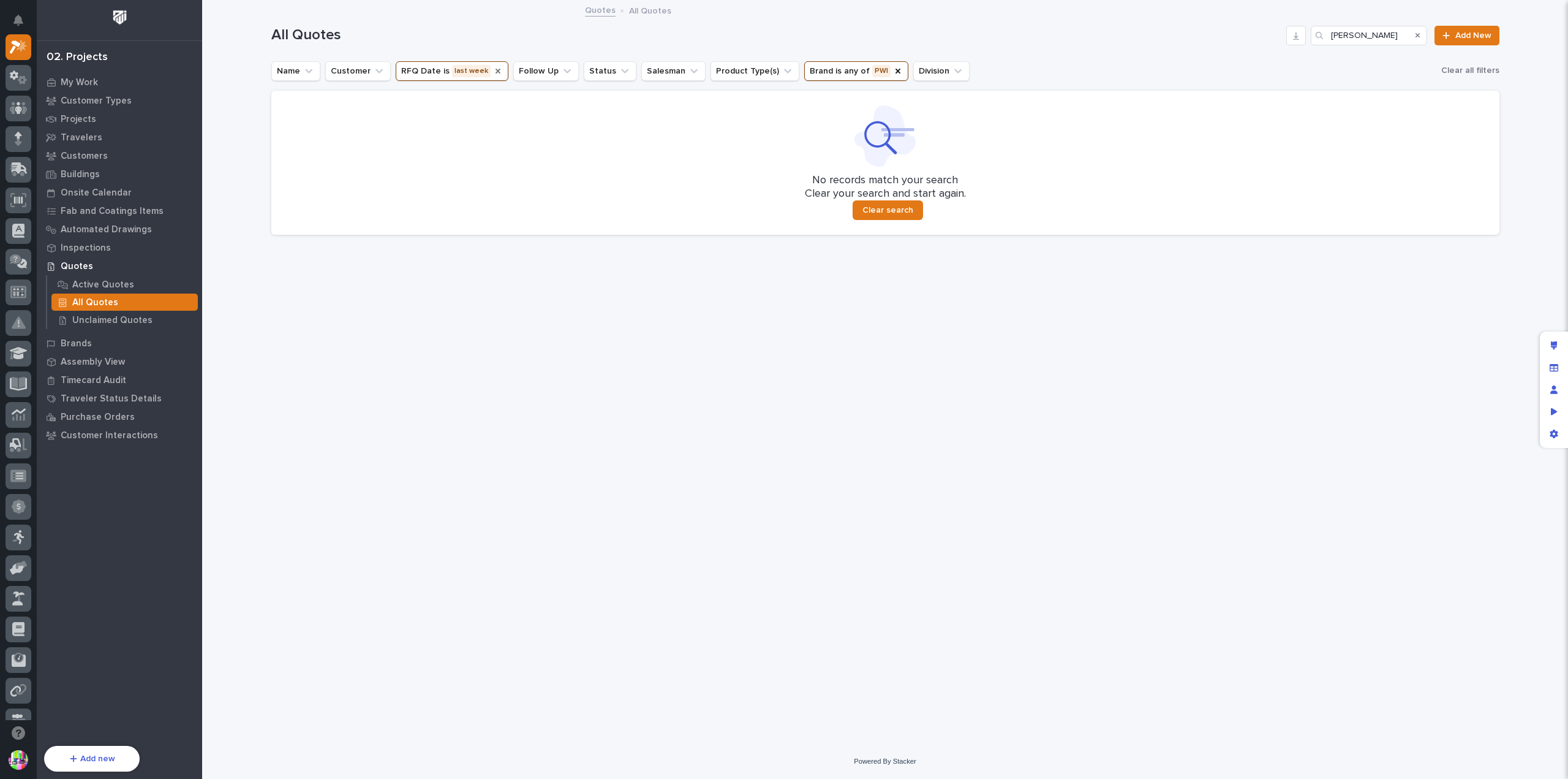
click at [493, 71] on icon "RFQ Date" at bounding box center [497, 71] width 10 height 10
click at [845, 73] on icon "Brand" at bounding box center [850, 71] width 10 height 10
click at [1402, 36] on input "[PERSON_NAME]" at bounding box center [1368, 35] width 116 height 20
drag, startPoint x: 1366, startPoint y: 38, endPoint x: 1280, endPoint y: 36, distance: 86.0
click at [1280, 36] on div "All Quotes [PERSON_NAME] Add New" at bounding box center [885, 35] width 1228 height 20
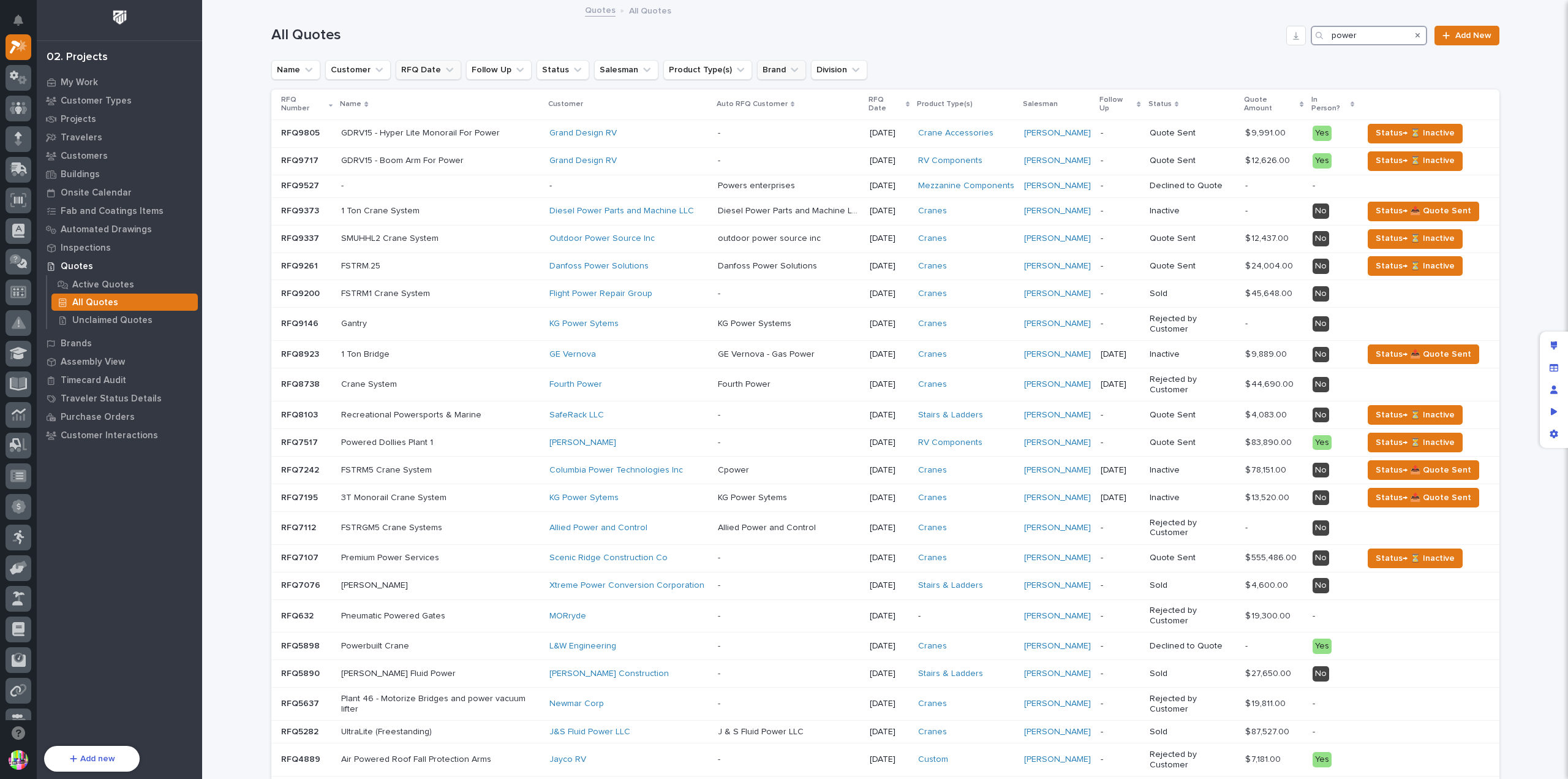
drag, startPoint x: 1363, startPoint y: 38, endPoint x: 1322, endPoint y: 37, distance: 41.0
click at [1322, 37] on div "power" at bounding box center [1368, 35] width 116 height 20
paste input "Power Design Inc."
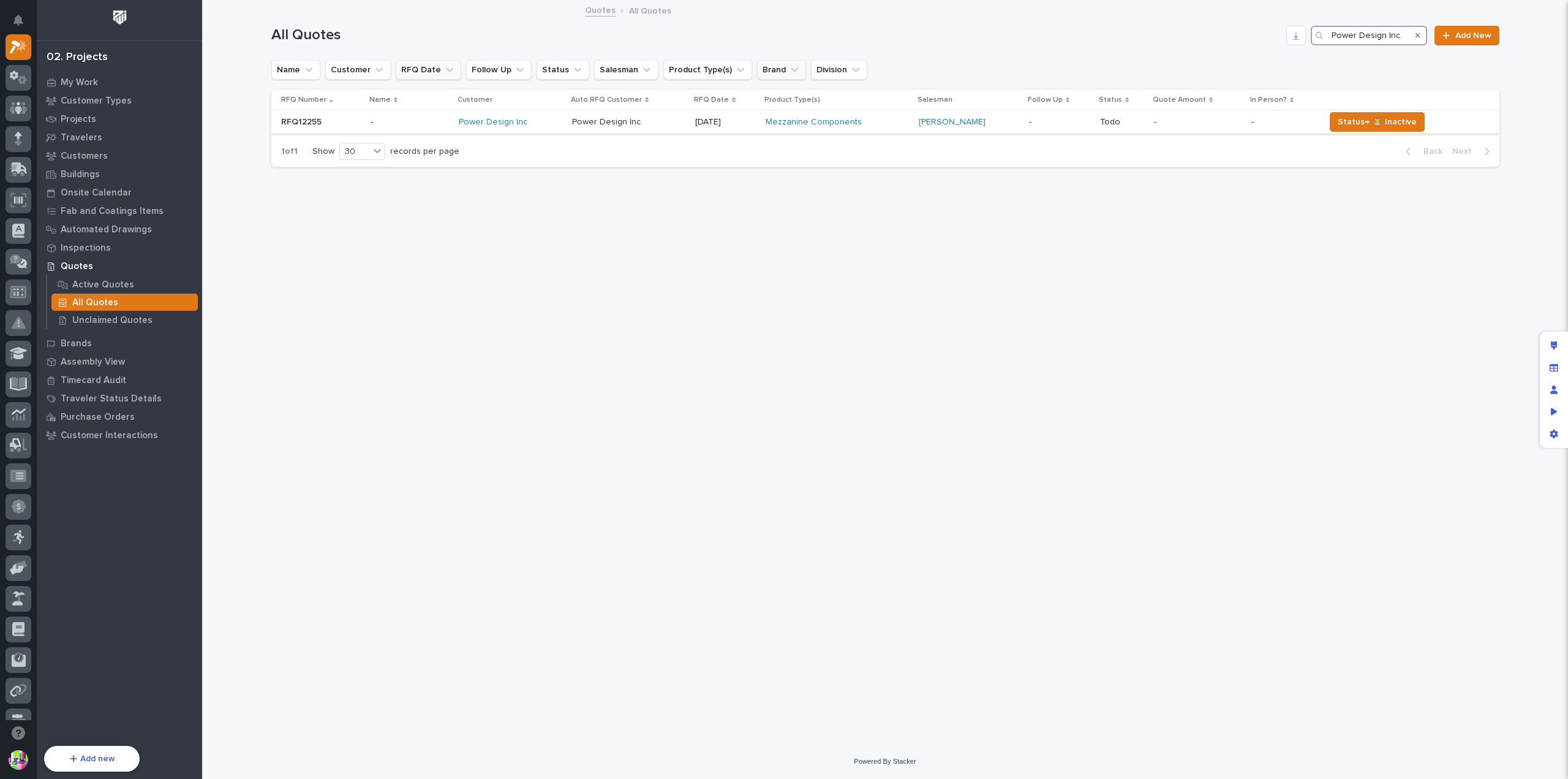
type input "Power Design Inc."
click at [326, 122] on p at bounding box center [321, 122] width 80 height 10
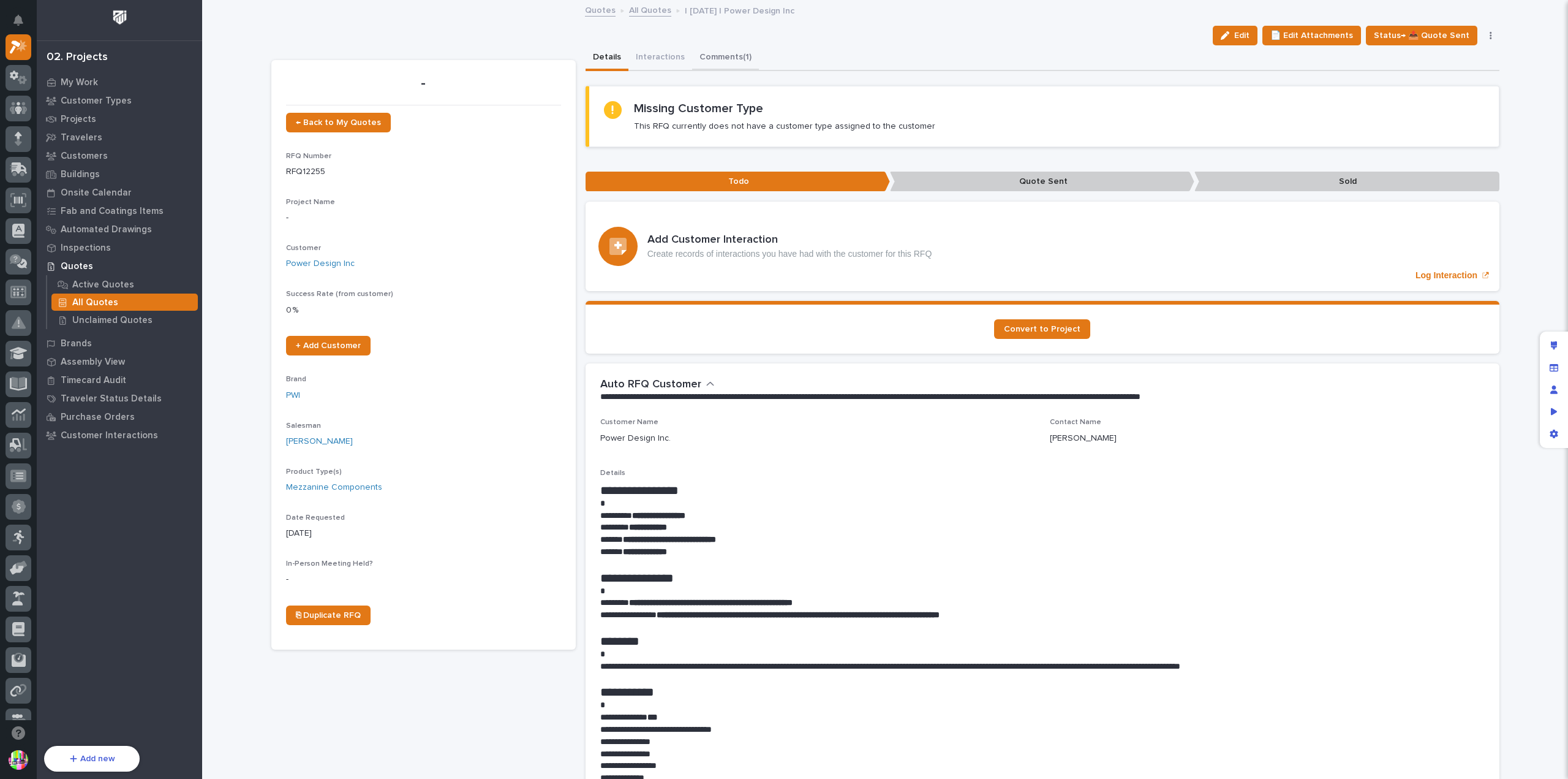
click at [718, 57] on button "Comments (1)" at bounding box center [725, 58] width 67 height 25
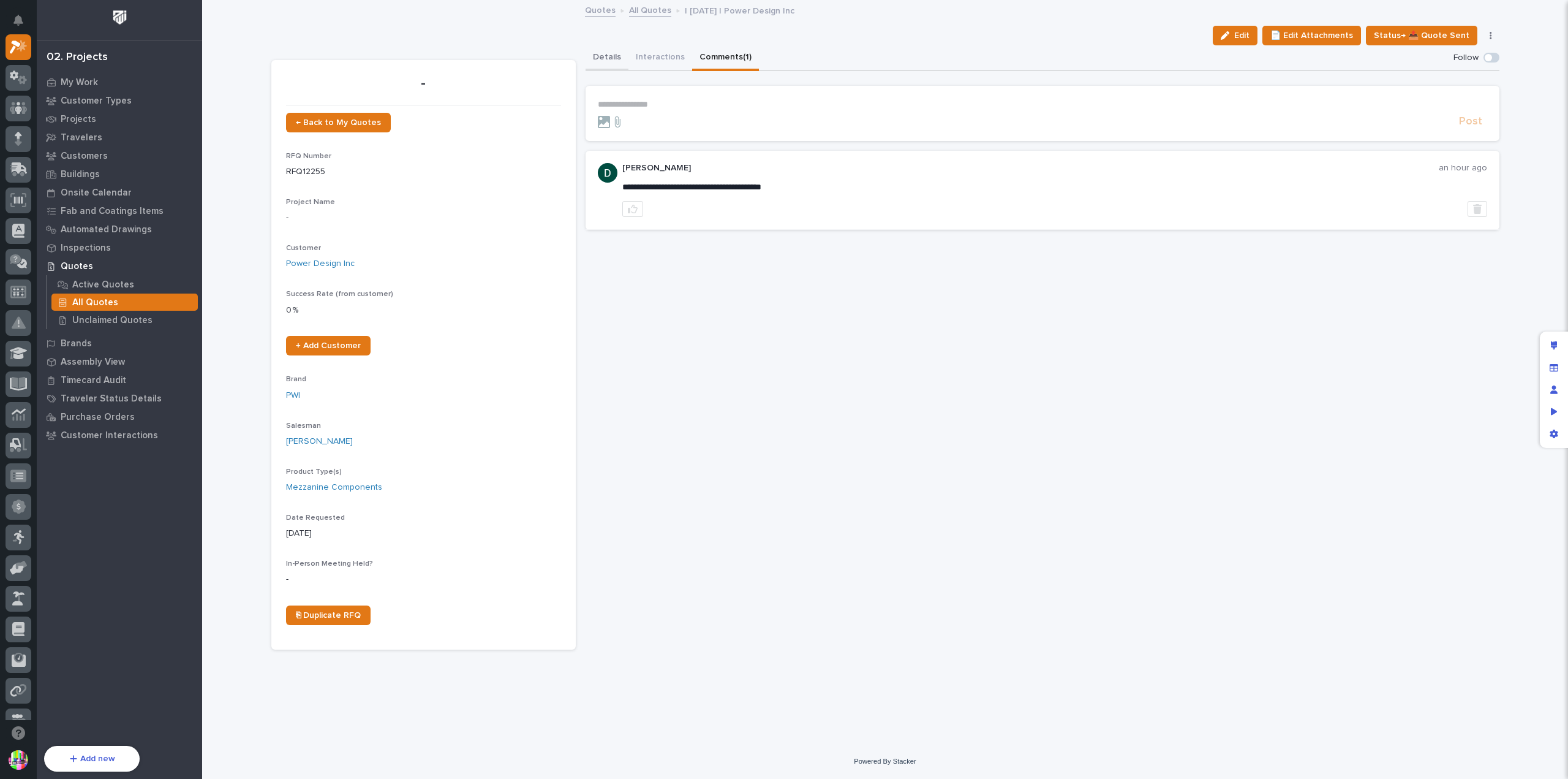
click at [597, 50] on button "Details" at bounding box center [606, 58] width 43 height 25
